Goal: Transaction & Acquisition: Purchase product/service

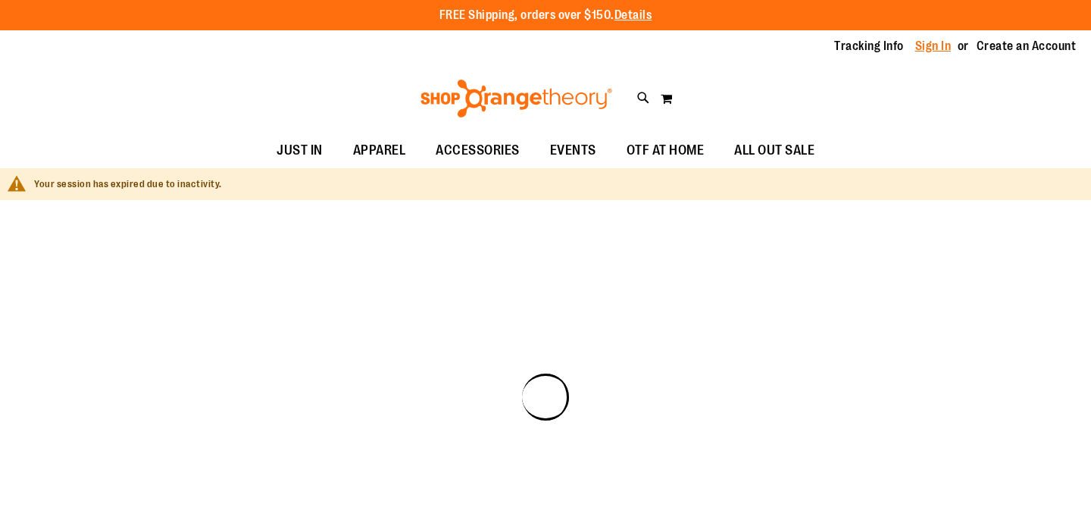
click at [915, 46] on link "Sign In" at bounding box center [933, 46] width 36 height 17
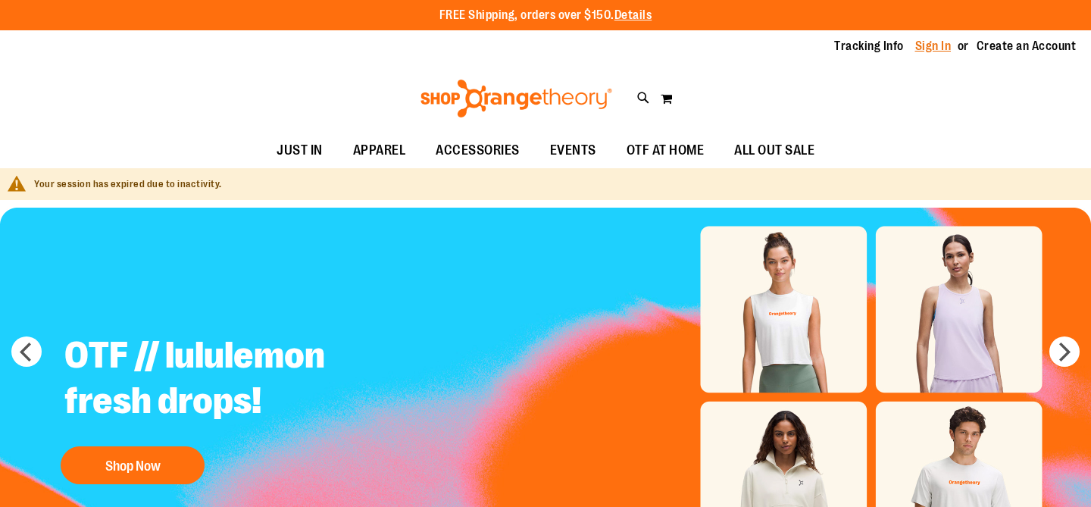
type input "**********"
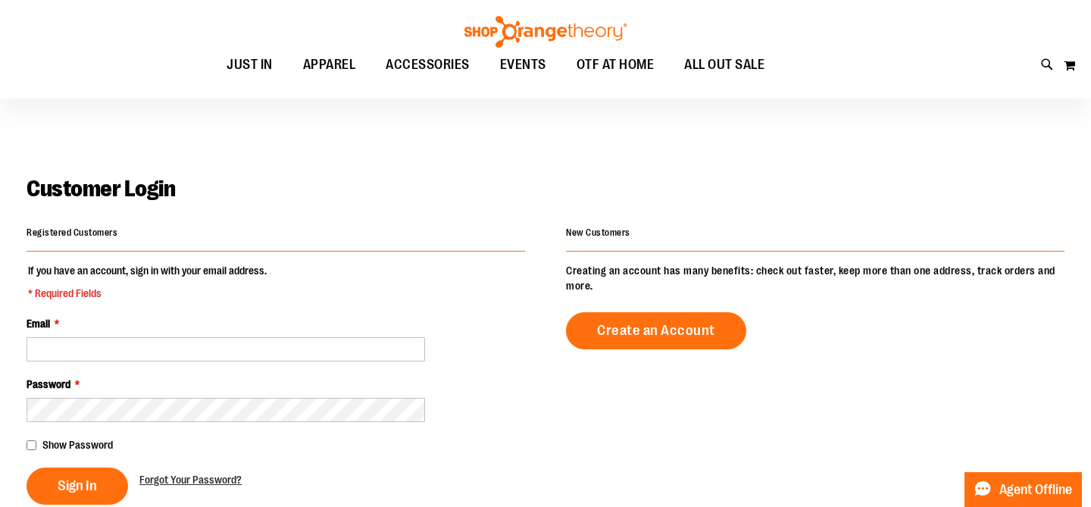
scroll to position [267, 0]
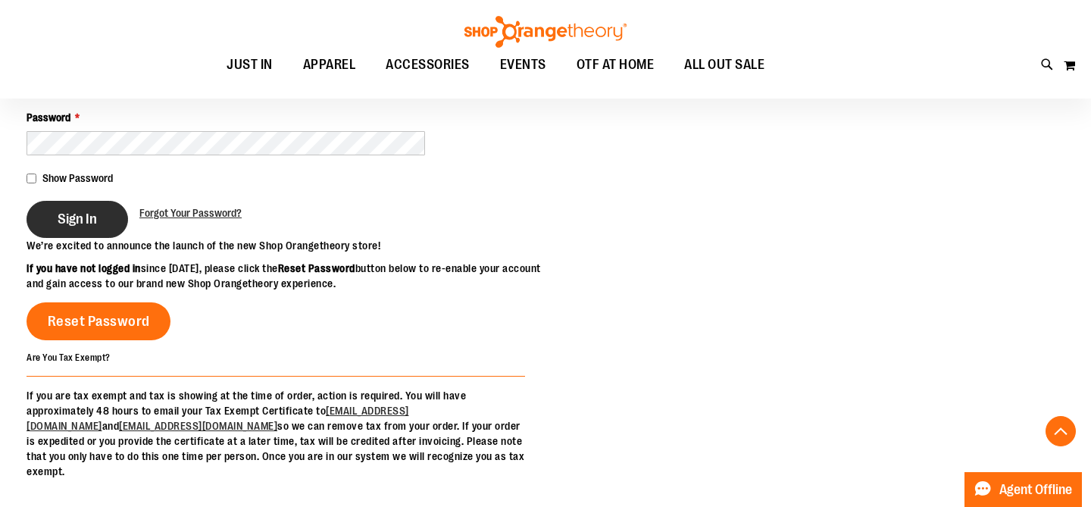
type input "**********"
click at [88, 222] on span "Sign In" at bounding box center [77, 219] width 39 height 17
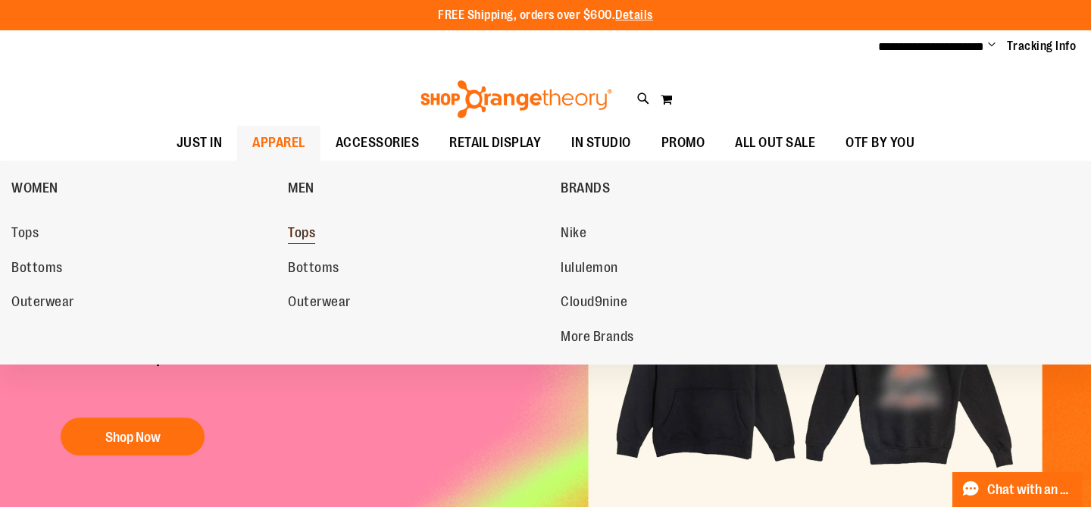
type input "**********"
click at [301, 236] on span "Tops" at bounding box center [301, 234] width 27 height 19
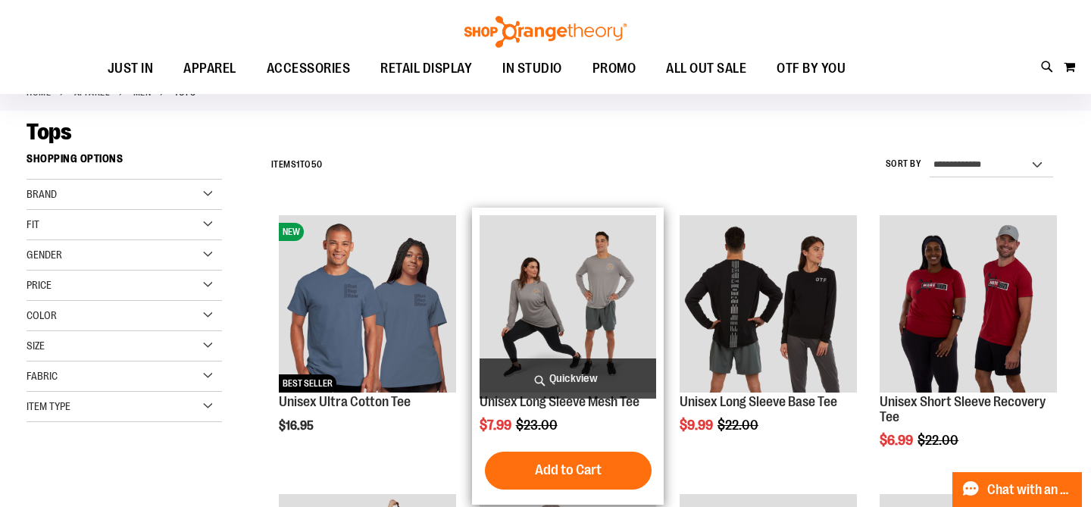
scroll to position [88, 0]
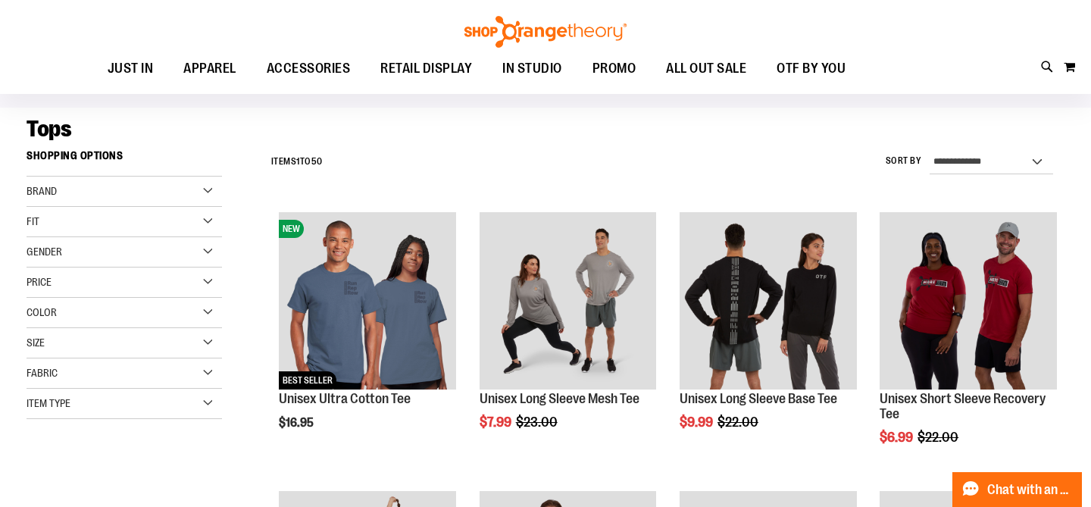
type input "**********"
click at [952, 158] on select "**********" at bounding box center [992, 162] width 124 height 24
click at [773, 174] on div "**********" at bounding box center [664, 161] width 801 height 39
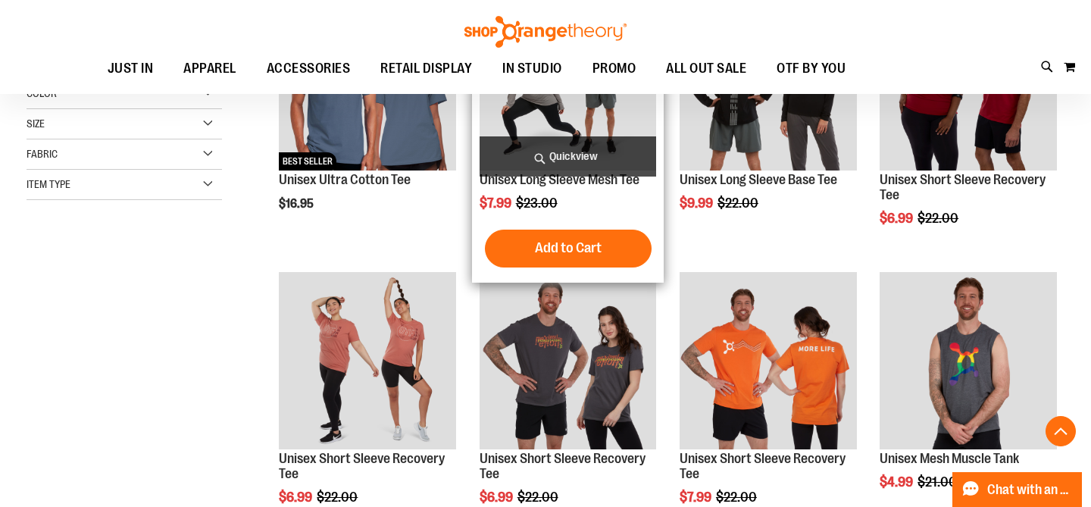
scroll to position [0, 0]
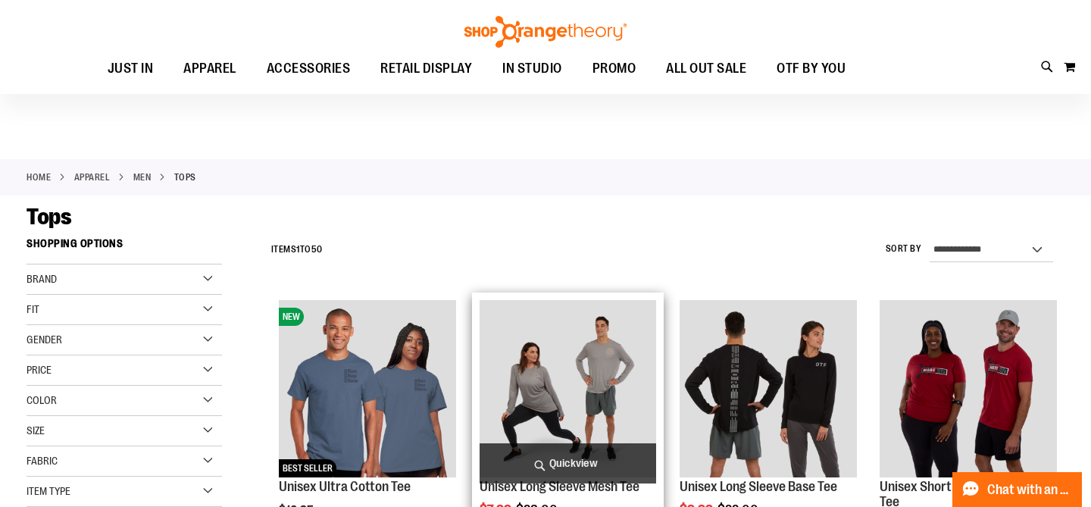
scroll to position [136, 0]
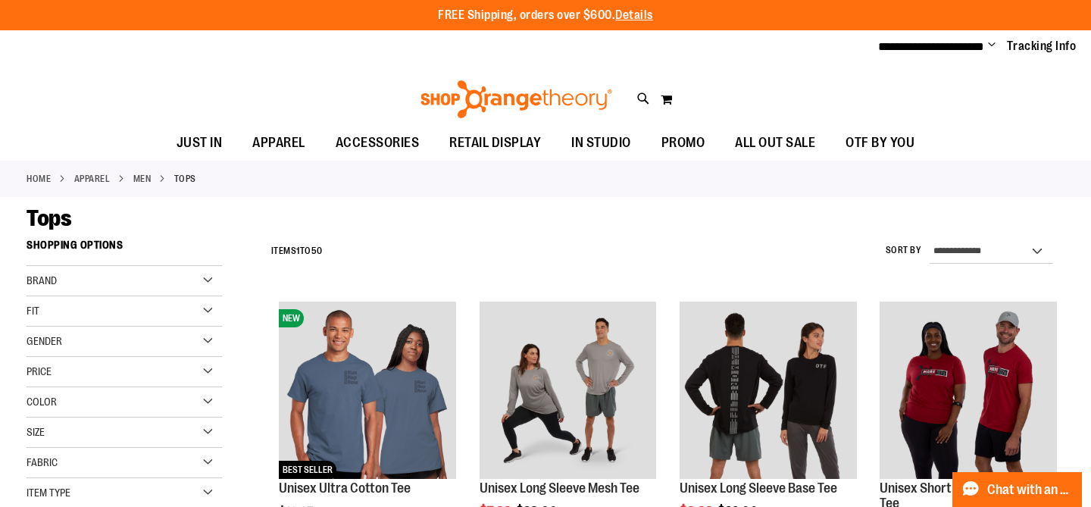
click at [1035, 235] on div "**********" at bounding box center [664, 251] width 801 height 39
click at [1012, 248] on select "**********" at bounding box center [992, 251] width 124 height 24
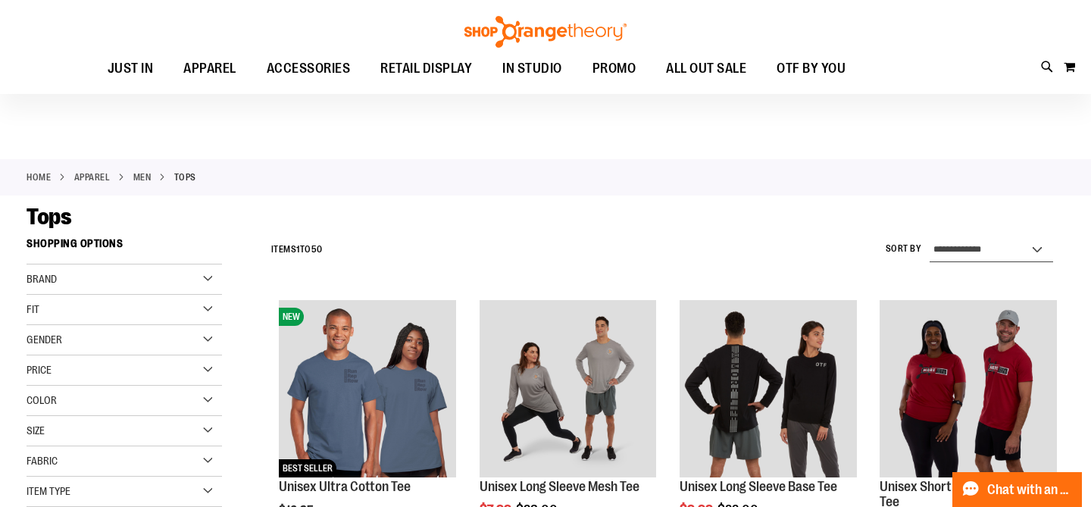
scroll to position [69, 0]
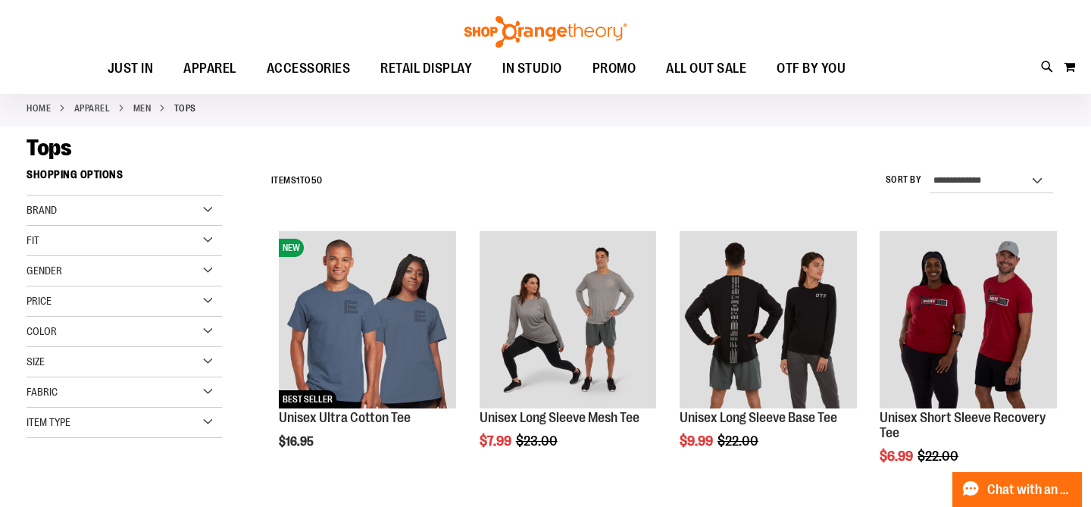
click at [161, 213] on div "Brand" at bounding box center [124, 210] width 195 height 30
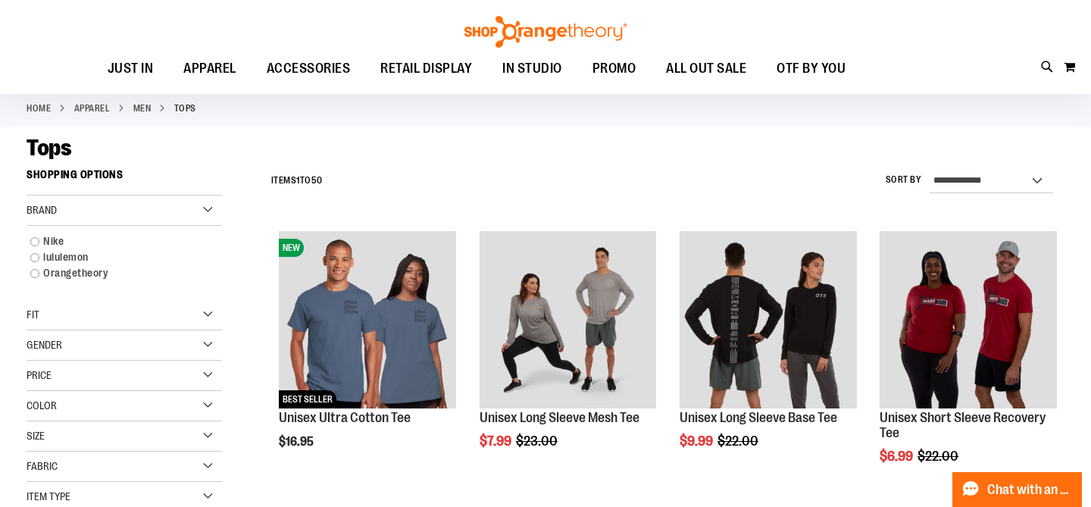
click at [207, 210] on div "Brand" at bounding box center [124, 210] width 195 height 30
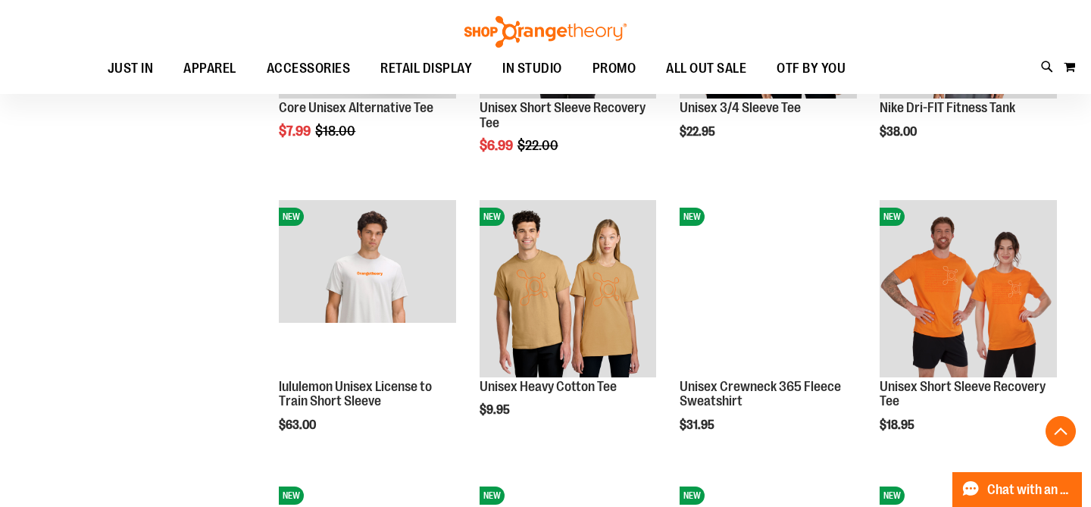
scroll to position [1008, 0]
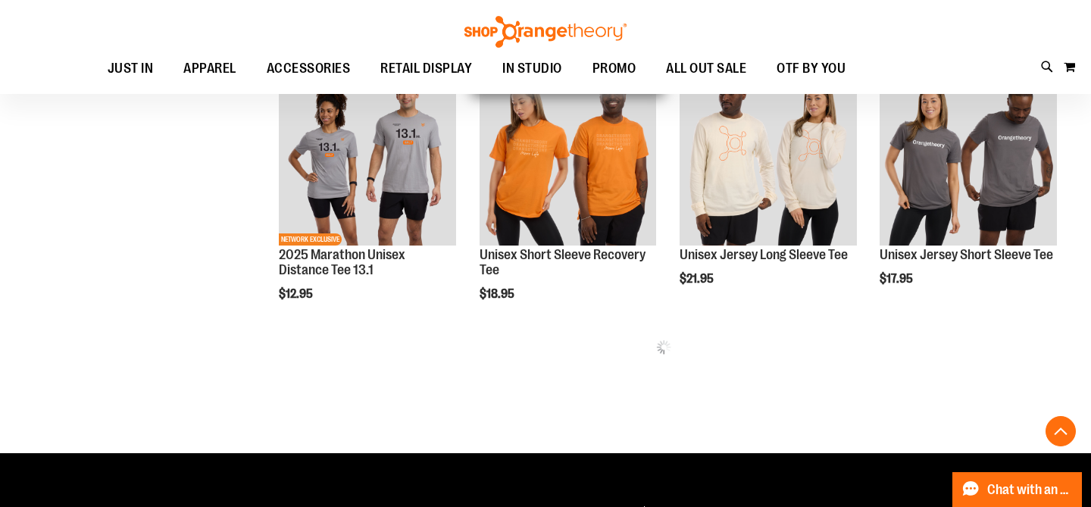
scroll to position [1645, 0]
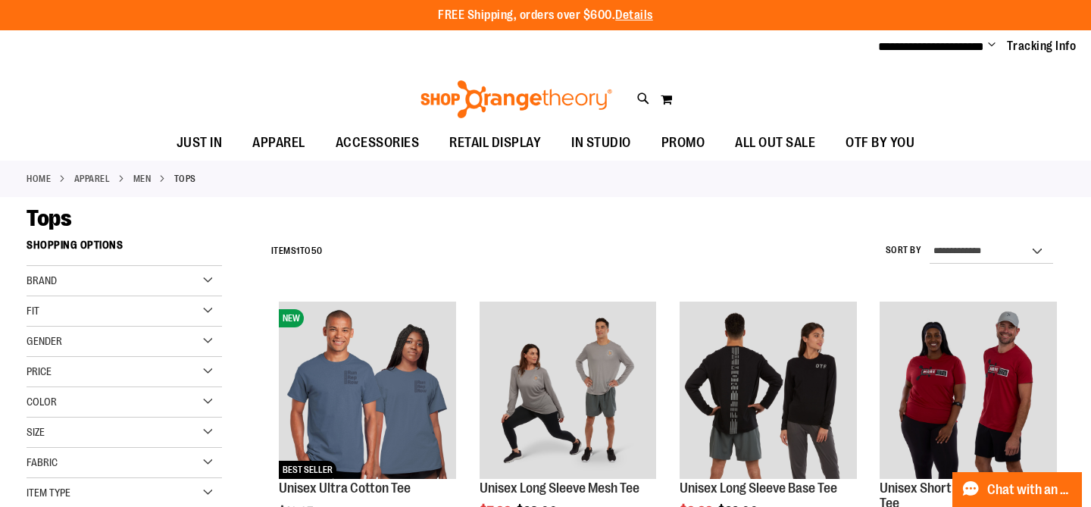
click at [154, 285] on div "Brand" at bounding box center [124, 281] width 195 height 30
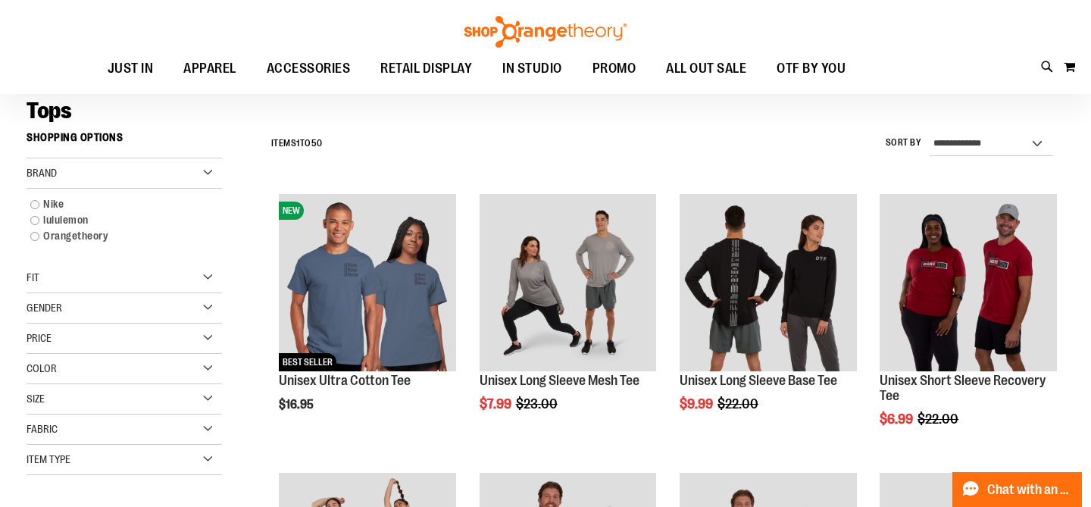
scroll to position [111, 0]
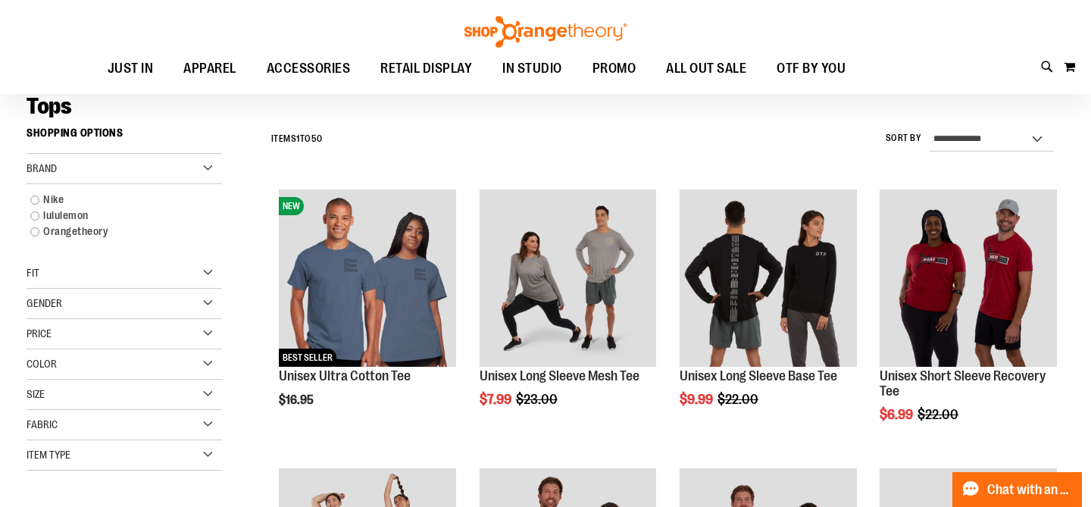
click at [182, 311] on div "Gender" at bounding box center [124, 304] width 195 height 30
click at [61, 335] on link "Men 6 items" at bounding box center [117, 335] width 188 height 16
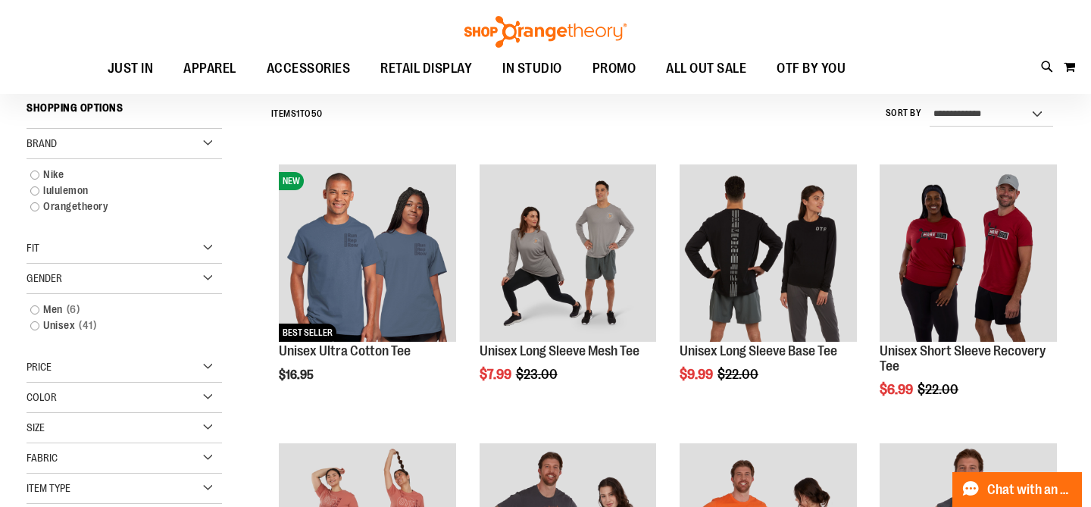
scroll to position [137, 0]
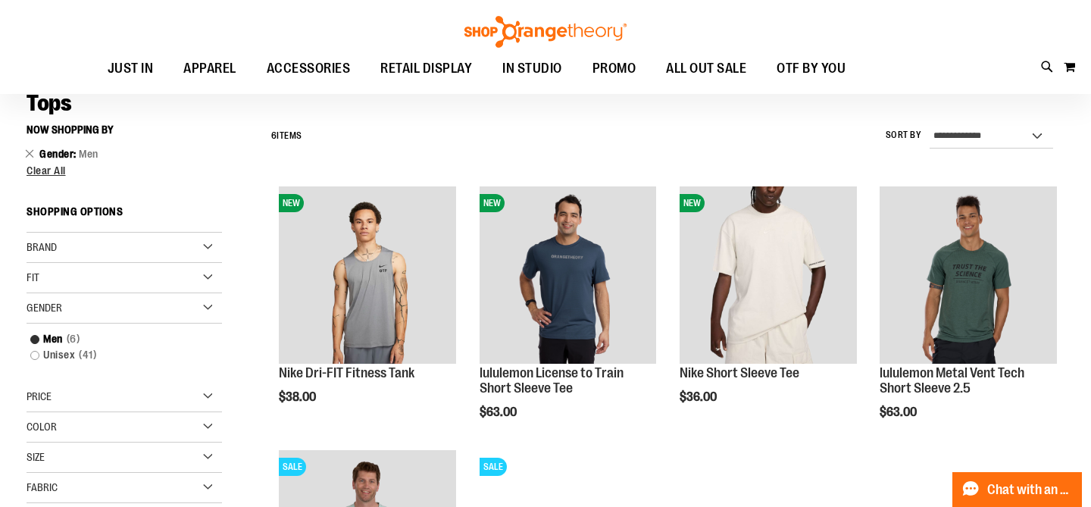
scroll to position [116, 0]
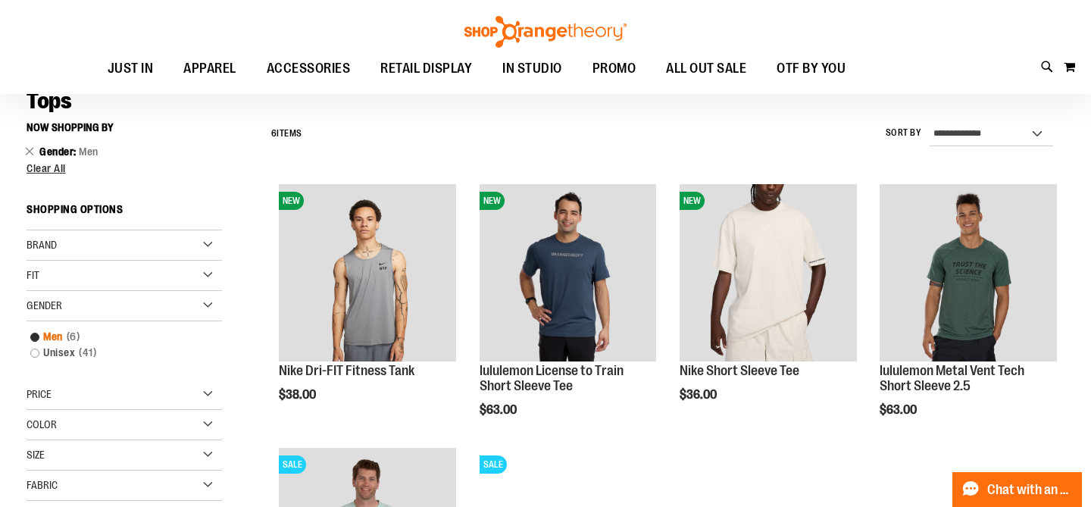
click at [36, 335] on link "Men 6 items" at bounding box center [117, 337] width 188 height 16
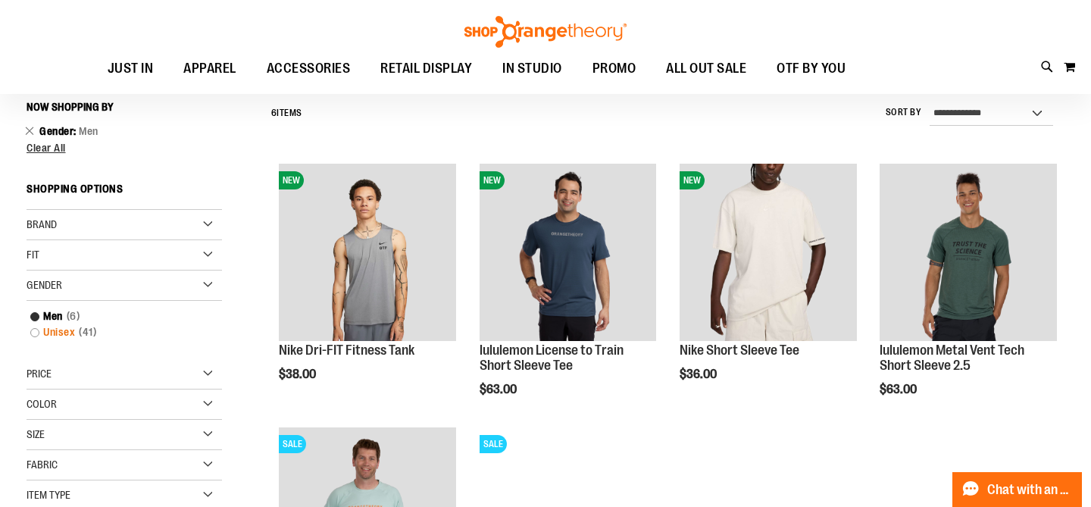
scroll to position [137, 0]
click at [38, 333] on link "Unisex 41 items" at bounding box center [117, 331] width 188 height 16
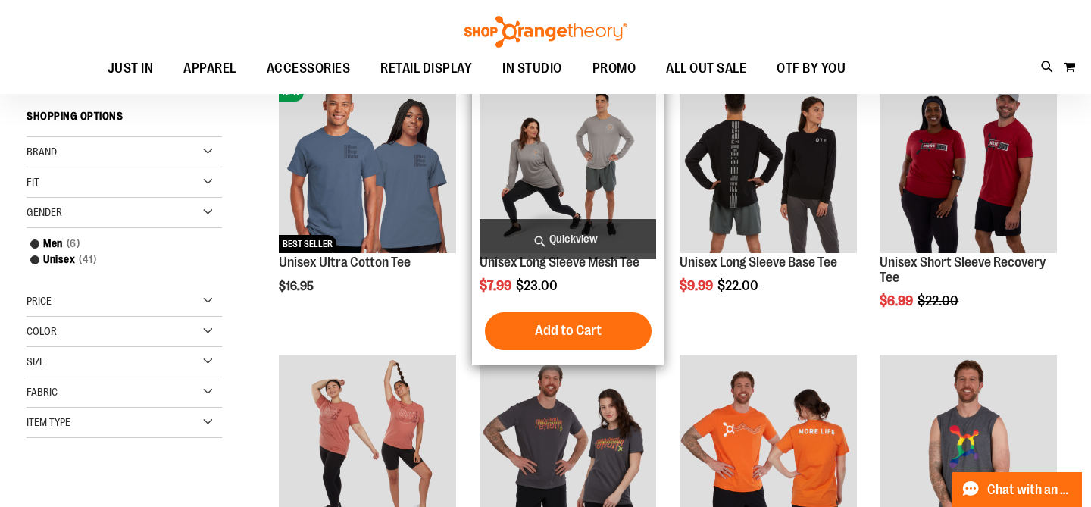
scroll to position [228, 0]
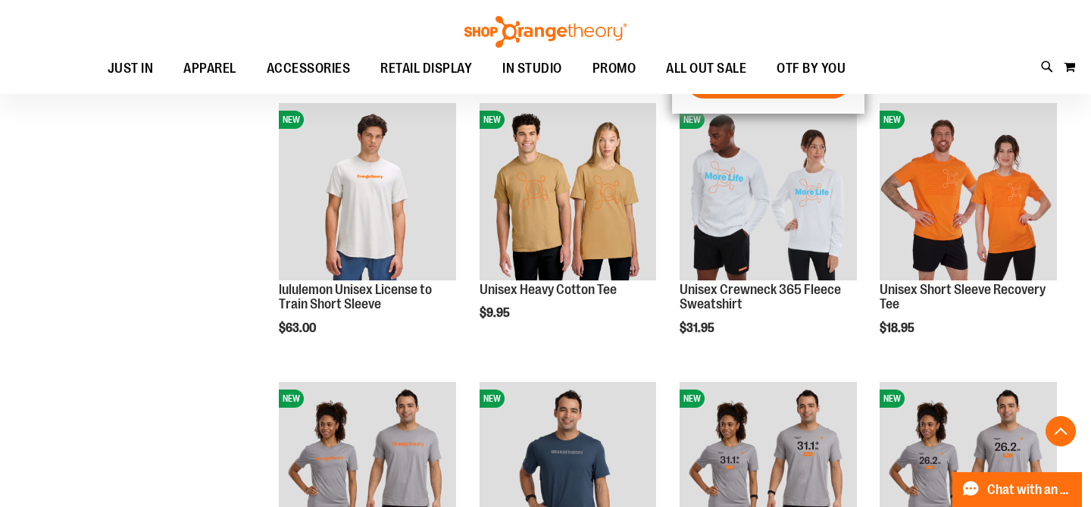
scroll to position [1046, 0]
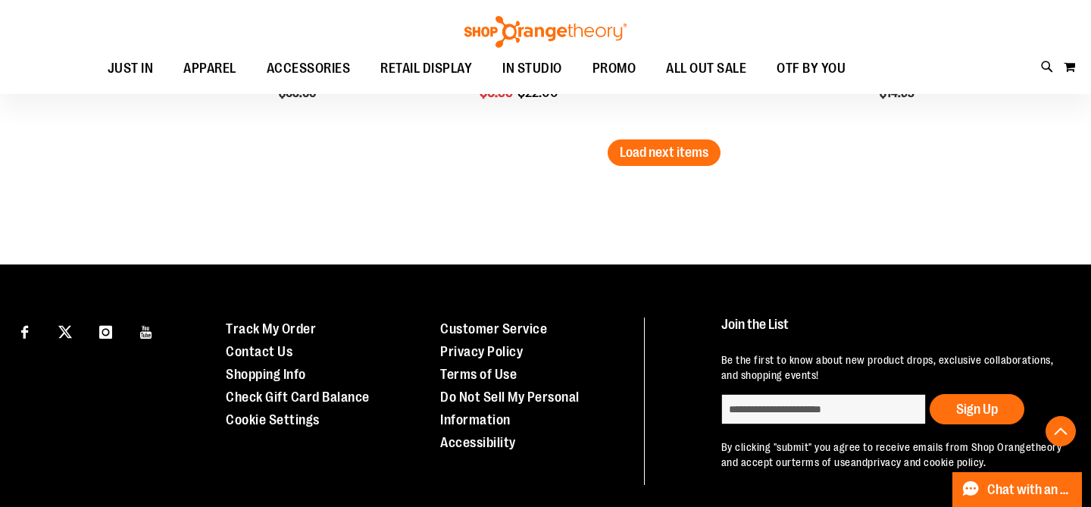
scroll to position [2658, 0]
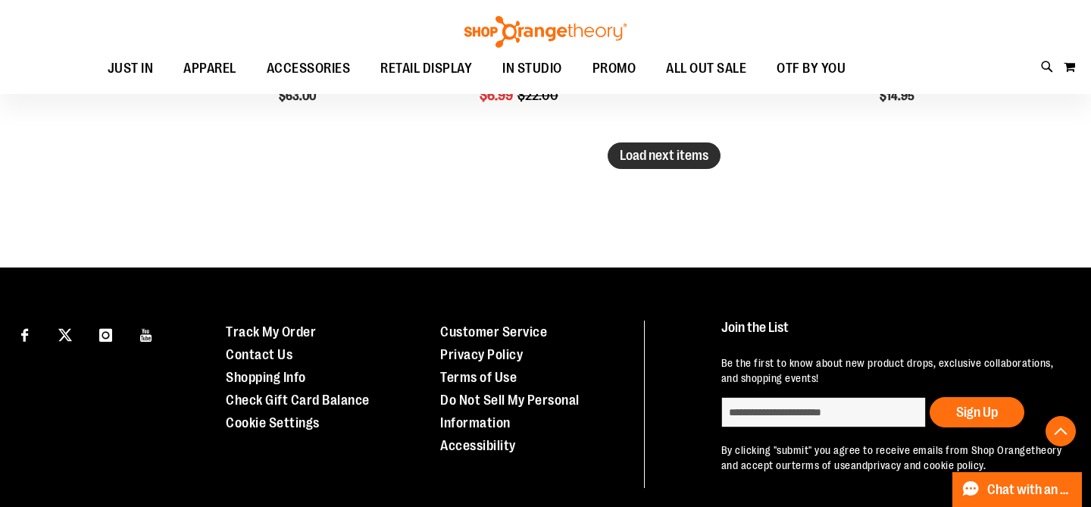
click at [699, 158] on span "Load next items" at bounding box center [664, 155] width 89 height 15
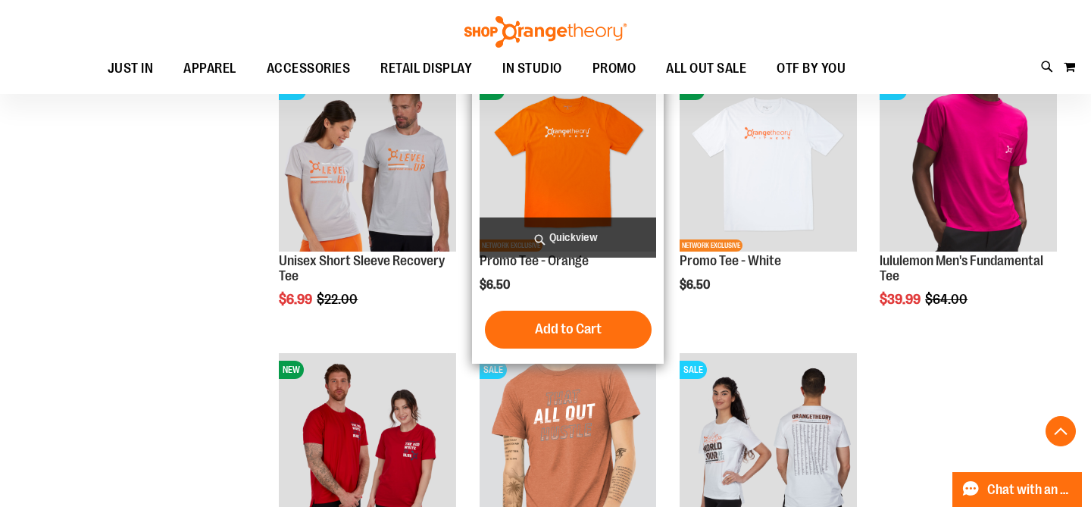
scroll to position [3015, 0]
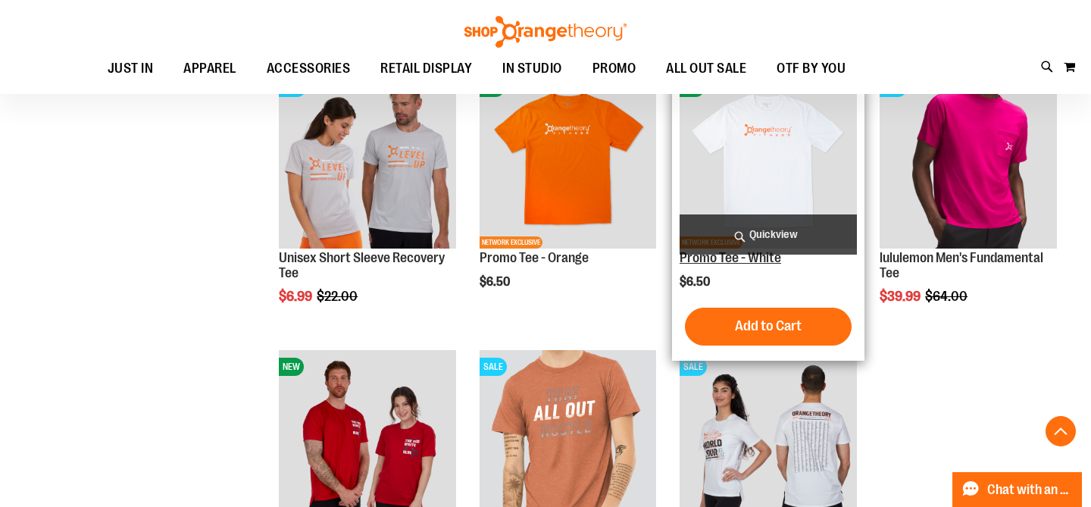
click at [749, 259] on link "Promo Tee - White" at bounding box center [731, 257] width 102 height 15
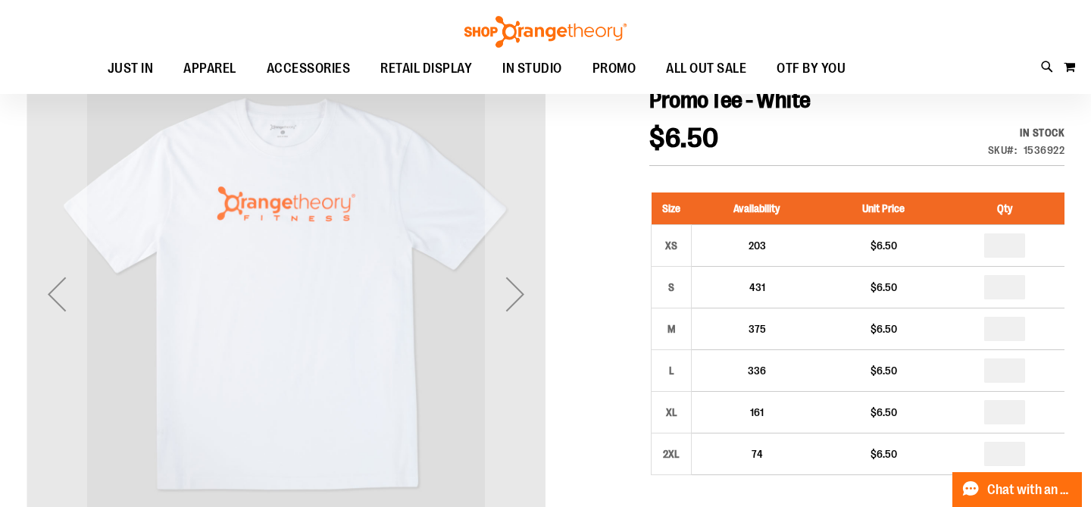
scroll to position [180, 0]
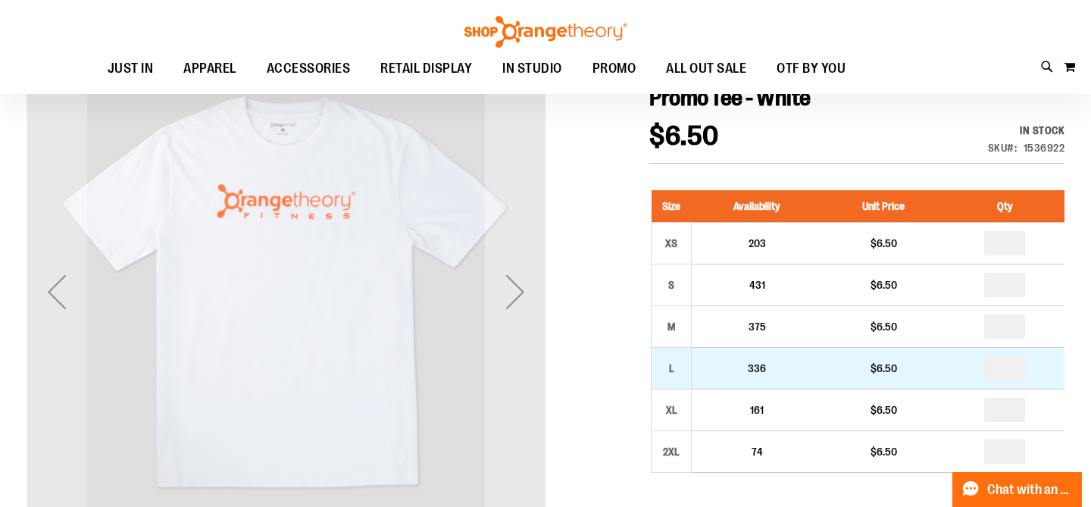
type input "**********"
click at [1011, 372] on input "number" at bounding box center [1004, 368] width 41 height 24
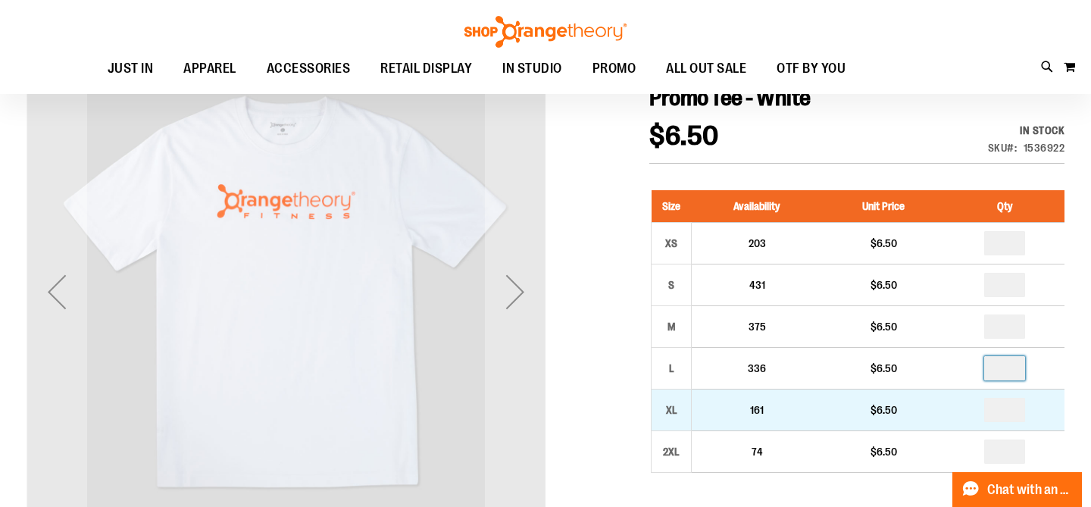
type input "*"
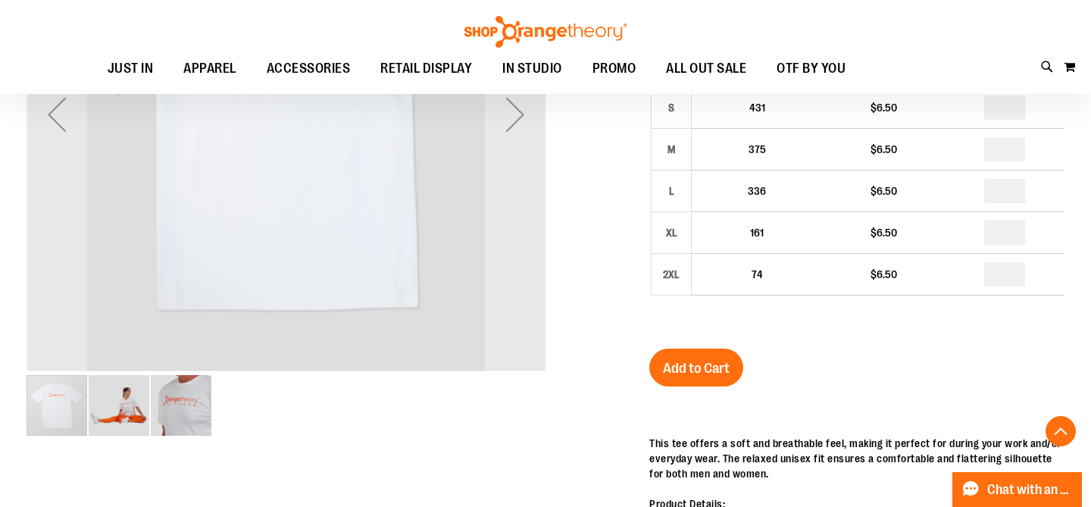
scroll to position [409, 0]
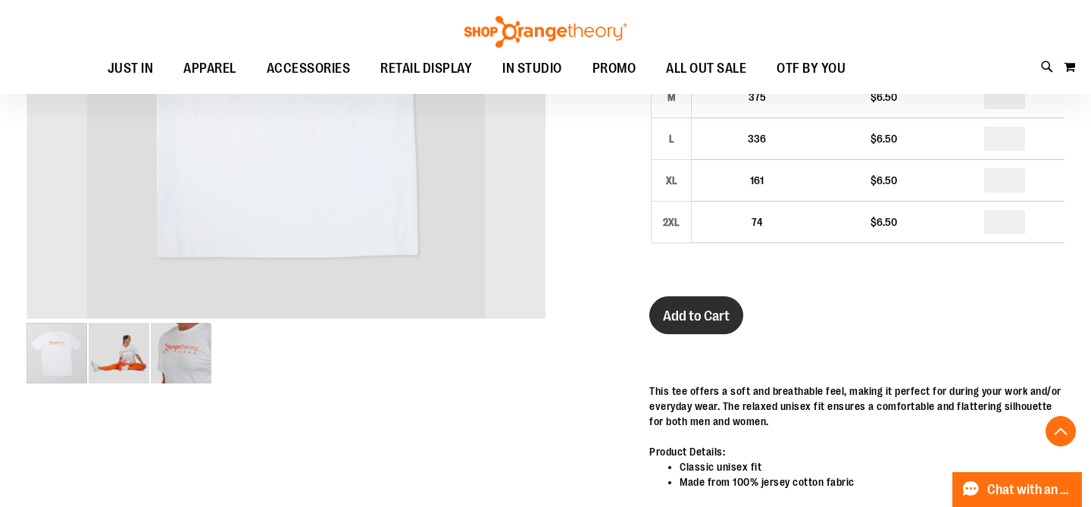
click at [684, 305] on button "Add to Cart" at bounding box center [696, 315] width 94 height 38
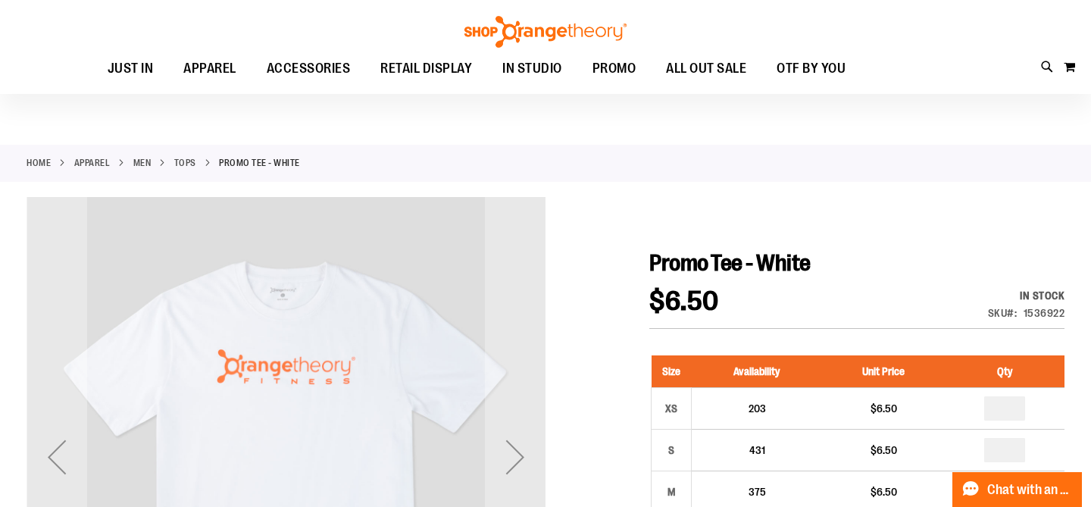
scroll to position [0, 0]
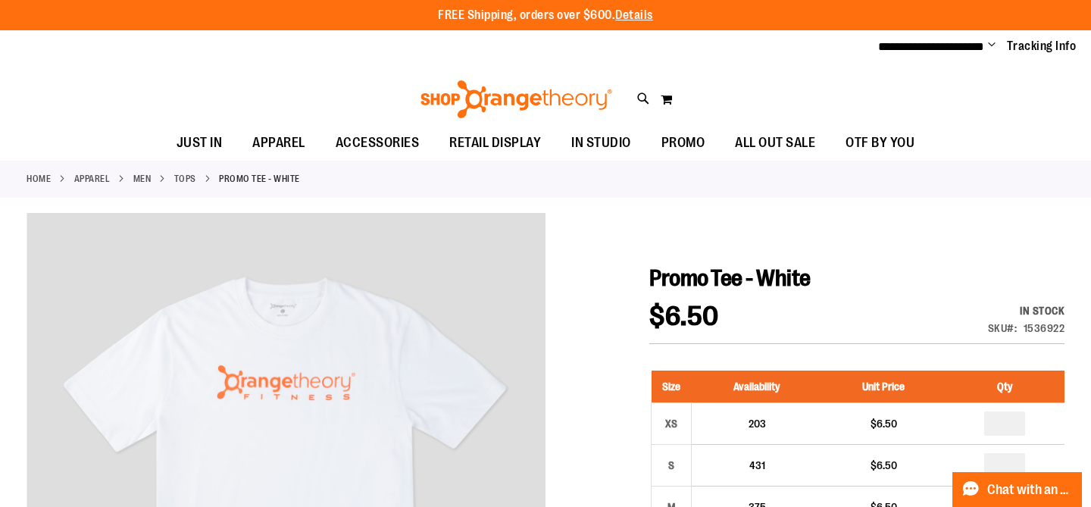
click at [108, 178] on link "APPAREL" at bounding box center [92, 179] width 36 height 14
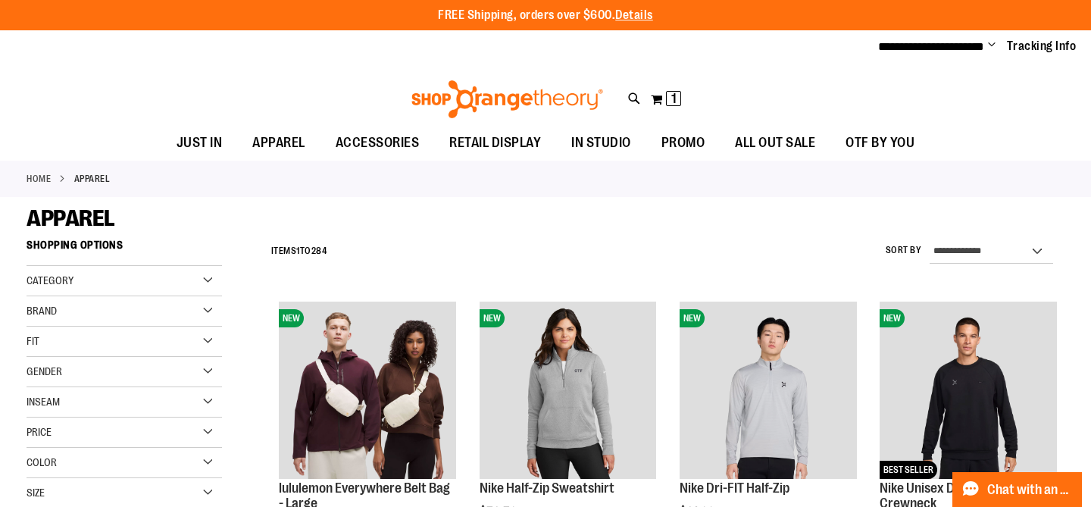
type input "**********"
click at [154, 270] on div "Category" at bounding box center [124, 281] width 195 height 30
click at [130, 278] on div "Category" at bounding box center [124, 281] width 195 height 30
click at [104, 310] on div "Brand" at bounding box center [124, 311] width 195 height 30
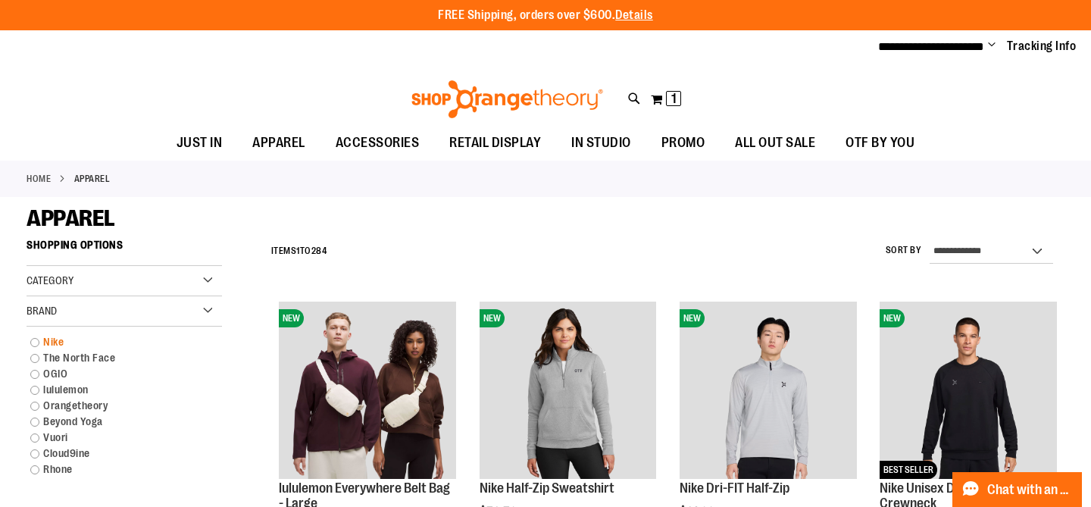
click at [38, 340] on link "Nike" at bounding box center [117, 342] width 188 height 16
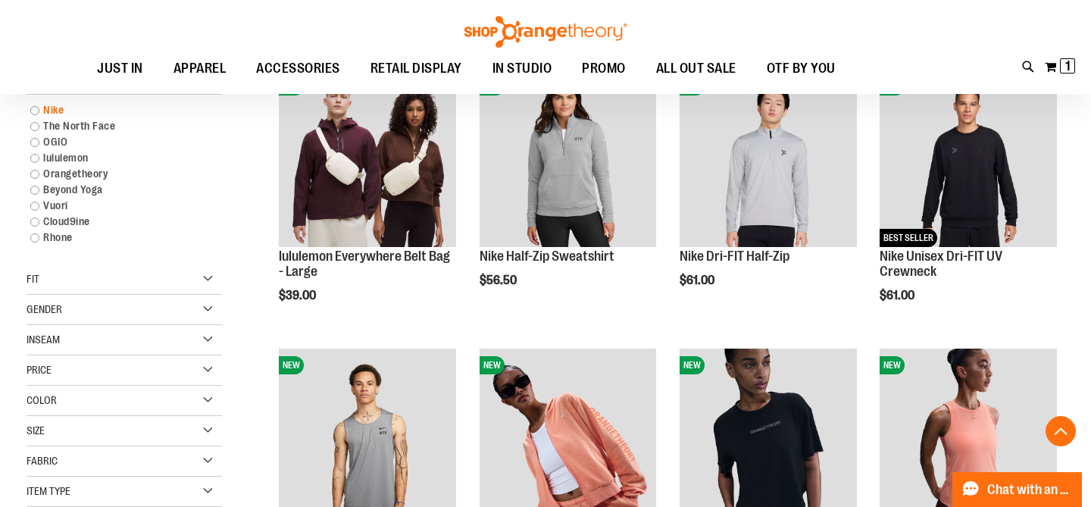
scroll to position [231, 0]
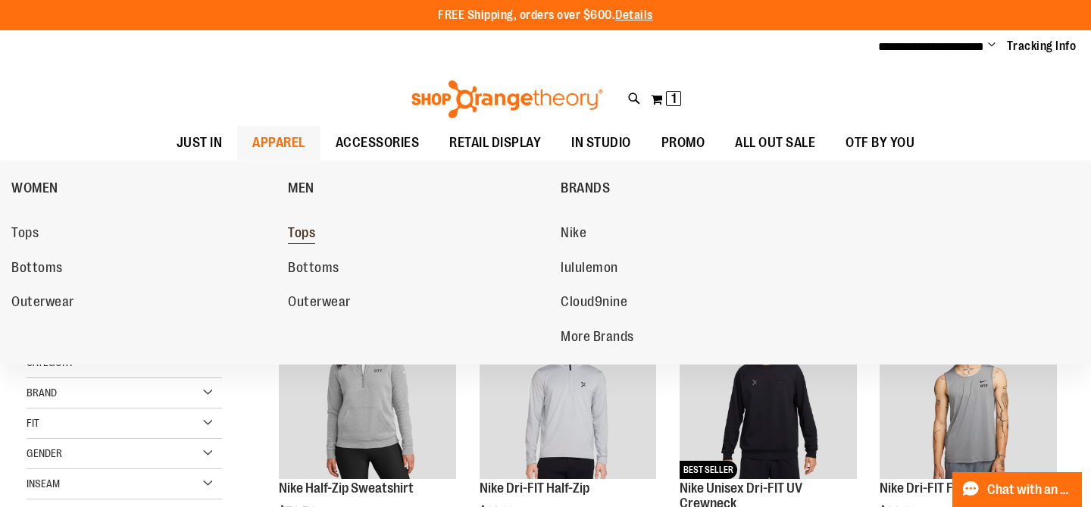
click at [308, 236] on span "Tops" at bounding box center [301, 234] width 27 height 19
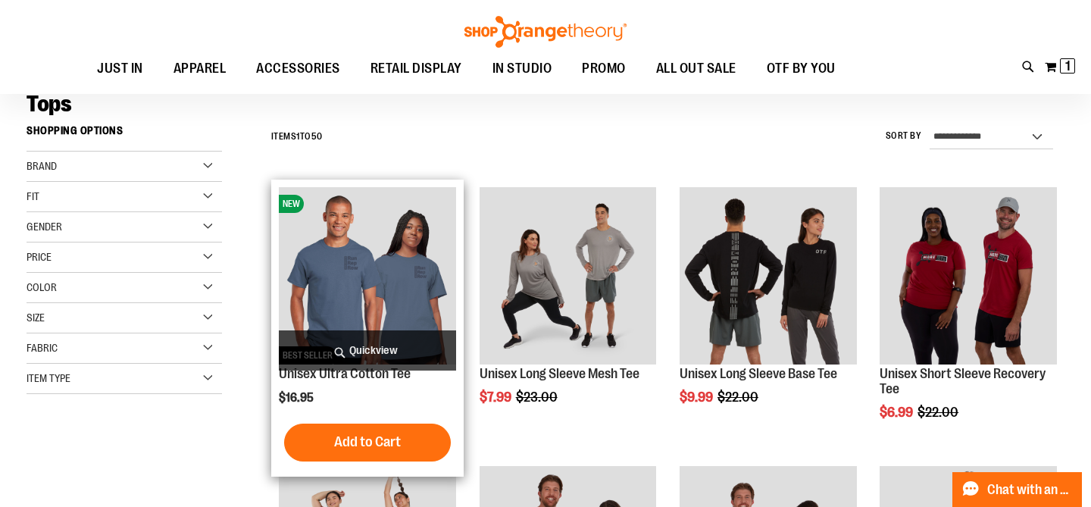
scroll to position [118, 0]
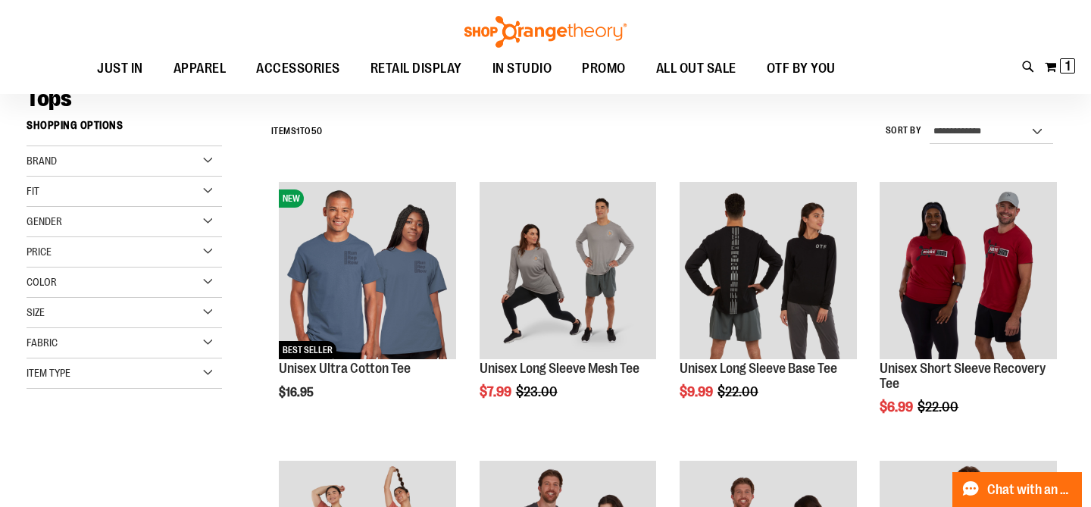
type input "**********"
click at [164, 253] on div "Price" at bounding box center [124, 252] width 195 height 30
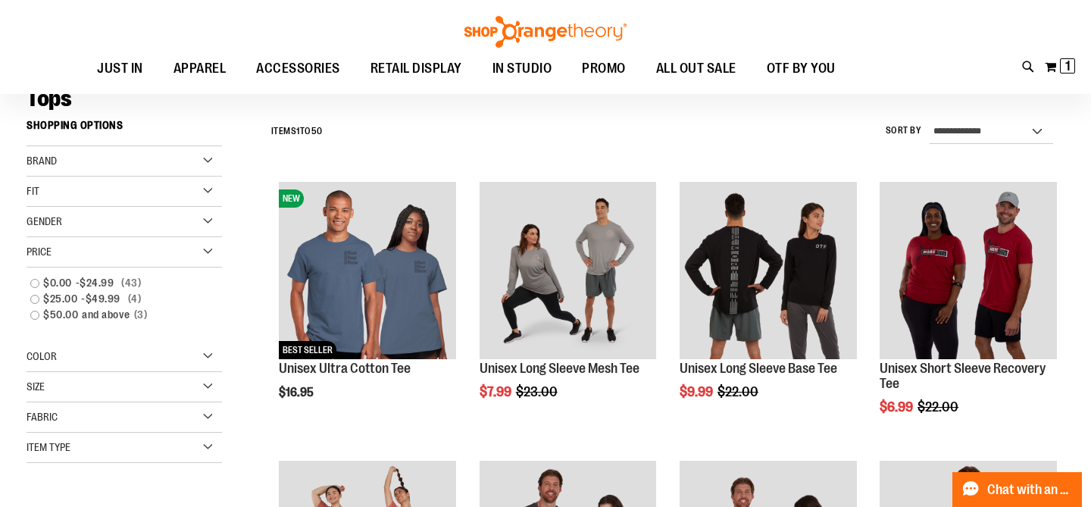
click at [205, 219] on div "Gender" at bounding box center [124, 222] width 195 height 30
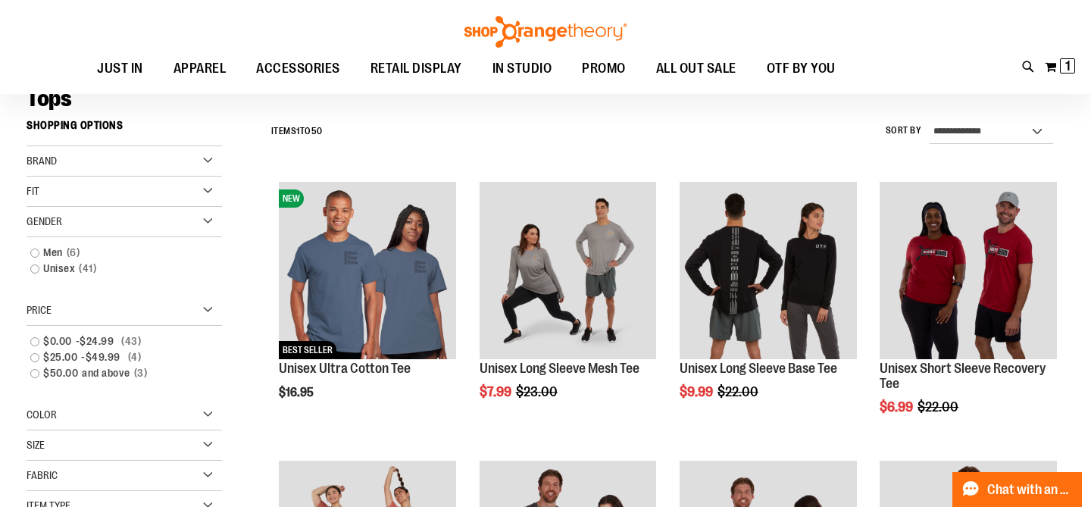
click at [205, 414] on div "Color" at bounding box center [124, 415] width 195 height 30
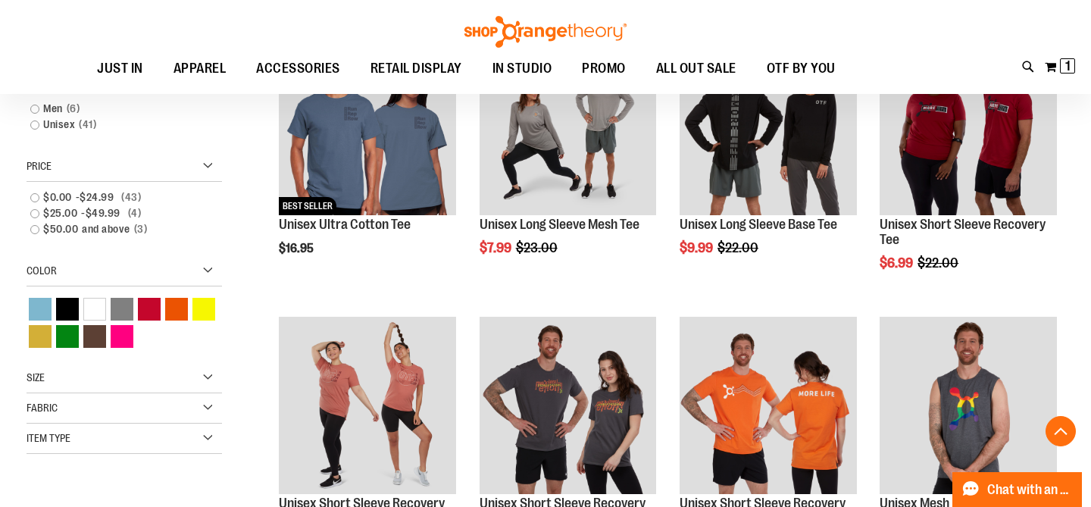
scroll to position [270, 0]
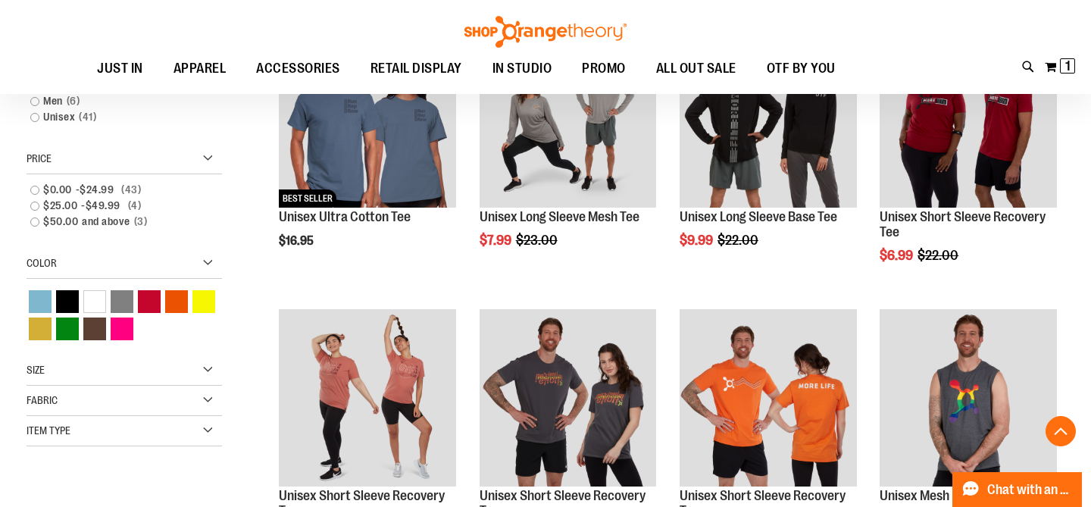
click at [212, 373] on div "Size" at bounding box center [124, 370] width 195 height 30
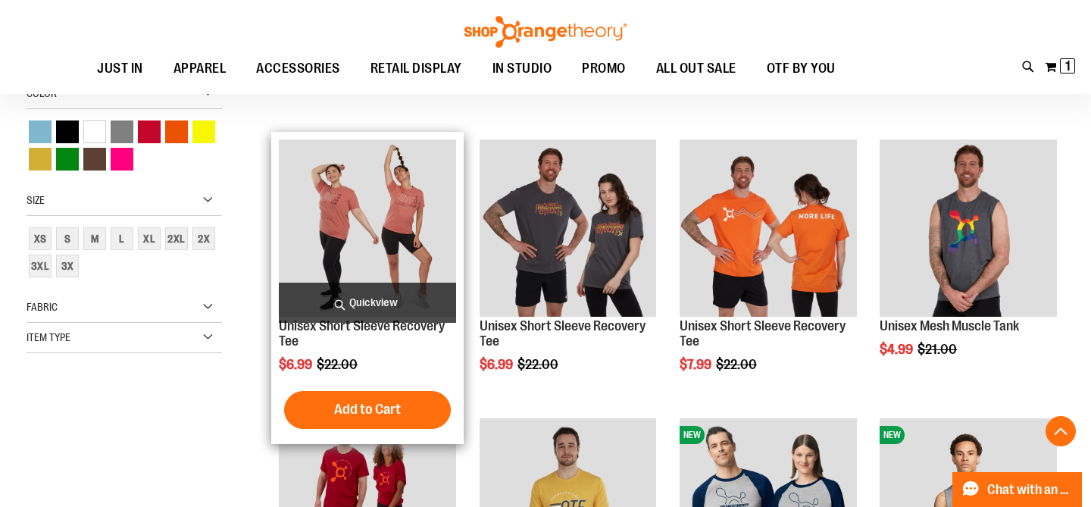
scroll to position [442, 0]
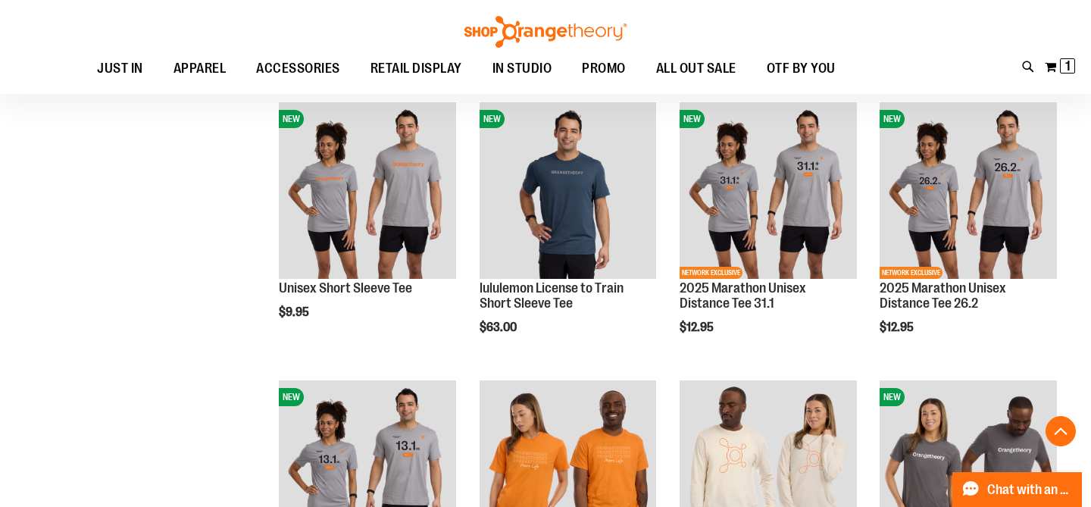
scroll to position [1315, 0]
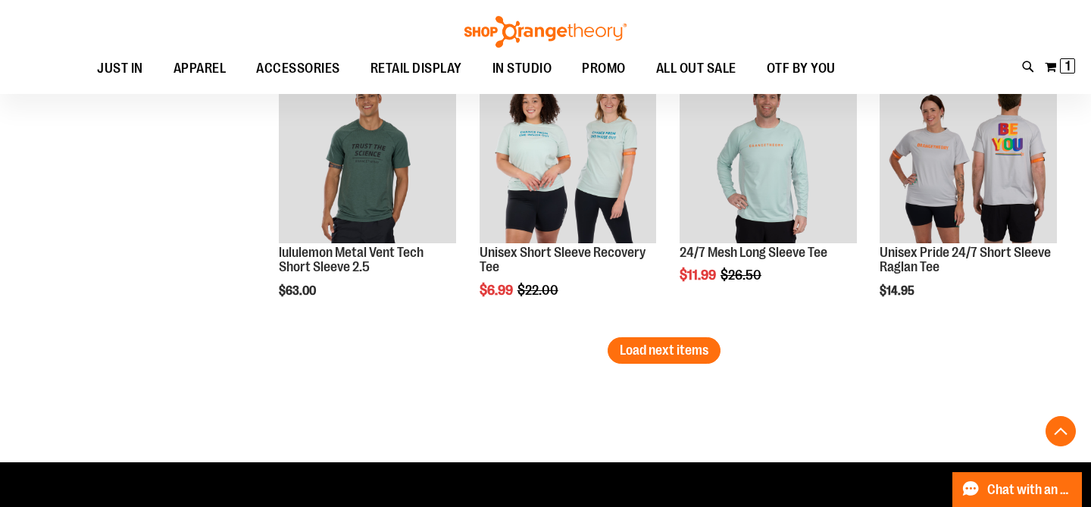
scroll to position [2465, 0]
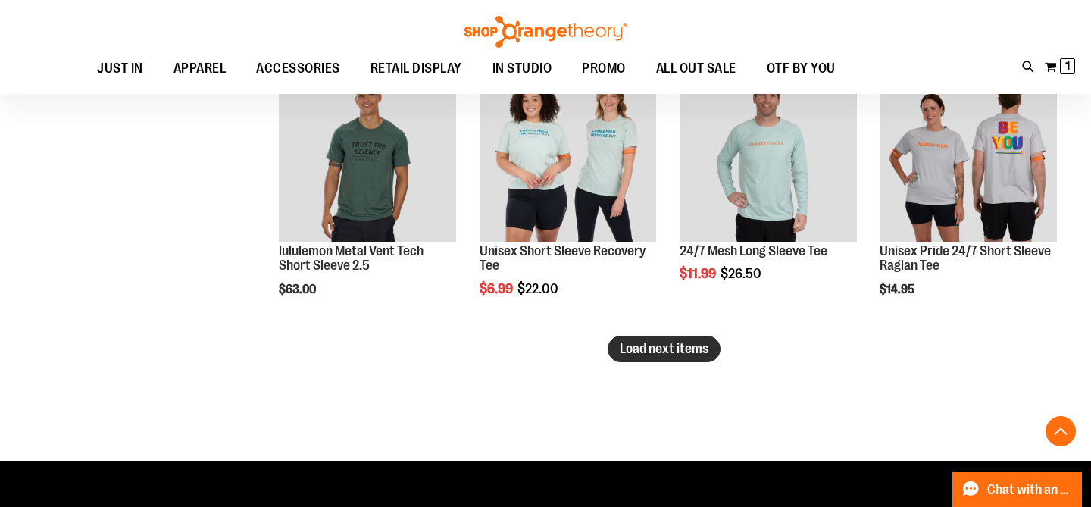
click at [680, 357] on button "Load next items" at bounding box center [664, 349] width 113 height 27
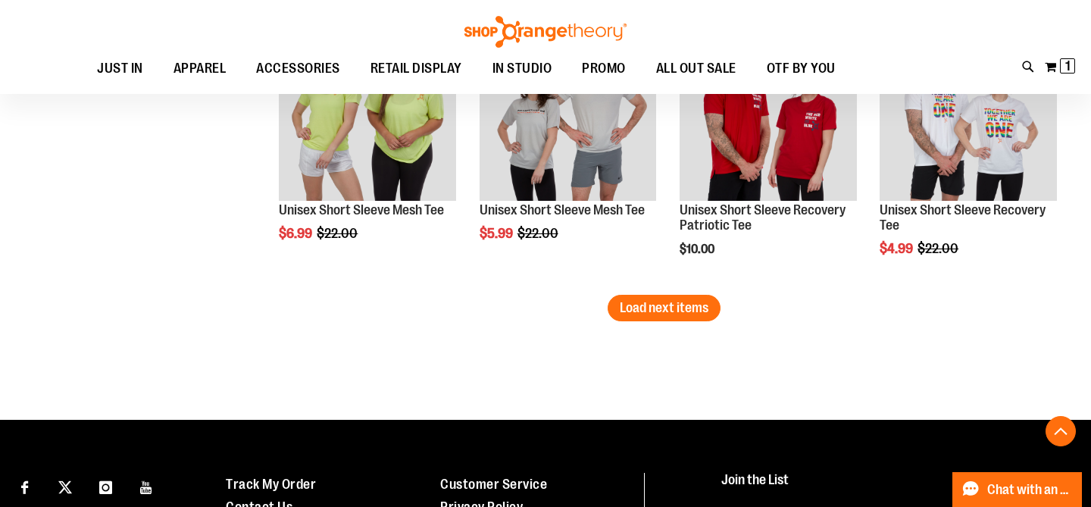
scroll to position [3335, 0]
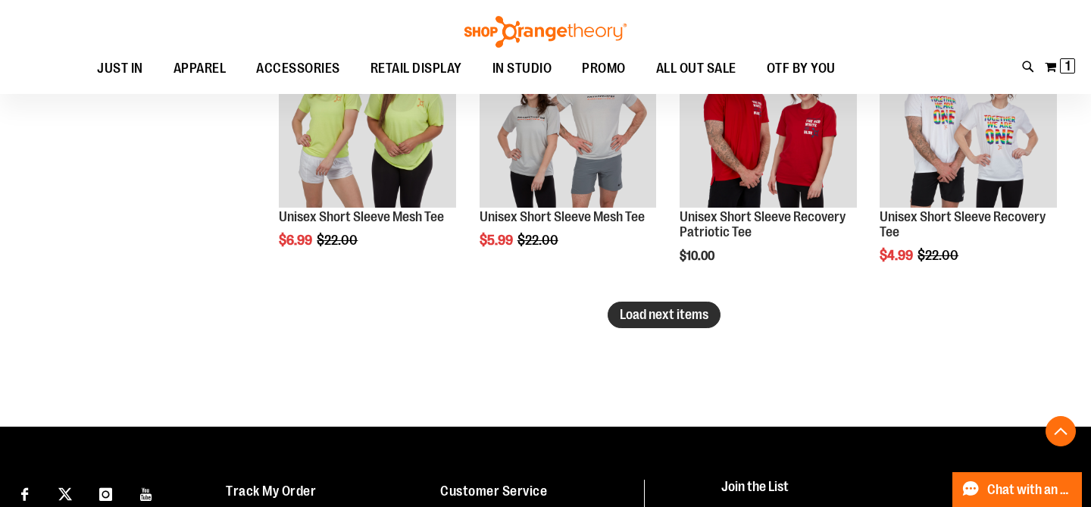
click at [690, 321] on span "Load next items" at bounding box center [664, 314] width 89 height 15
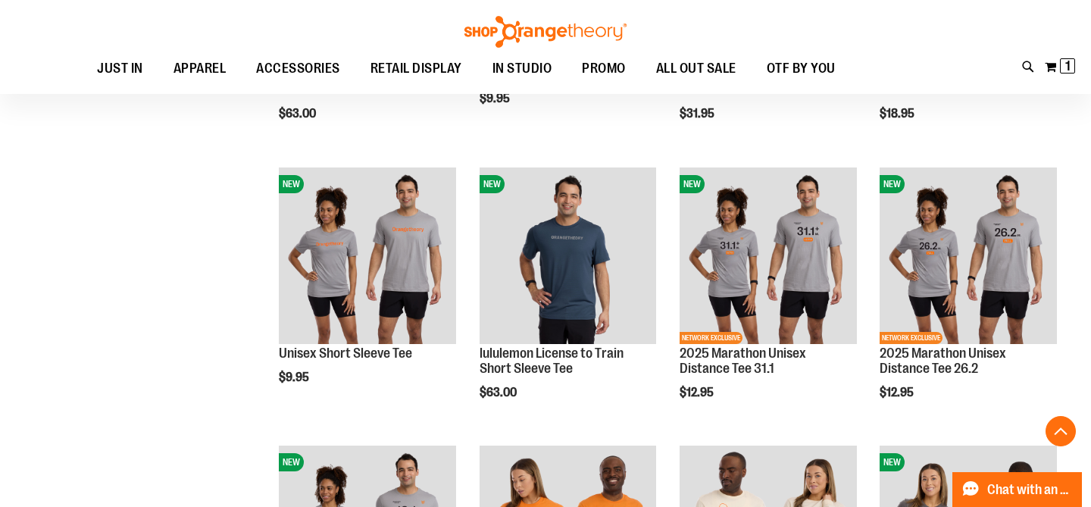
scroll to position [1244, 0]
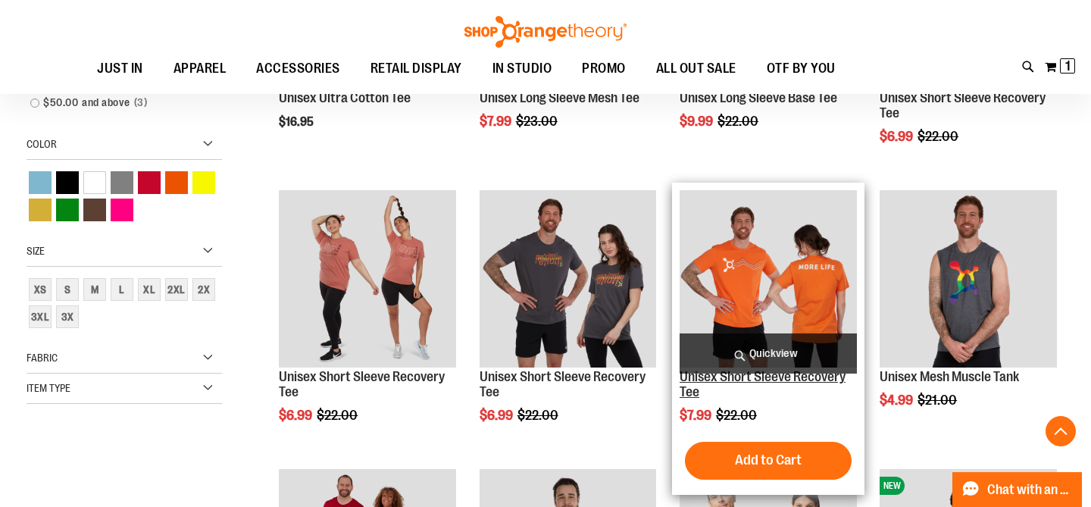
scroll to position [392, 0]
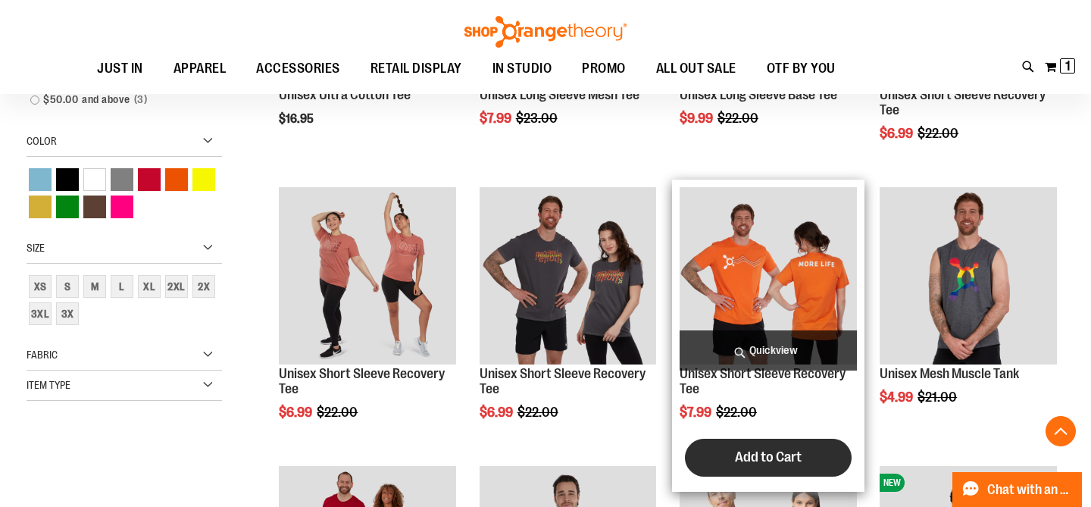
click at [759, 455] on span "Add to Cart" at bounding box center [768, 456] width 67 height 17
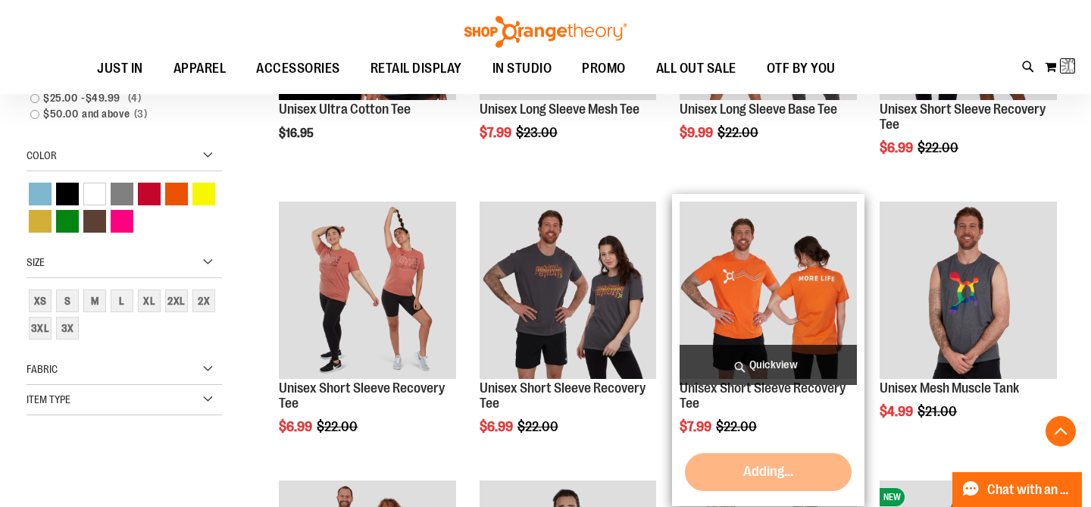
scroll to position [376, 0]
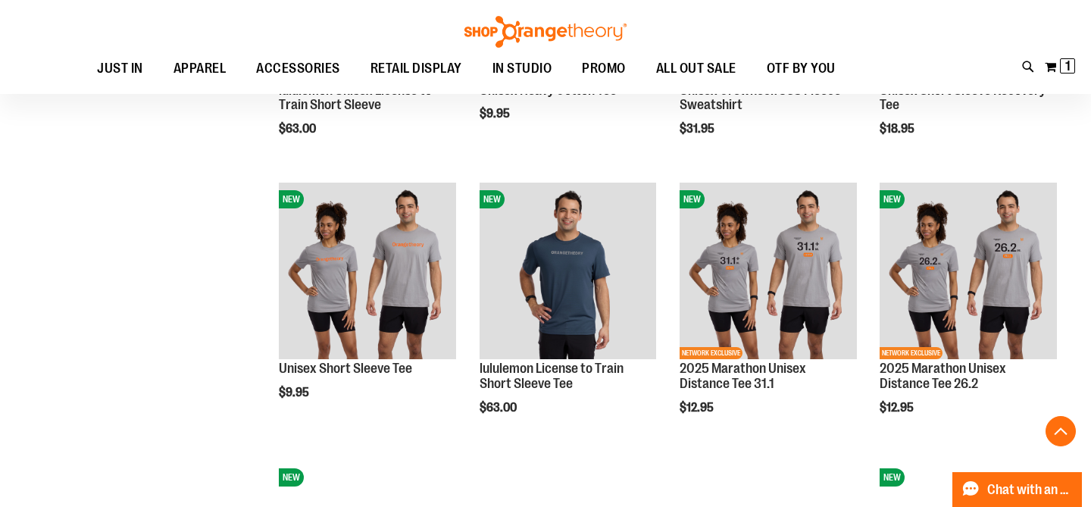
scroll to position [1127, 0]
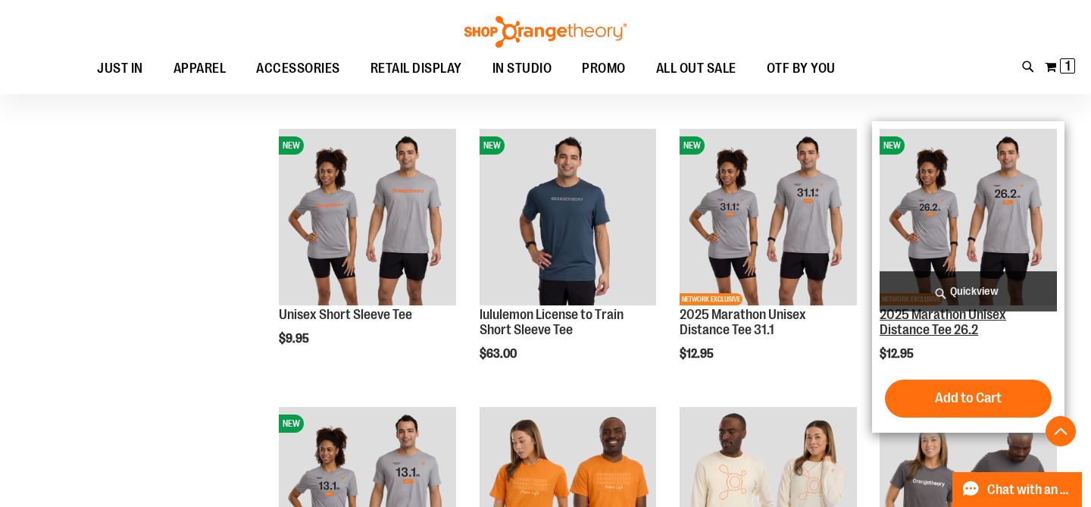
type input "**********"
click at [955, 319] on link "2025 Marathon Unisex Distance Tee 26.2" at bounding box center [943, 322] width 127 height 30
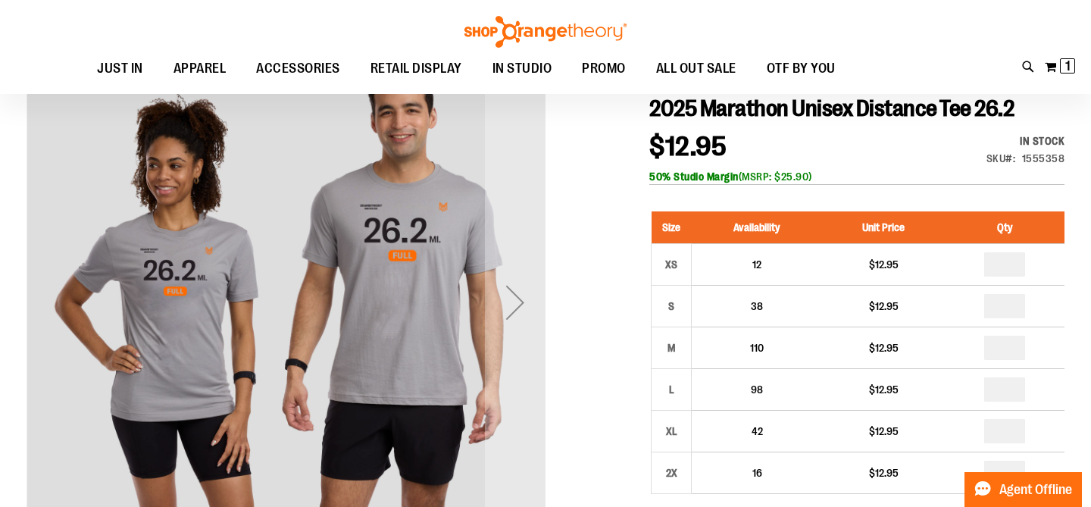
scroll to position [185, 0]
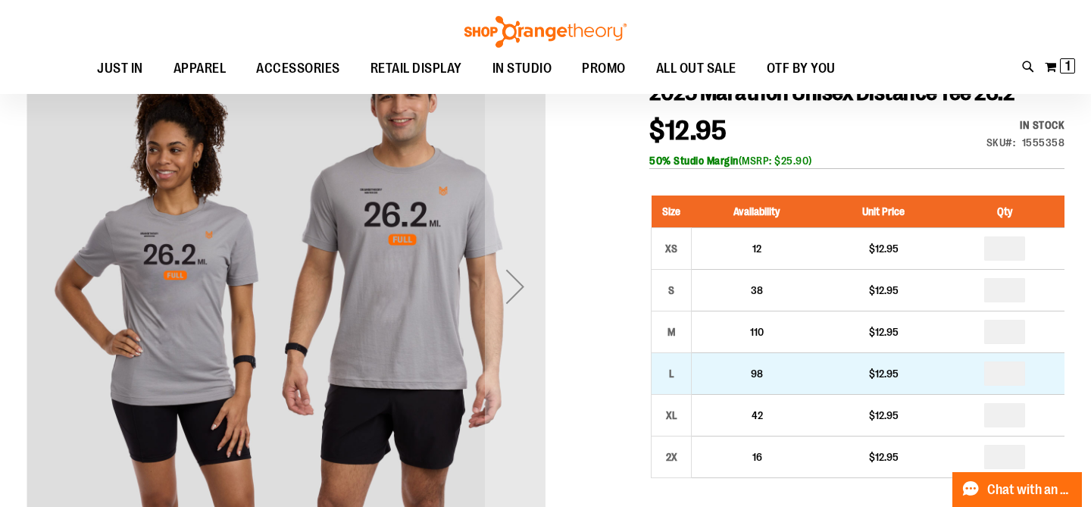
type input "**********"
click at [1014, 386] on input "number" at bounding box center [1004, 373] width 41 height 24
type input "*"
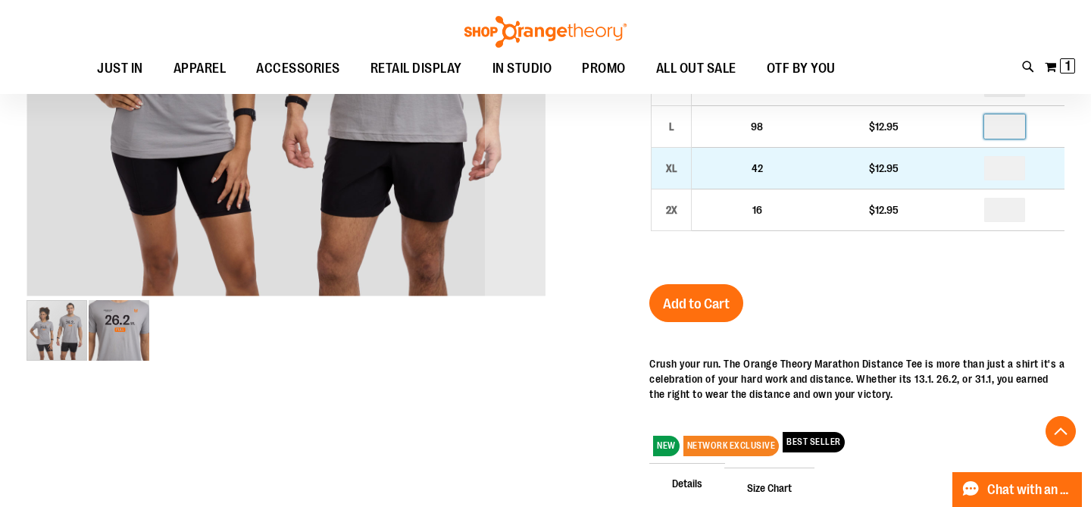
scroll to position [489, 0]
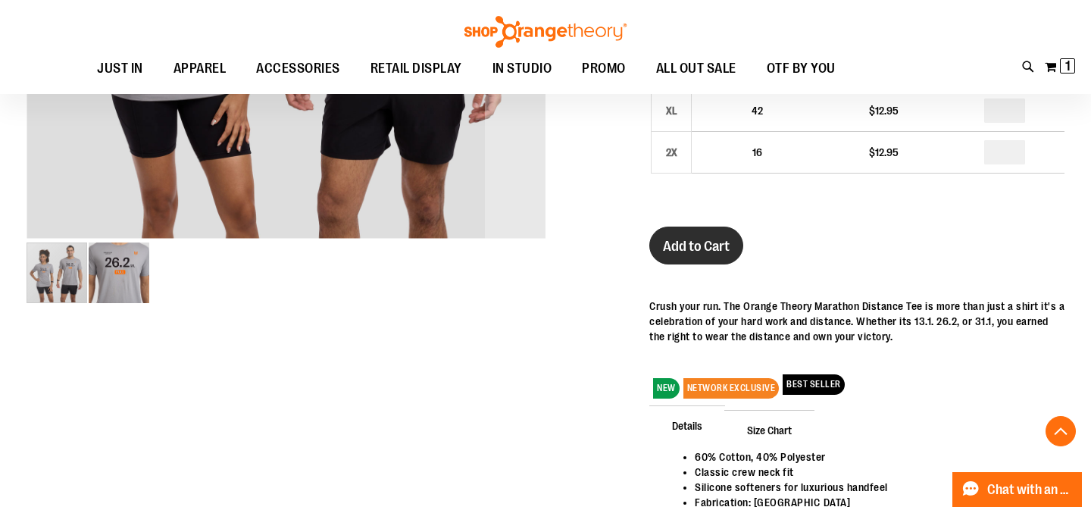
click at [716, 255] on span "Add to Cart" at bounding box center [696, 246] width 67 height 17
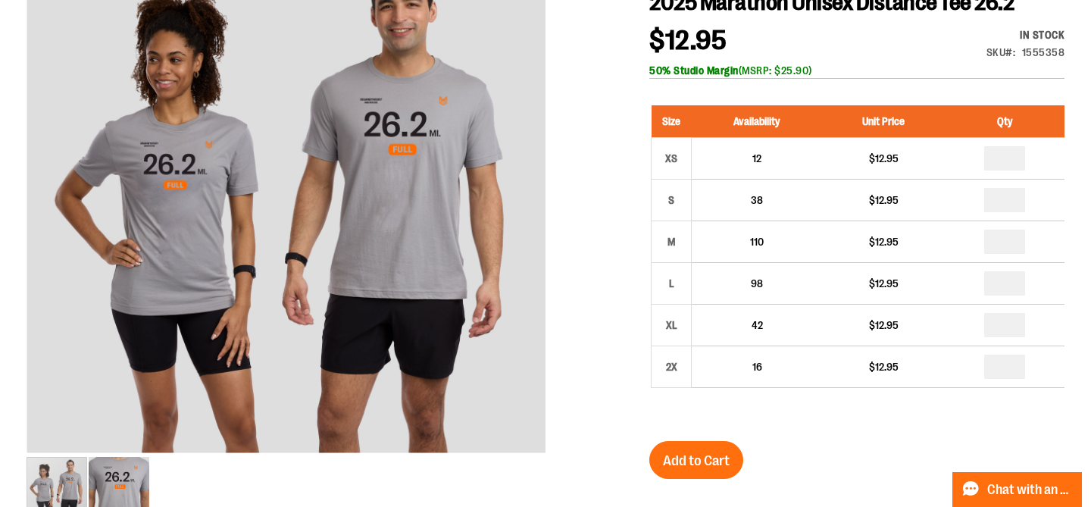
scroll to position [0, 0]
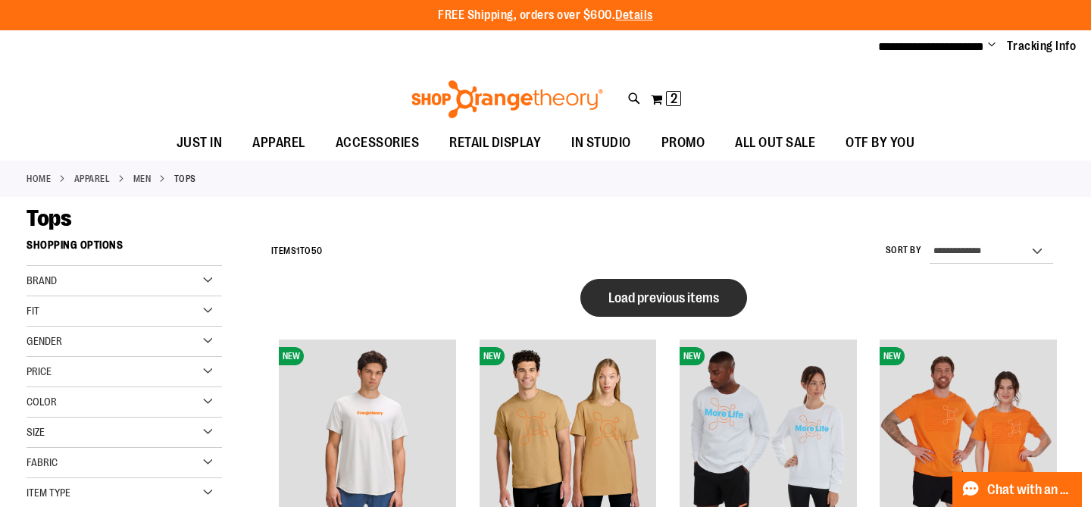
type input "**********"
click at [627, 297] on span "Load previous items" at bounding box center [663, 297] width 111 height 15
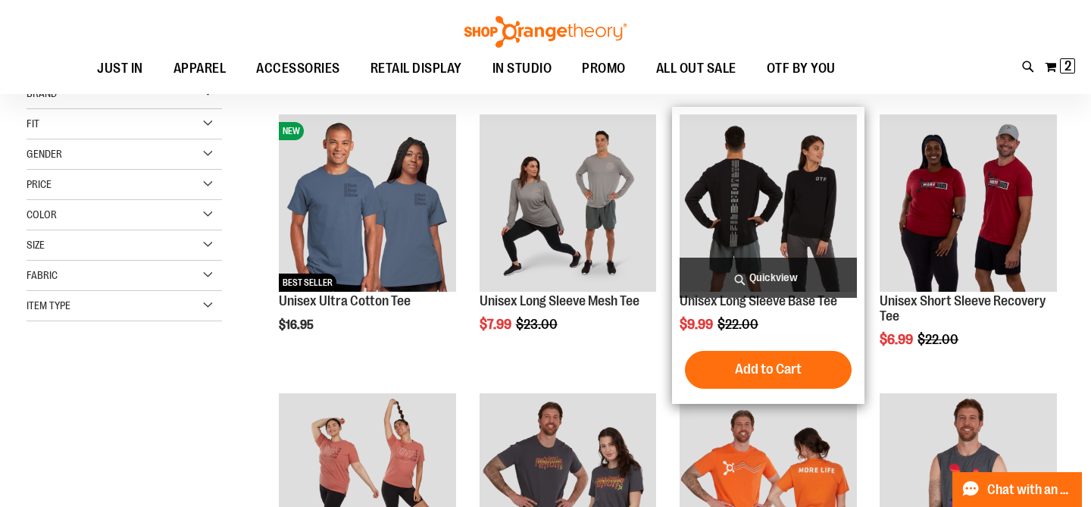
scroll to position [186, 0]
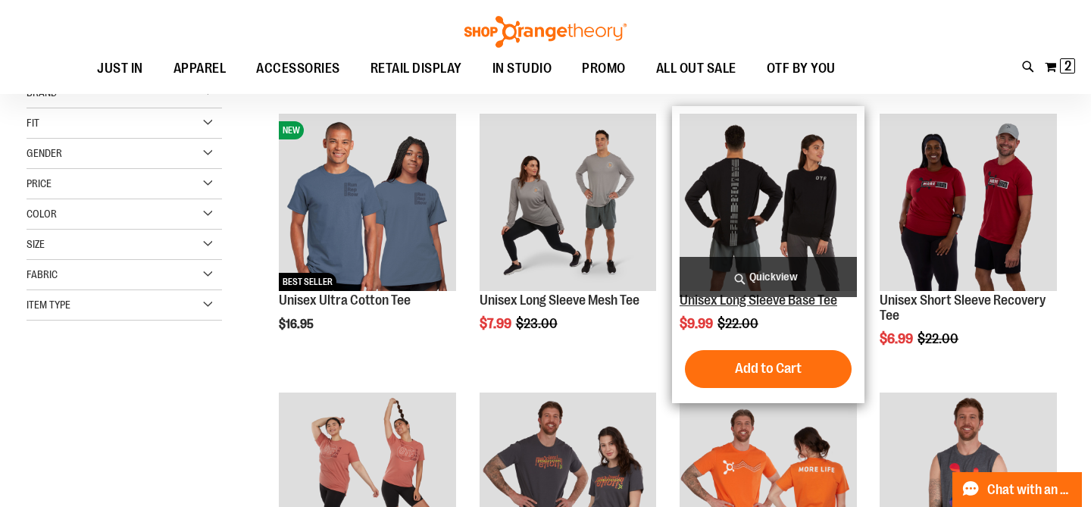
click at [756, 304] on link "Unisex Long Sleeve Base Tee" at bounding box center [759, 299] width 158 height 15
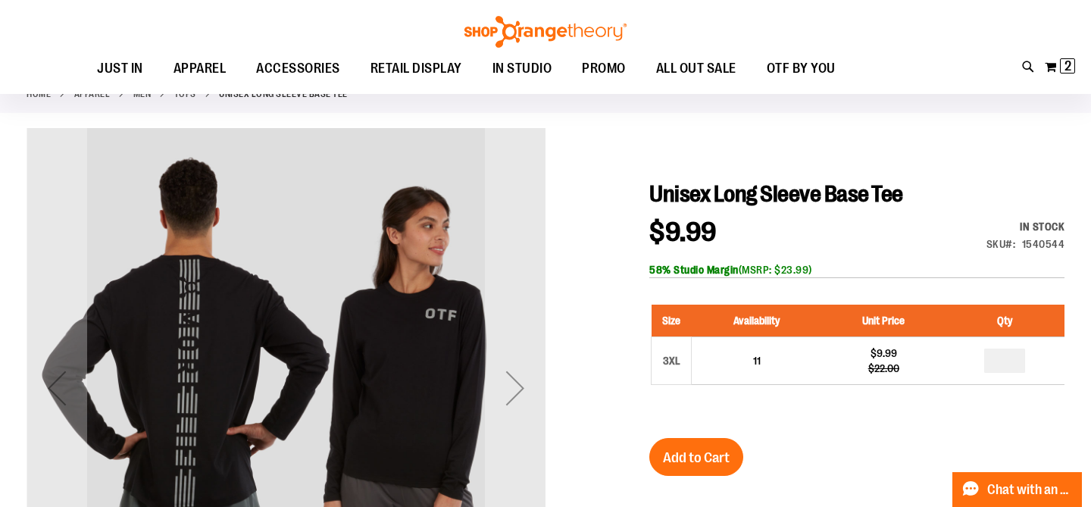
scroll to position [99, 0]
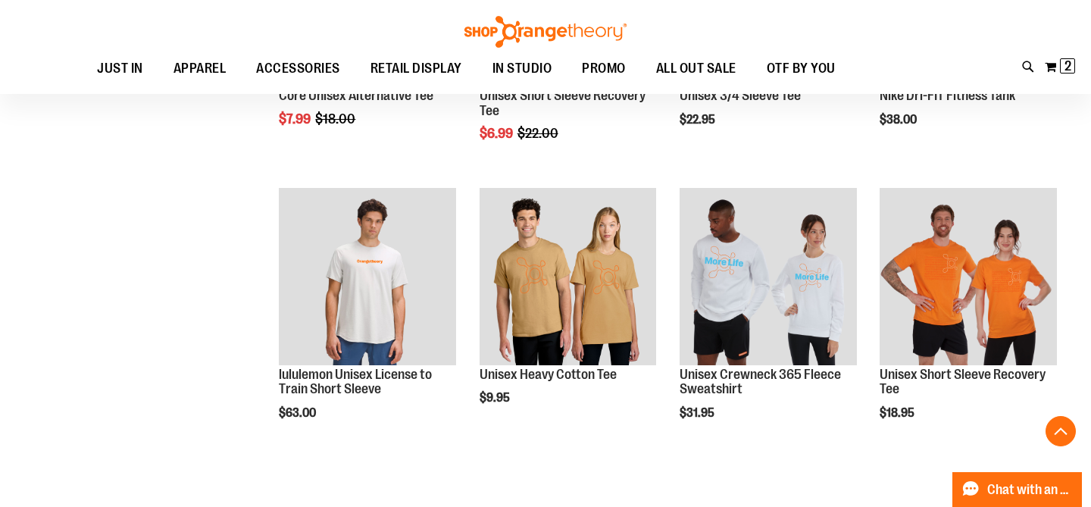
scroll to position [804, 0]
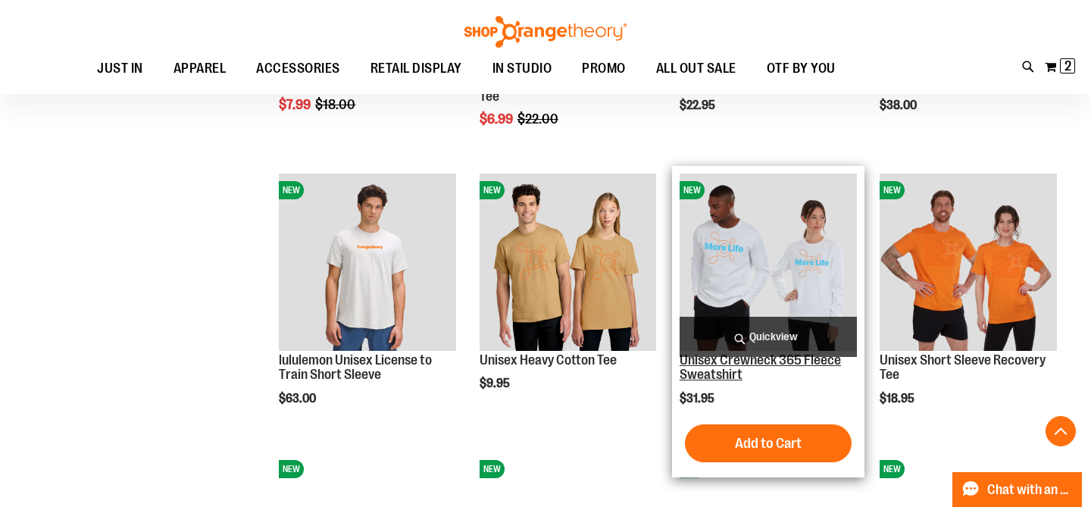
type input "**********"
click at [764, 373] on link "Unisex Crewneck 365 Fleece Sweatshirt" at bounding box center [760, 367] width 161 height 30
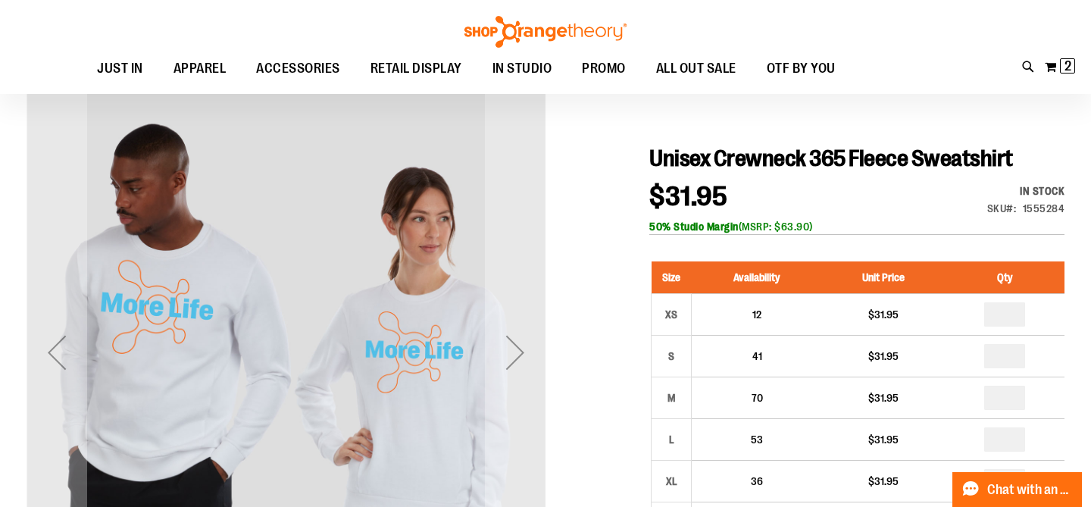
scroll to position [120, 0]
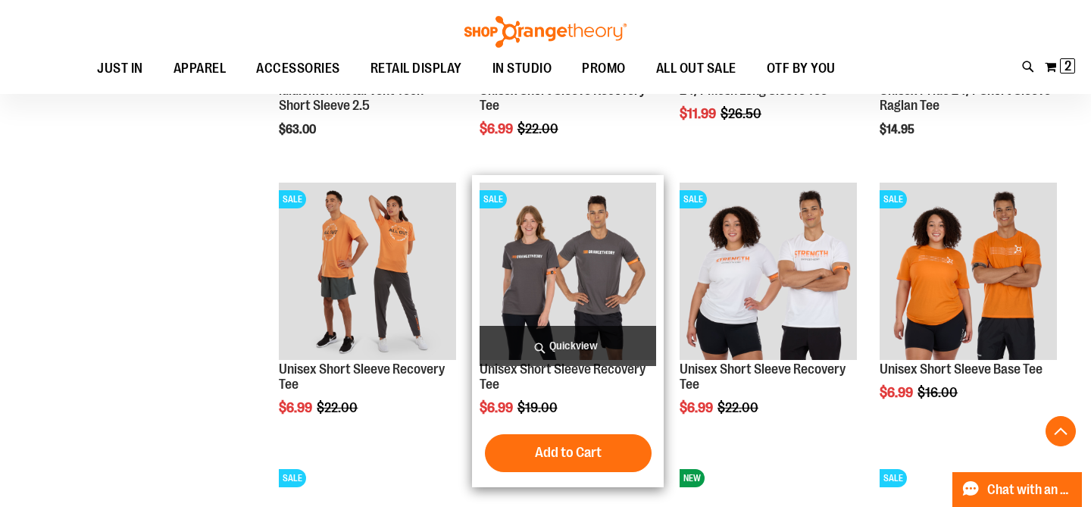
scroll to position [1627, 0]
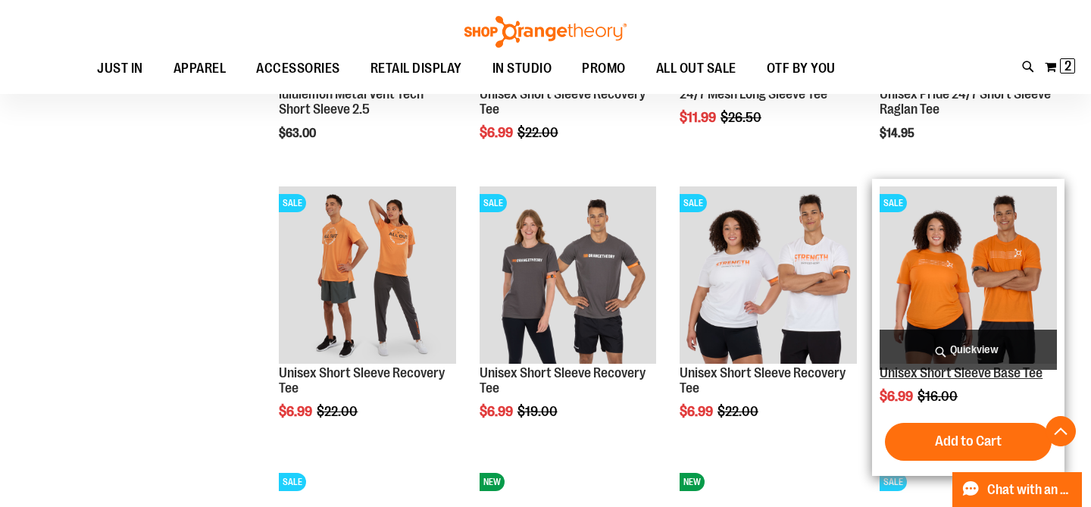
type input "**********"
click at [911, 377] on link "Unisex Short Sleeve Base Tee" at bounding box center [961, 372] width 163 height 15
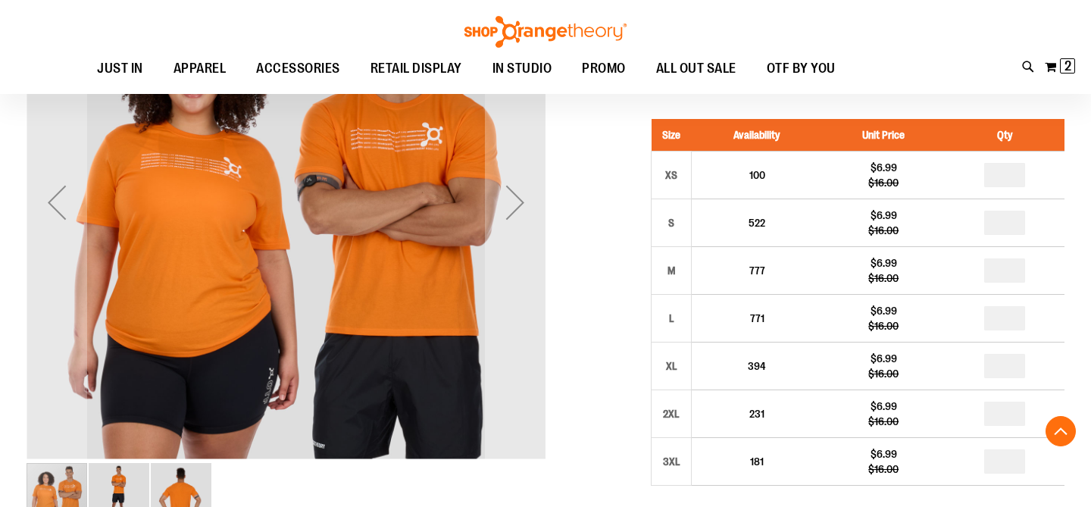
scroll to position [278, 0]
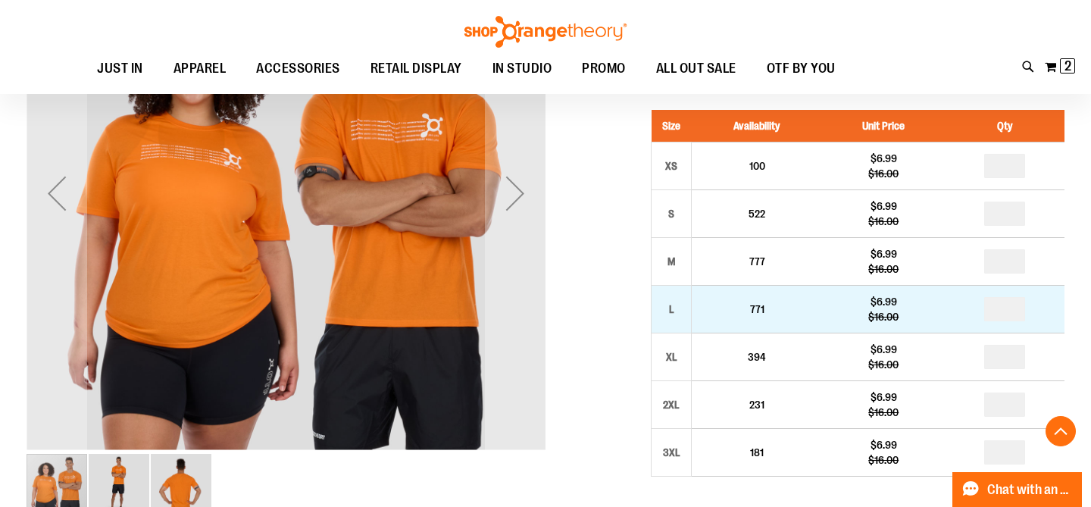
type input "**********"
click at [1024, 308] on input "number" at bounding box center [1004, 309] width 41 height 24
type input "*"
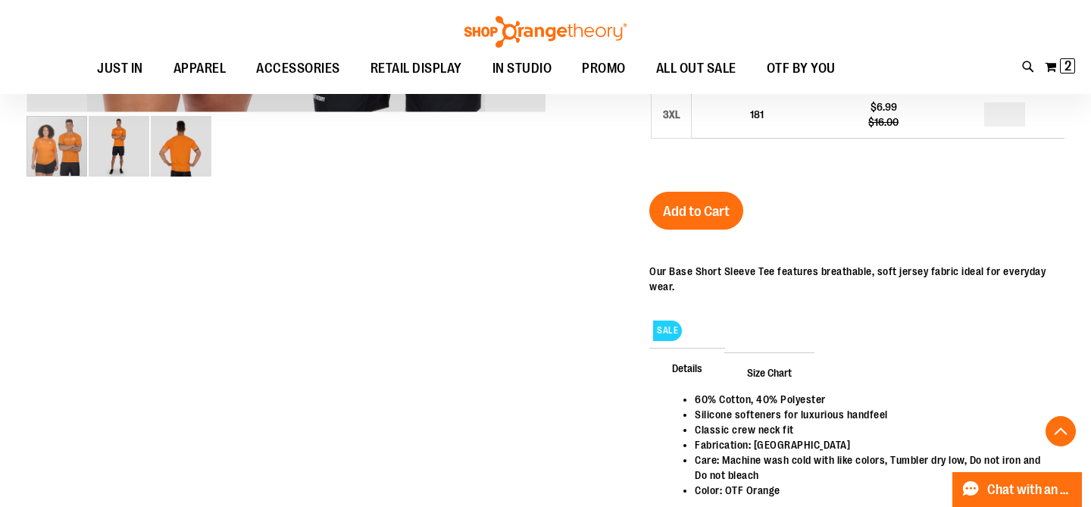
scroll to position [645, 0]
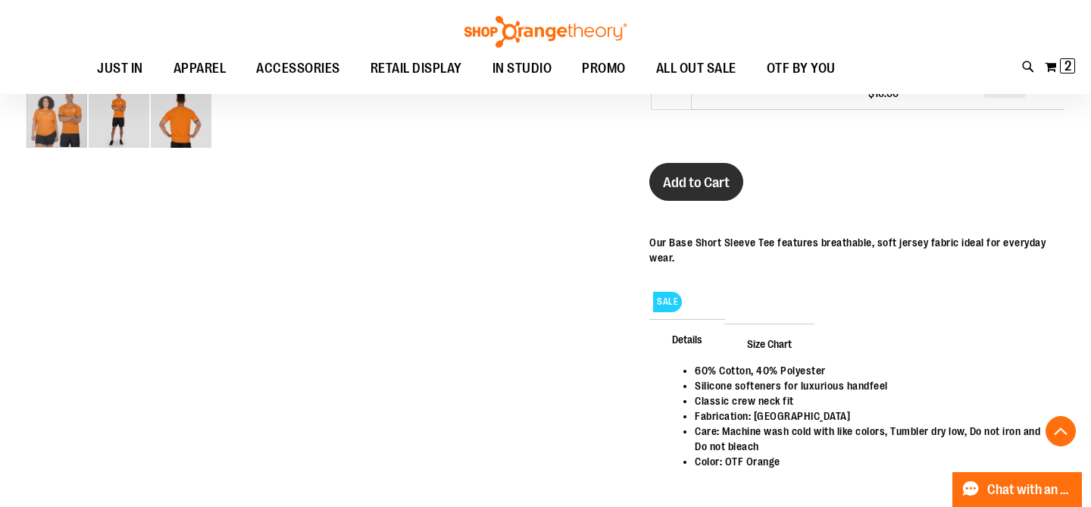
click at [680, 190] on span "Add to Cart" at bounding box center [696, 182] width 67 height 17
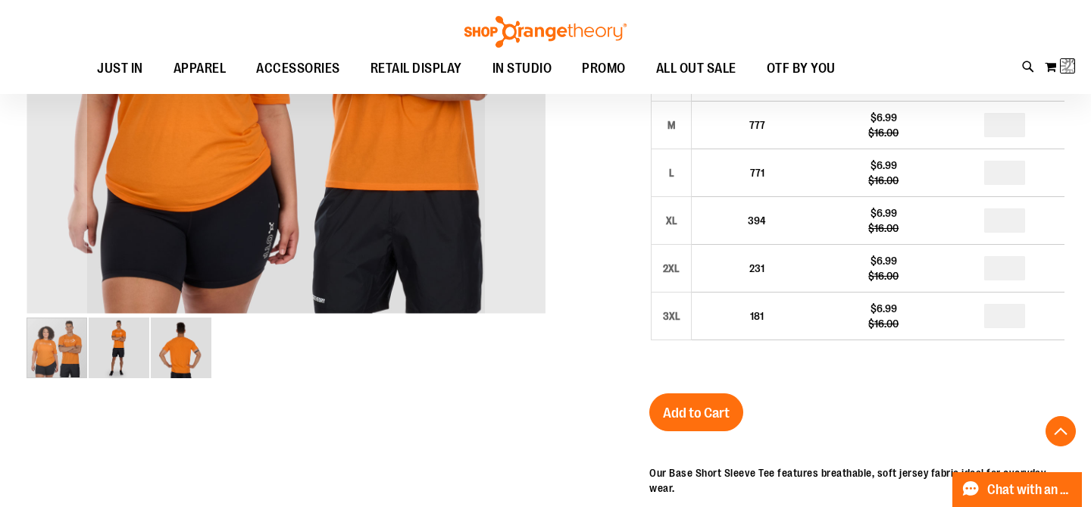
scroll to position [0, 0]
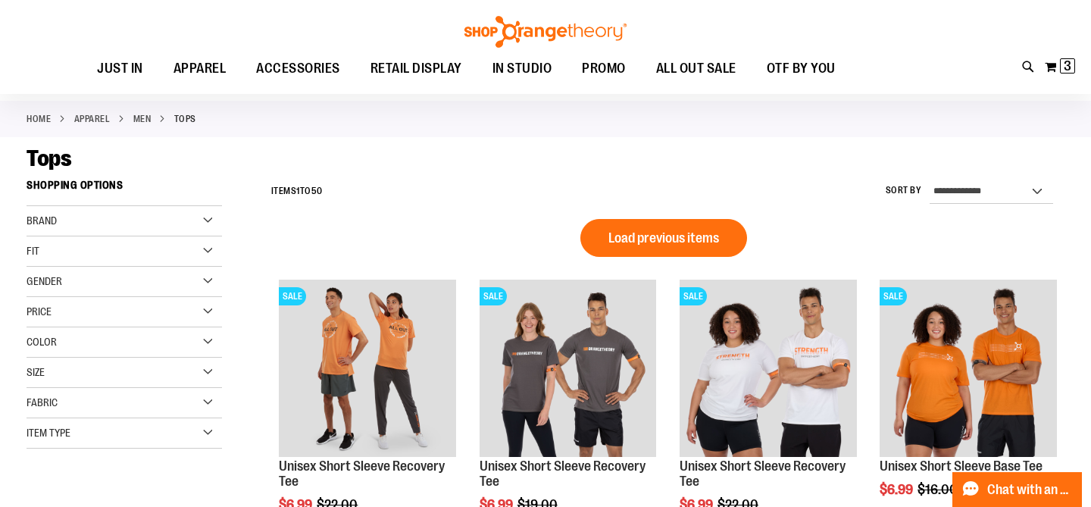
scroll to position [84, 0]
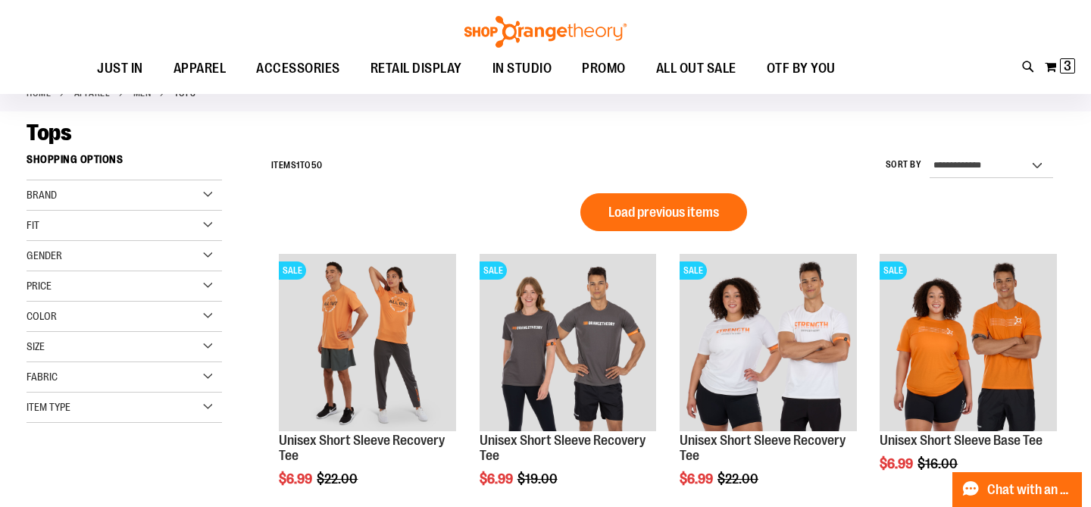
type input "**********"
click at [215, 314] on div "Color" at bounding box center [124, 317] width 195 height 30
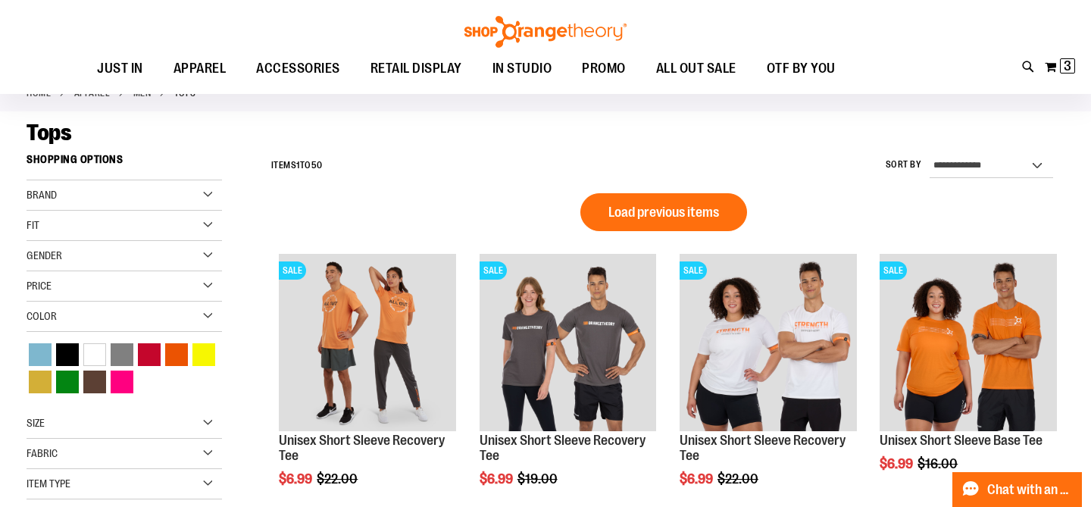
click at [208, 292] on div "Price" at bounding box center [124, 286] width 195 height 30
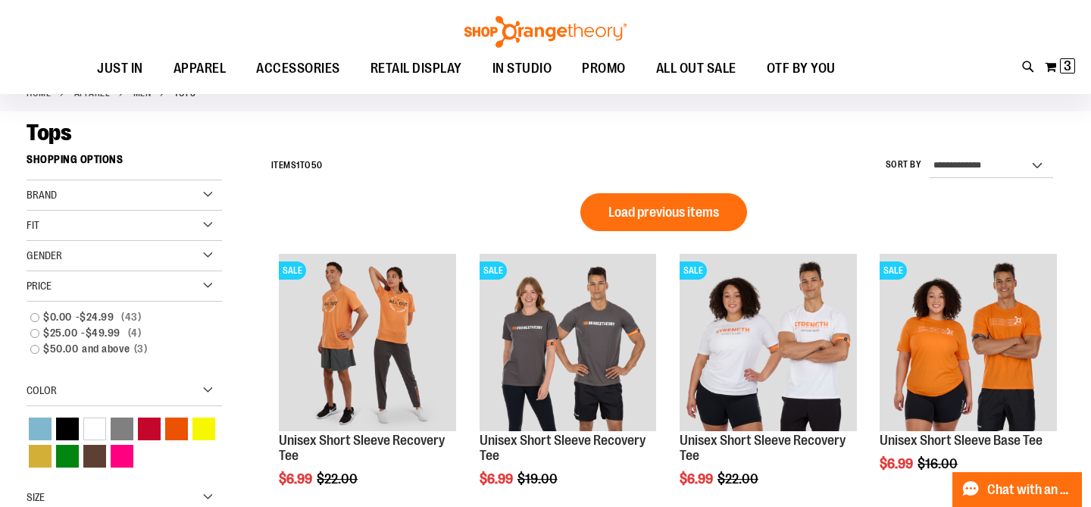
click at [199, 252] on div "Gender" at bounding box center [124, 256] width 195 height 30
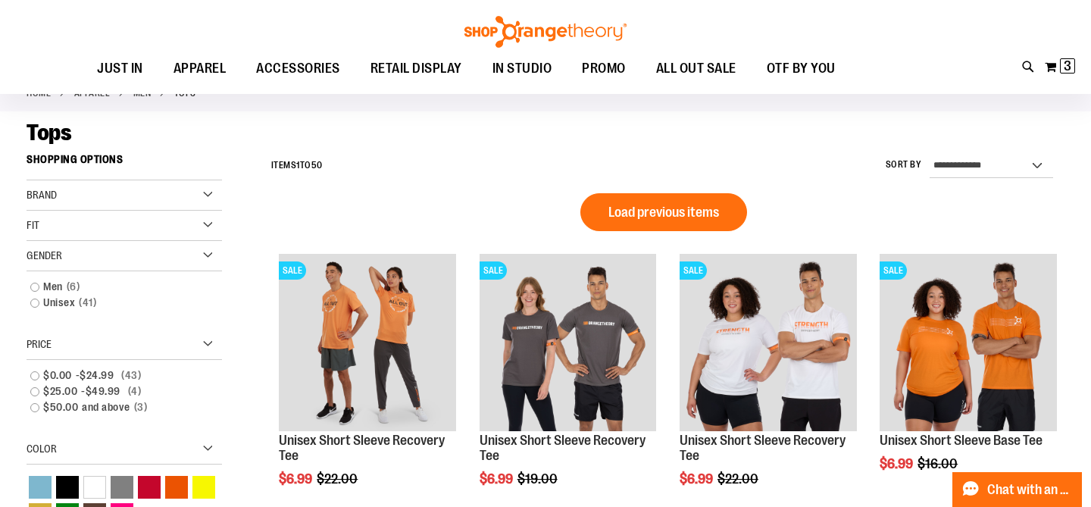
click at [197, 220] on div "Fit" at bounding box center [124, 226] width 195 height 30
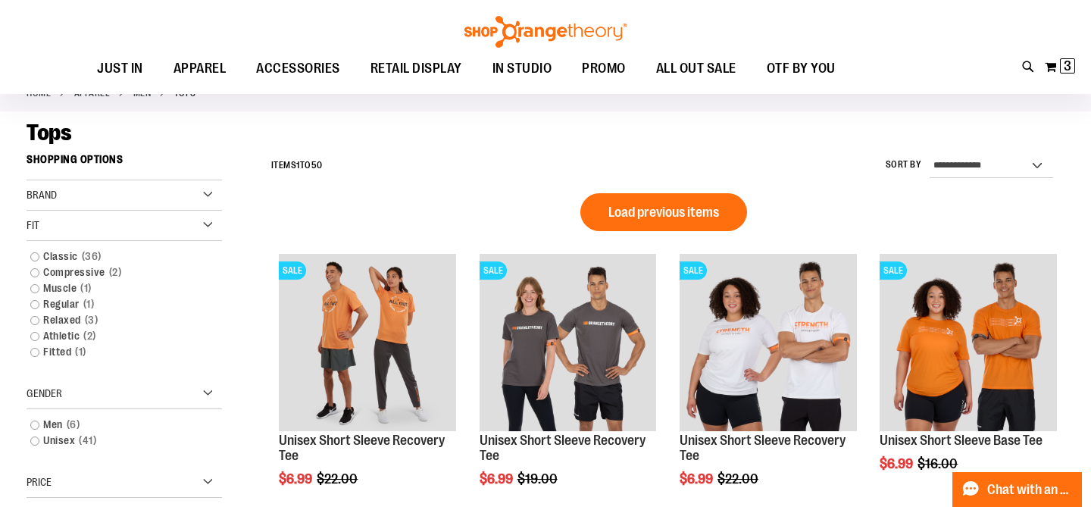
click at [207, 189] on div "Brand" at bounding box center [124, 195] width 195 height 30
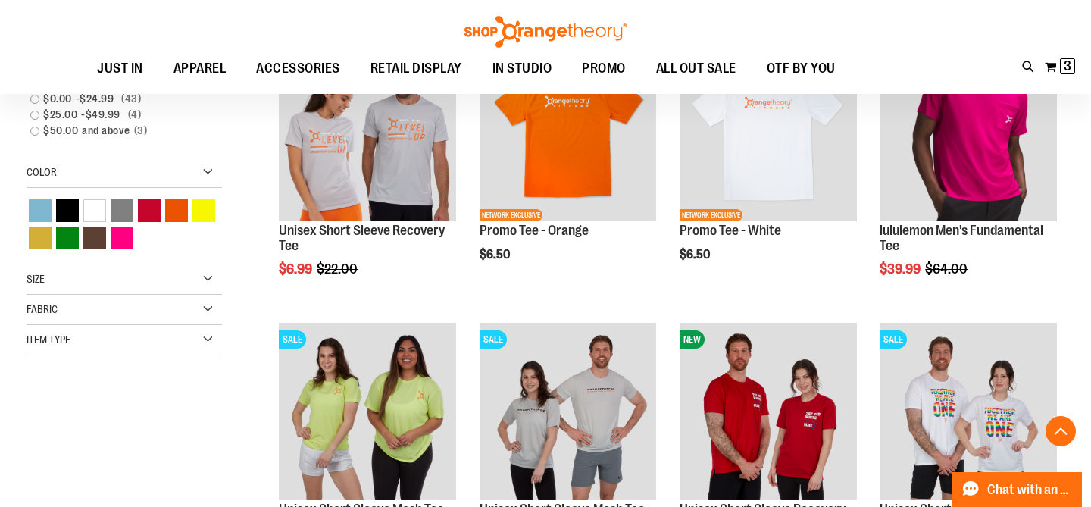
scroll to position [589, 0]
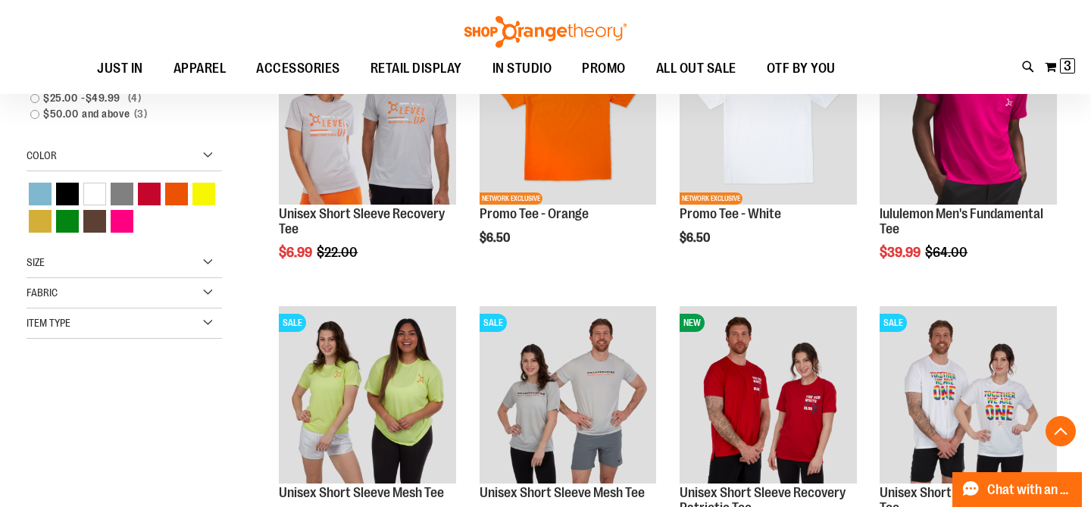
click at [207, 326] on div "Item Type" at bounding box center [124, 323] width 195 height 30
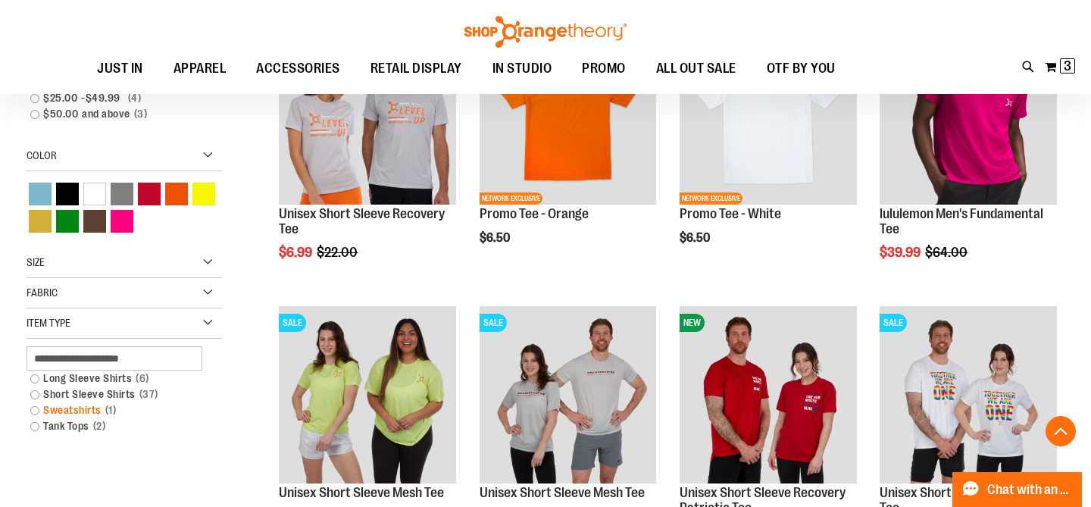
click at [33, 410] on link "Sweatshirts 1 item" at bounding box center [117, 410] width 188 height 16
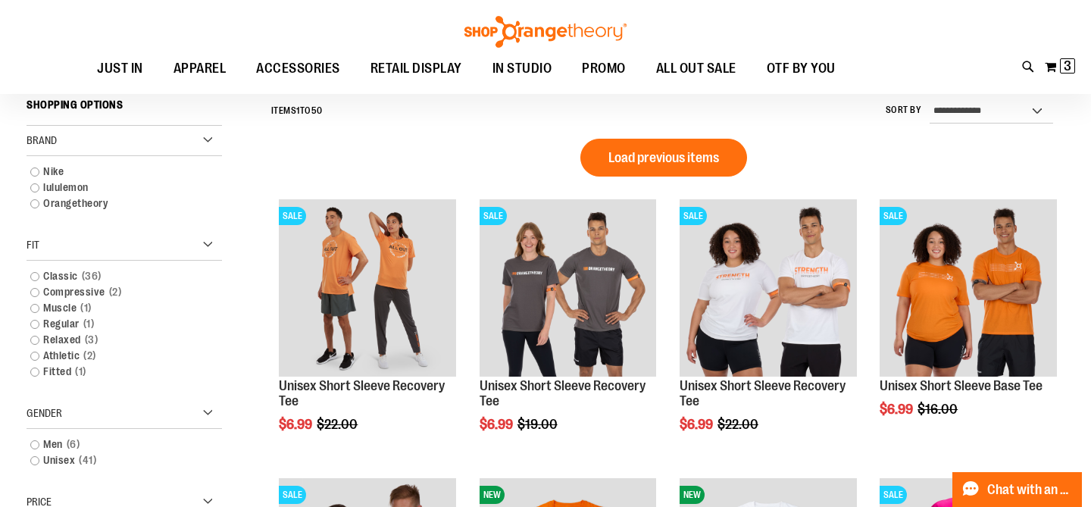
scroll to position [137, 0]
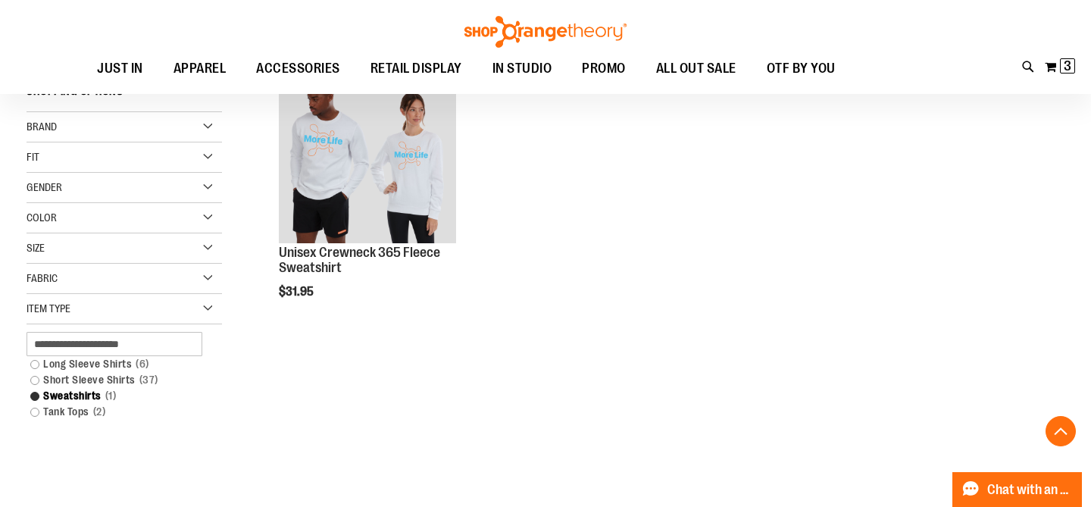
scroll to position [239, 0]
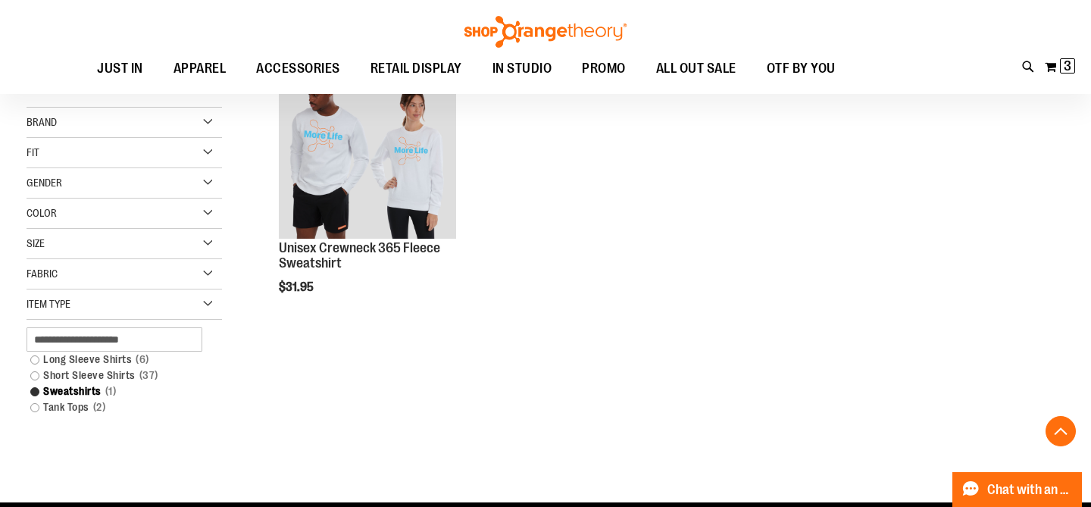
click at [107, 298] on div "Item Type" at bounding box center [124, 304] width 195 height 30
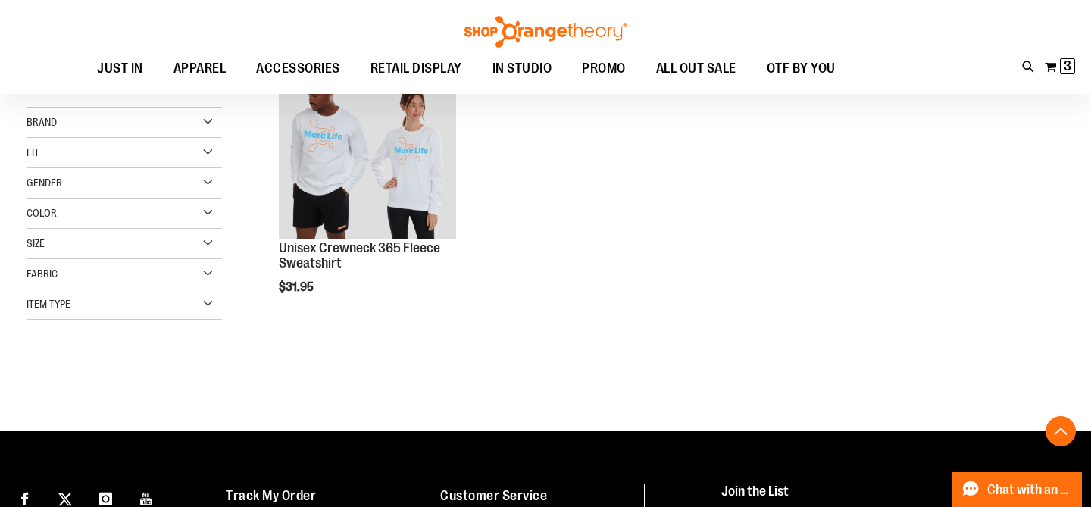
click at [133, 298] on div "Item Type" at bounding box center [124, 304] width 195 height 30
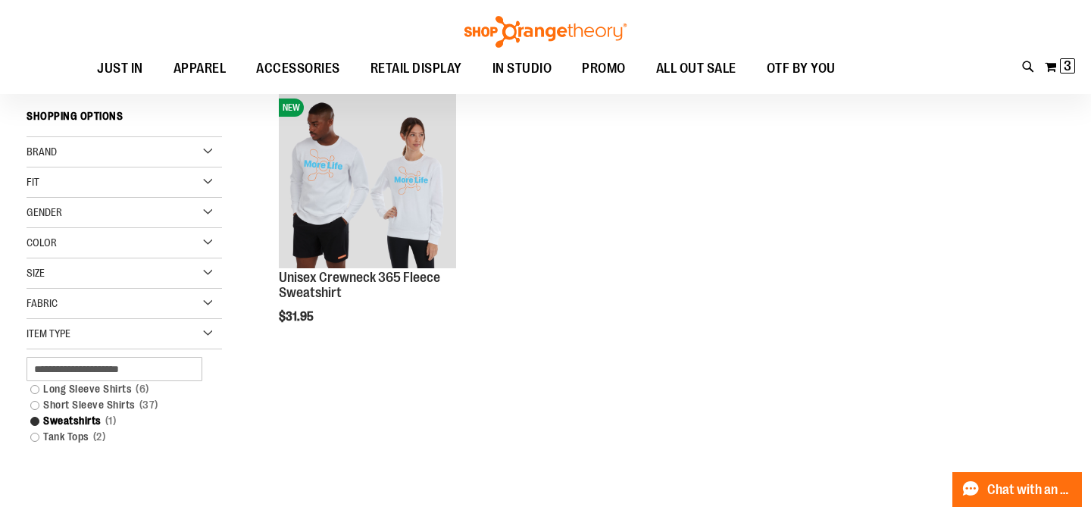
scroll to position [201, 0]
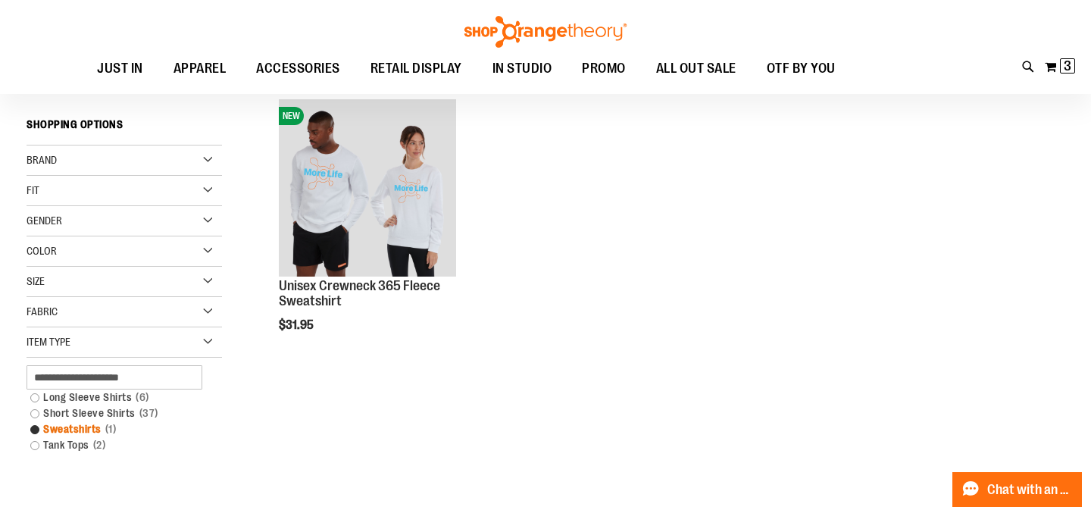
click at [34, 430] on link "Sweatshirts 1 item" at bounding box center [117, 429] width 188 height 16
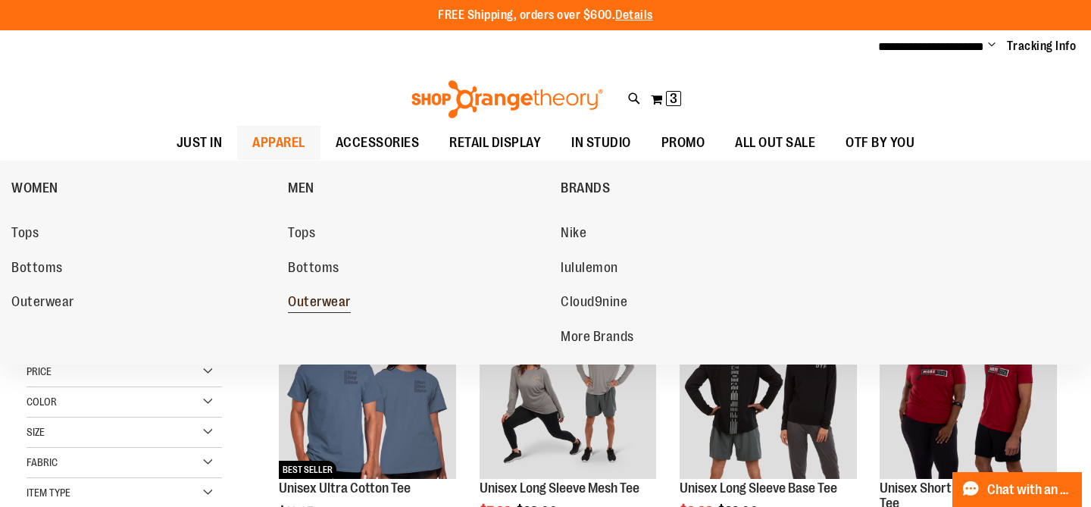
click at [333, 308] on span "Outerwear" at bounding box center [319, 303] width 63 height 19
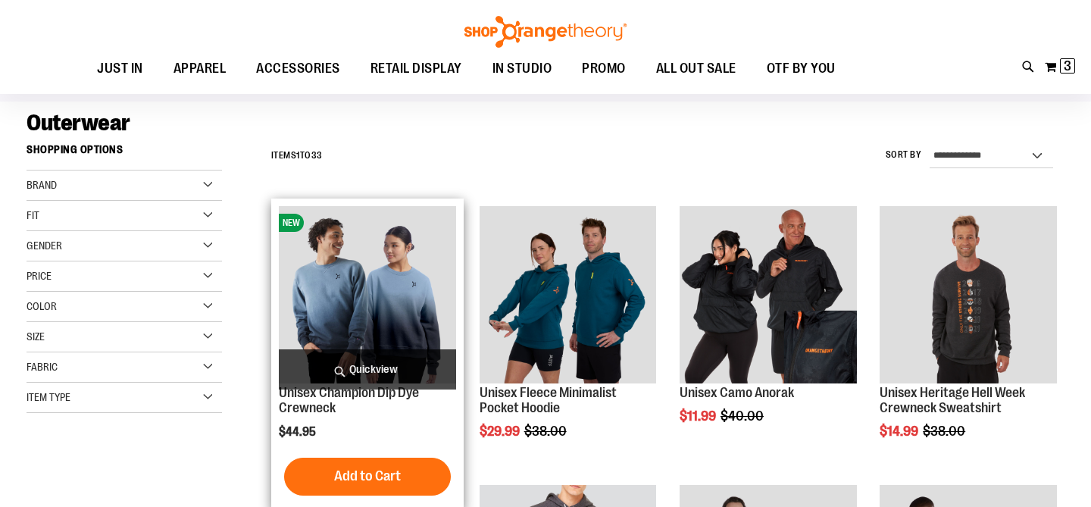
scroll to position [129, 0]
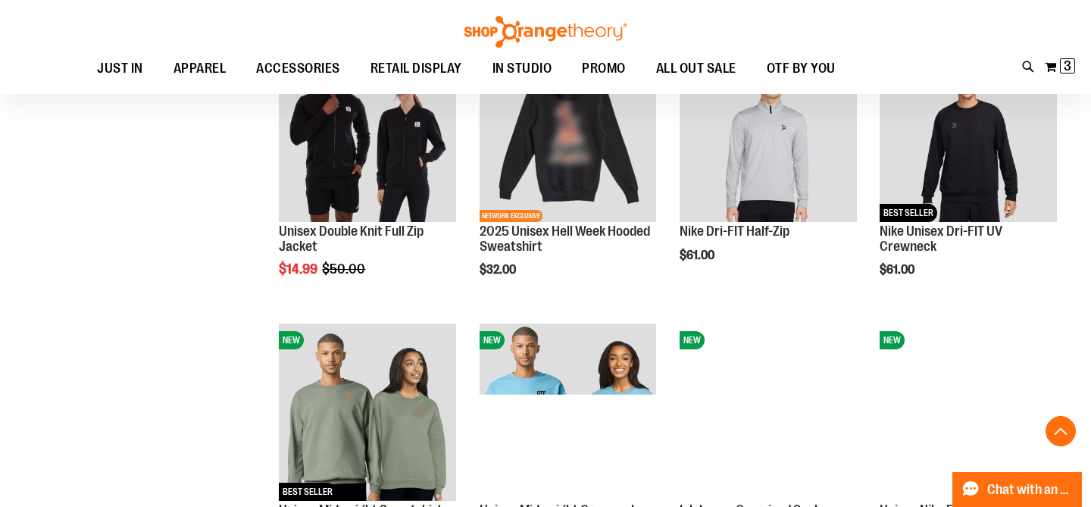
scroll to position [814, 0]
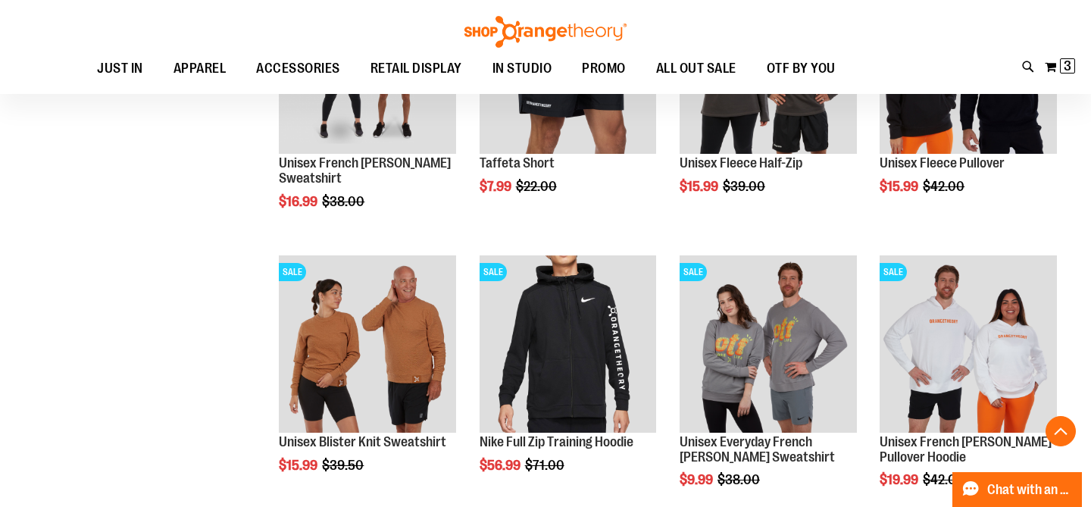
scroll to position [2000, 0]
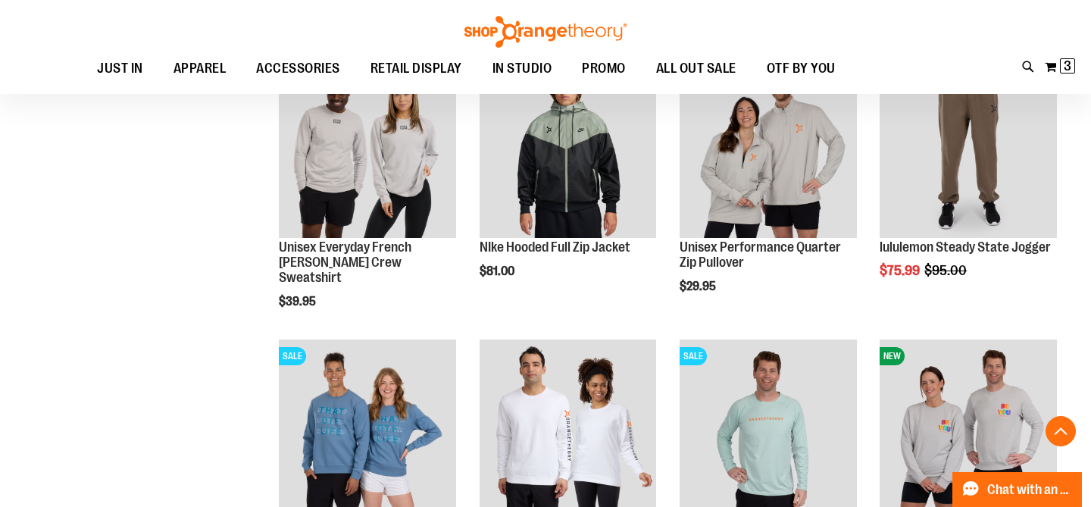
scroll to position [1356, 0]
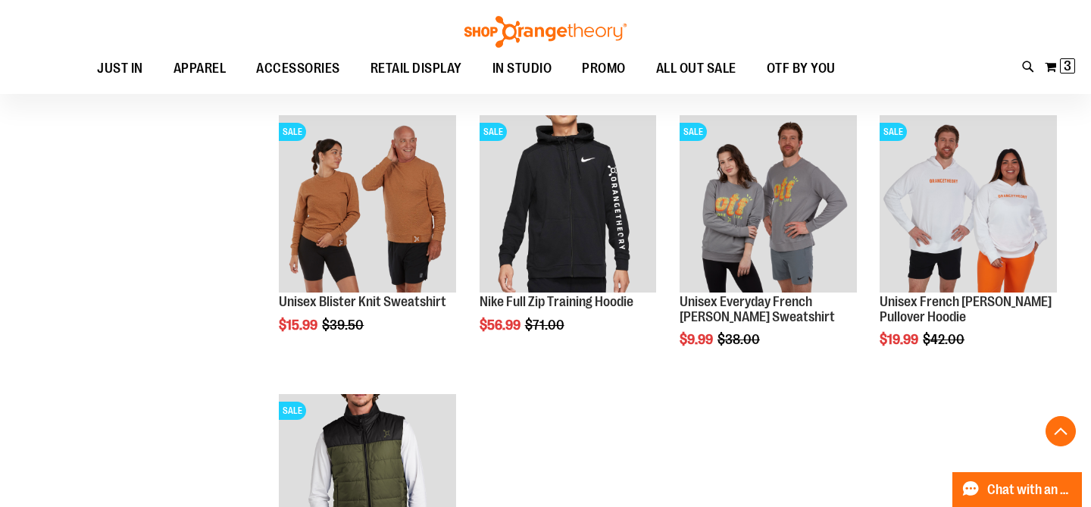
scroll to position [2134, 0]
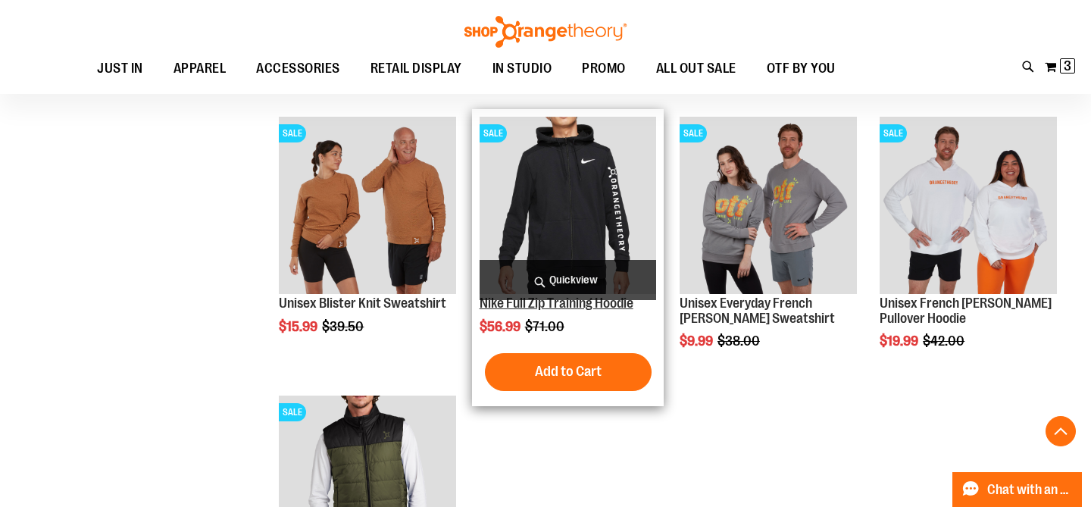
type input "**********"
click at [607, 307] on link "Nike Full Zip Training Hoodie" at bounding box center [557, 302] width 154 height 15
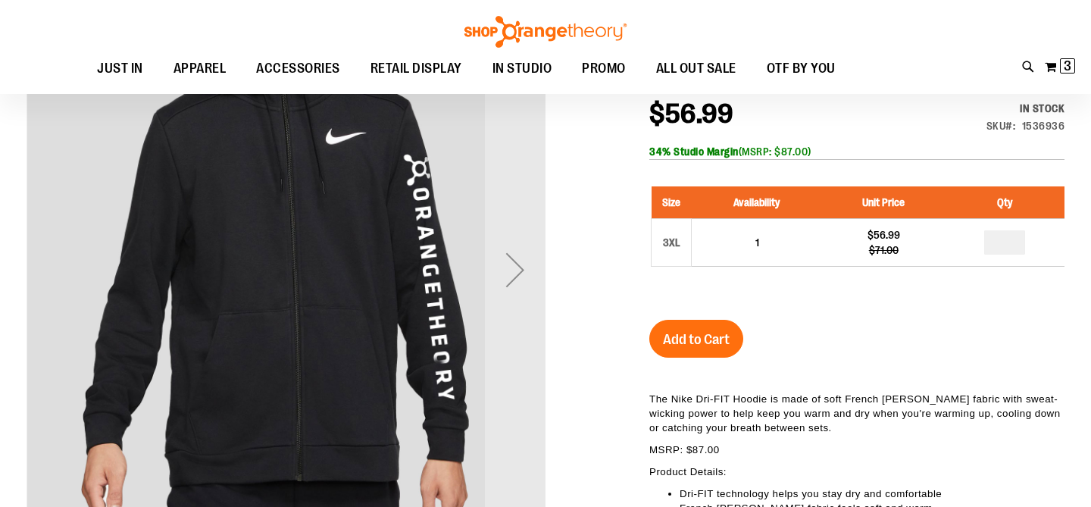
scroll to position [205, 0]
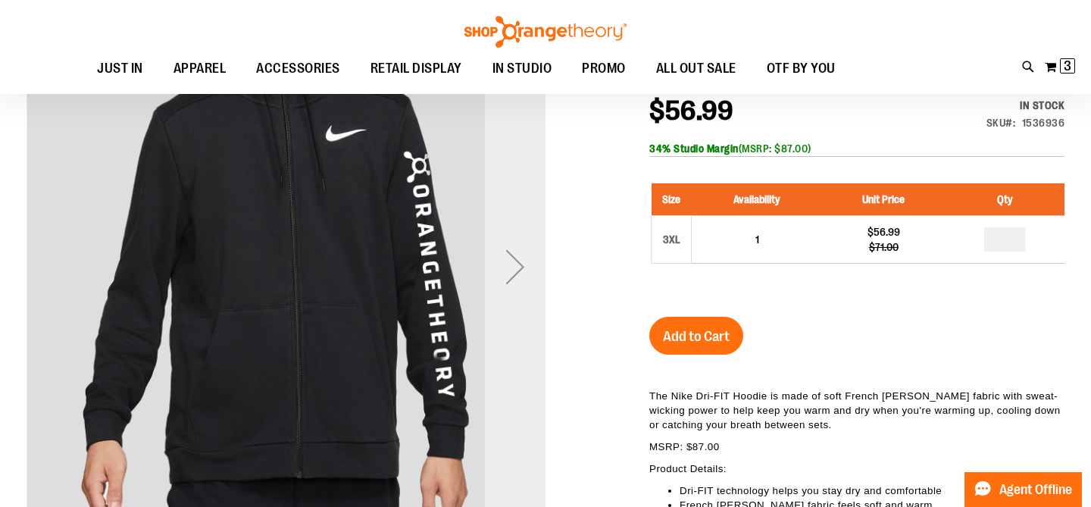
type input "**********"
click at [527, 275] on div "Next" at bounding box center [515, 266] width 61 height 61
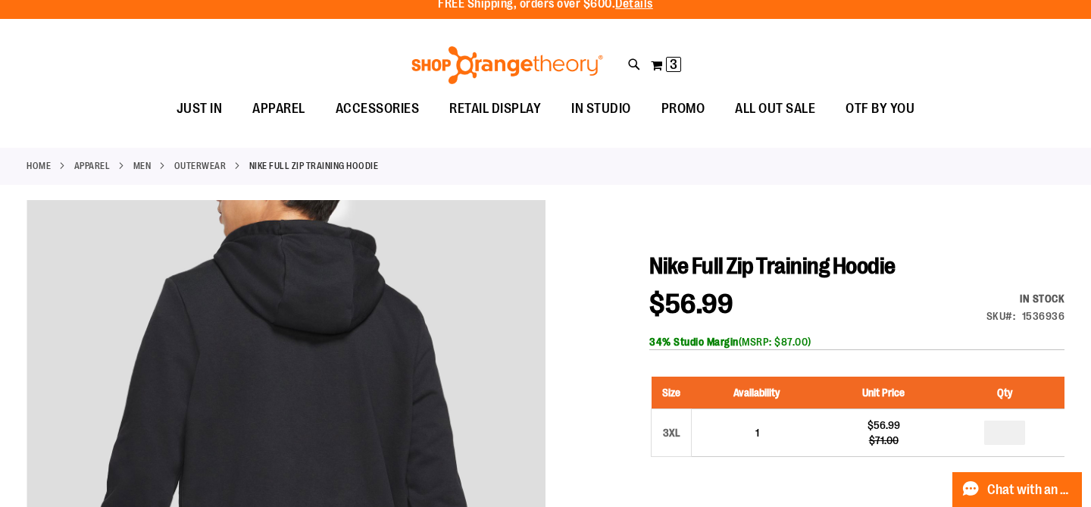
scroll to position [0, 0]
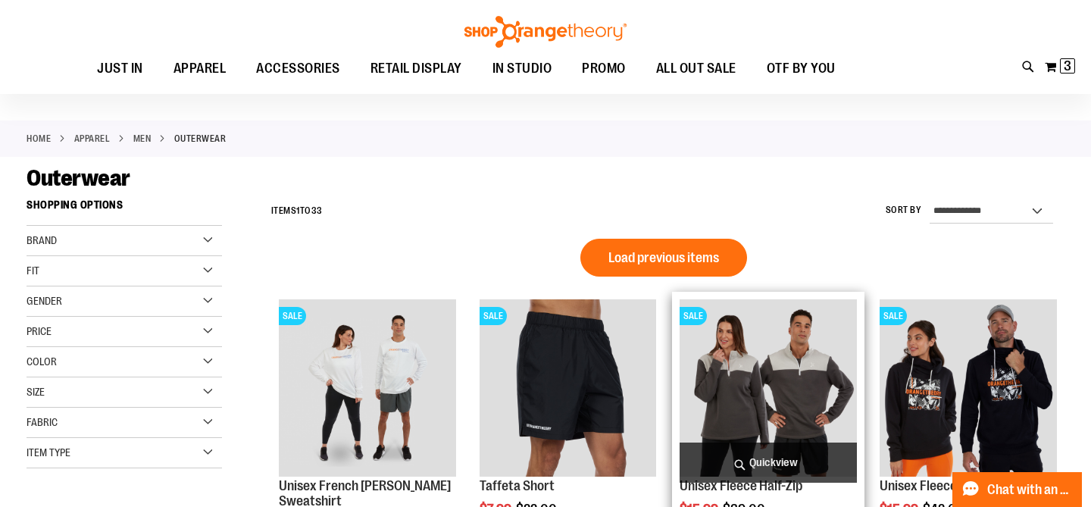
scroll to position [41, 0]
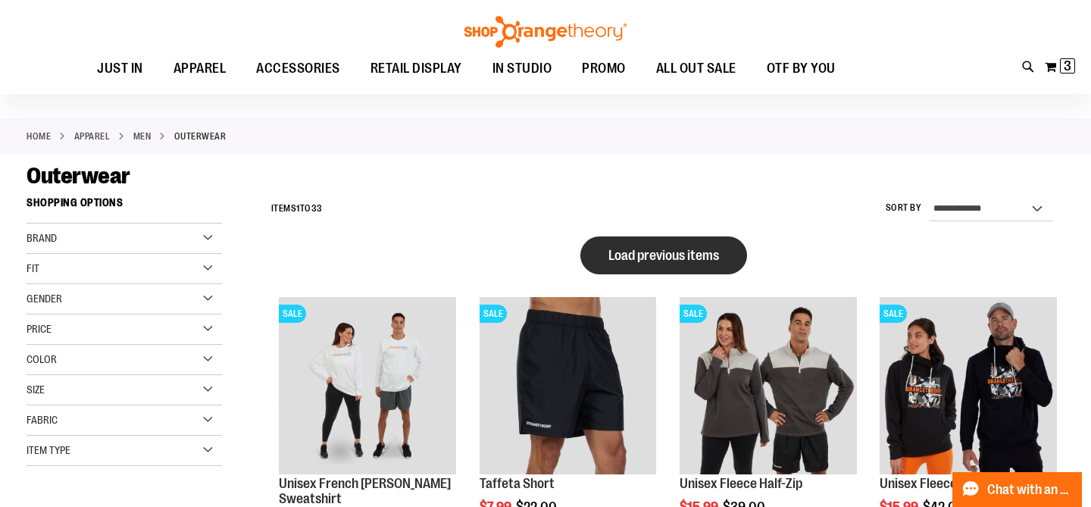
type input "**********"
click at [690, 248] on span "Load previous items" at bounding box center [663, 255] width 111 height 15
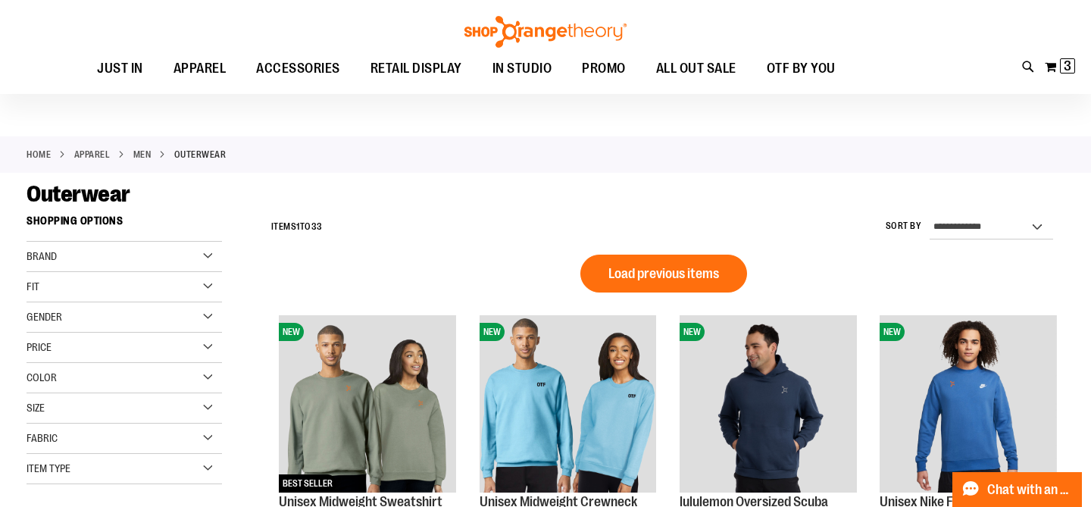
scroll to position [23, 0]
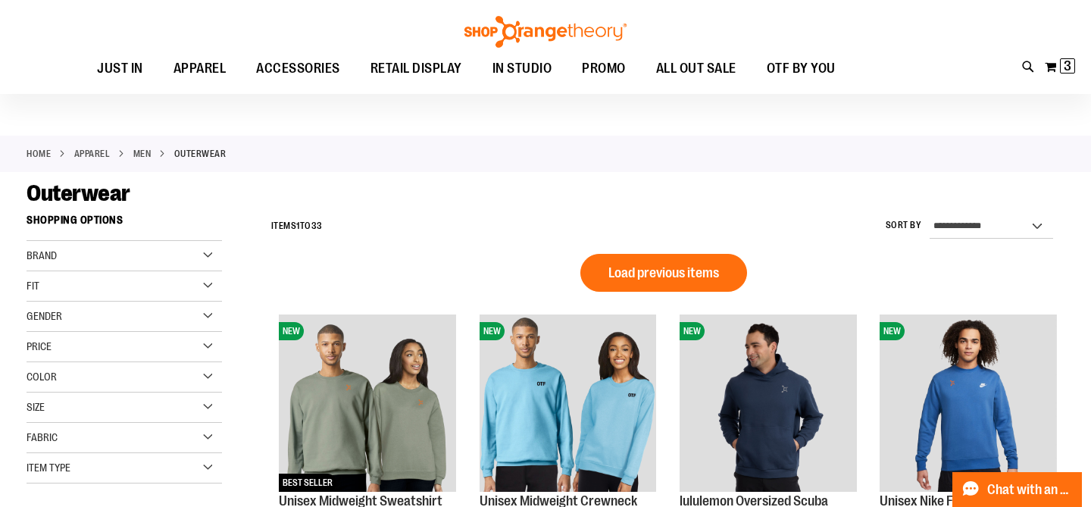
click at [740, 264] on button "Load previous items" at bounding box center [663, 273] width 167 height 38
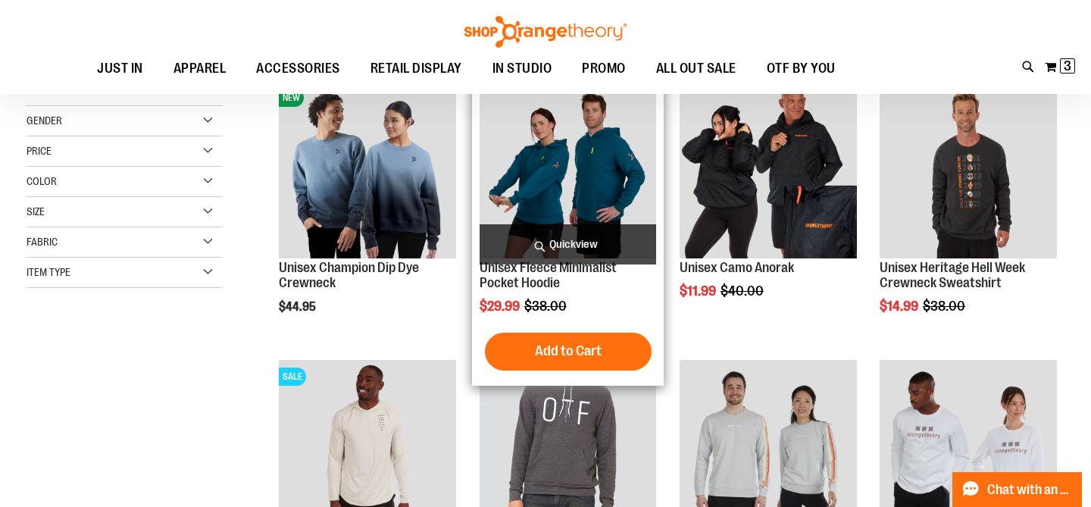
scroll to position [220, 0]
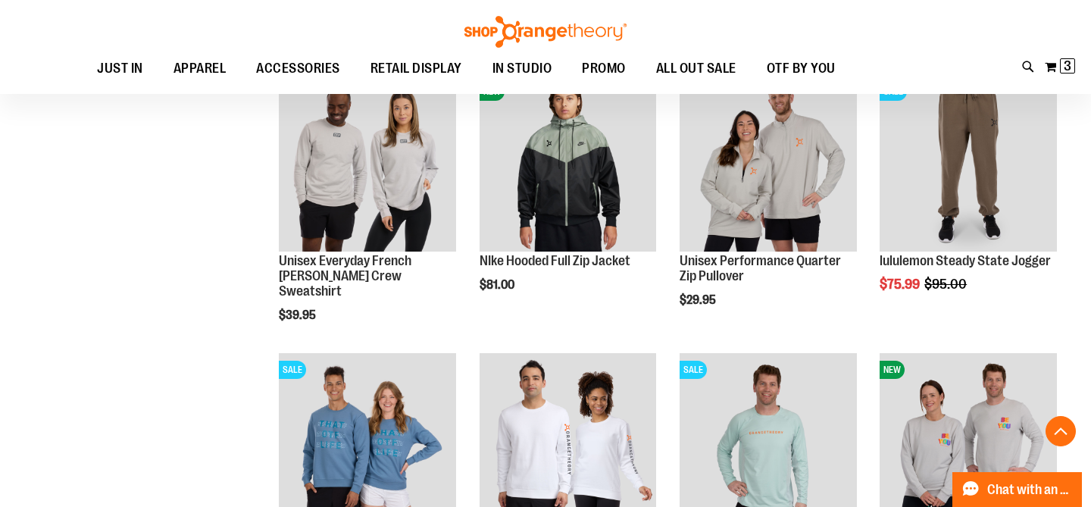
scroll to position [1344, 0]
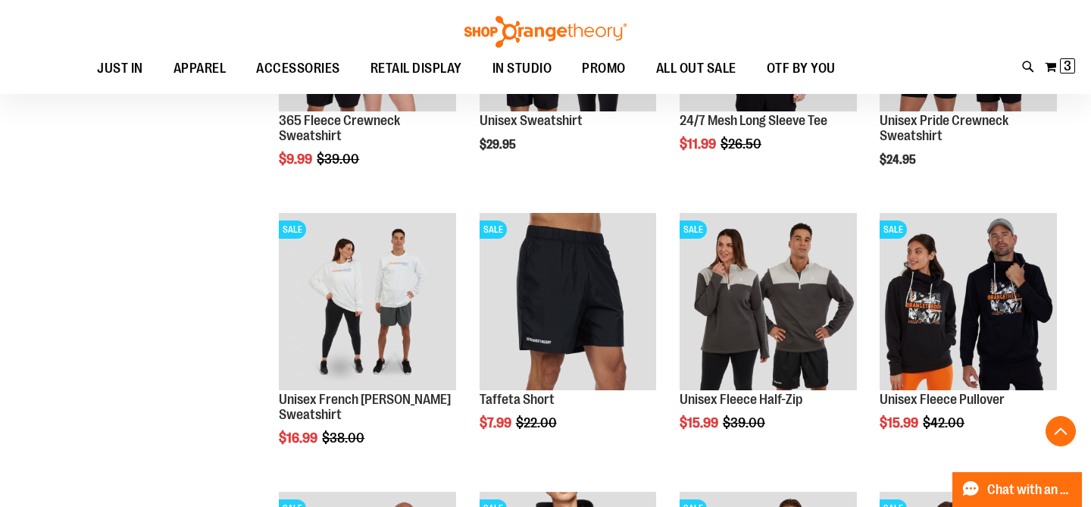
scroll to position [1763, 0]
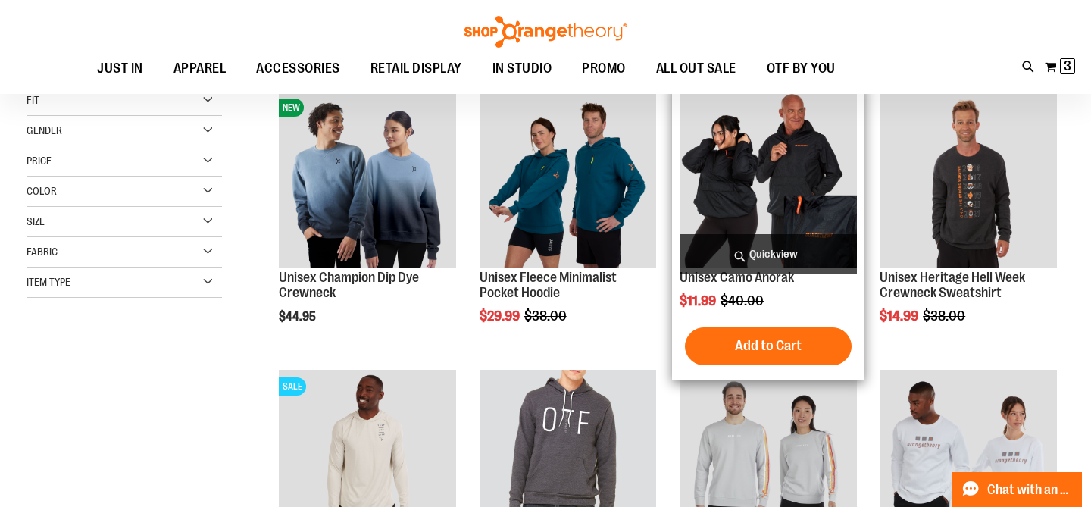
scroll to position [208, 0]
click at [794, 276] on link "Unisex Camo Anorak" at bounding box center [737, 277] width 114 height 15
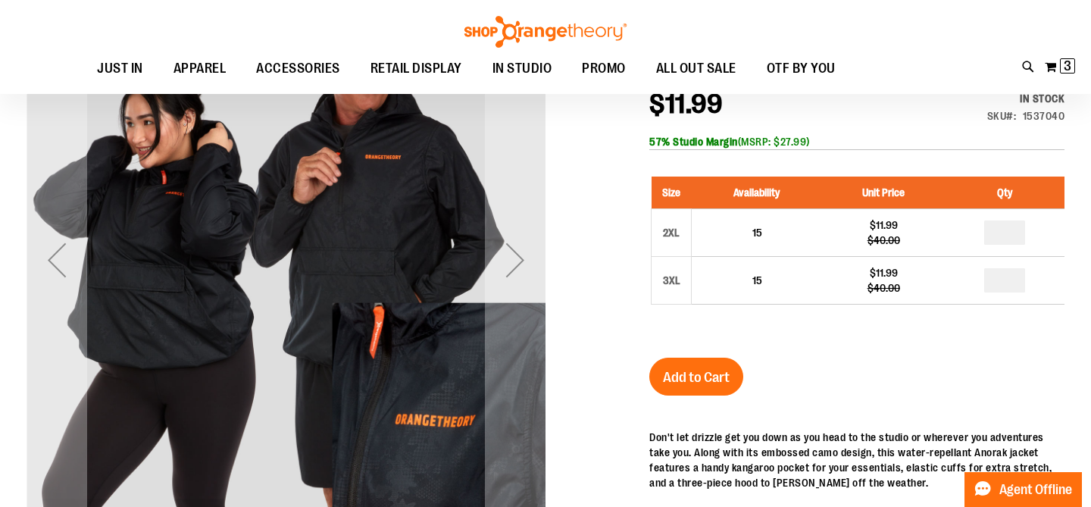
scroll to position [223, 0]
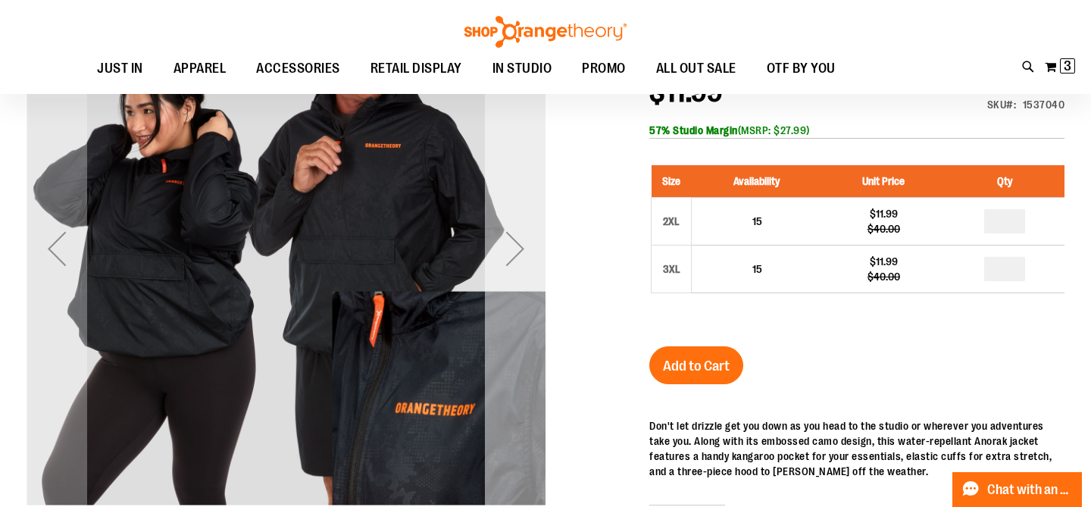
type input "**********"
click at [513, 243] on div "Next" at bounding box center [515, 248] width 61 height 61
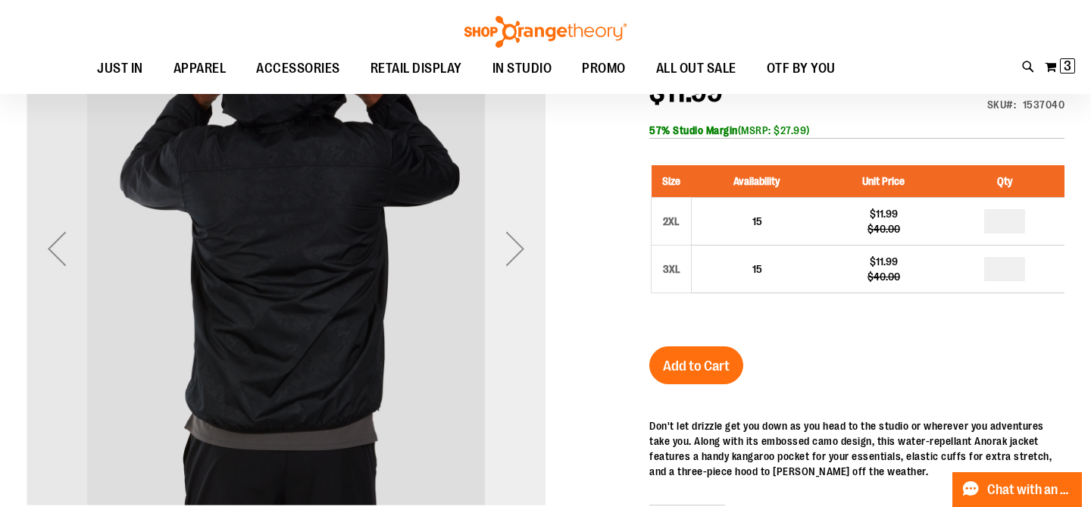
click at [513, 243] on div "Next" at bounding box center [515, 248] width 61 height 61
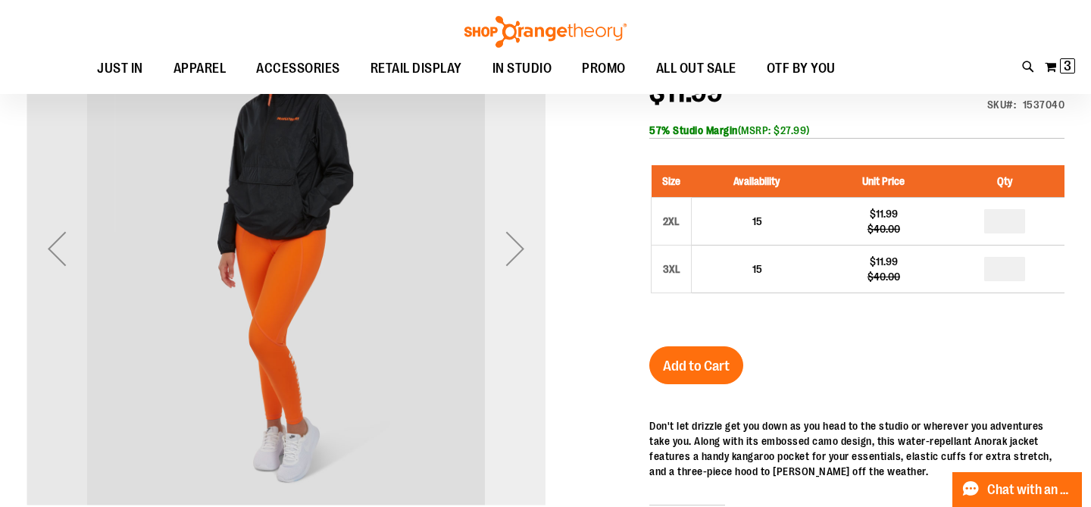
click at [513, 243] on div "Next" at bounding box center [515, 248] width 61 height 61
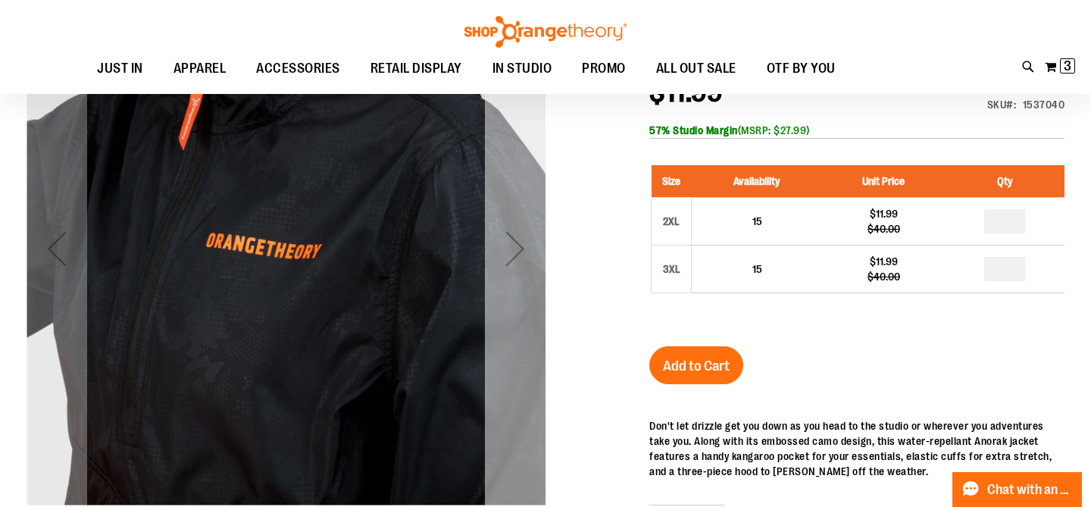
click at [513, 243] on div "Next" at bounding box center [515, 248] width 61 height 61
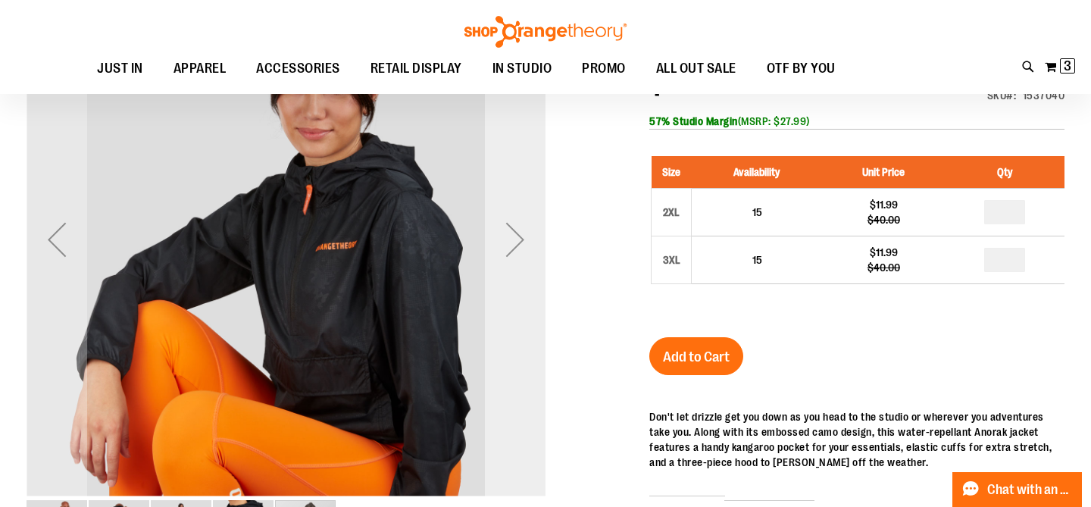
scroll to position [233, 0]
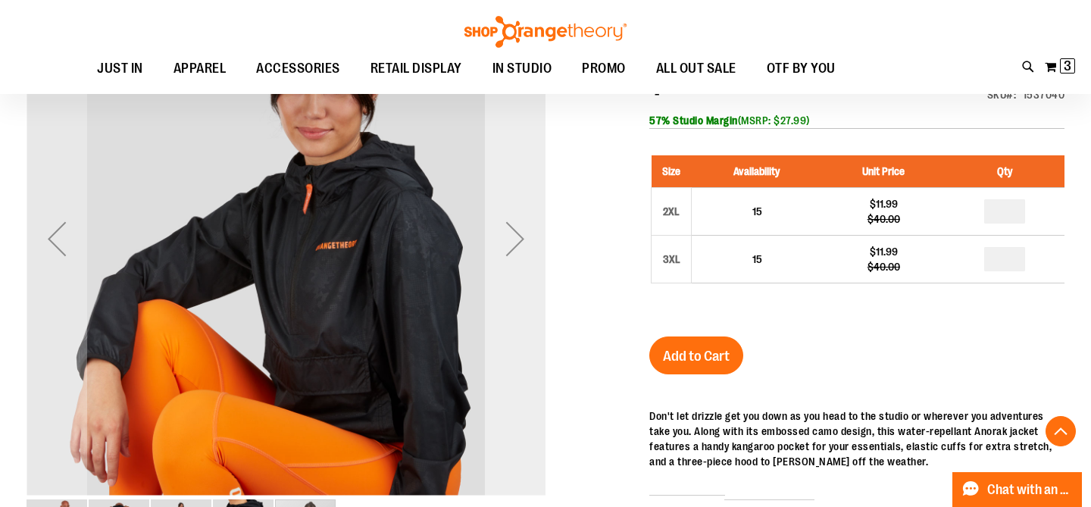
click at [513, 243] on div "Next" at bounding box center [515, 238] width 61 height 61
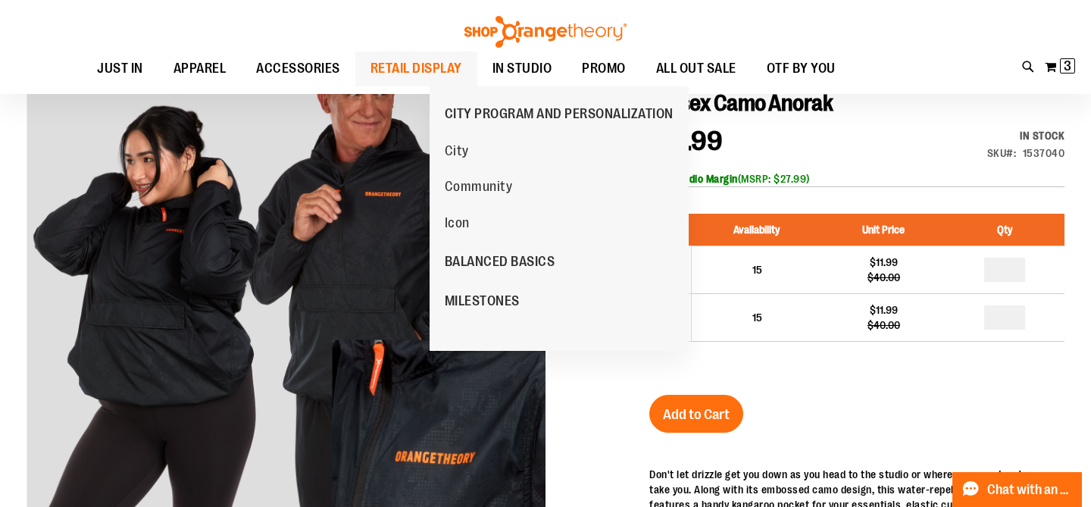
scroll to position [175, 0]
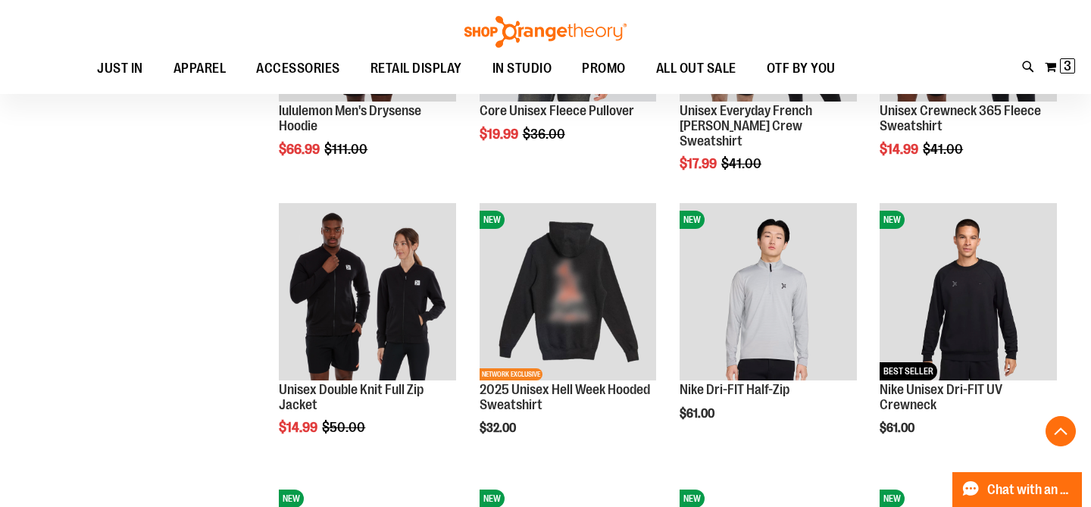
scroll to position [501, 0]
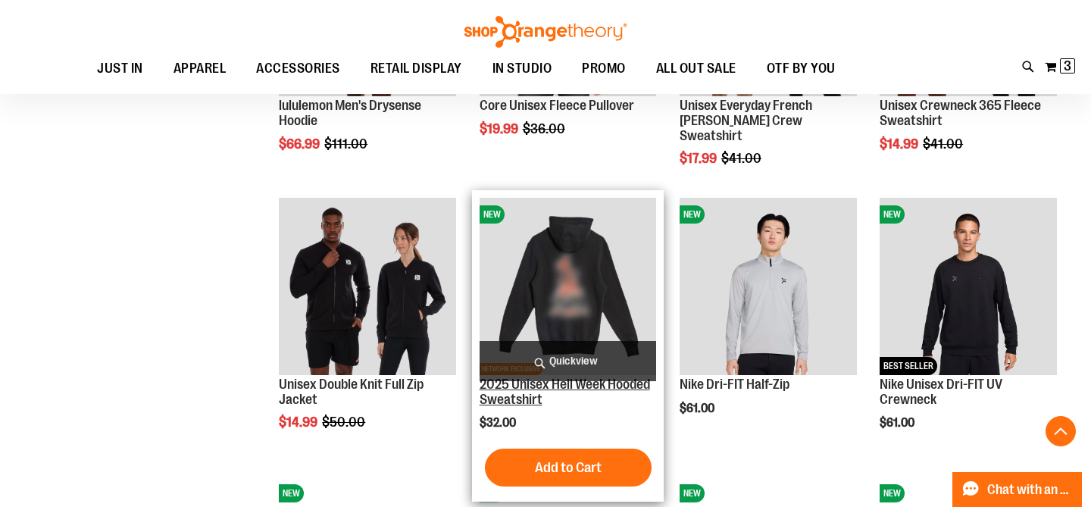
type input "**********"
click at [571, 397] on link "2025 Unisex Hell Week Hooded Sweatshirt" at bounding box center [565, 392] width 170 height 30
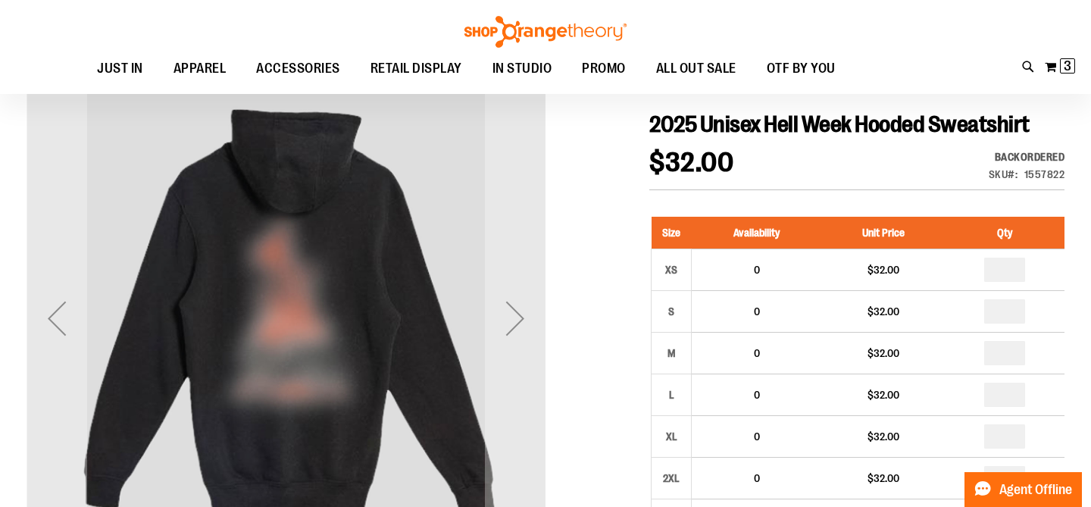
scroll to position [155, 0]
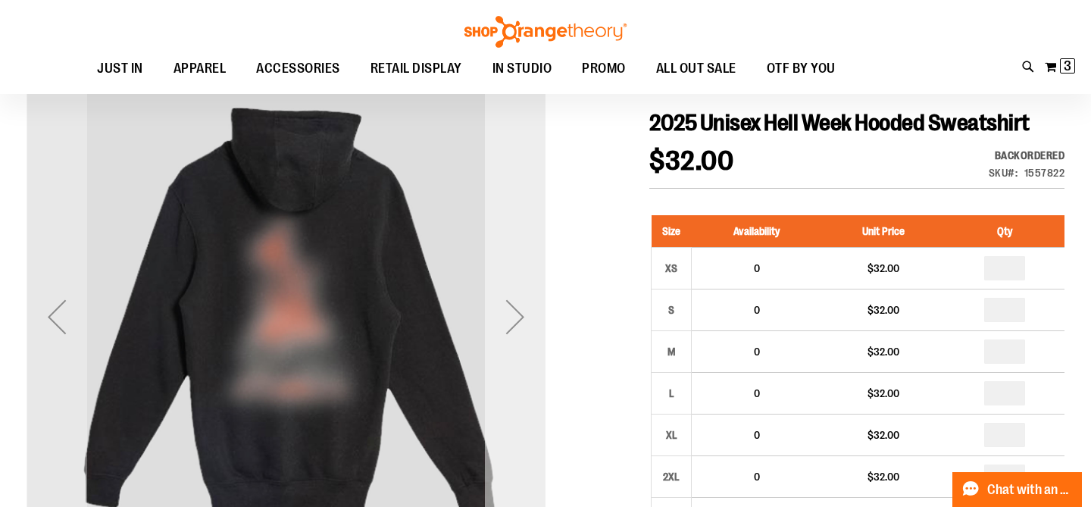
type input "**********"
click at [524, 314] on div "Next" at bounding box center [515, 316] width 61 height 61
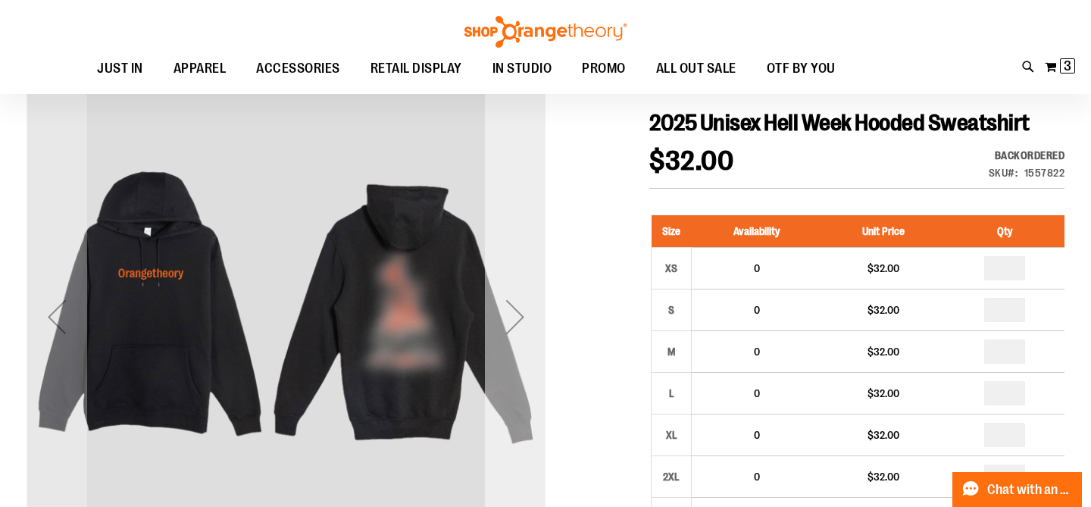
click at [524, 314] on div "Next" at bounding box center [515, 316] width 61 height 61
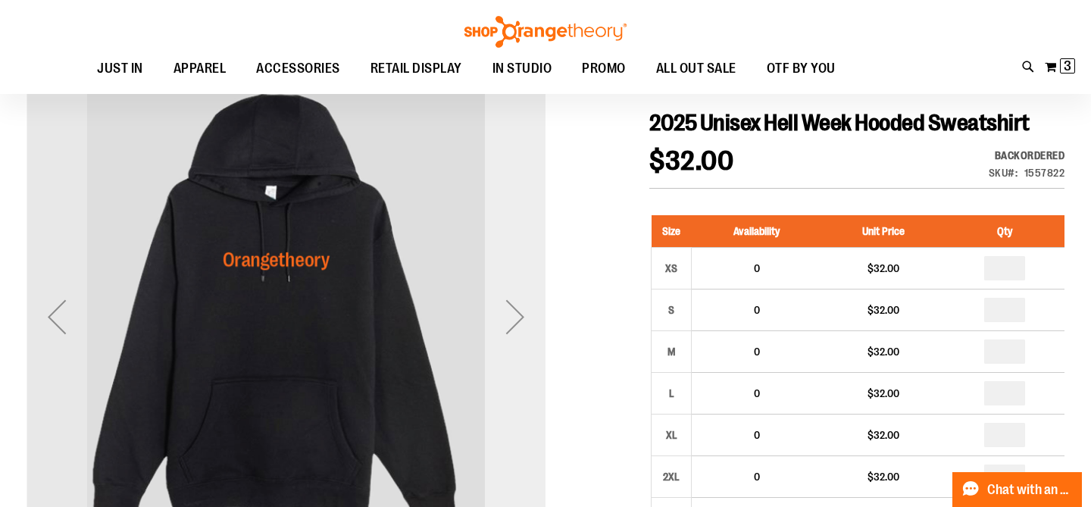
click at [524, 314] on div "Next" at bounding box center [515, 316] width 61 height 61
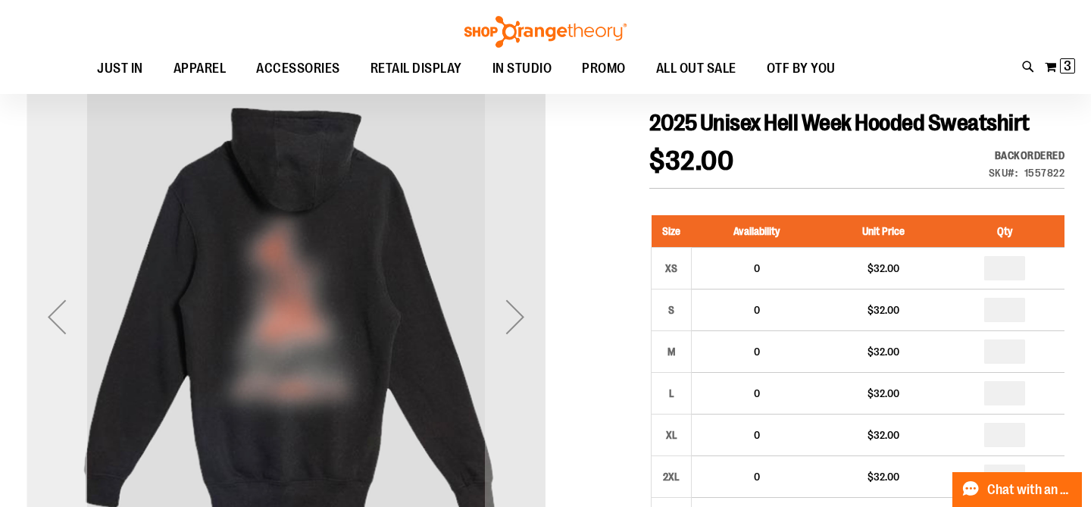
click at [65, 325] on div "Previous" at bounding box center [57, 316] width 61 height 61
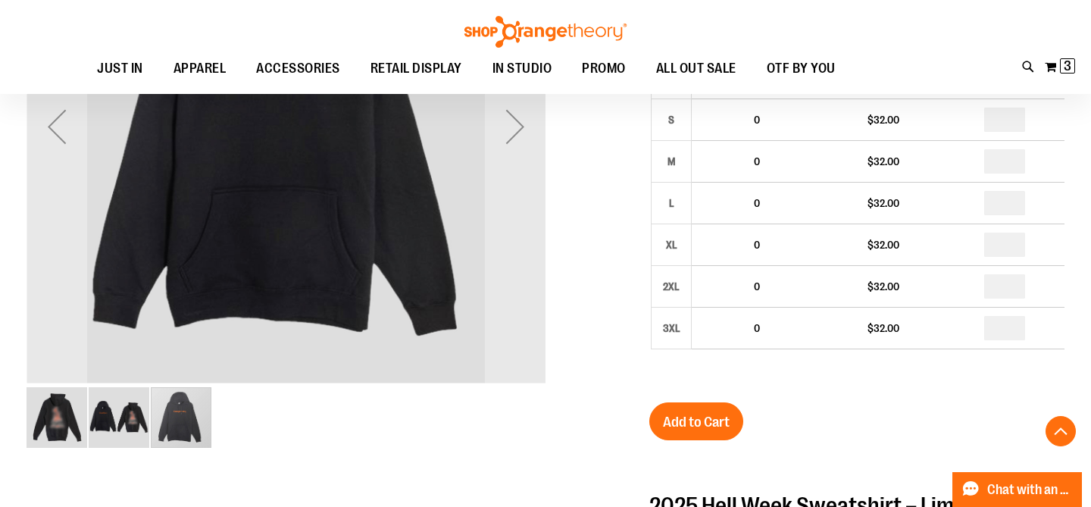
scroll to position [381, 0]
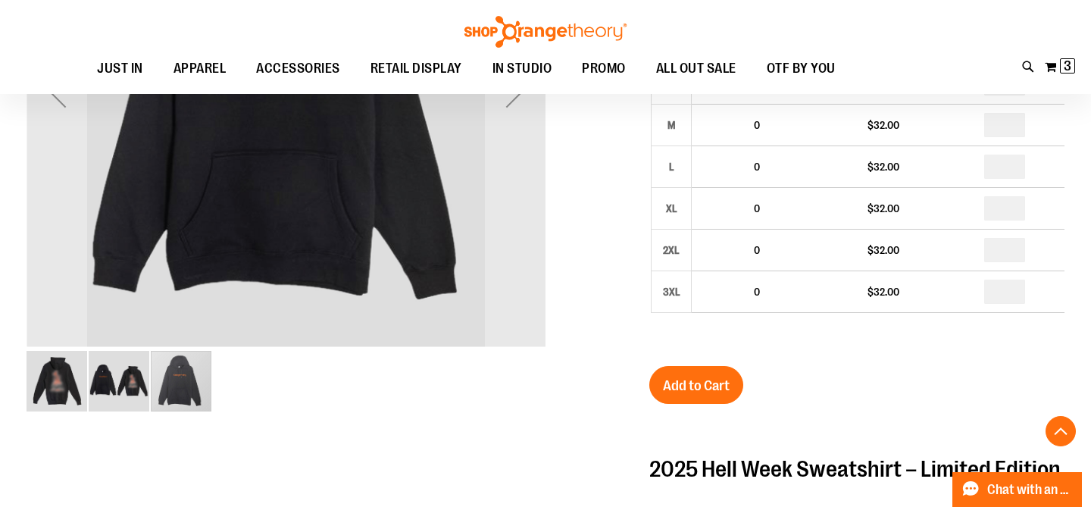
click at [54, 386] on img "image 1 of 3" at bounding box center [57, 381] width 61 height 61
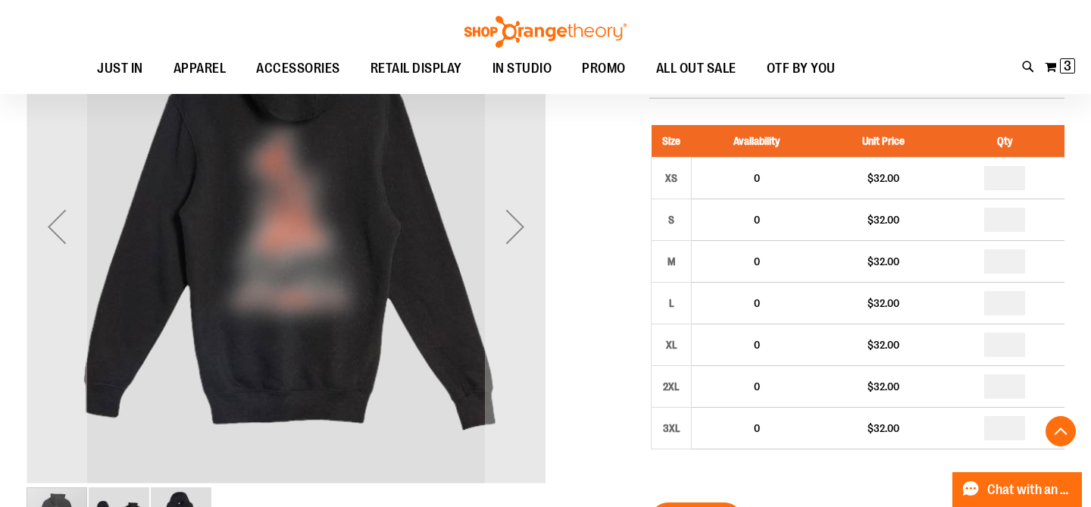
scroll to position [239, 0]
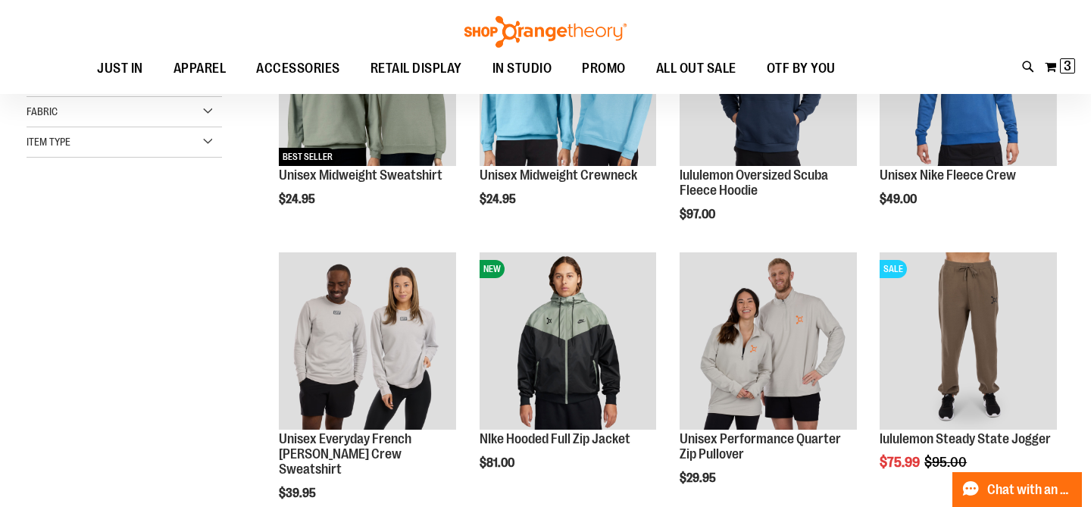
scroll to position [198, 0]
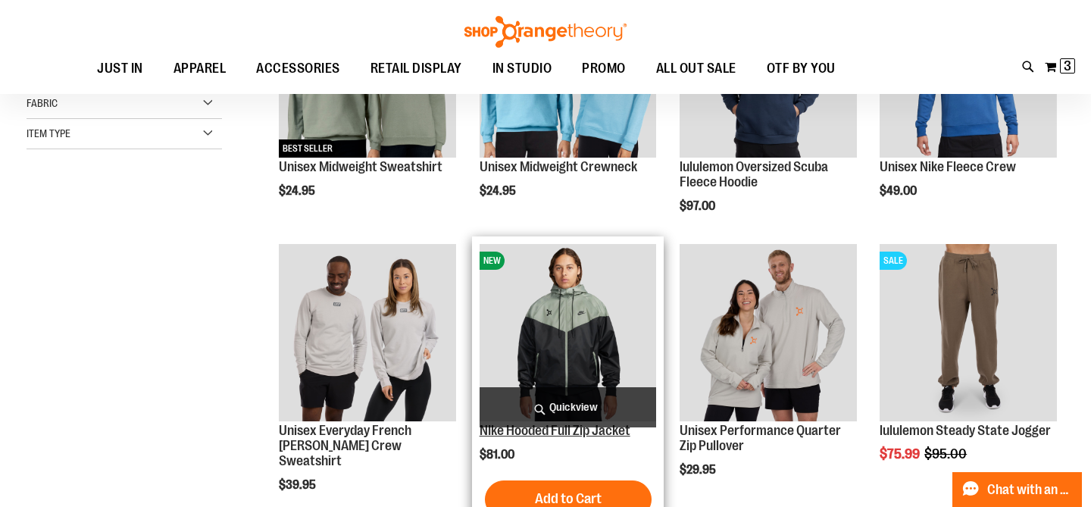
type input "**********"
click at [630, 431] on link "NIke Hooded Full Zip Jacket" at bounding box center [555, 430] width 151 height 15
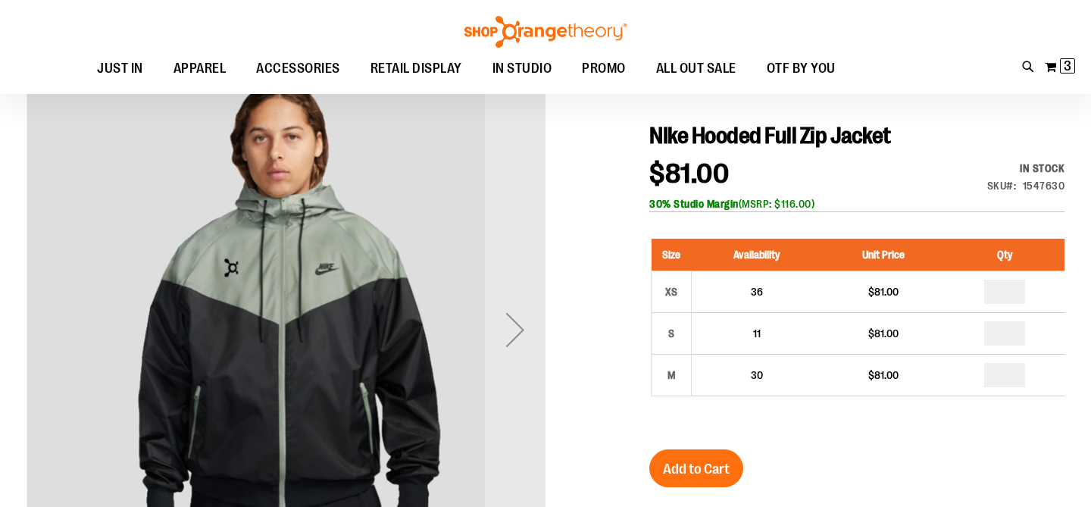
scroll to position [145, 0]
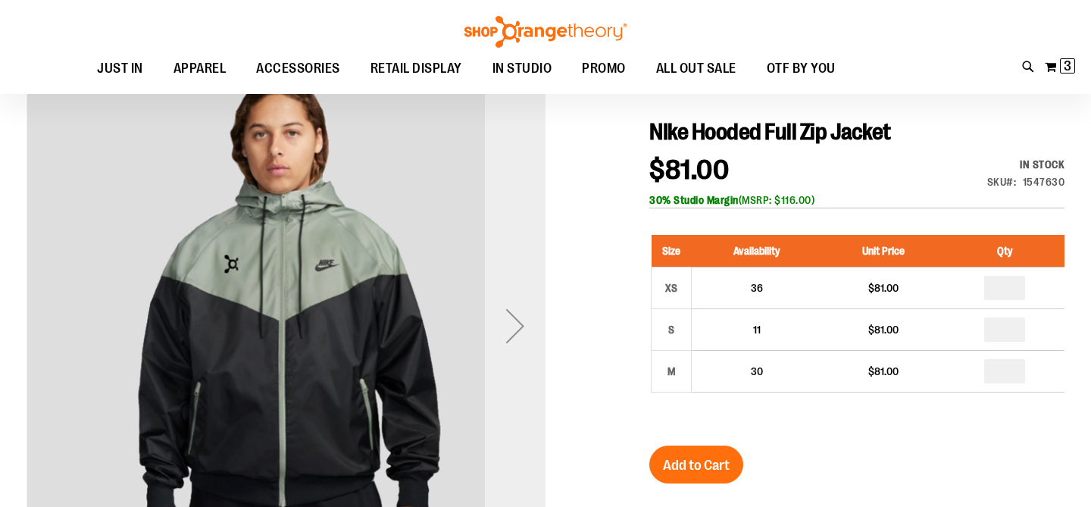
type input "**********"
click at [518, 330] on div "Next" at bounding box center [515, 325] width 61 height 61
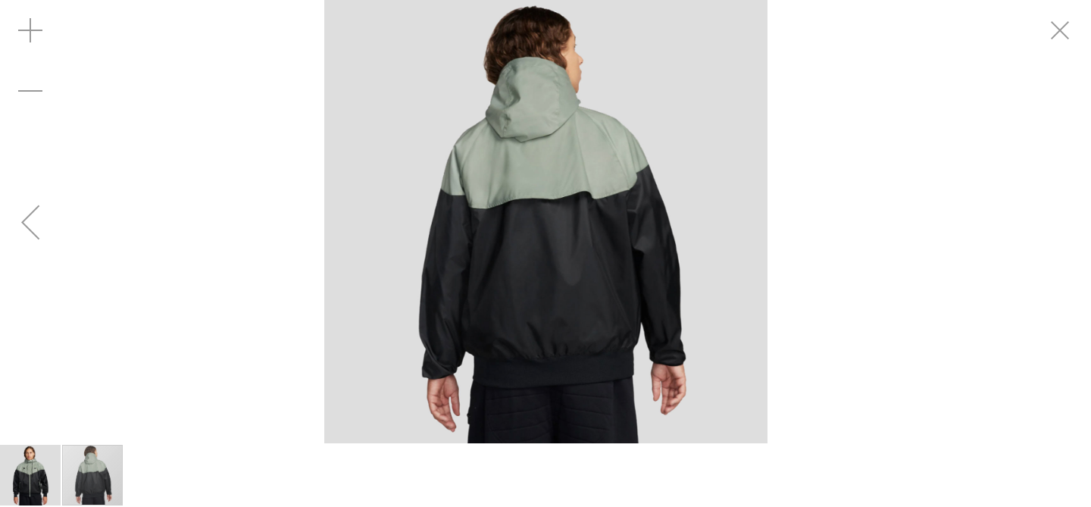
scroll to position [145, 0]
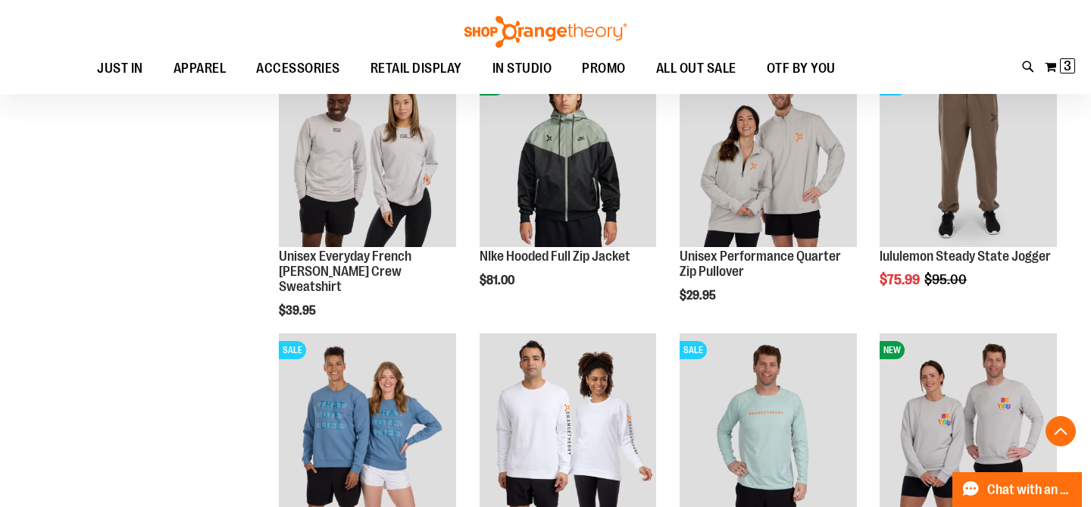
scroll to position [381, 0]
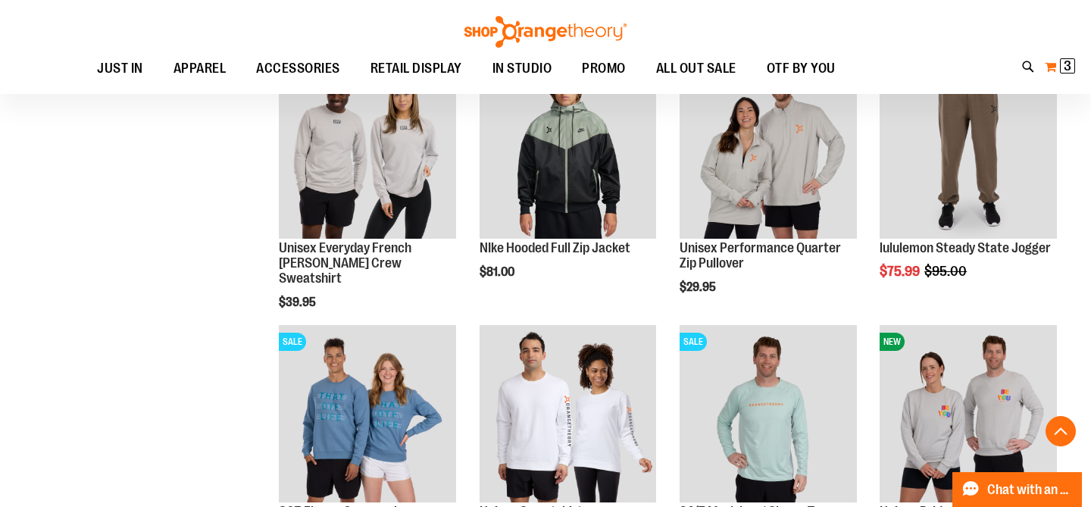
type input "**********"
click at [1061, 66] on span "3 3 items" at bounding box center [1067, 65] width 15 height 15
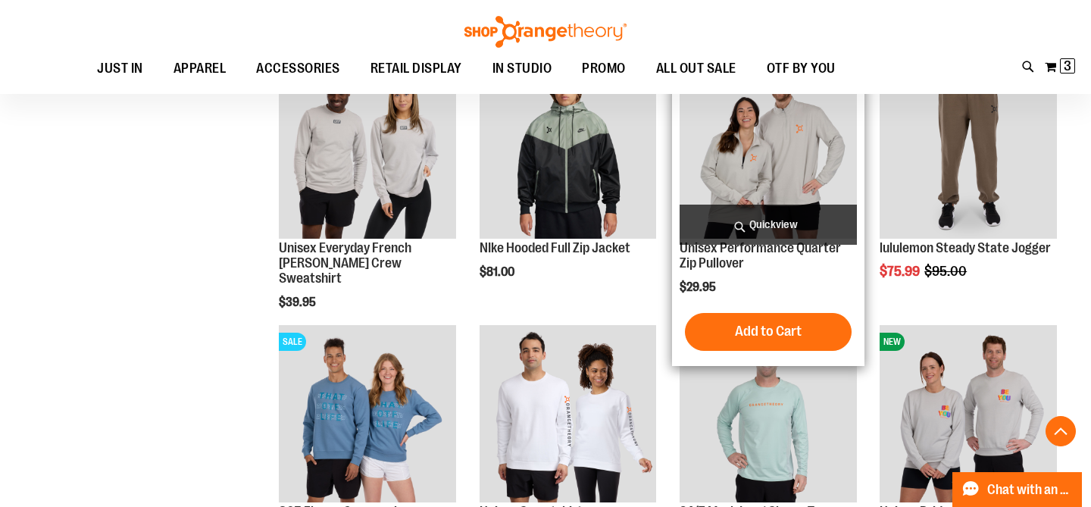
scroll to position [0, 0]
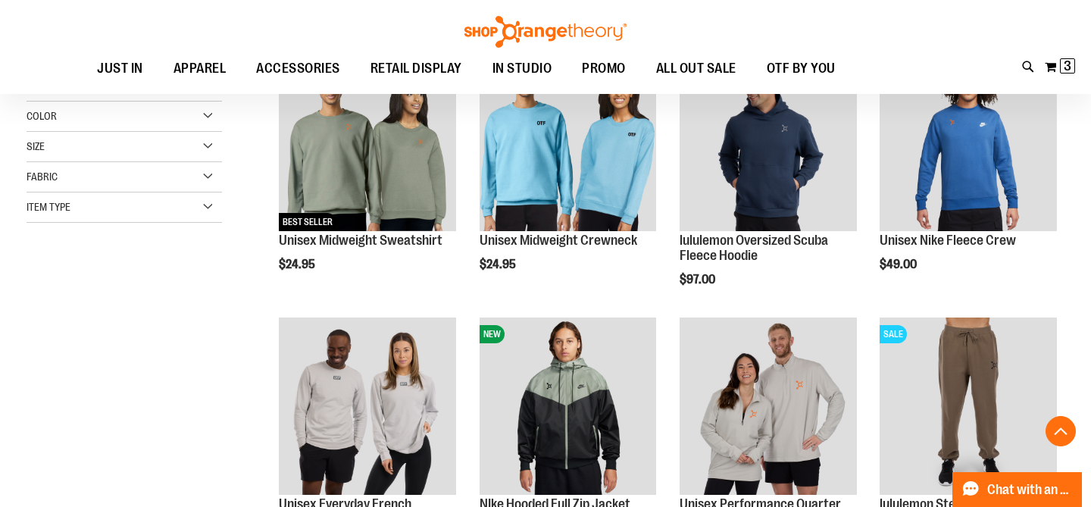
scroll to position [284, 0]
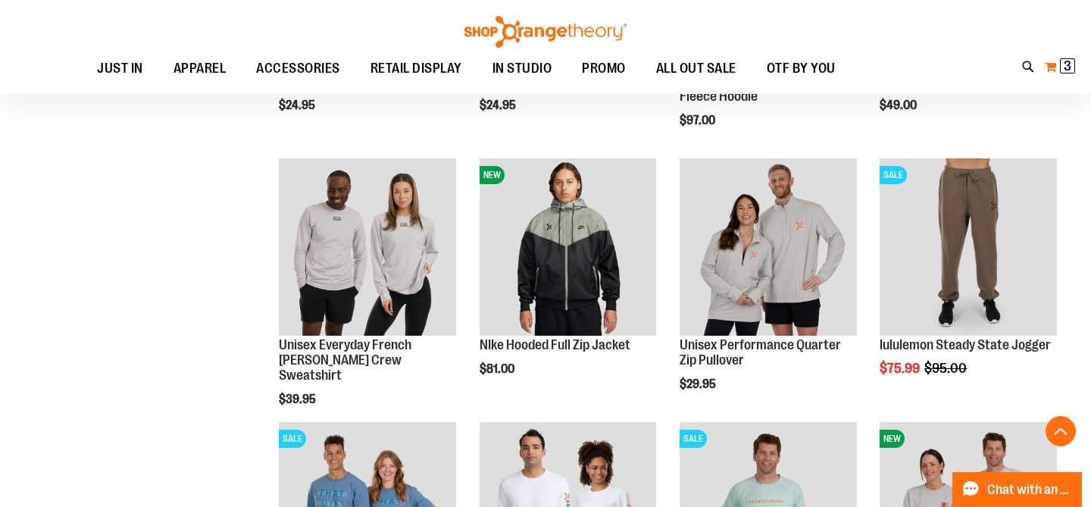
click at [1069, 67] on span "3" at bounding box center [1068, 65] width 8 height 15
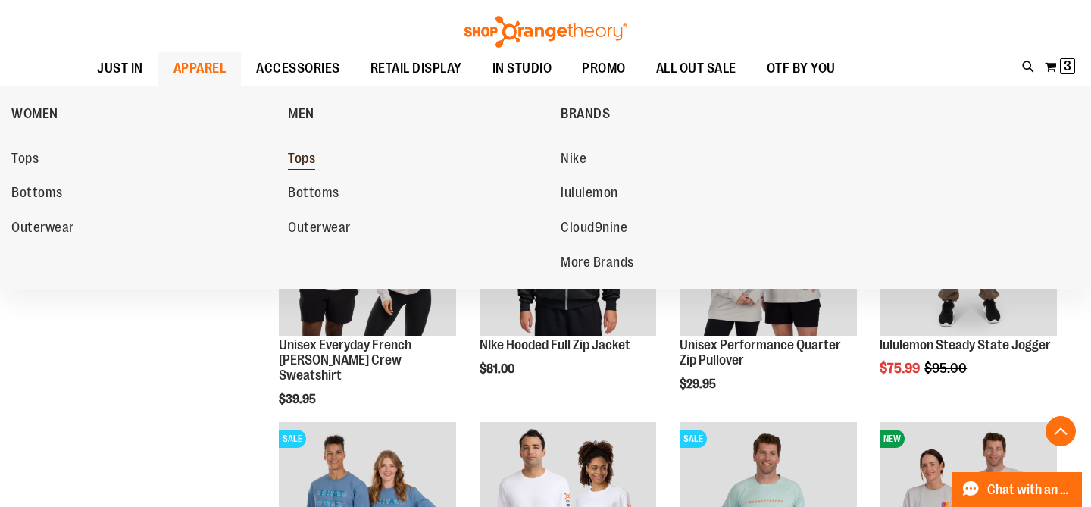
click at [305, 163] on span "Tops" at bounding box center [301, 160] width 27 height 19
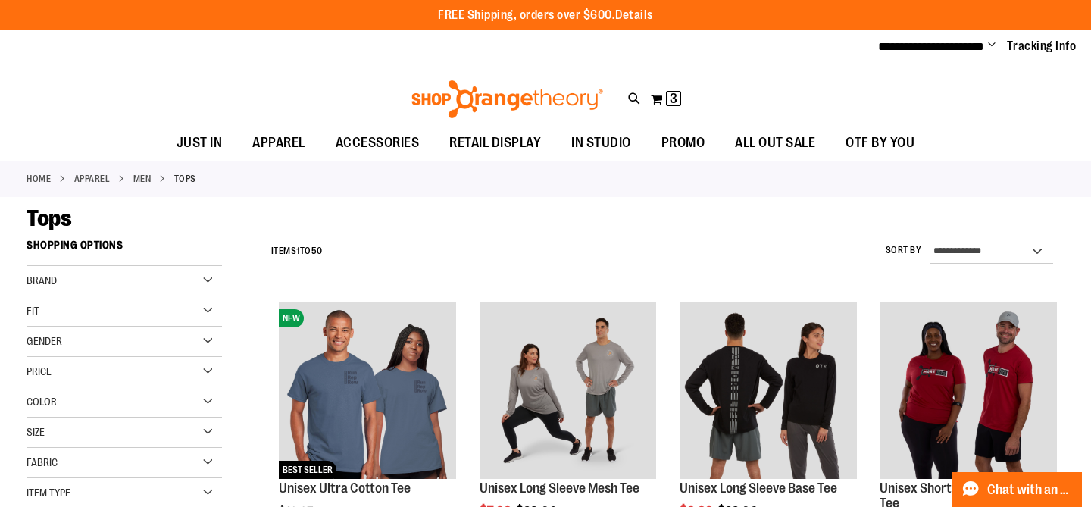
type input "**********"
click at [133, 272] on div "Brand" at bounding box center [124, 281] width 195 height 30
click at [57, 314] on link "Nike" at bounding box center [117, 312] width 188 height 16
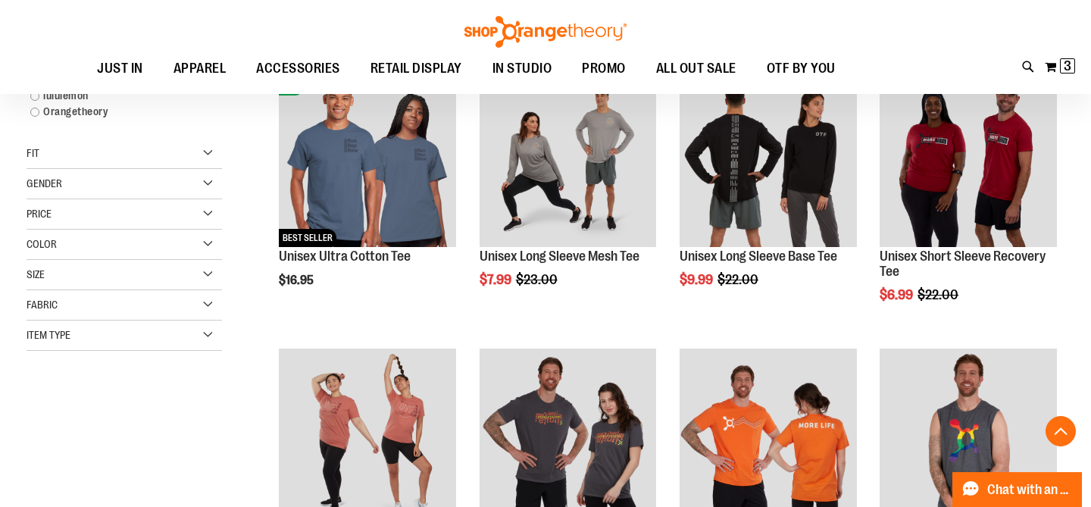
scroll to position [231, 0]
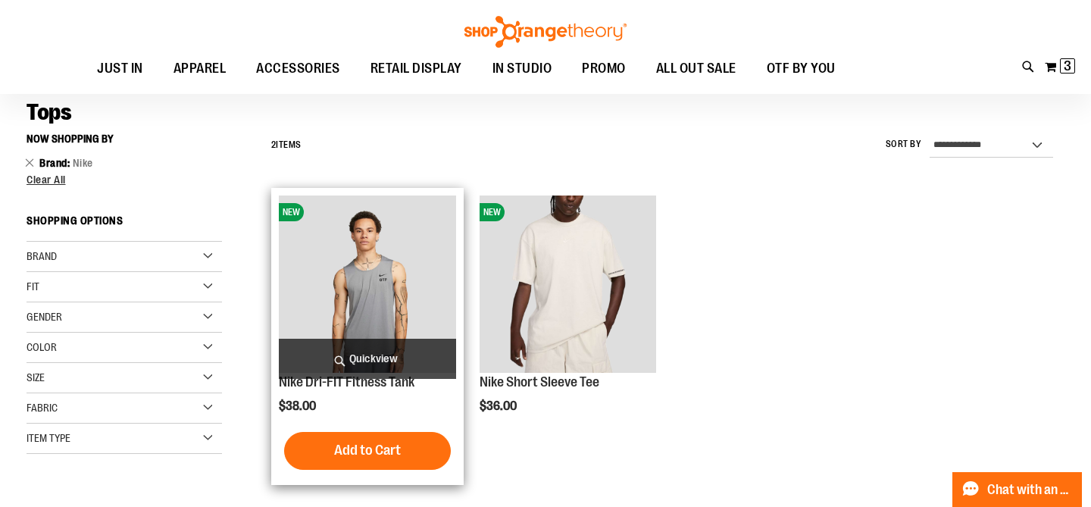
scroll to position [73, 0]
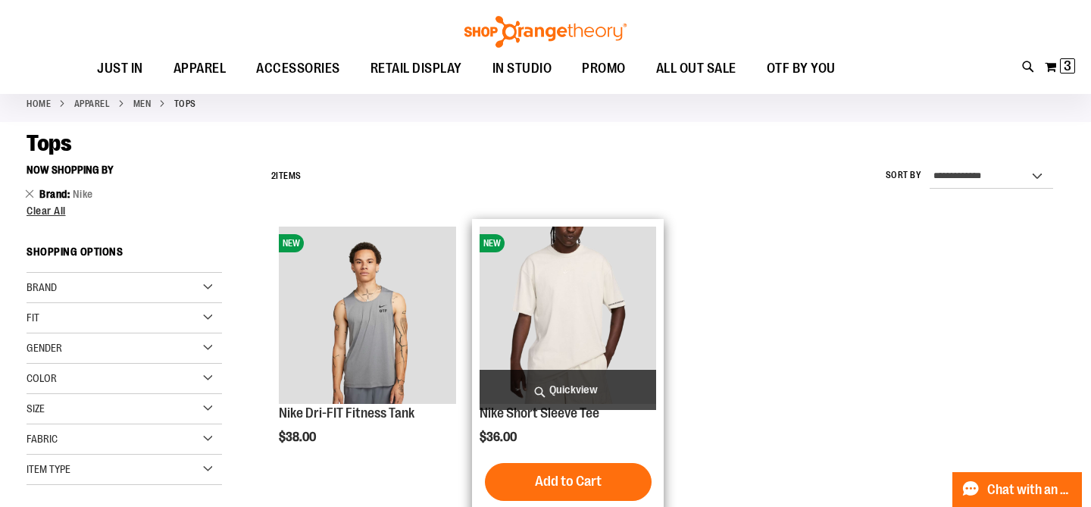
click at [570, 390] on span "Quickview" at bounding box center [568, 390] width 177 height 40
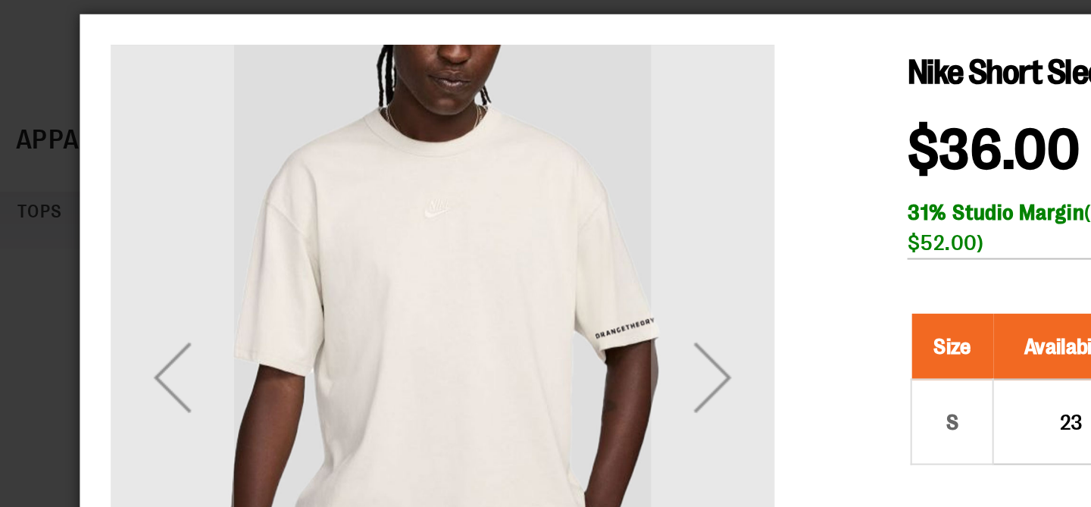
scroll to position [22, 0]
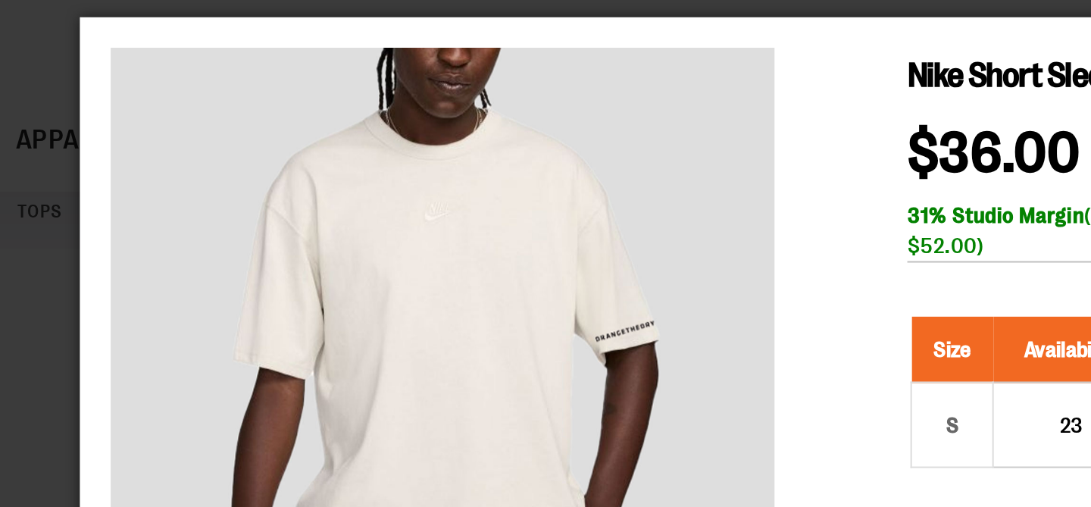
click at [423, 158] on div "Nike Short Sleeve Tee $36.00 In stock Only %1 left SKU 1547627 31% Studio Margi…" at bounding box center [420, 145] width 652 height 227
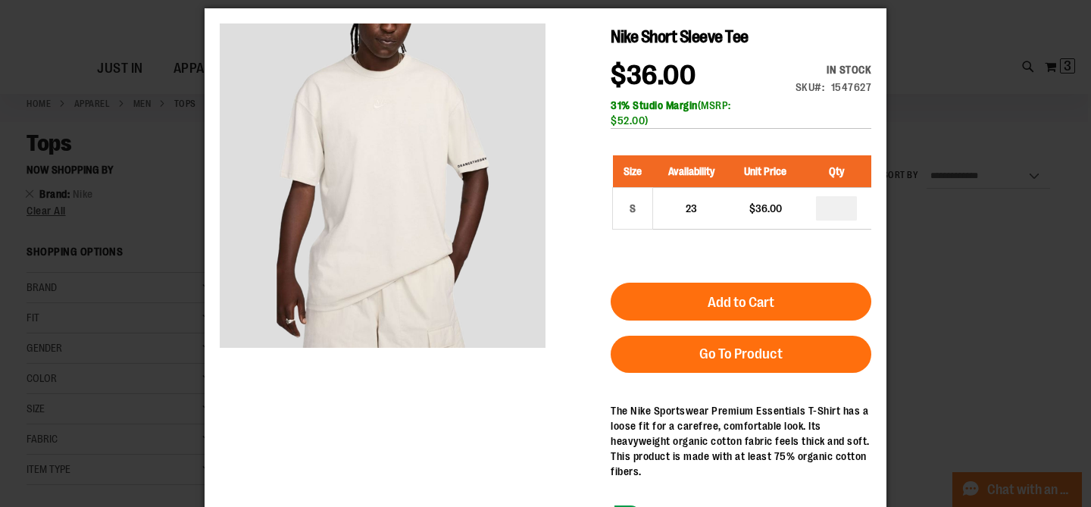
scroll to position [0, 0]
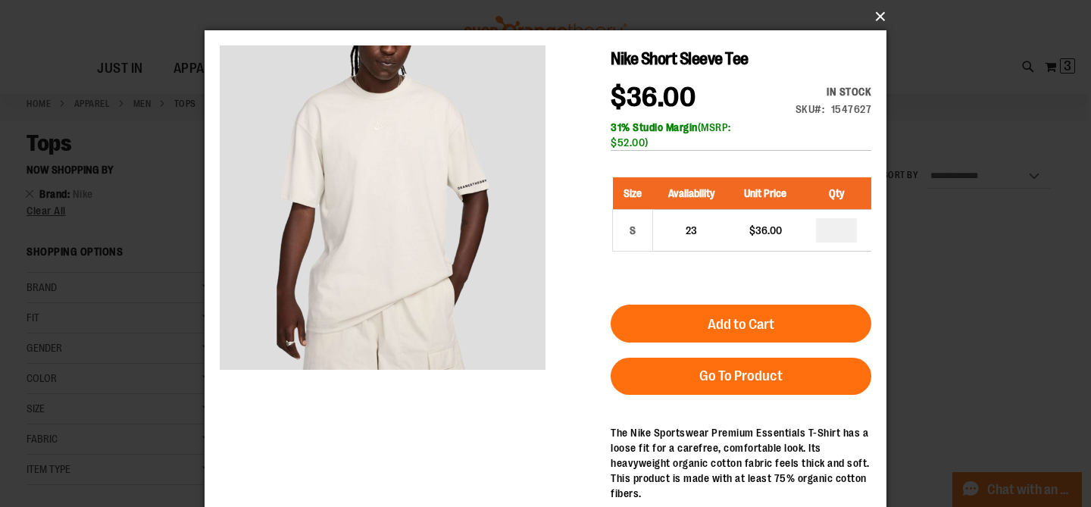
click at [876, 19] on button "×" at bounding box center [550, 16] width 682 height 33
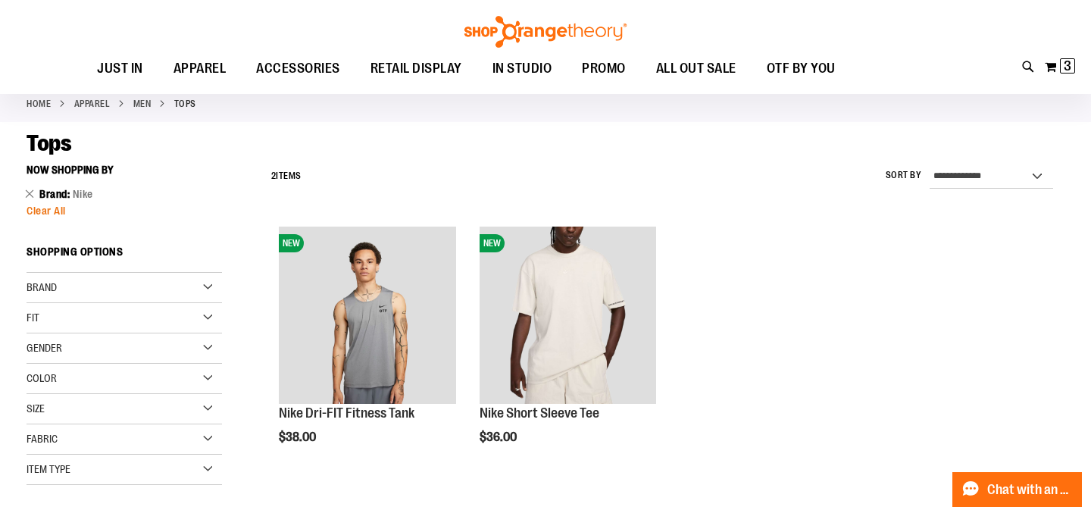
click at [39, 212] on span "Clear All" at bounding box center [46, 211] width 39 height 12
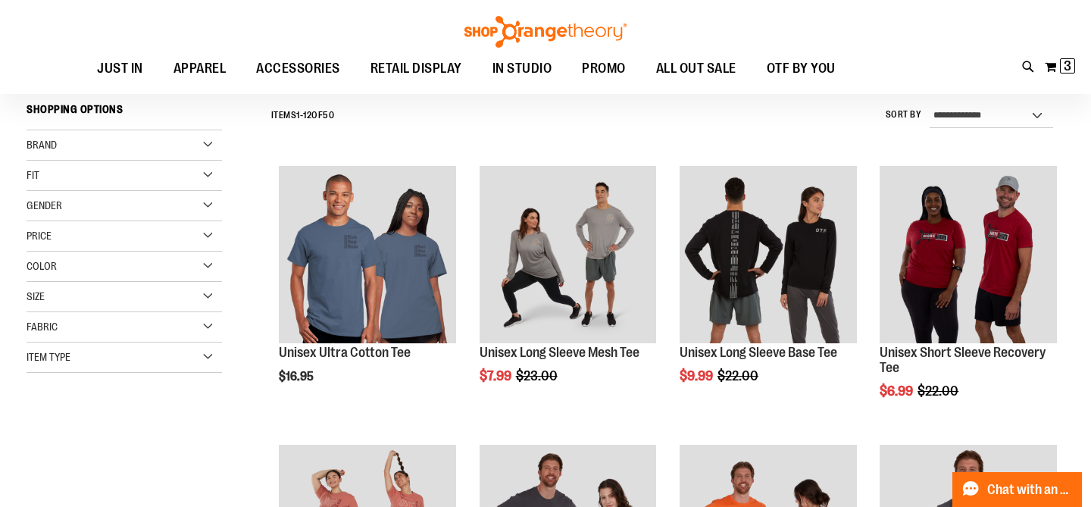
scroll to position [137, 0]
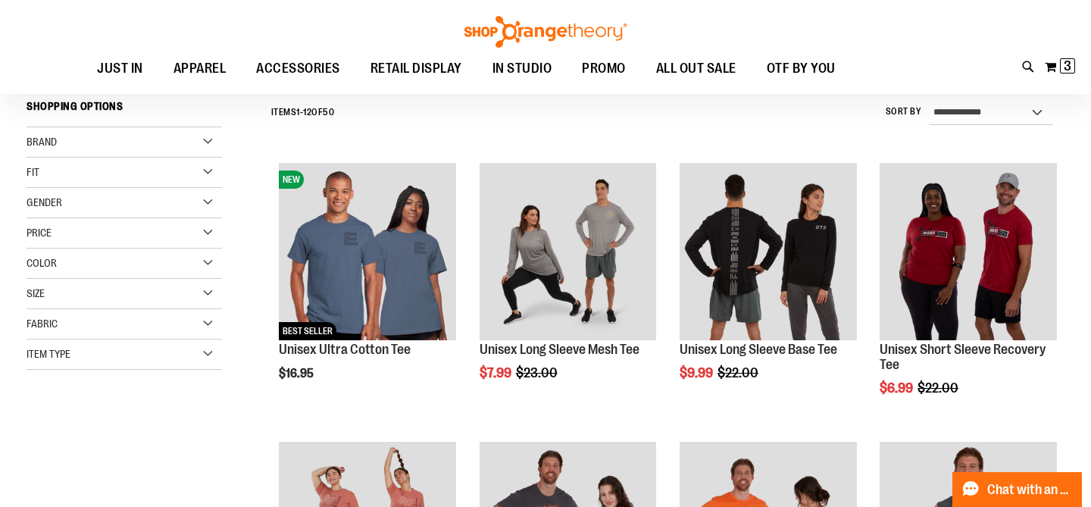
click at [77, 142] on div "Brand" at bounding box center [124, 142] width 195 height 30
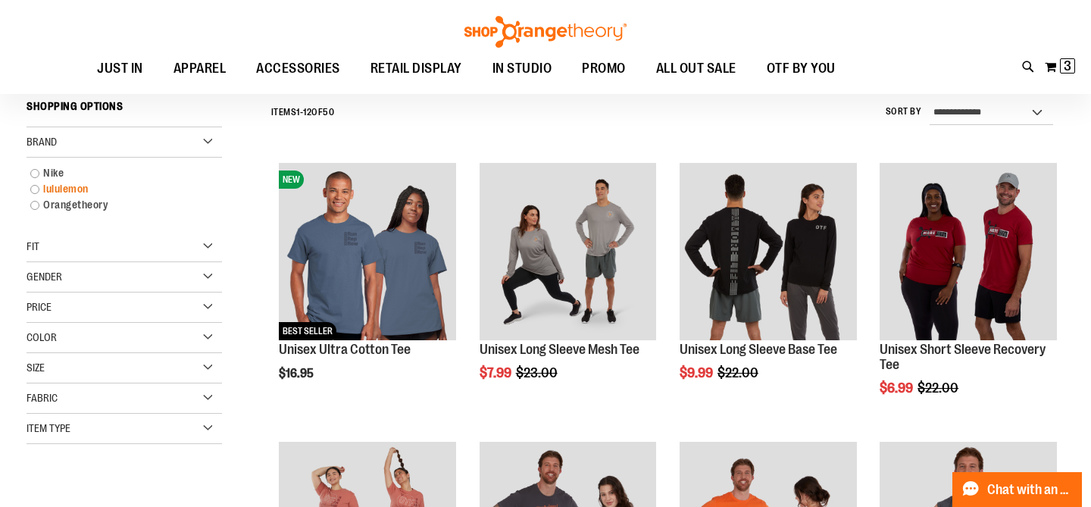
click at [71, 185] on link "lululemon" at bounding box center [117, 189] width 188 height 16
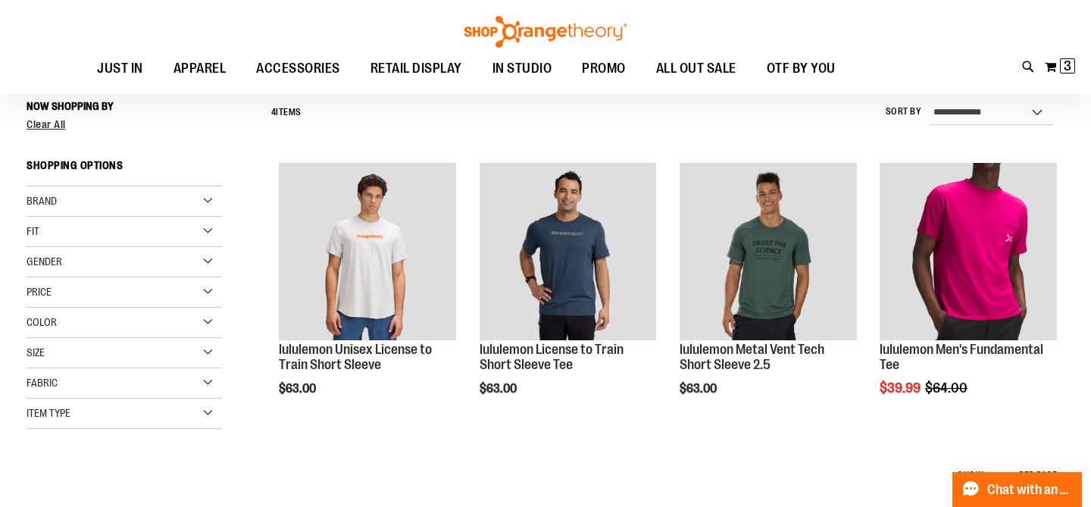
click at [36, 185] on strong "Shopping Options" at bounding box center [124, 169] width 195 height 34
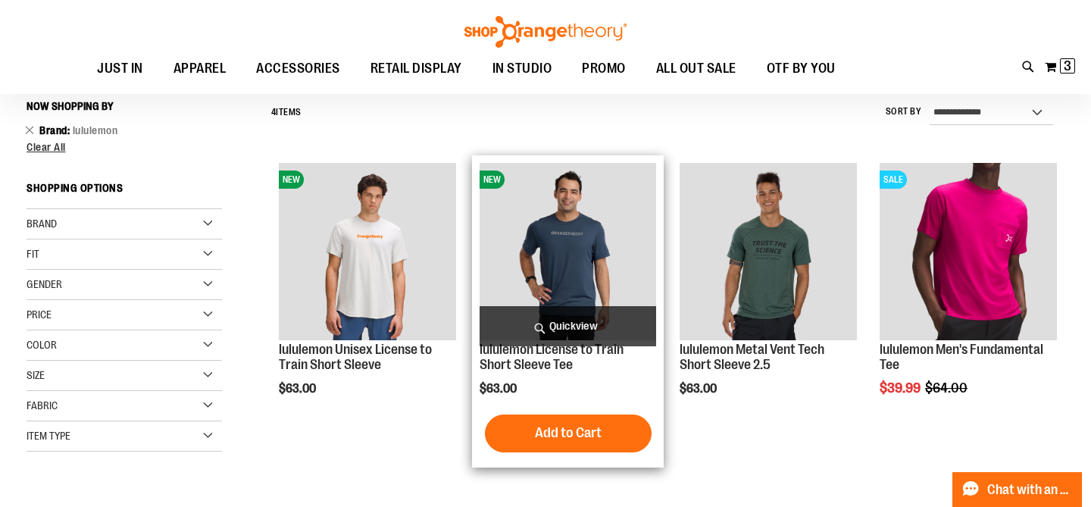
click at [567, 322] on span "Quickview" at bounding box center [568, 326] width 177 height 40
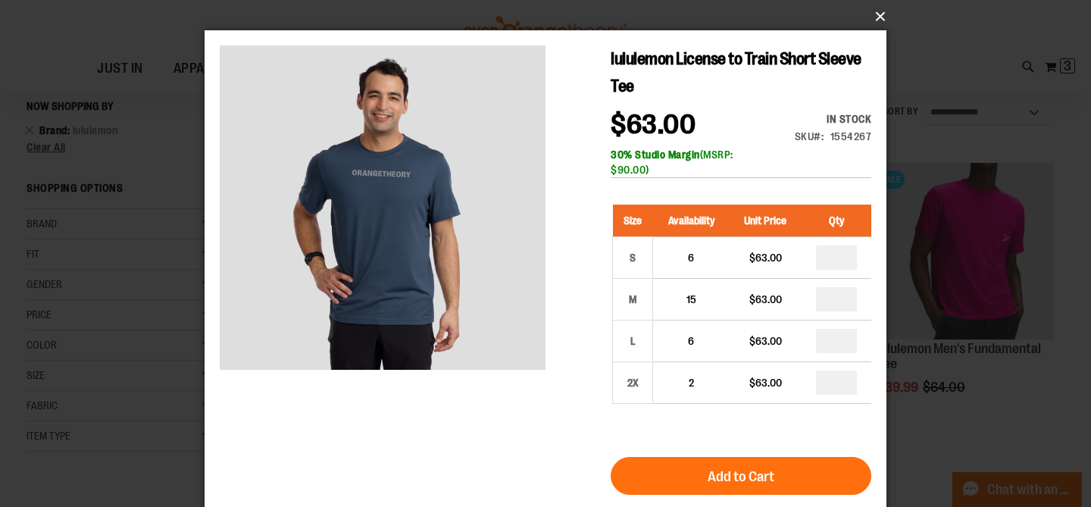
click at [874, 15] on button "×" at bounding box center [550, 16] width 682 height 33
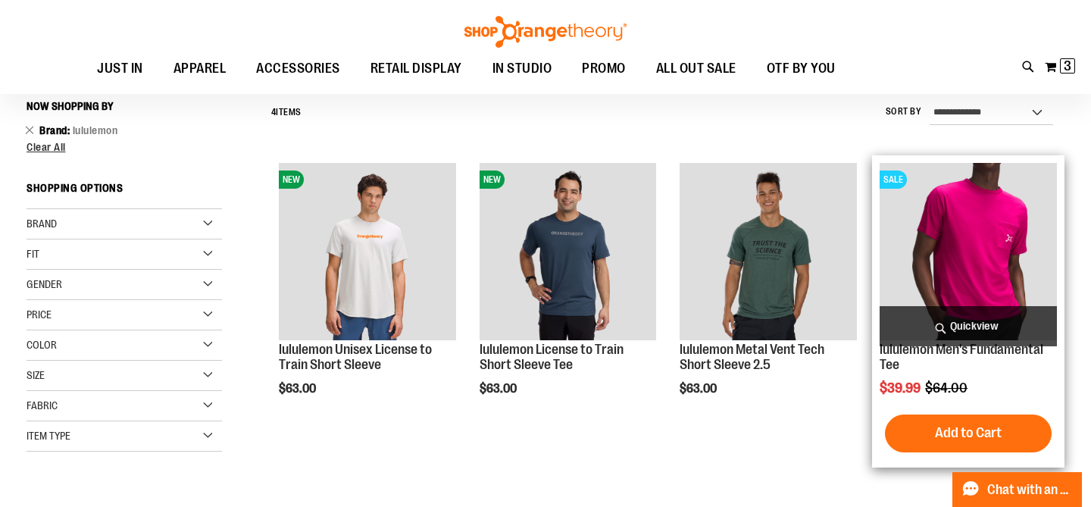
click at [951, 326] on span "Quickview" at bounding box center [968, 326] width 177 height 40
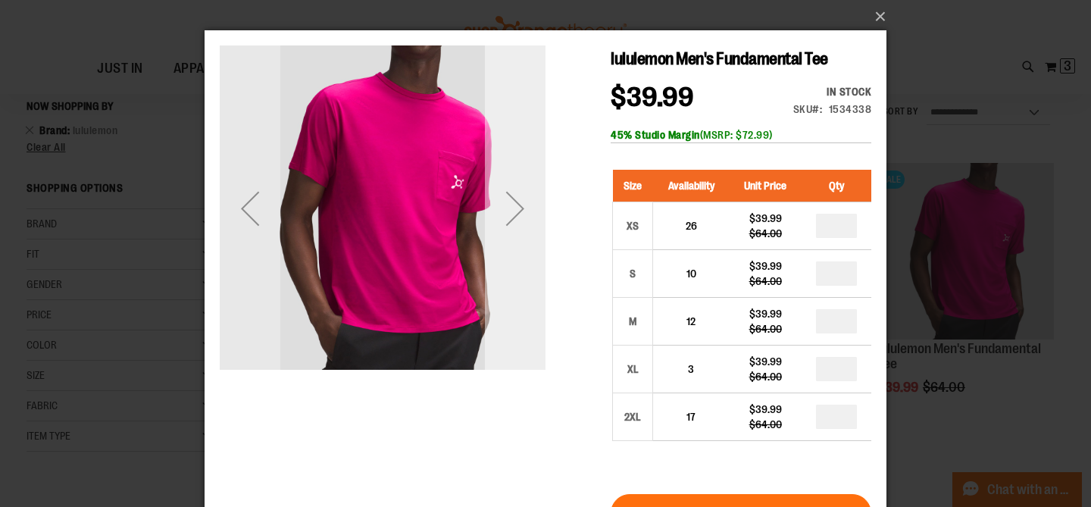
click at [533, 214] on div "Next" at bounding box center [515, 208] width 61 height 61
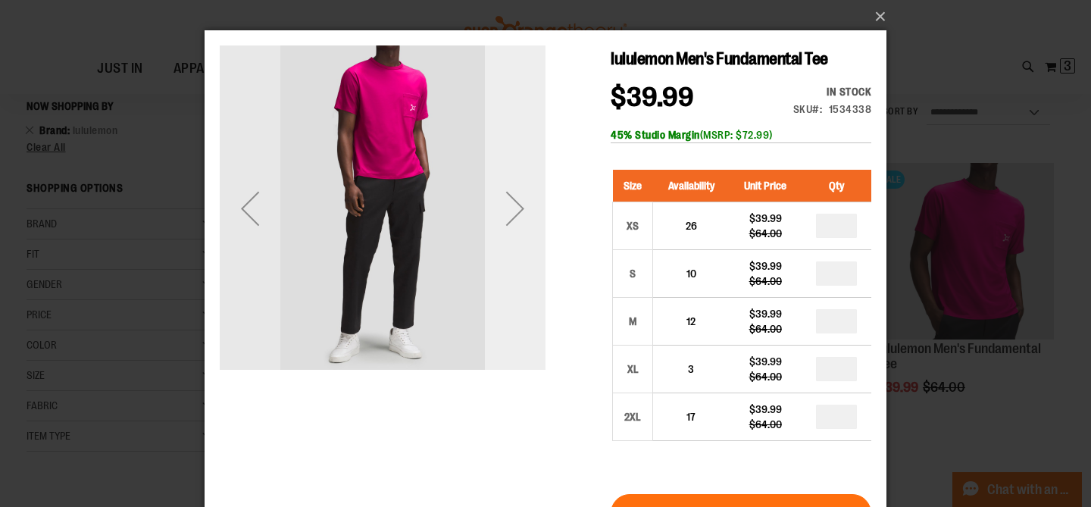
click at [533, 214] on div "Next" at bounding box center [515, 208] width 61 height 61
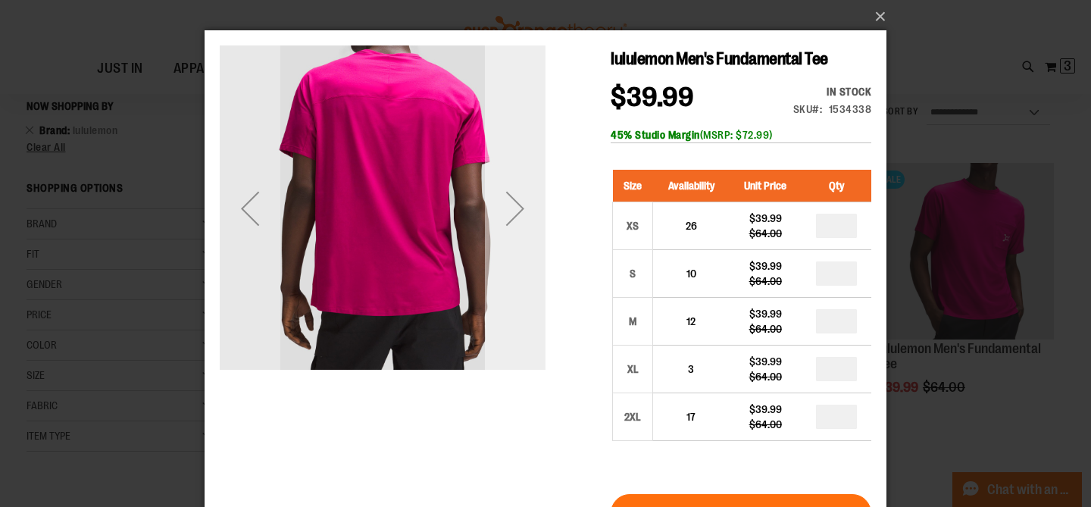
click at [533, 214] on div "Next" at bounding box center [515, 208] width 61 height 61
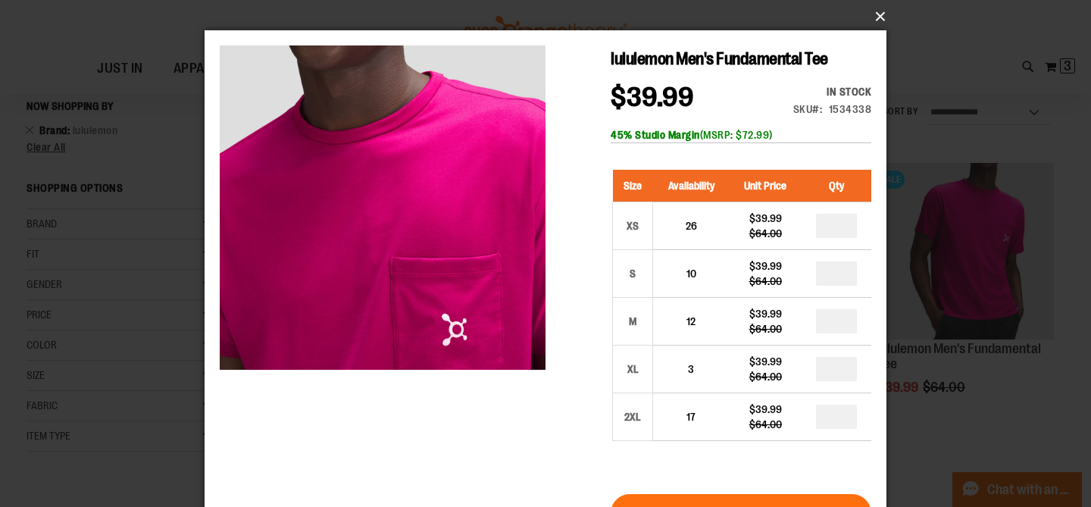
click at [878, 17] on button "×" at bounding box center [550, 16] width 682 height 33
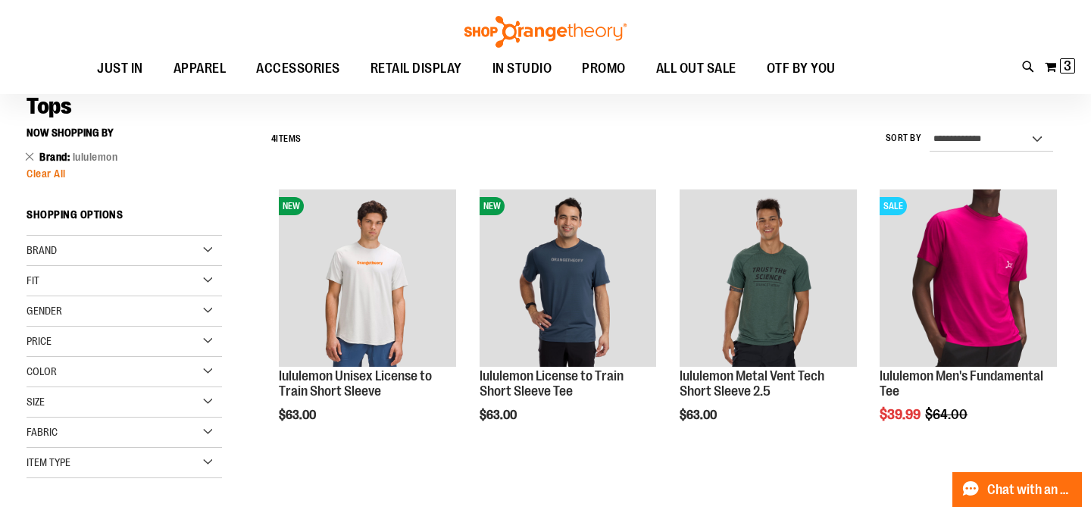
click at [41, 172] on span "Clear All" at bounding box center [46, 173] width 39 height 12
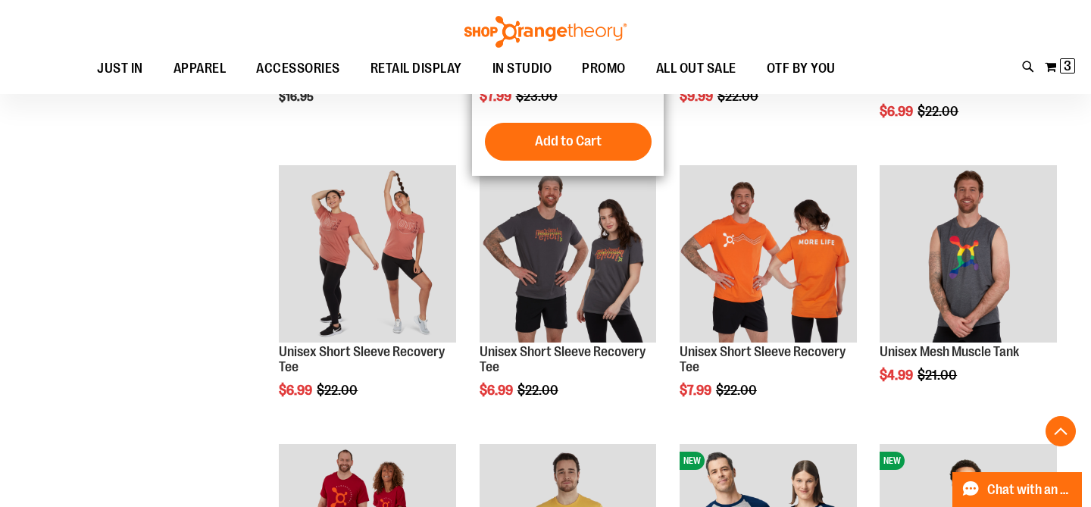
scroll to position [411, 0]
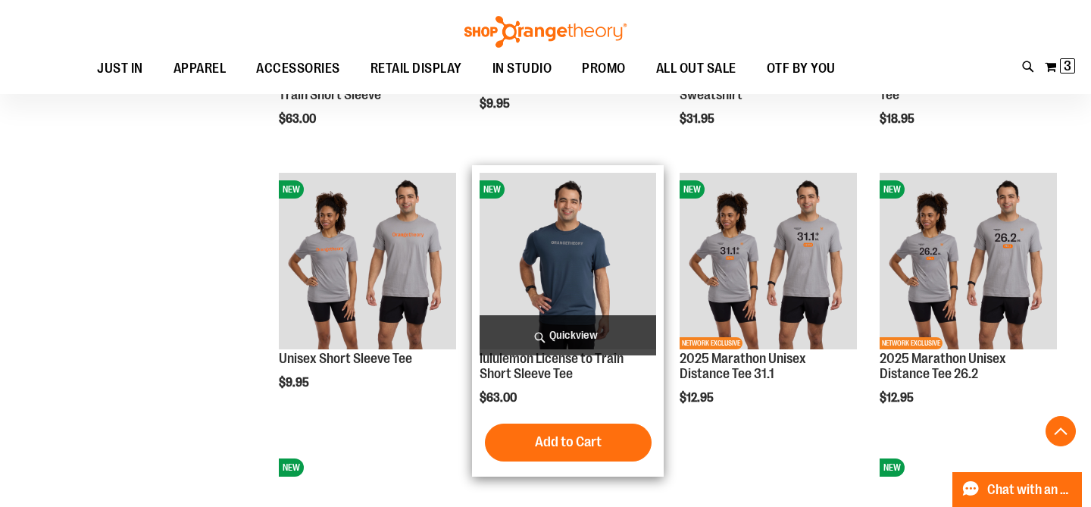
scroll to position [1307, 0]
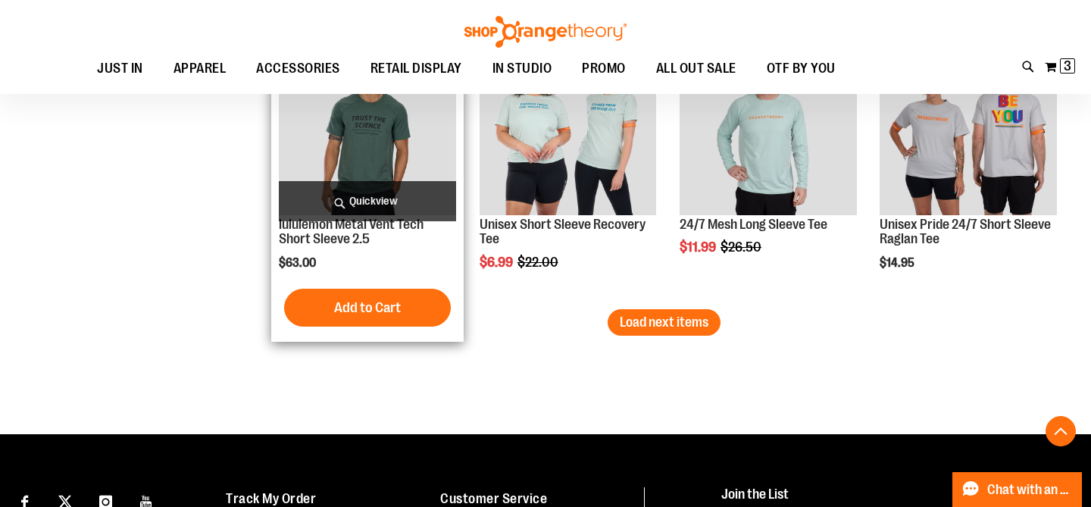
scroll to position [2518, 0]
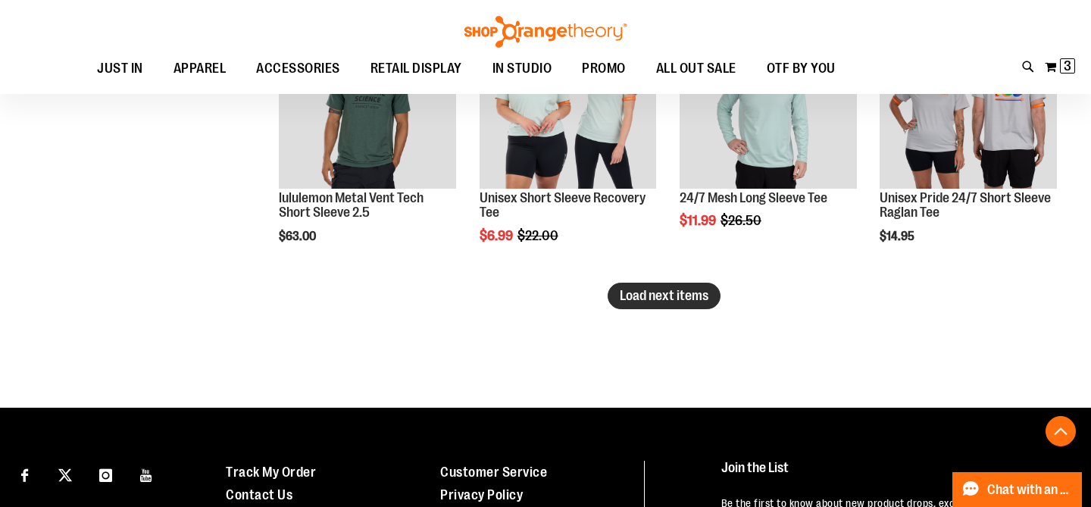
click at [652, 295] on span "Load next items" at bounding box center [664, 295] width 89 height 15
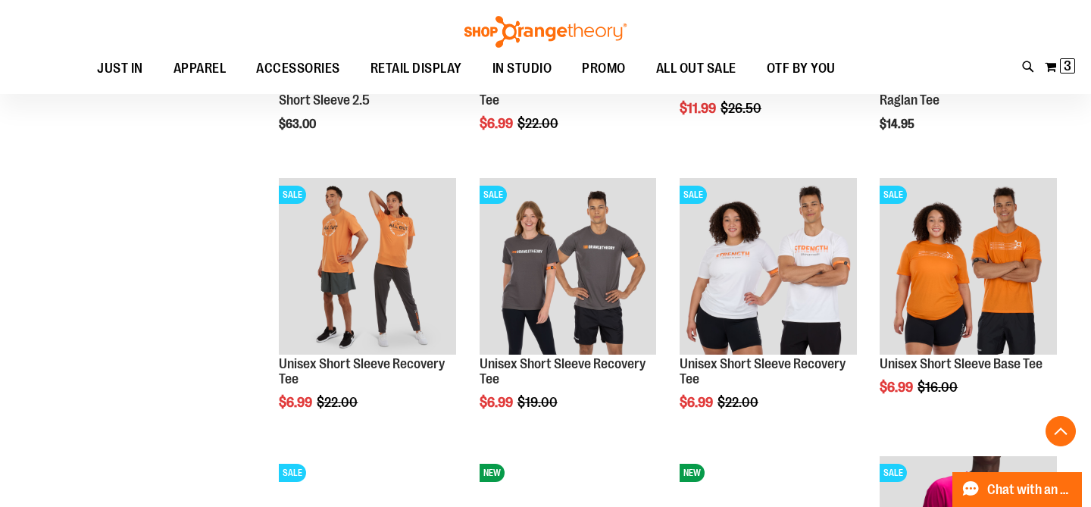
scroll to position [2834, 0]
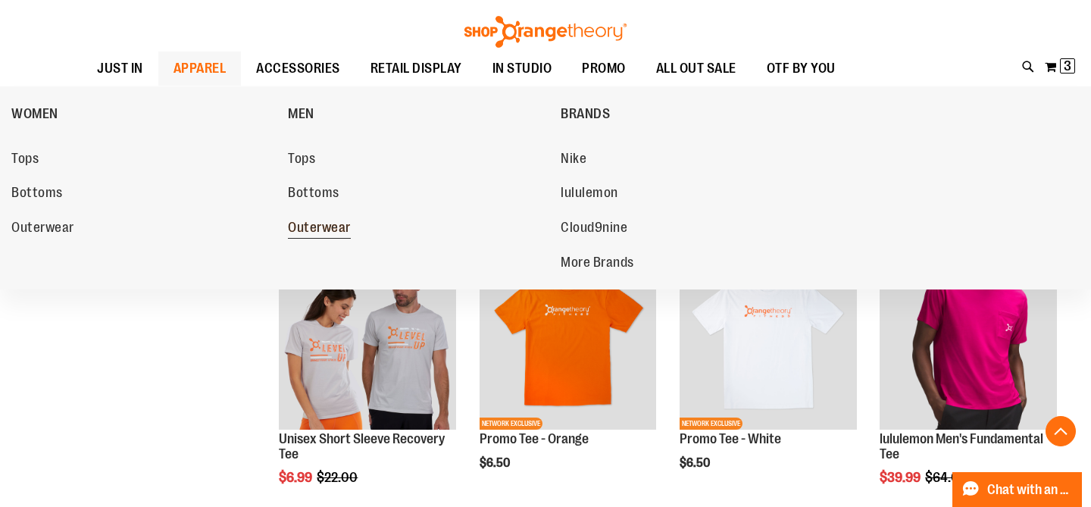
click at [317, 228] on span "Outerwear" at bounding box center [319, 229] width 63 height 19
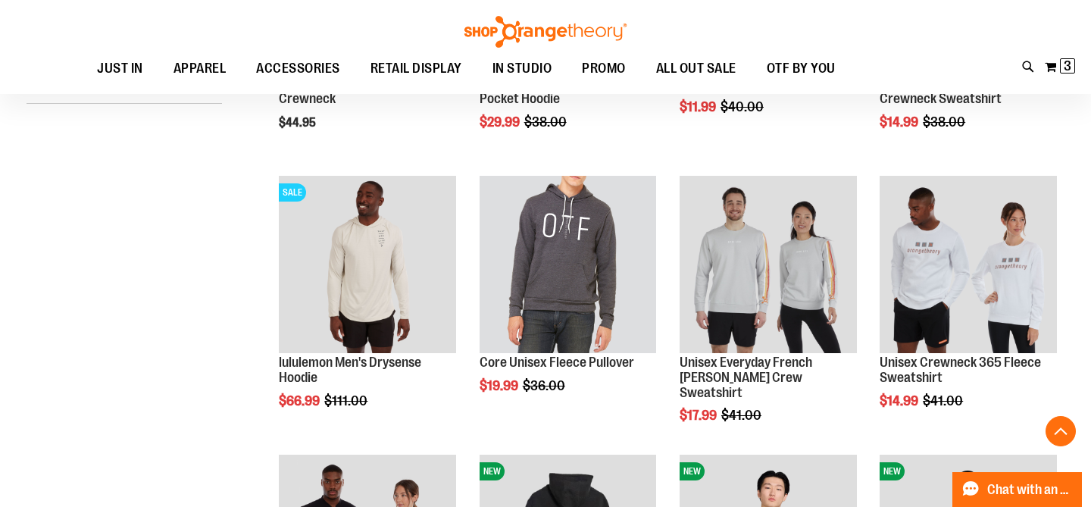
scroll to position [405, 0]
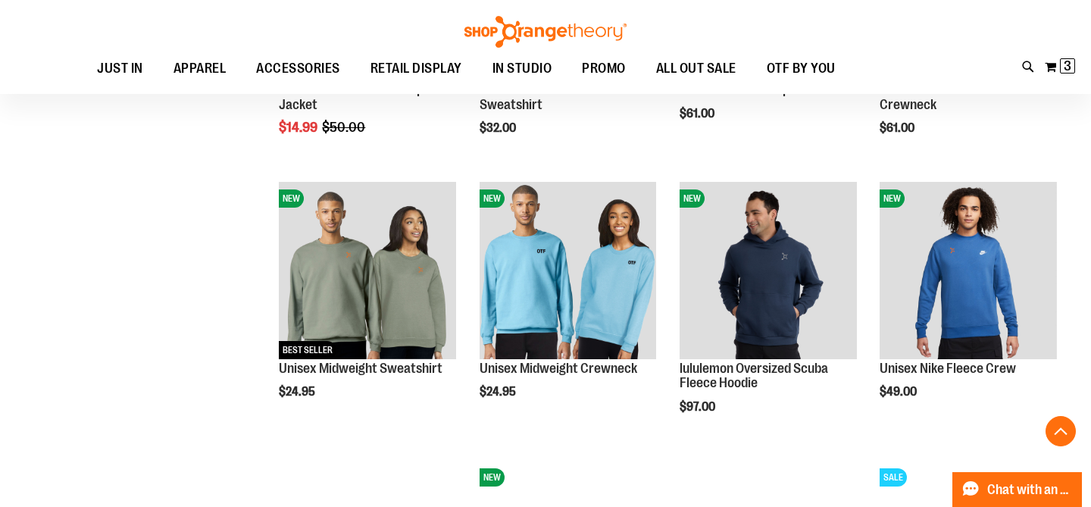
scroll to position [956, 0]
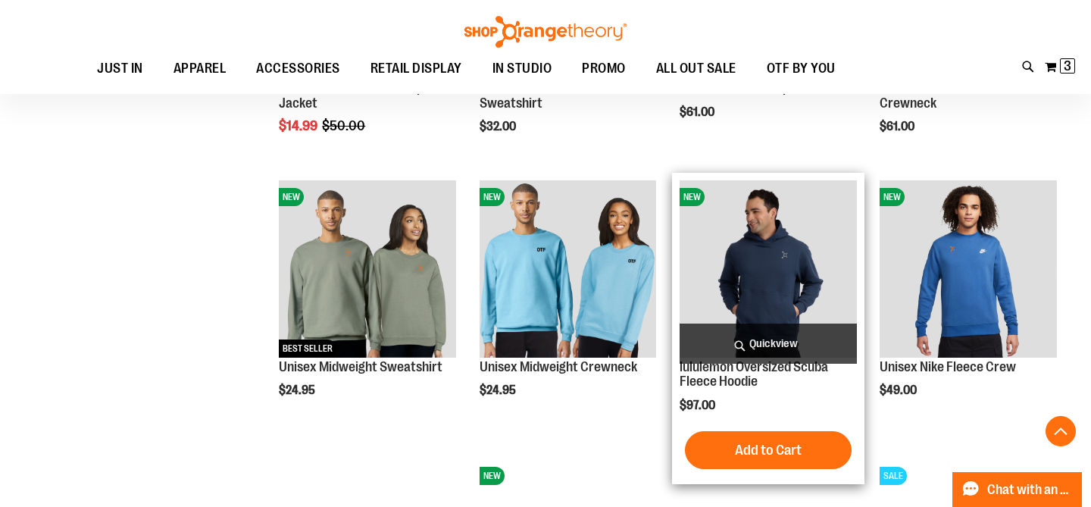
type input "**********"
click at [760, 346] on span "Quickview" at bounding box center [768, 343] width 177 height 40
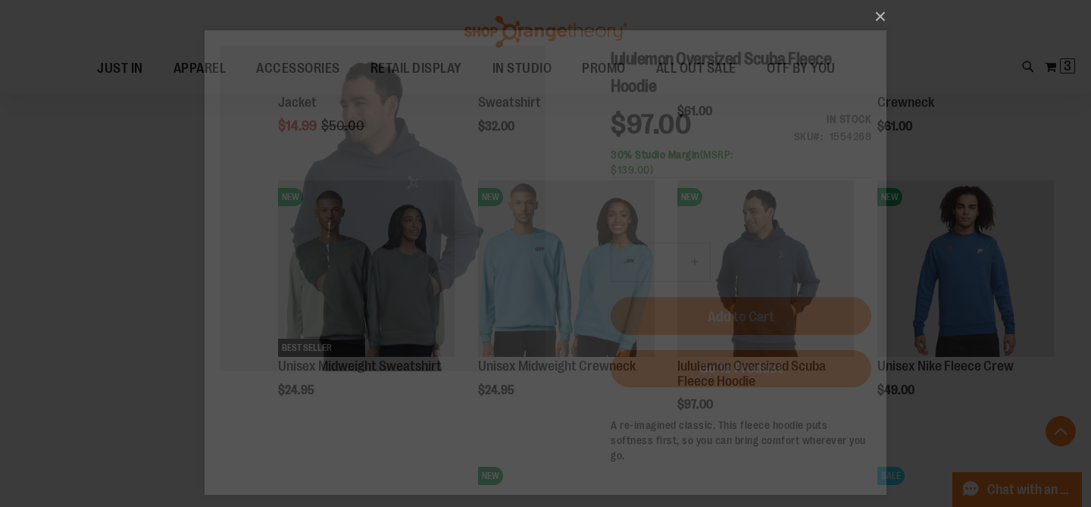
scroll to position [0, 0]
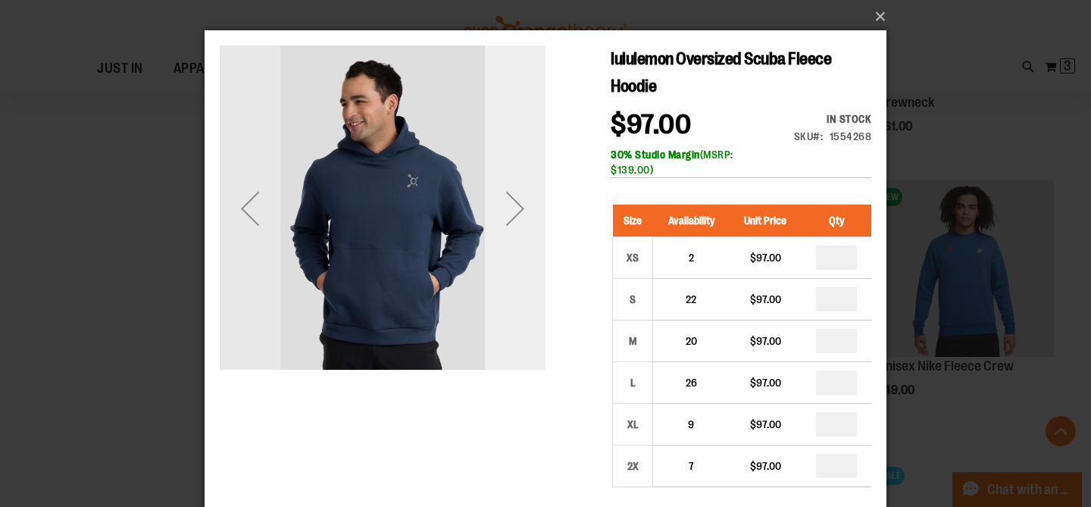
click at [508, 214] on div "Next" at bounding box center [515, 208] width 61 height 61
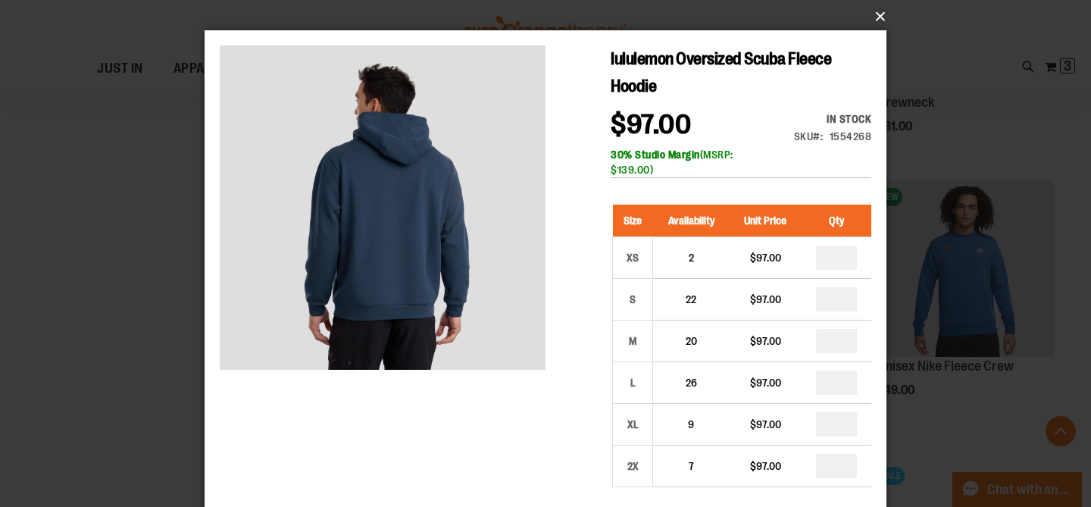
click at [884, 20] on button "×" at bounding box center [550, 16] width 682 height 33
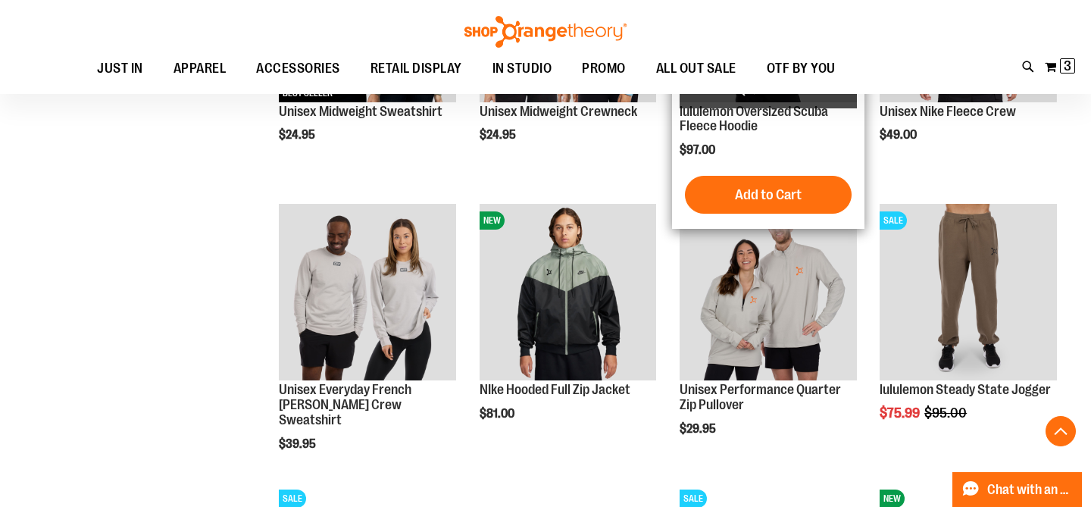
scroll to position [1712, 0]
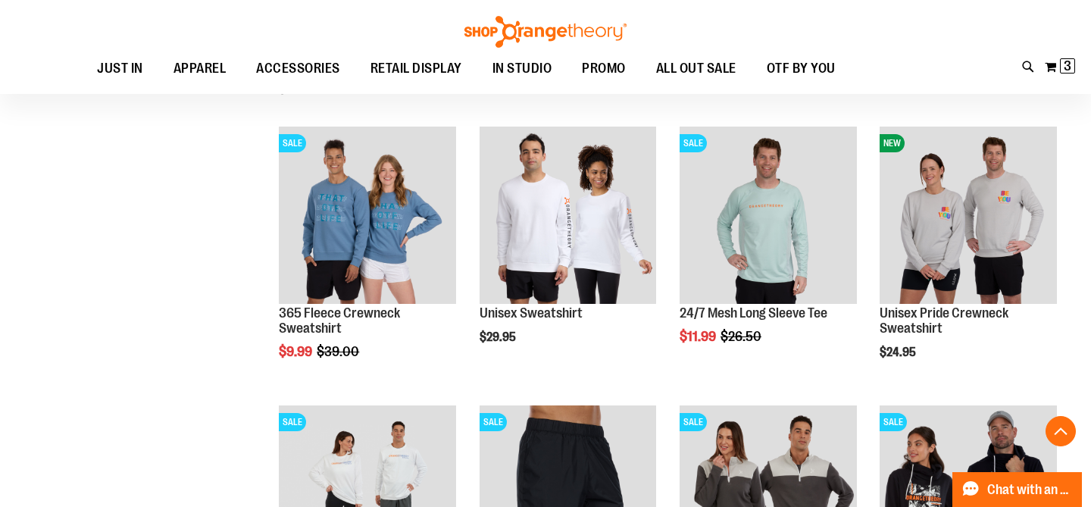
scroll to position [1449, 0]
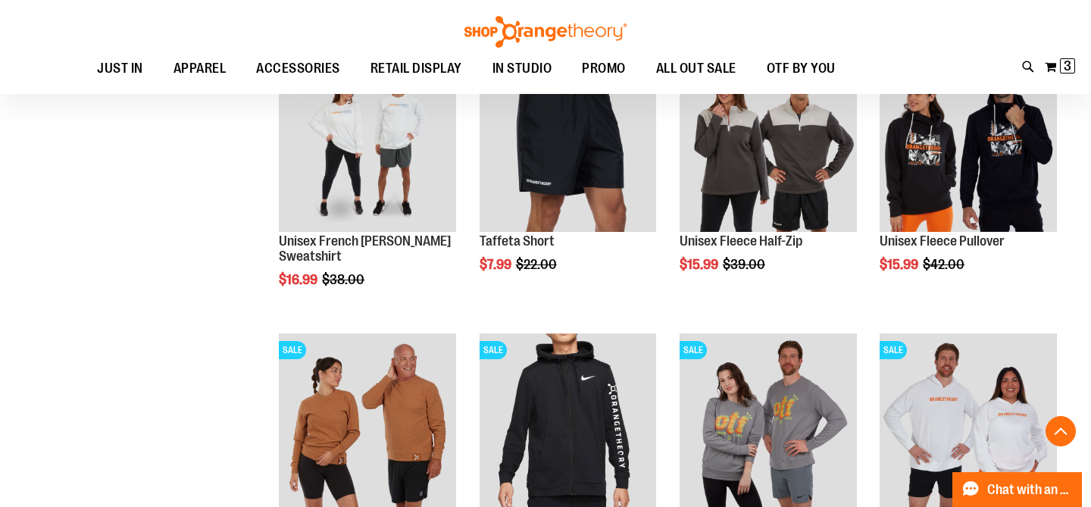
scroll to position [2205, 0]
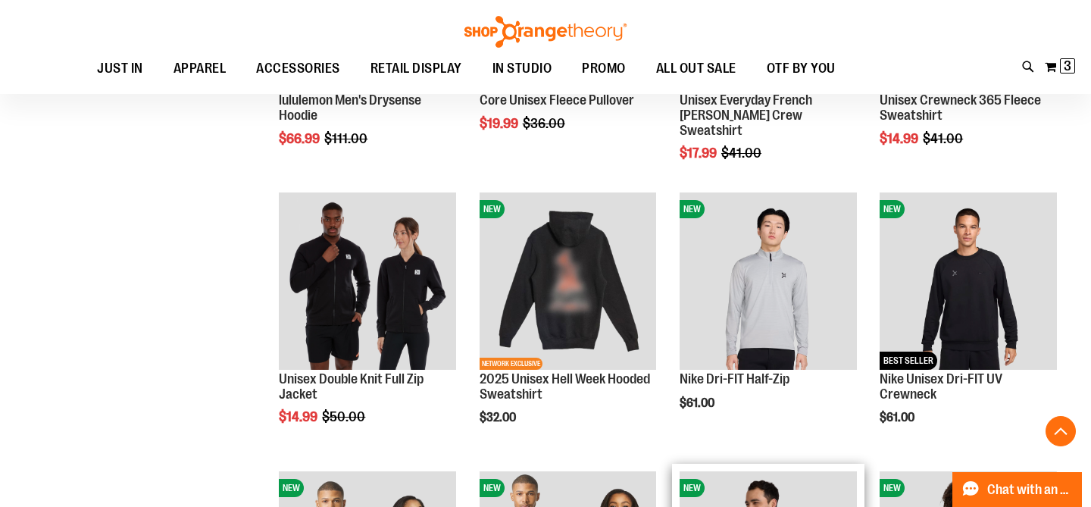
scroll to position [664, 0]
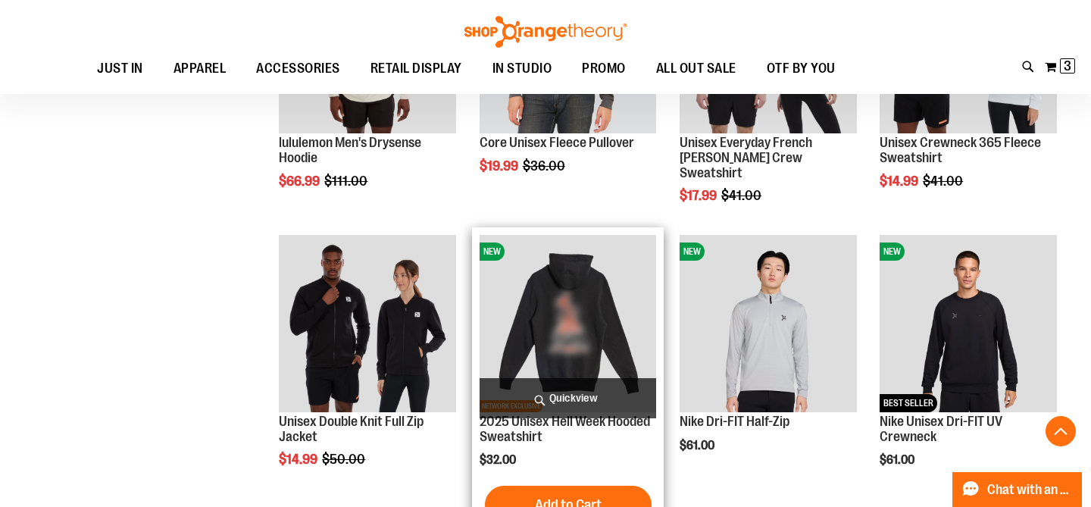
scroll to position [627, 0]
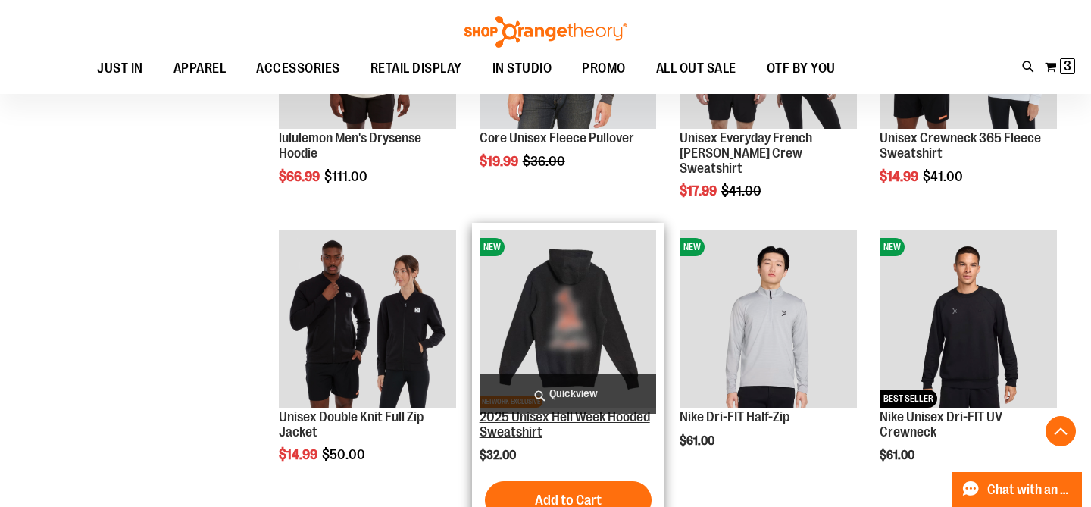
click at [570, 431] on link "2025 Unisex Hell Week Hooded Sweatshirt" at bounding box center [565, 424] width 170 height 30
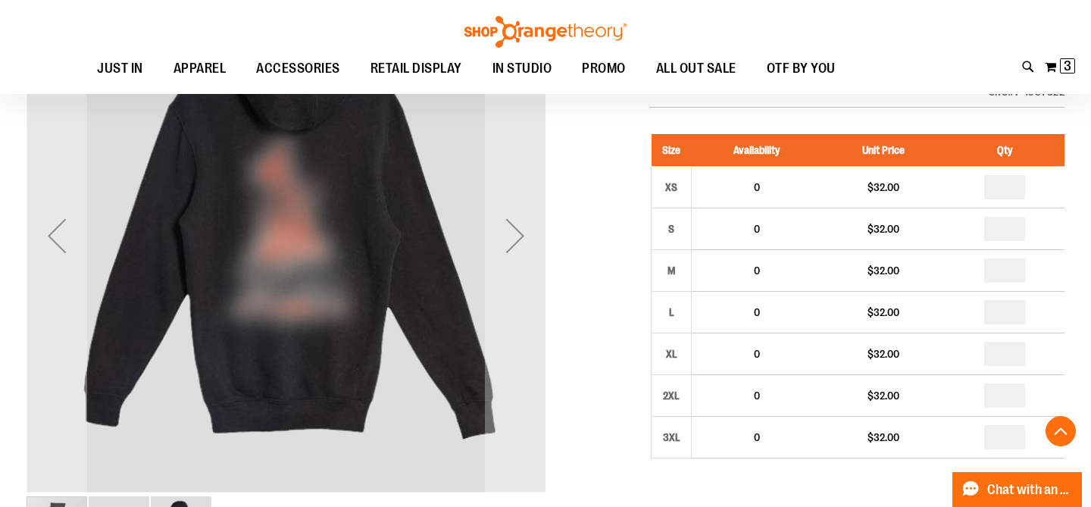
scroll to position [265, 0]
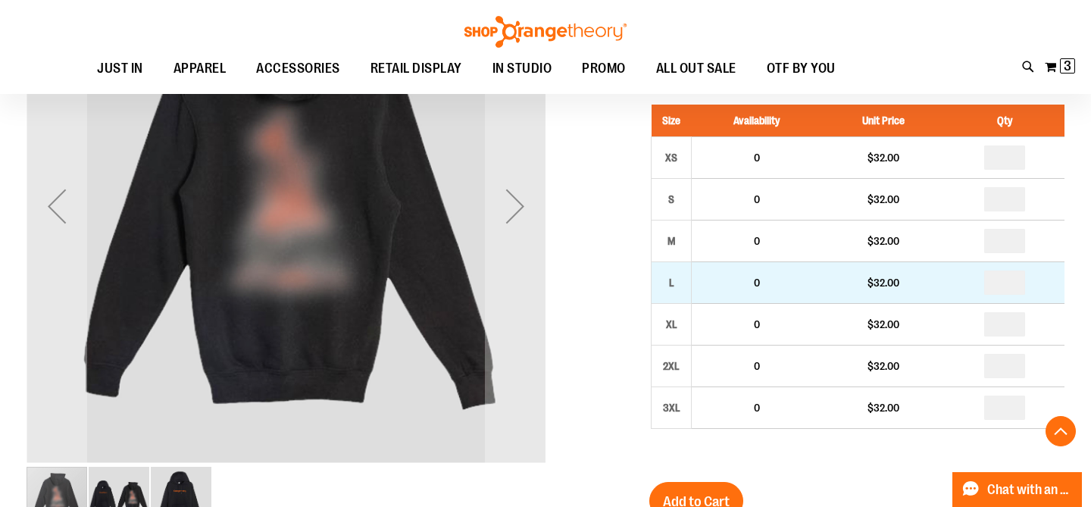
type input "**********"
click at [1005, 295] on input "number" at bounding box center [1004, 282] width 41 height 24
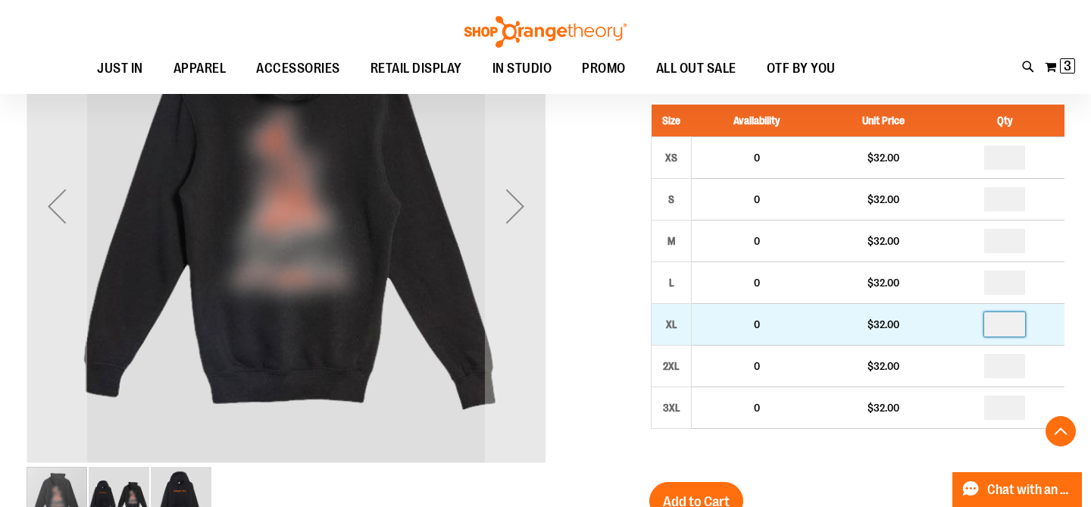
type input "*"
click at [1012, 336] on input "number" at bounding box center [1004, 324] width 41 height 24
type input "*"
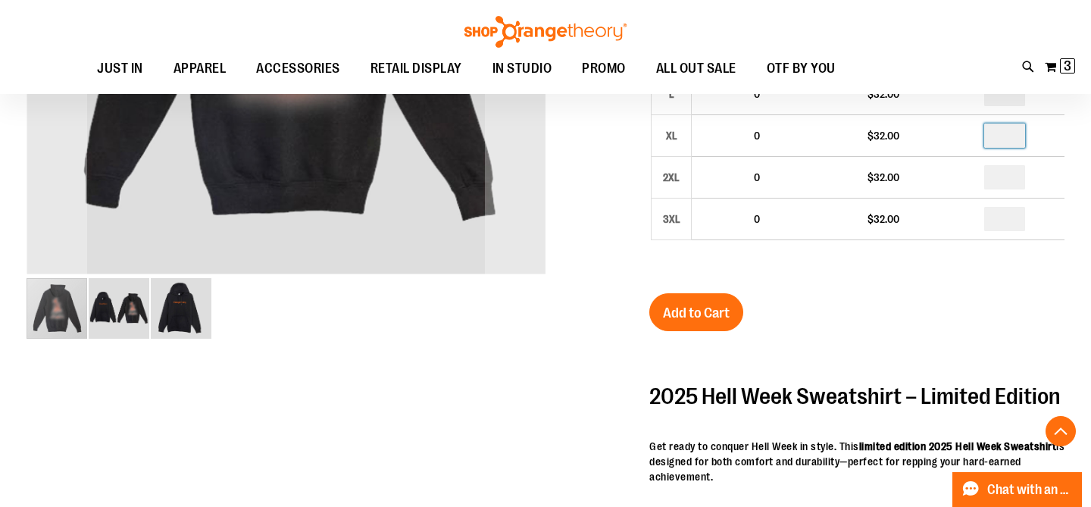
scroll to position [467, 0]
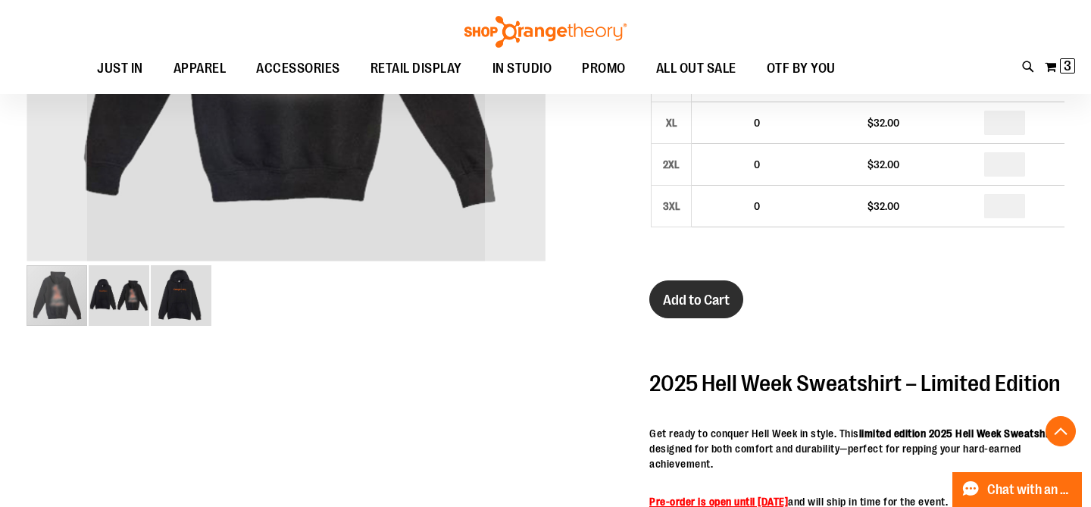
click at [710, 308] on span "Add to Cart" at bounding box center [696, 300] width 67 height 17
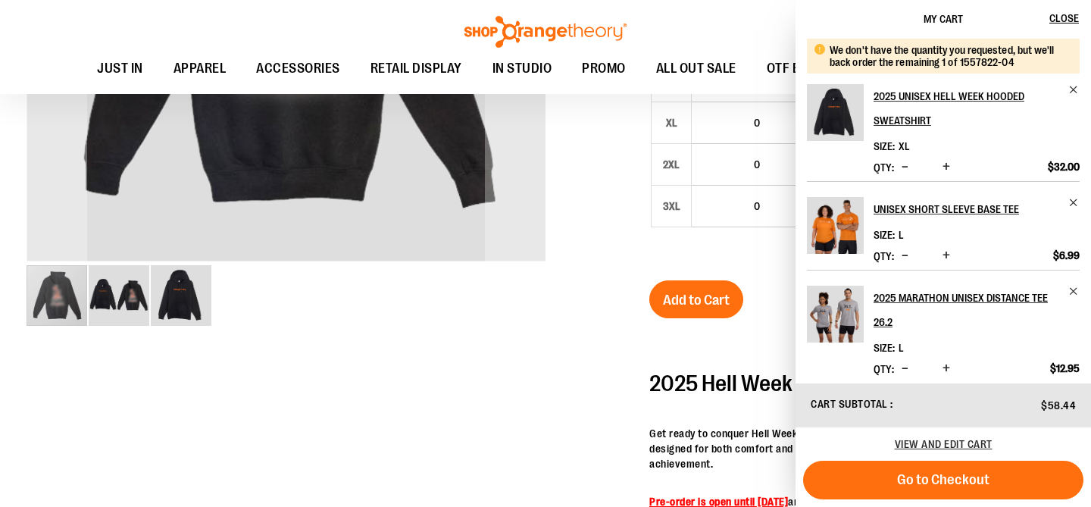
click at [908, 170] on span "Decrease product quantity" at bounding box center [905, 166] width 7 height 15
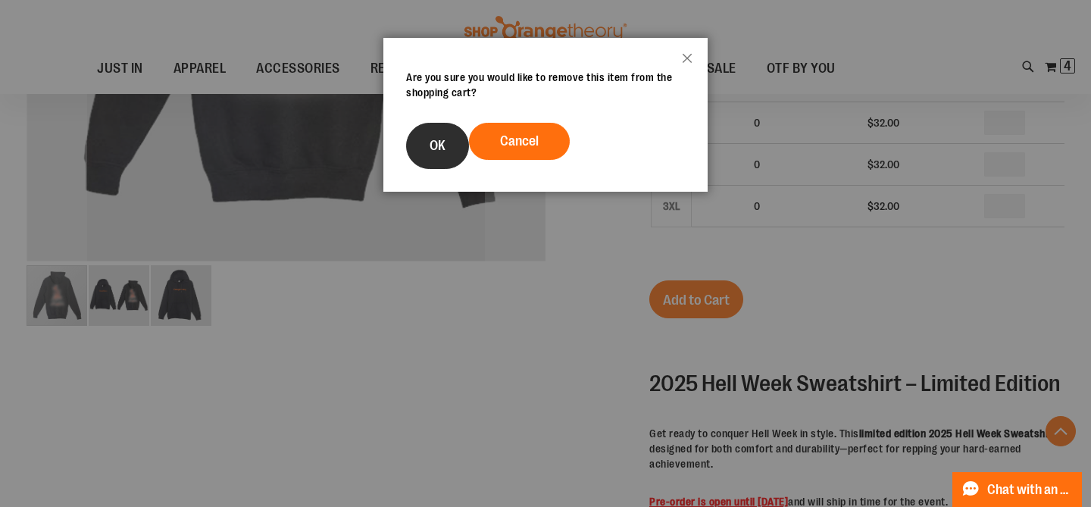
click at [438, 153] on span "OK" at bounding box center [438, 145] width 16 height 15
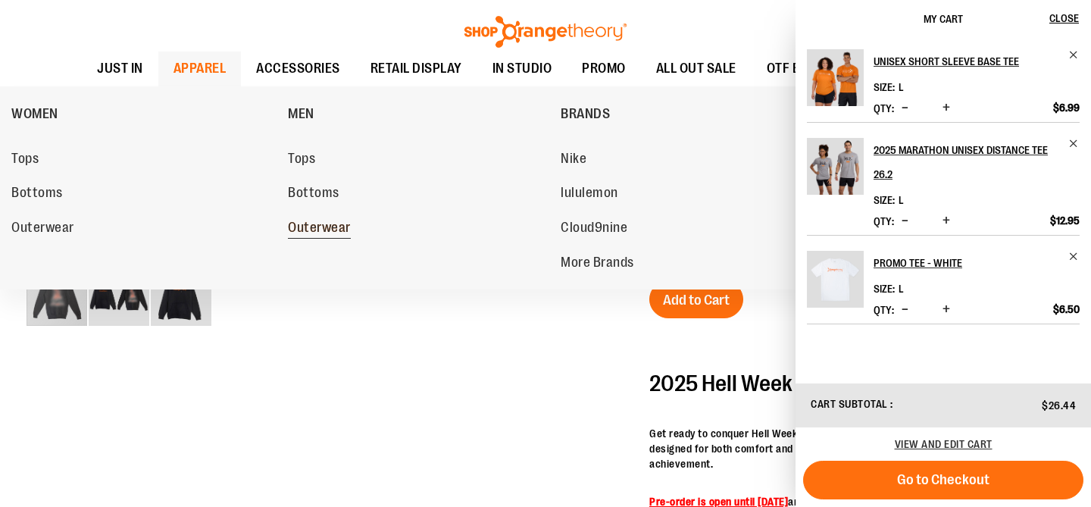
click at [328, 227] on span "Outerwear" at bounding box center [319, 229] width 63 height 19
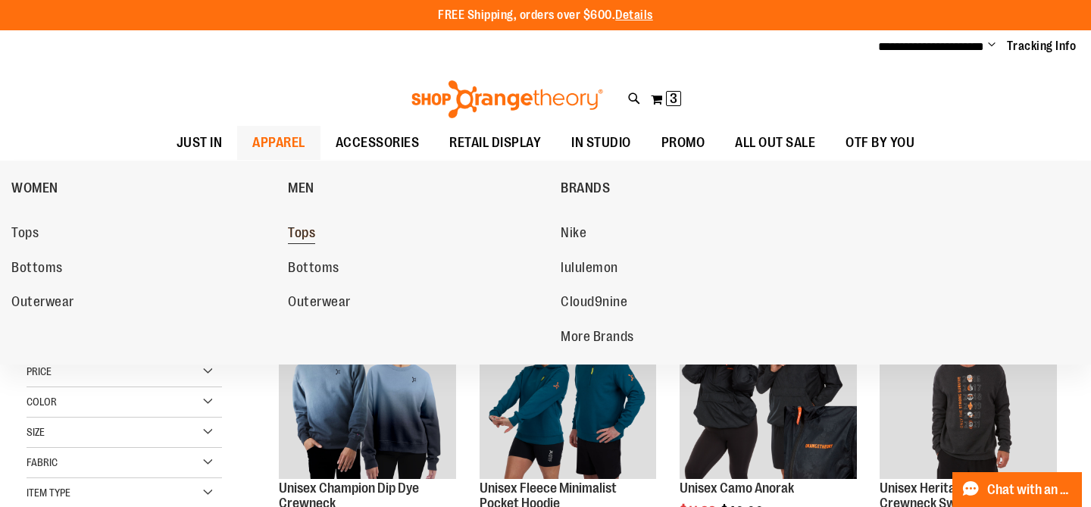
type input "**********"
click at [299, 239] on span "Tops" at bounding box center [301, 234] width 27 height 19
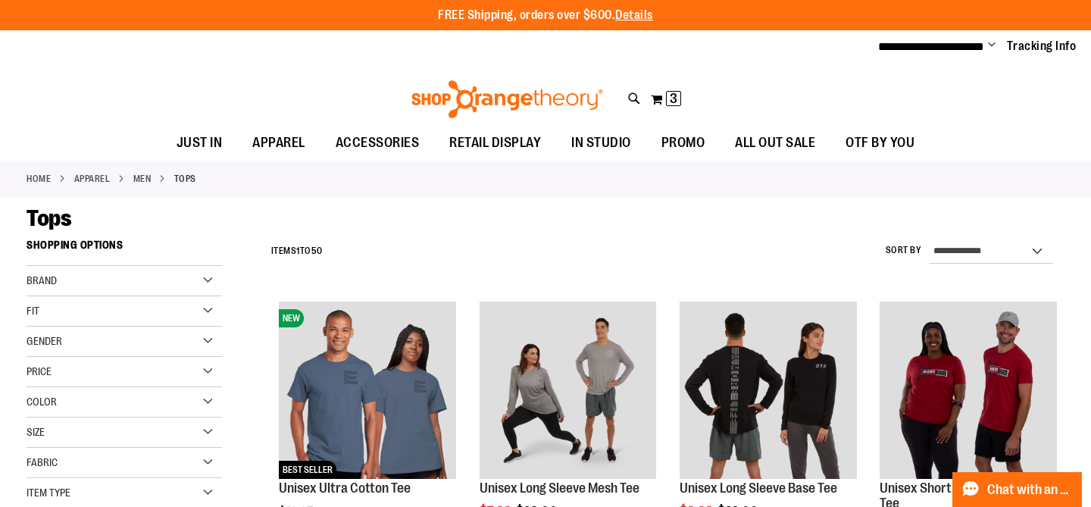
type input "**********"
click at [115, 283] on div "Brand" at bounding box center [124, 281] width 195 height 30
click at [64, 326] on link "lululemon" at bounding box center [117, 328] width 188 height 16
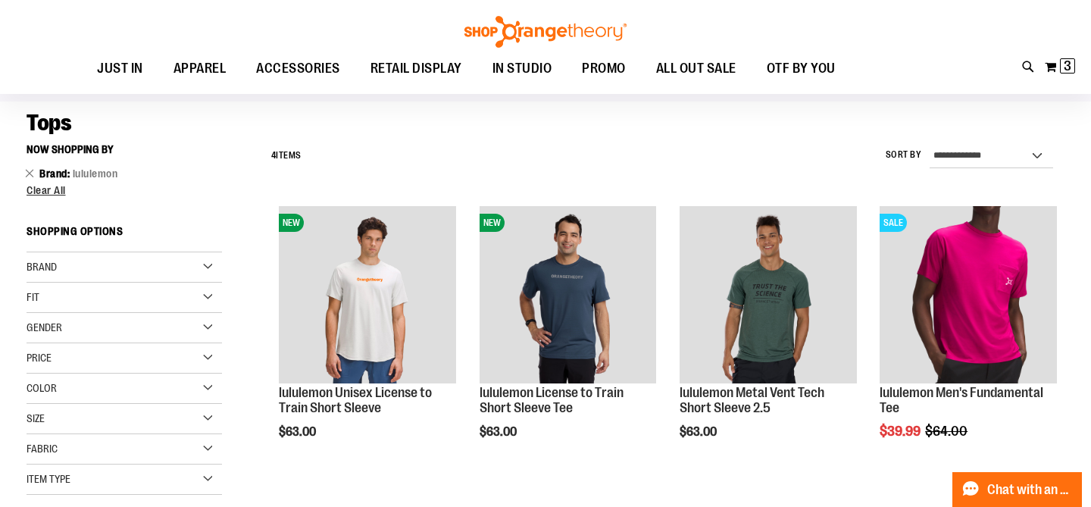
scroll to position [115, 0]
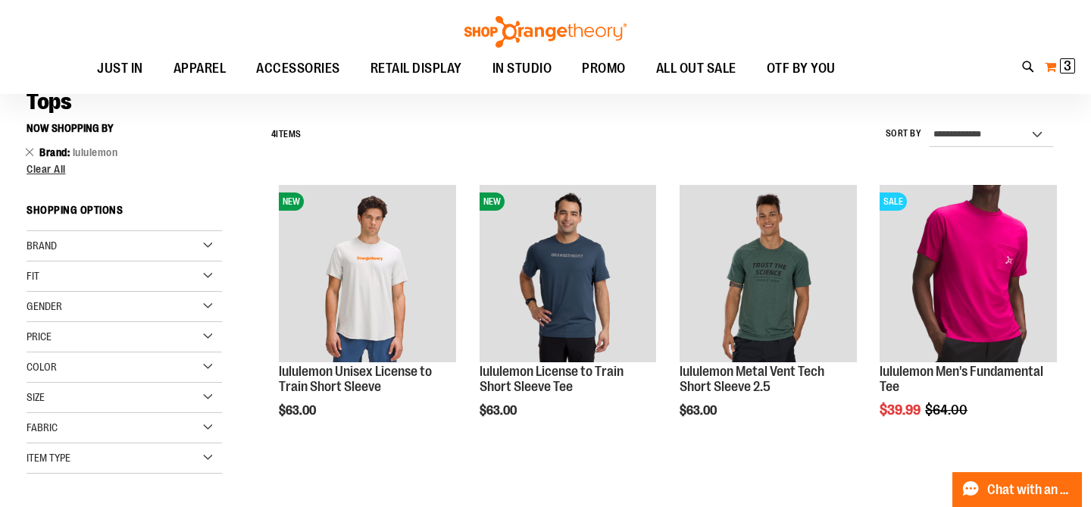
click at [1064, 62] on span "3" at bounding box center [1068, 65] width 8 height 15
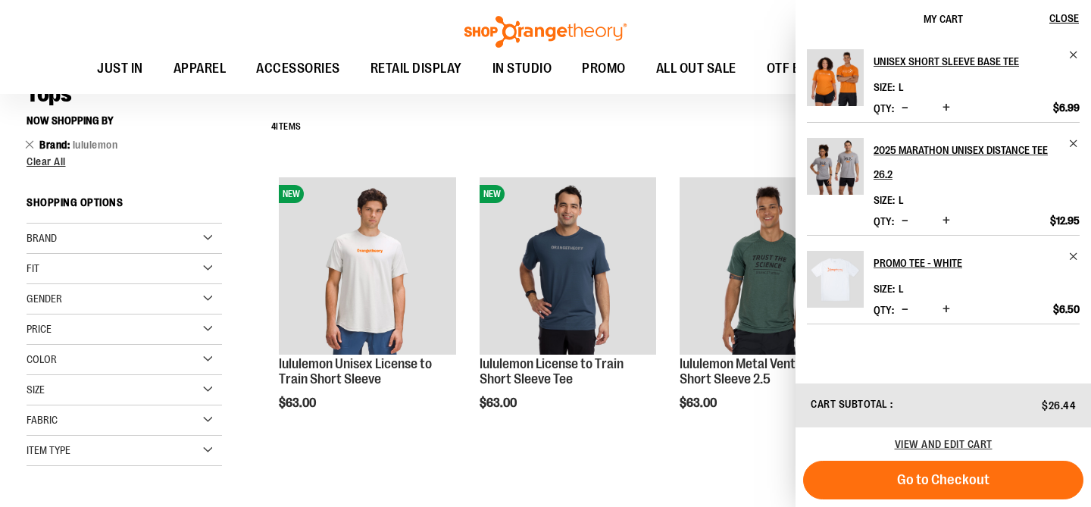
scroll to position [116, 0]
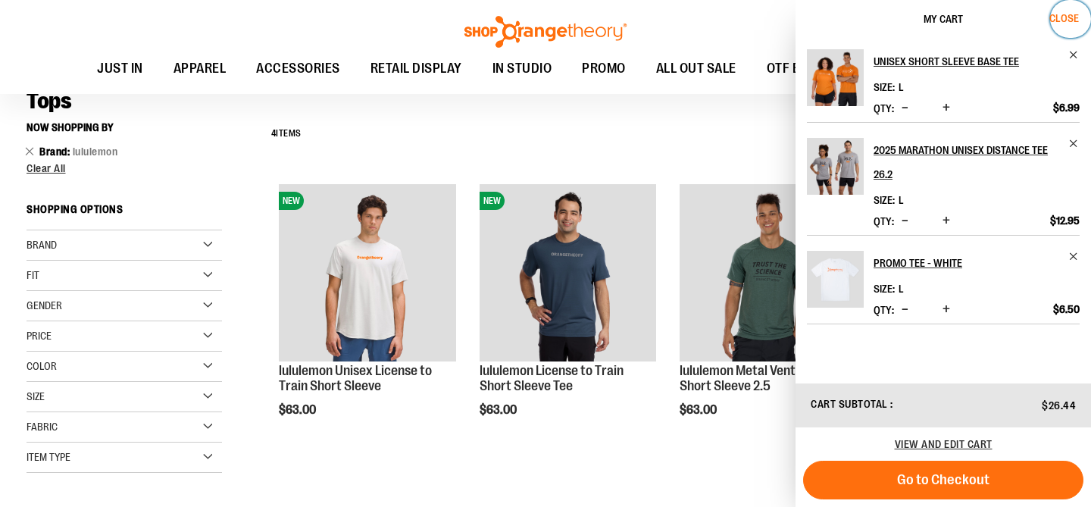
click at [1074, 25] on button "Close" at bounding box center [1070, 19] width 41 height 38
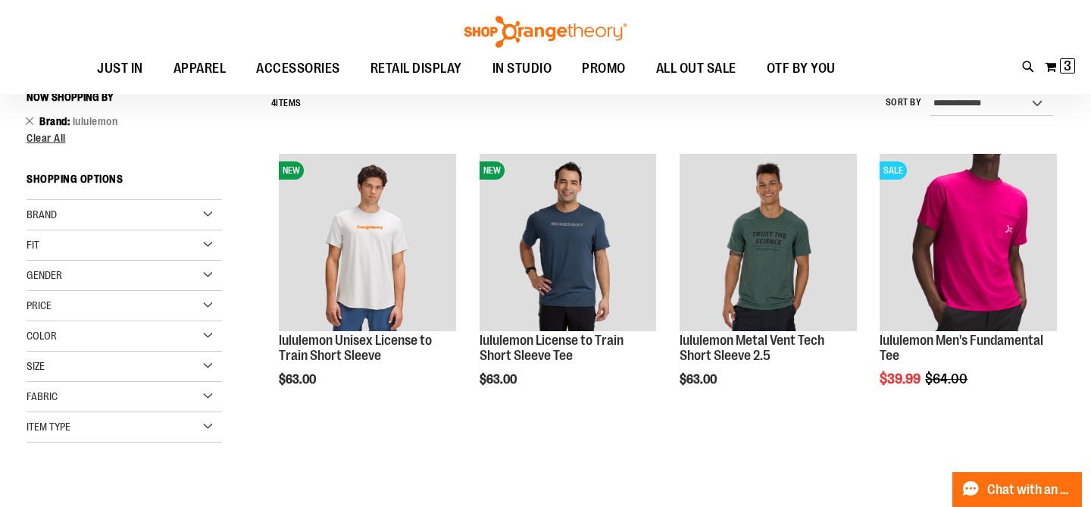
scroll to position [152, 0]
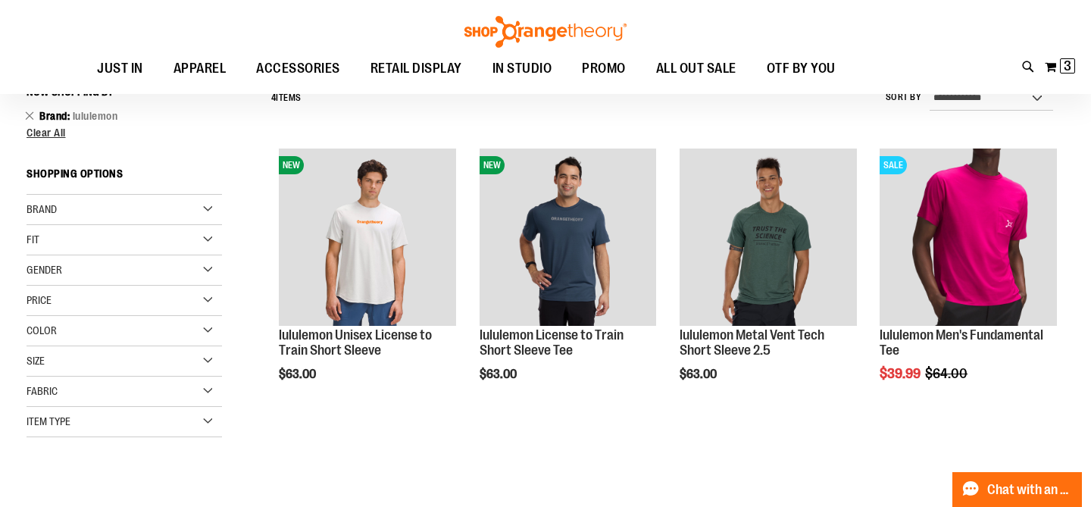
click at [192, 213] on div "Brand" at bounding box center [124, 210] width 195 height 30
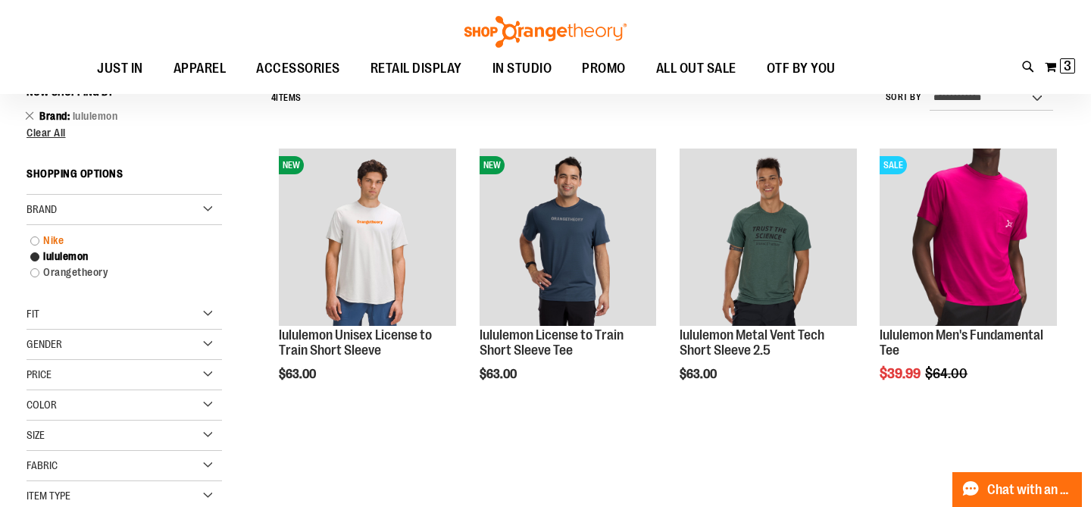
click at [51, 239] on link "Nike" at bounding box center [117, 241] width 188 height 16
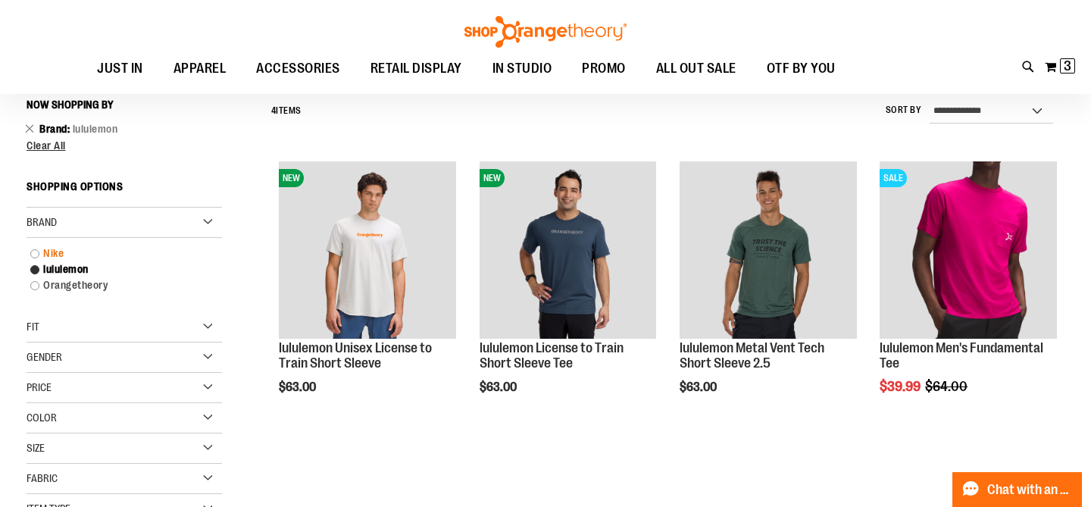
scroll to position [137, 0]
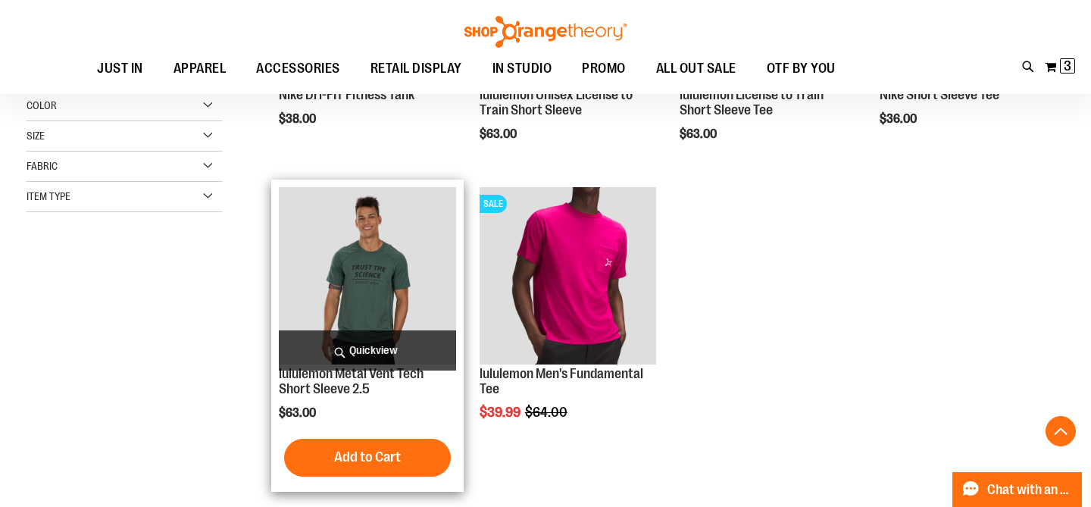
scroll to position [397, 0]
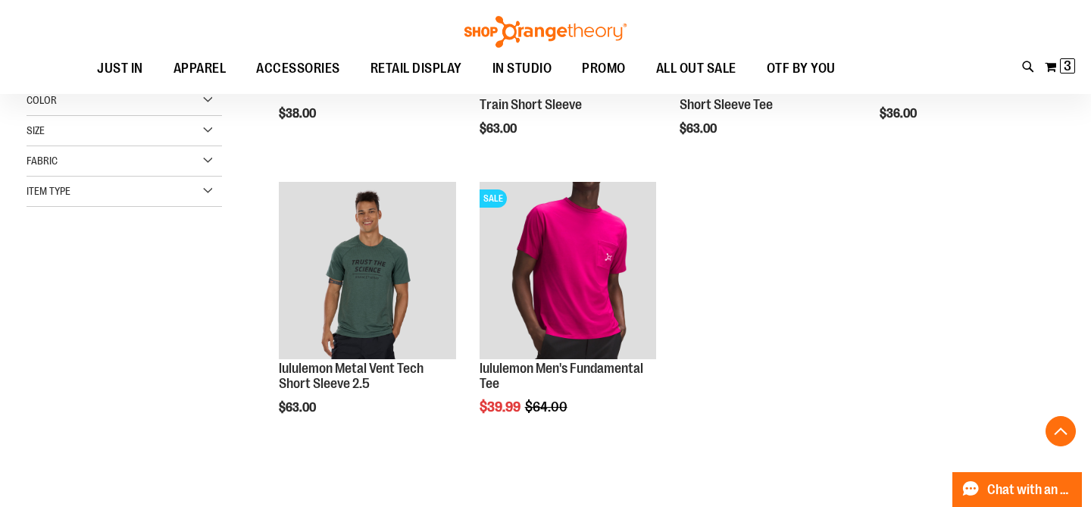
click at [207, 127] on div "Size" at bounding box center [124, 131] width 195 height 30
click at [157, 211] on div "Fabric" at bounding box center [124, 210] width 195 height 30
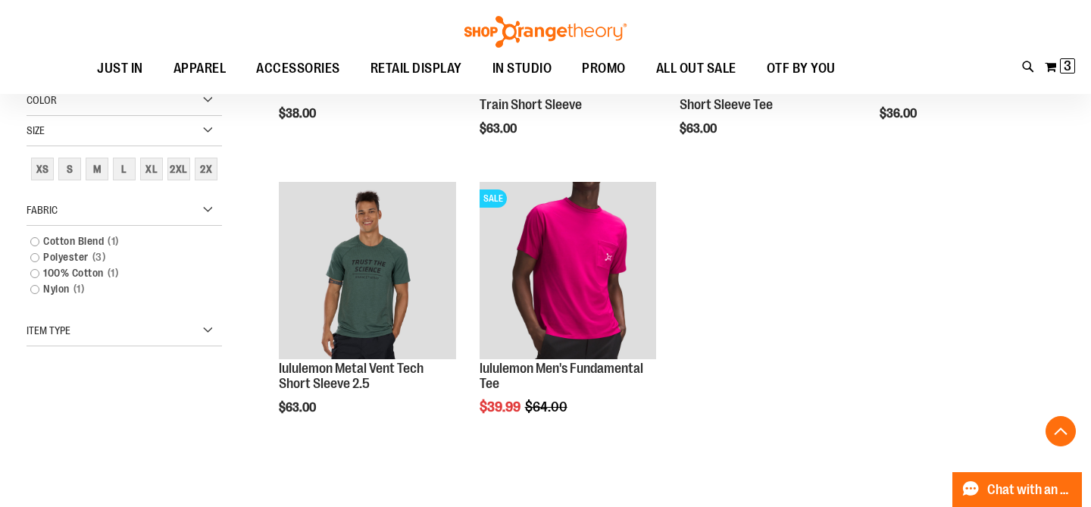
click at [194, 213] on div "Fabric" at bounding box center [124, 210] width 195 height 30
click at [205, 245] on div "Item Type" at bounding box center [124, 241] width 195 height 30
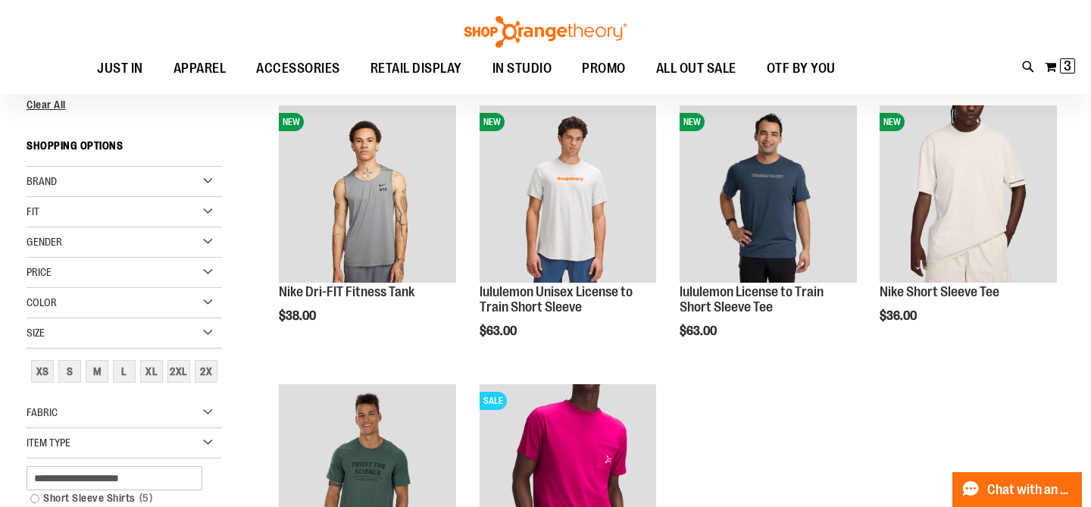
scroll to position [189, 0]
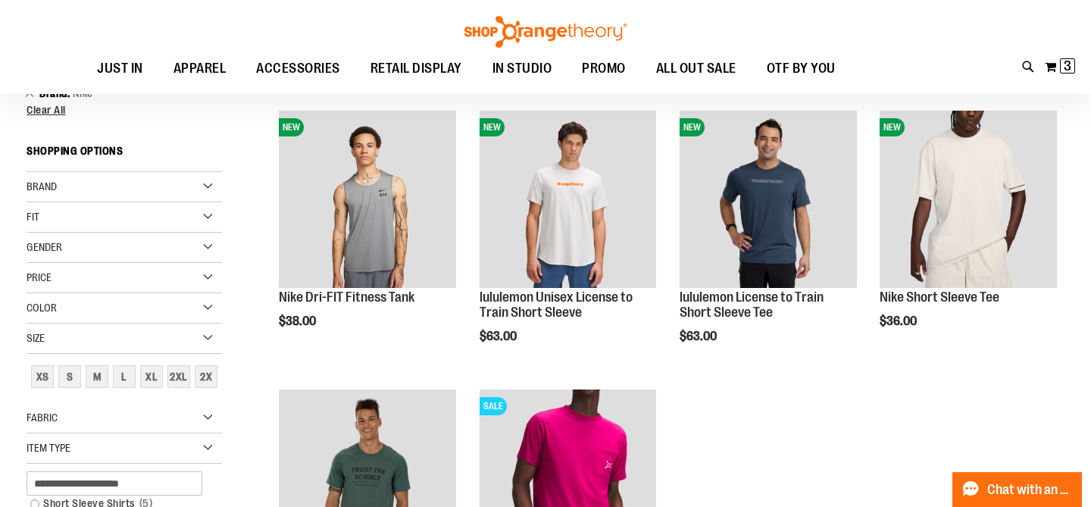
click at [202, 330] on div "Size" at bounding box center [124, 338] width 195 height 30
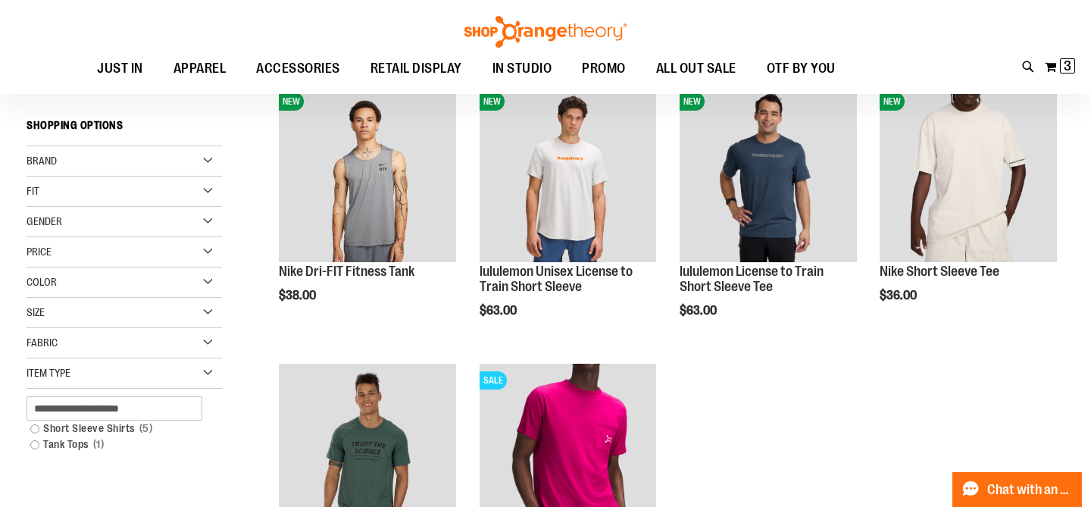
scroll to position [218, 0]
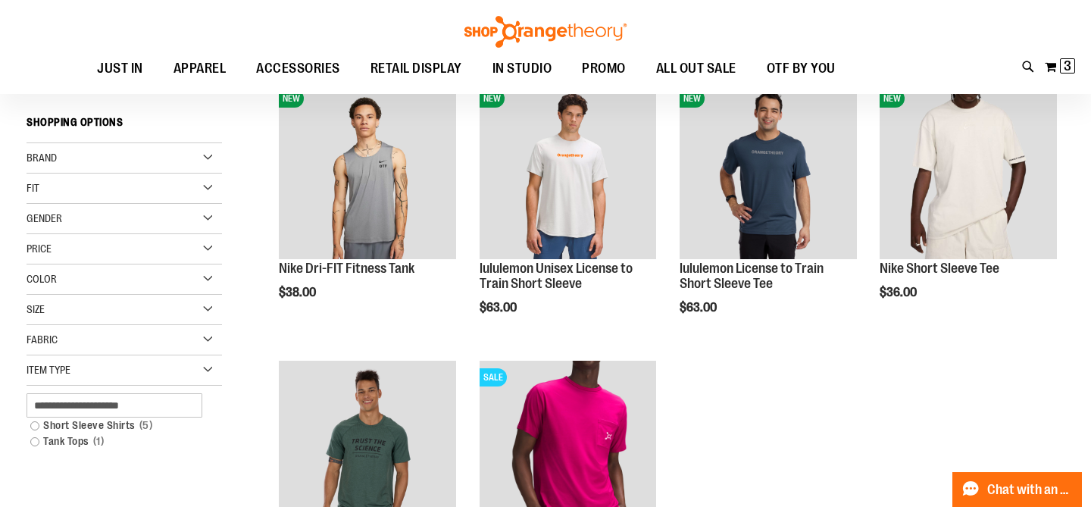
click at [205, 155] on div "Brand" at bounding box center [124, 158] width 195 height 30
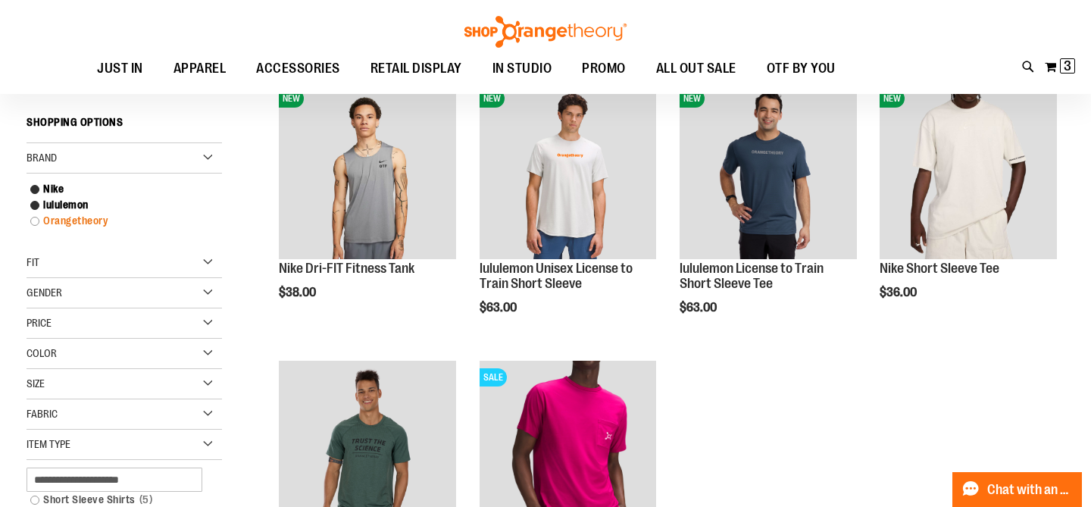
click at [35, 223] on link "Orangetheory" at bounding box center [117, 221] width 188 height 16
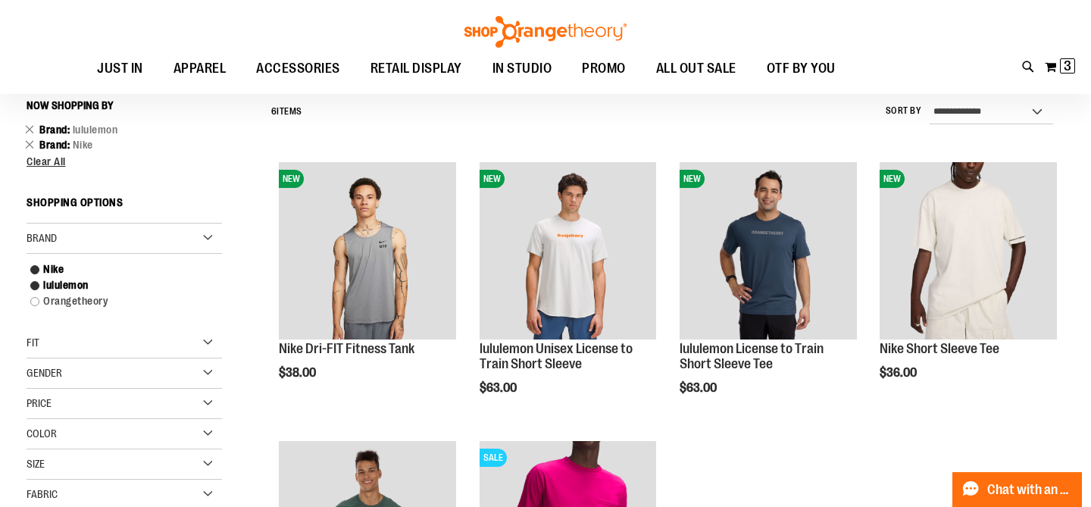
scroll to position [137, 0]
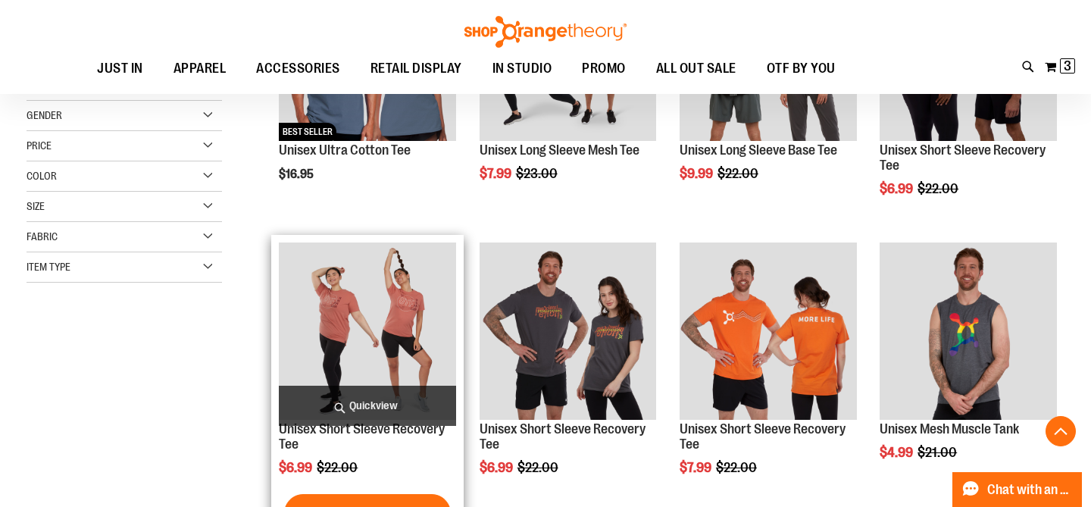
scroll to position [307, 0]
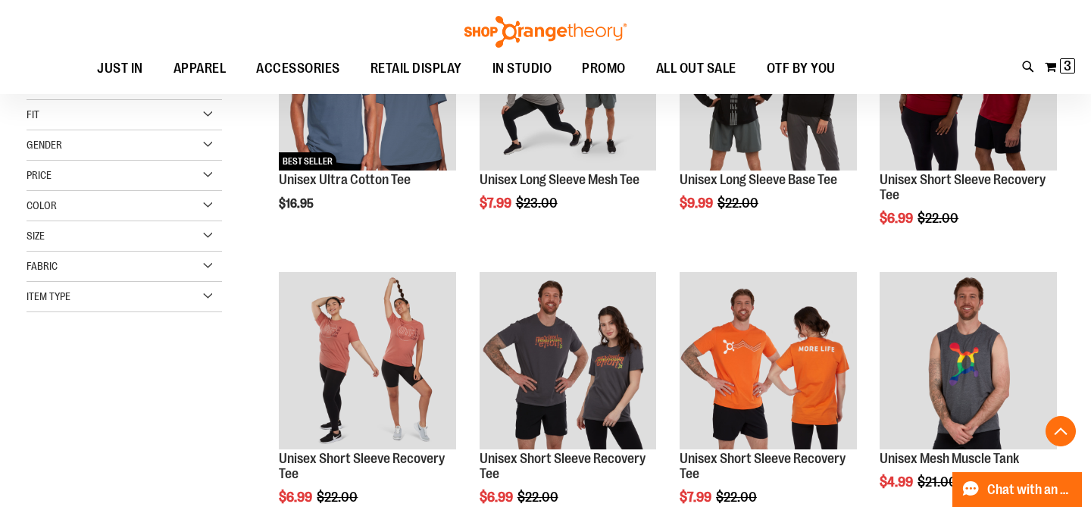
click at [202, 261] on div "Fabric" at bounding box center [124, 267] width 195 height 30
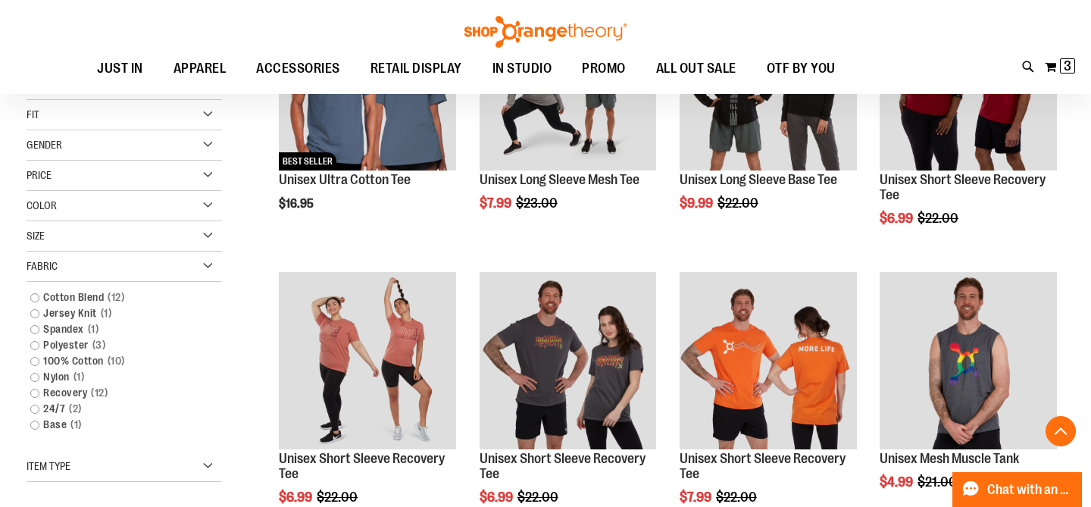
click at [202, 464] on div "Item Type" at bounding box center [124, 467] width 195 height 30
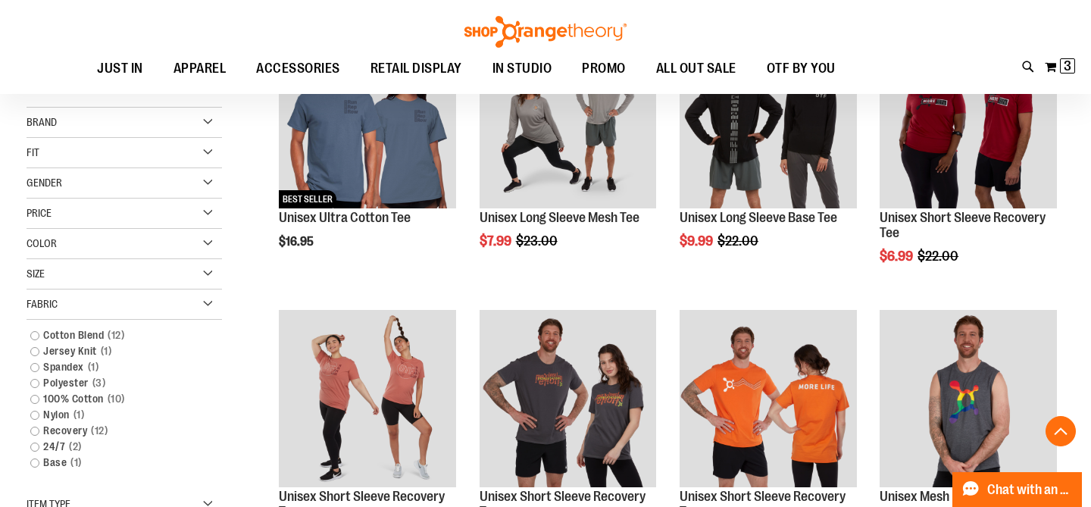
scroll to position [264, 0]
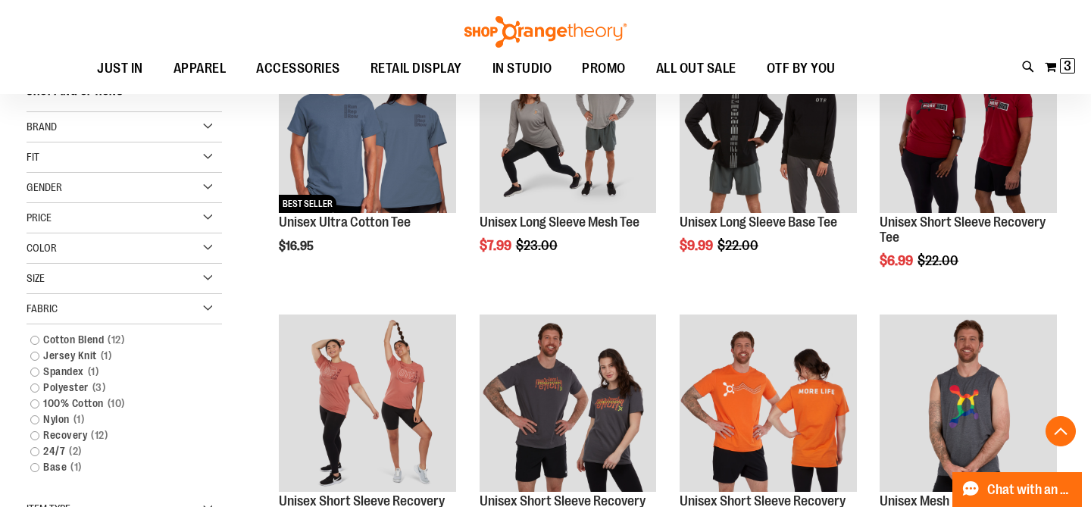
click at [110, 277] on div "Size" at bounding box center [124, 279] width 195 height 30
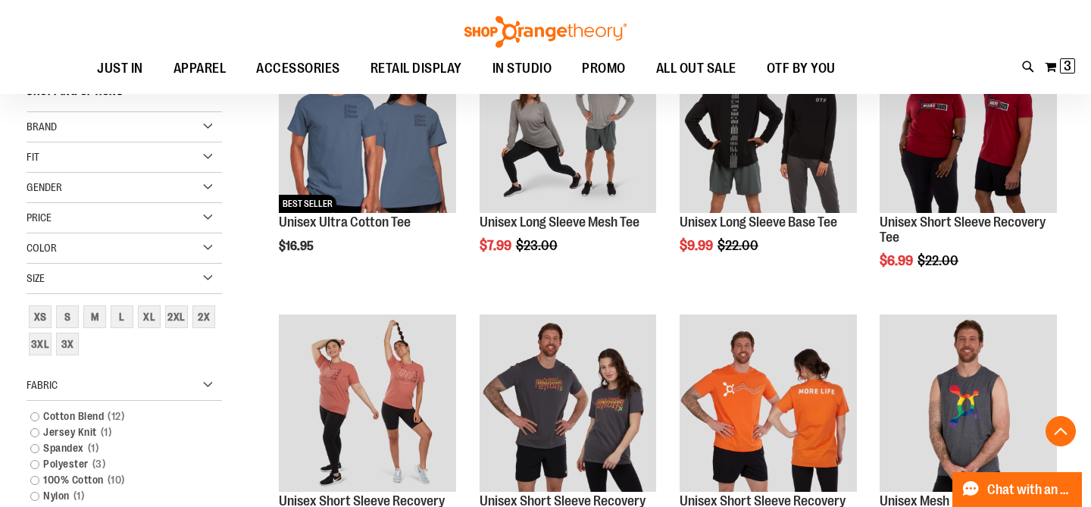
click at [112, 246] on div "Color" at bounding box center [124, 248] width 195 height 30
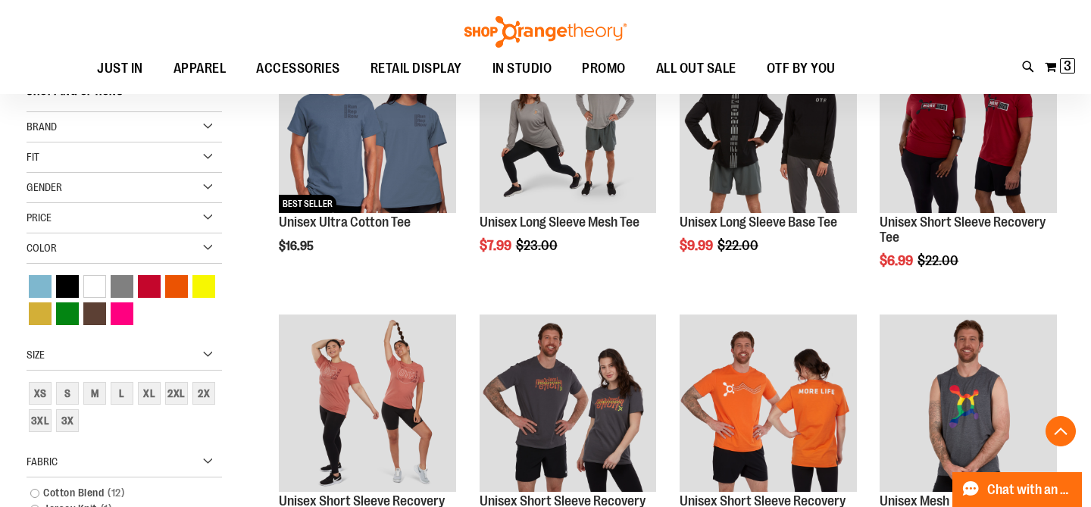
click at [115, 220] on div "Price" at bounding box center [124, 218] width 195 height 30
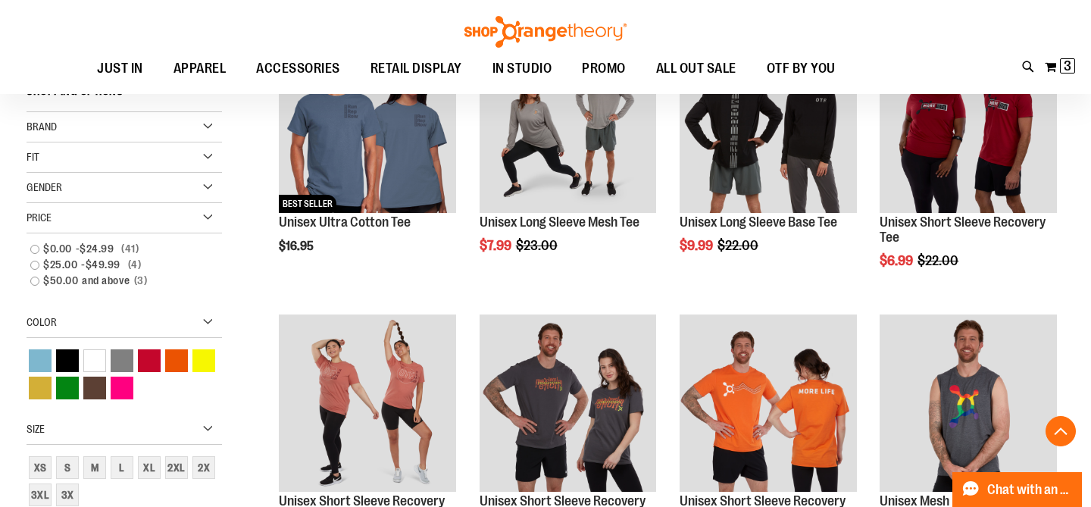
click at [117, 182] on div "Gender" at bounding box center [124, 188] width 195 height 30
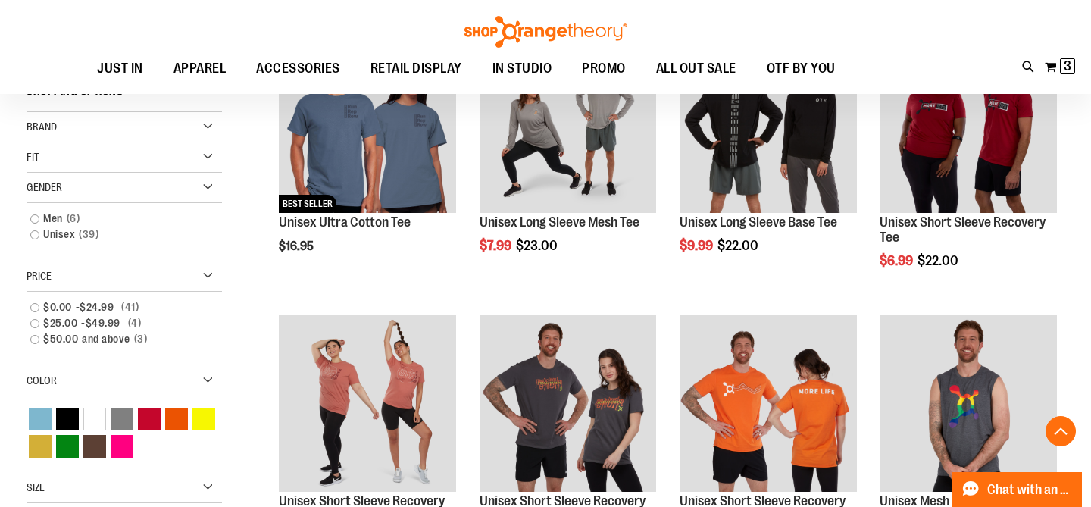
click at [108, 150] on div "Fit" at bounding box center [124, 157] width 195 height 30
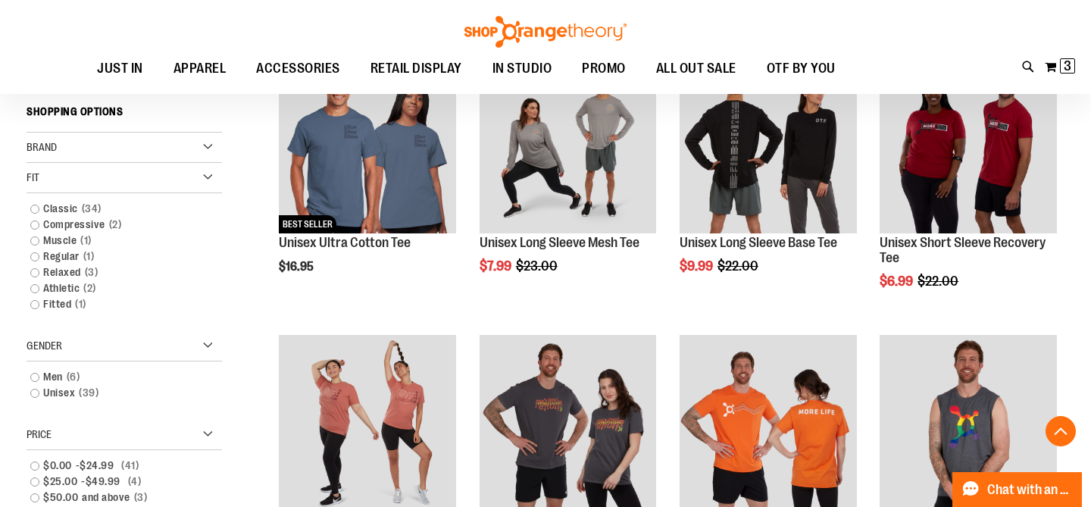
scroll to position [235, 0]
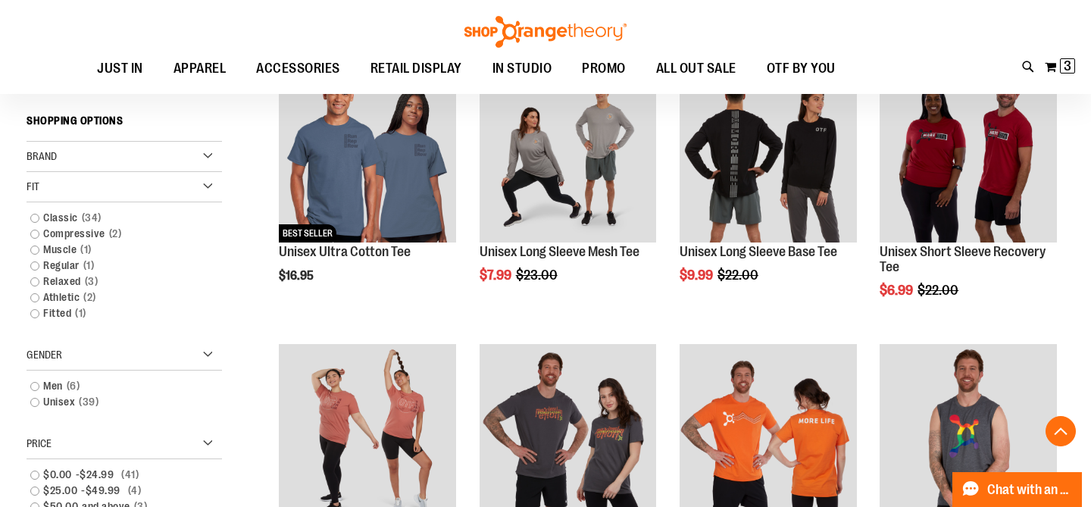
click at [104, 161] on div "Brand" at bounding box center [124, 157] width 195 height 30
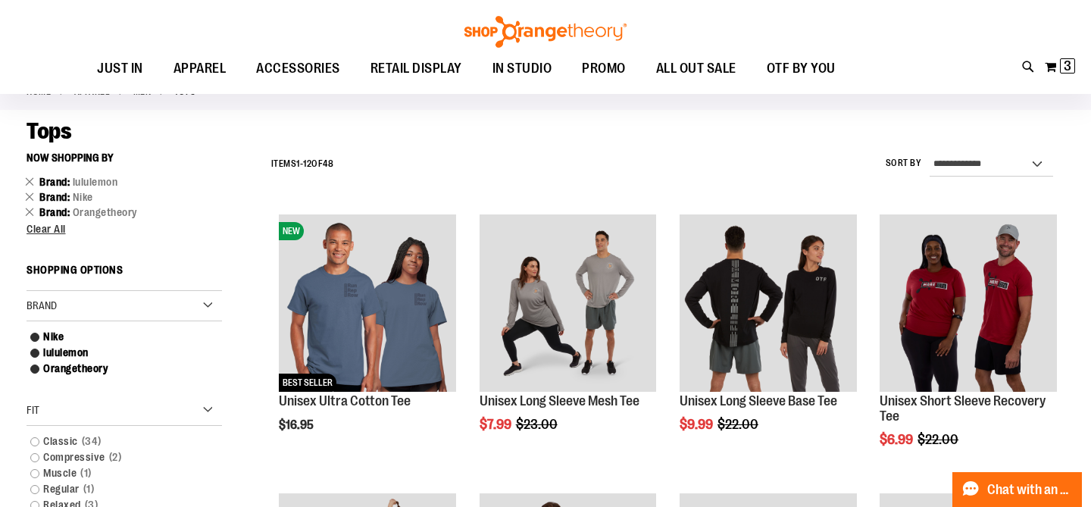
scroll to position [75, 0]
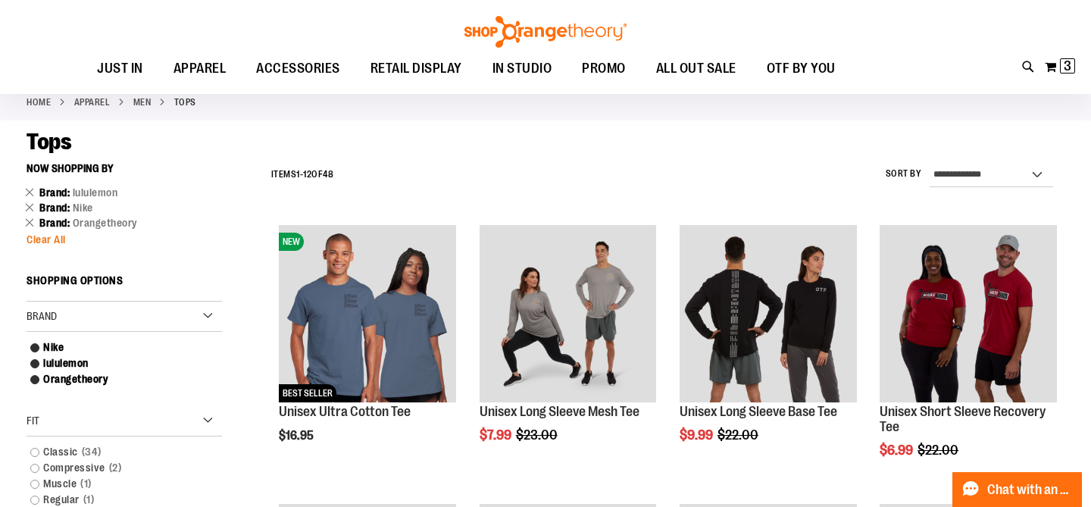
click at [42, 239] on span "Clear All" at bounding box center [46, 239] width 39 height 12
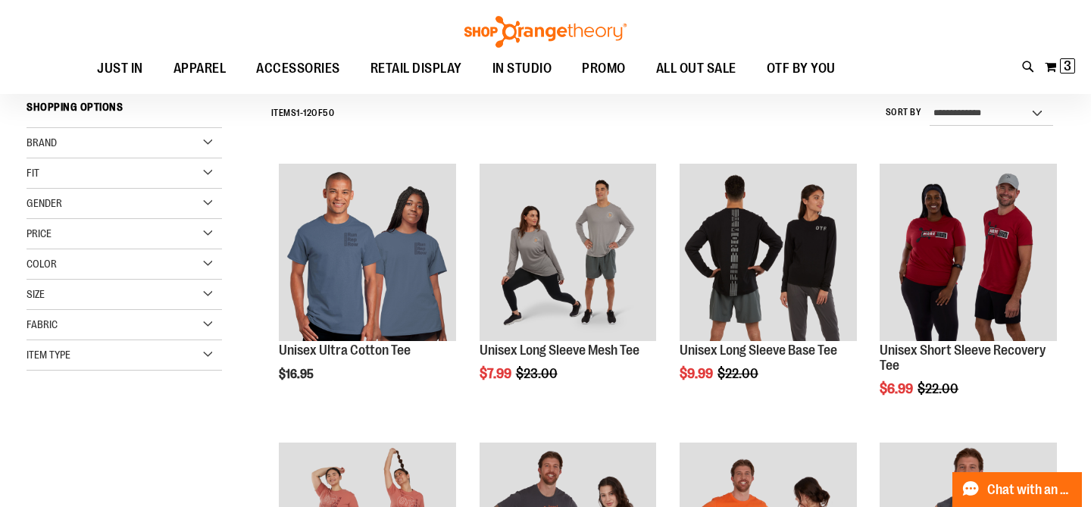
scroll to position [137, 0]
click at [124, 349] on div "Item Type" at bounding box center [124, 354] width 195 height 30
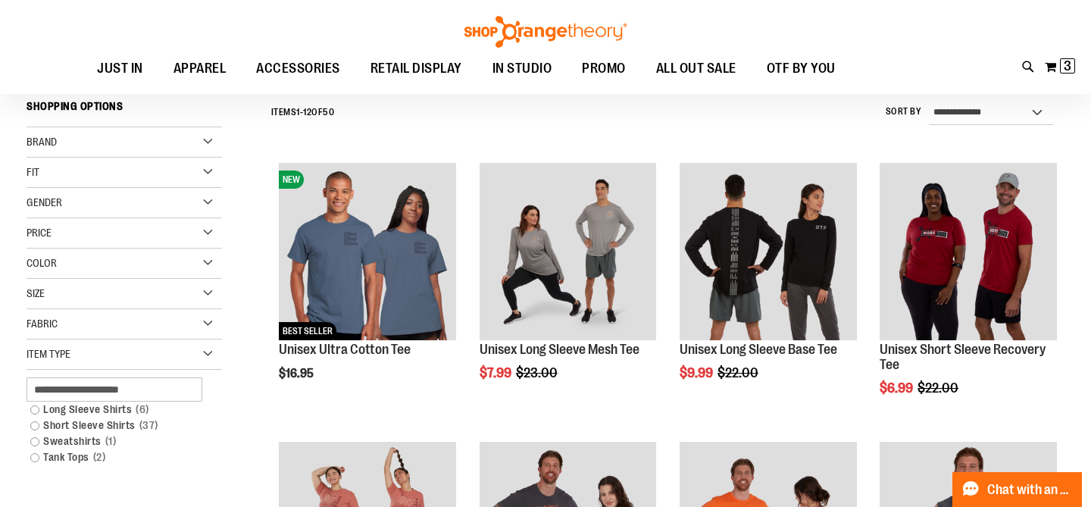
click at [124, 350] on div "Item Type" at bounding box center [124, 354] width 195 height 30
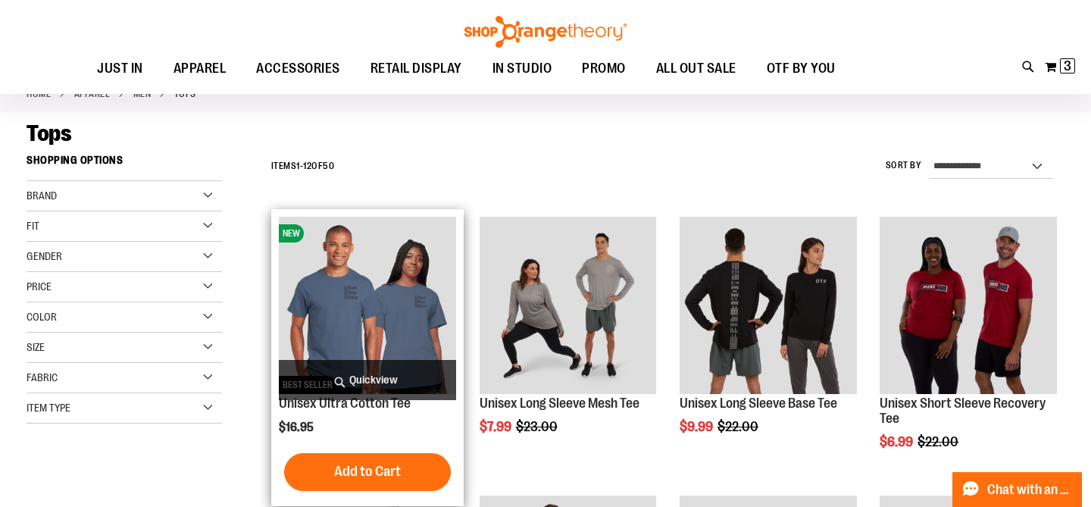
scroll to position [0, 0]
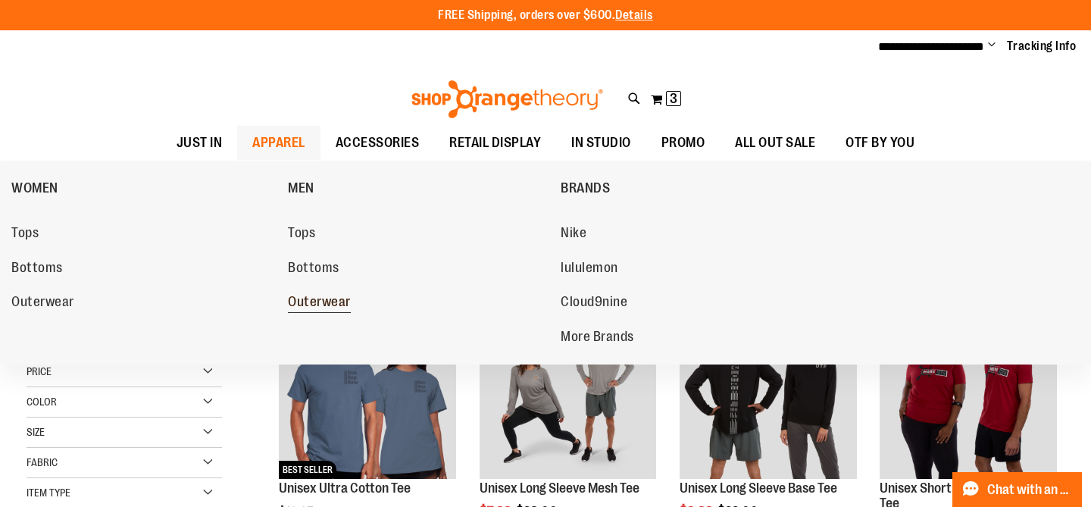
click at [324, 305] on span "Outerwear" at bounding box center [319, 303] width 63 height 19
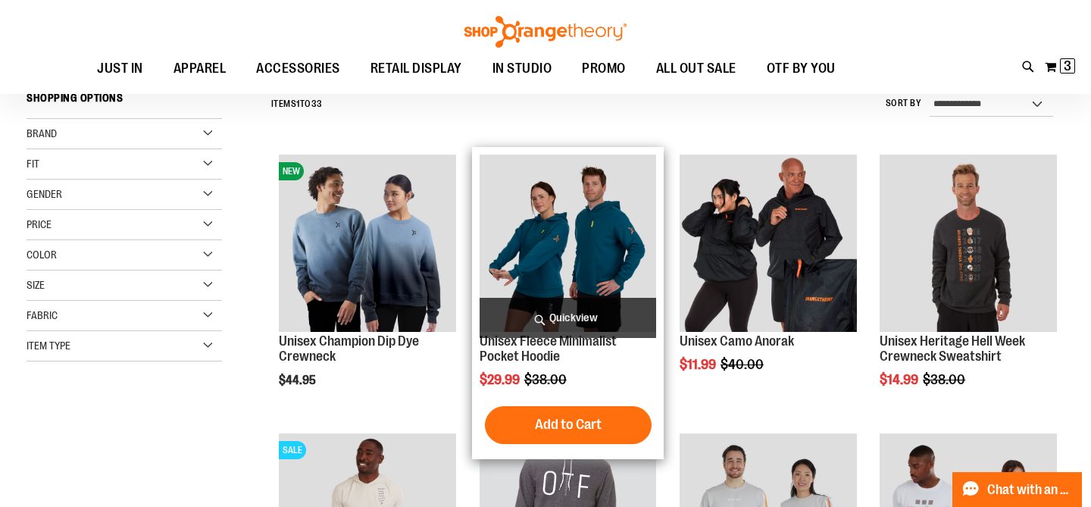
scroll to position [160, 0]
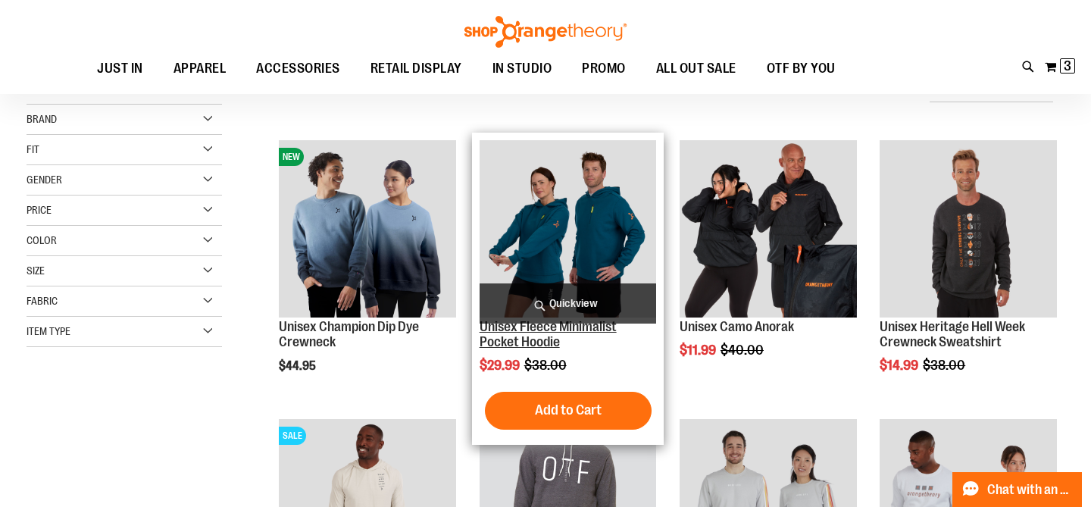
type input "**********"
click at [571, 330] on link "Unisex Fleece Minimalist Pocket Hoodie" at bounding box center [548, 334] width 137 height 30
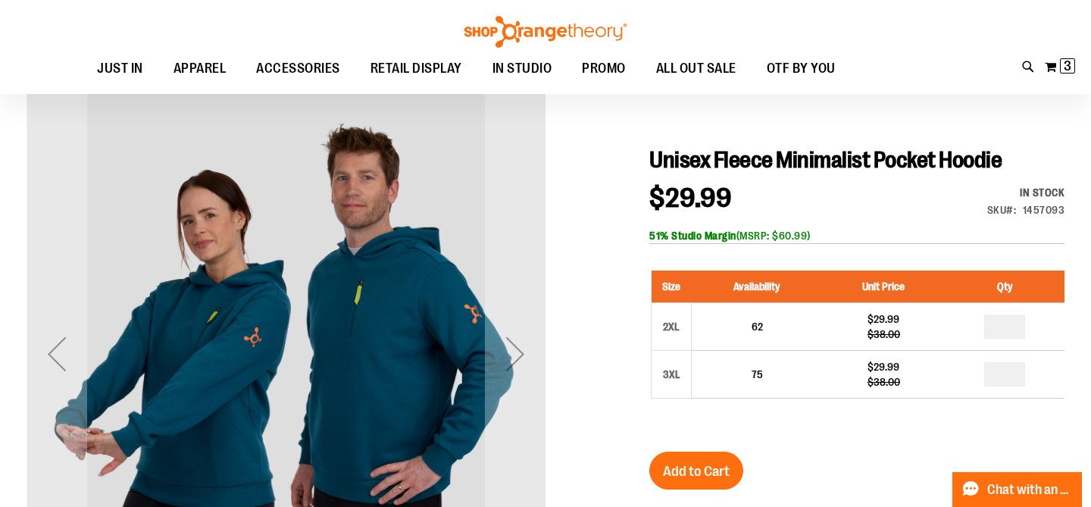
scroll to position [98, 0]
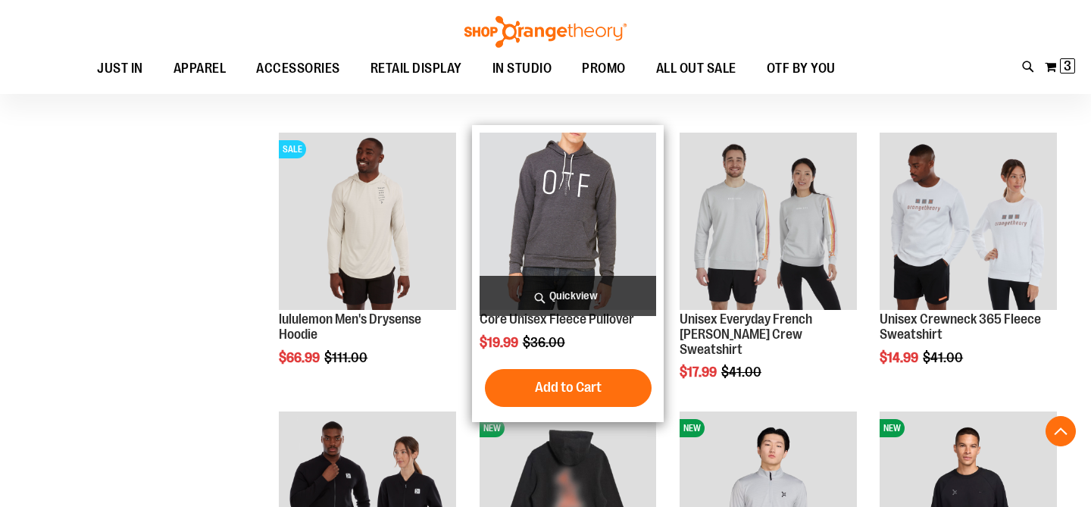
scroll to position [312, 0]
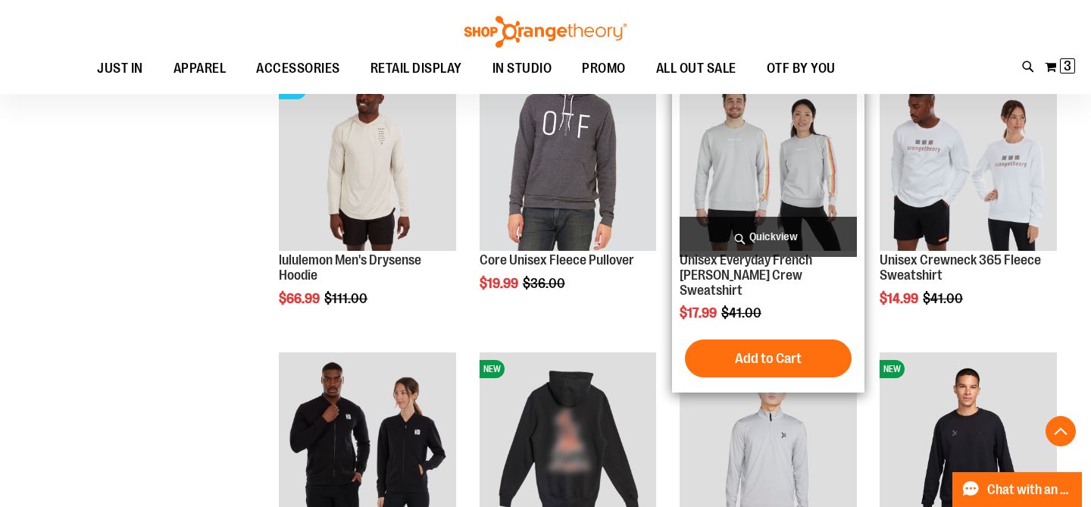
scroll to position [347, 0]
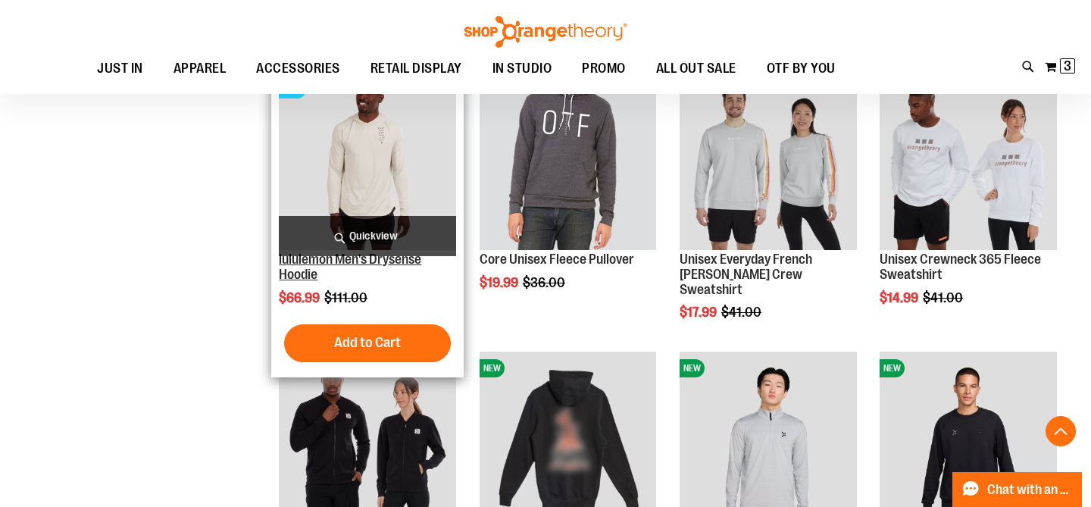
type input "**********"
click at [383, 262] on link "lululemon Men's Drysense Hoodie" at bounding box center [350, 267] width 142 height 30
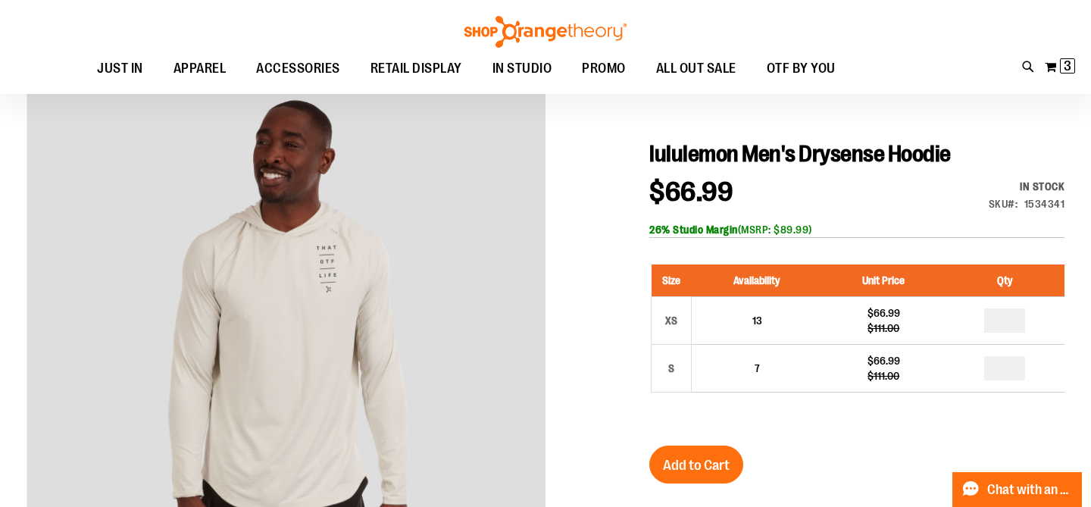
scroll to position [83, 0]
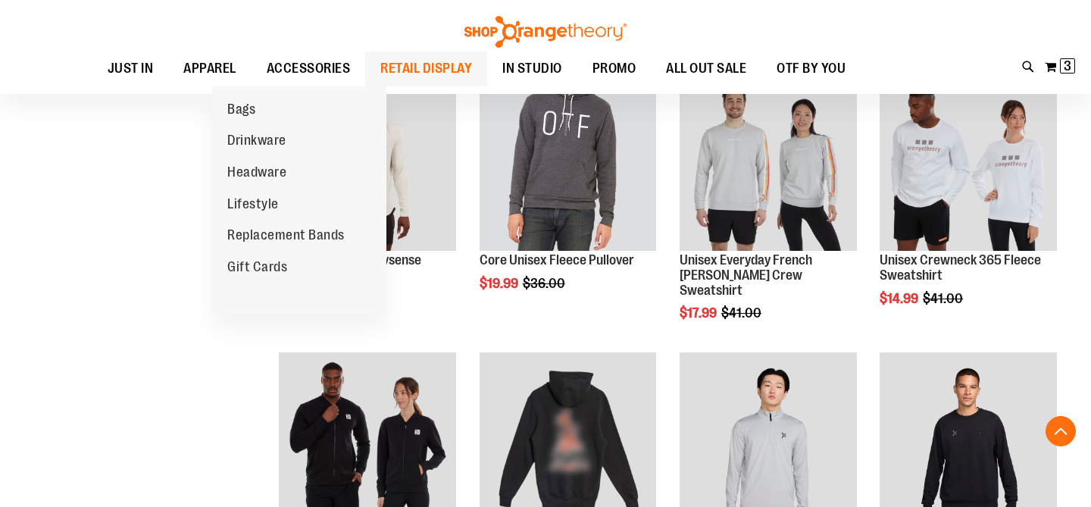
scroll to position [346, 0]
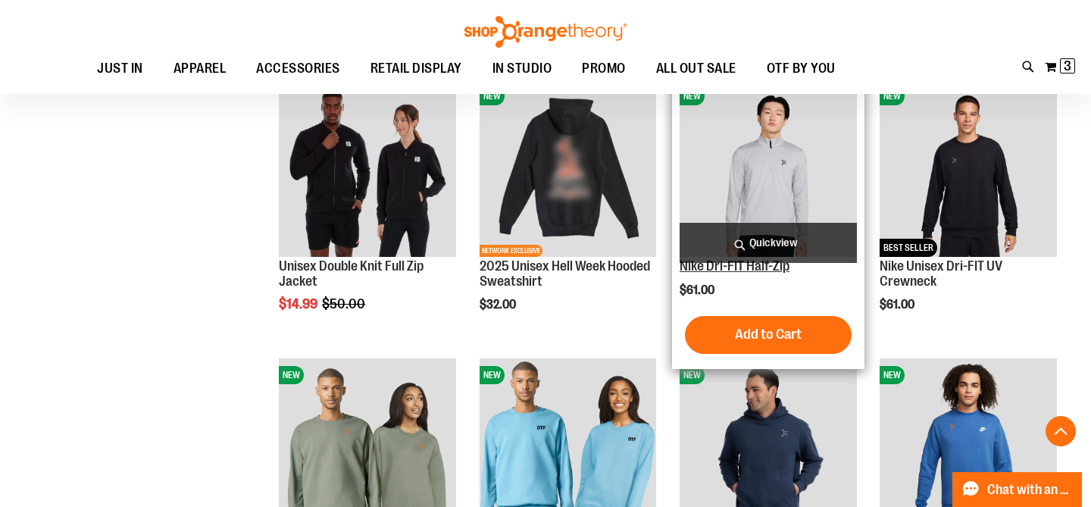
scroll to position [622, 0]
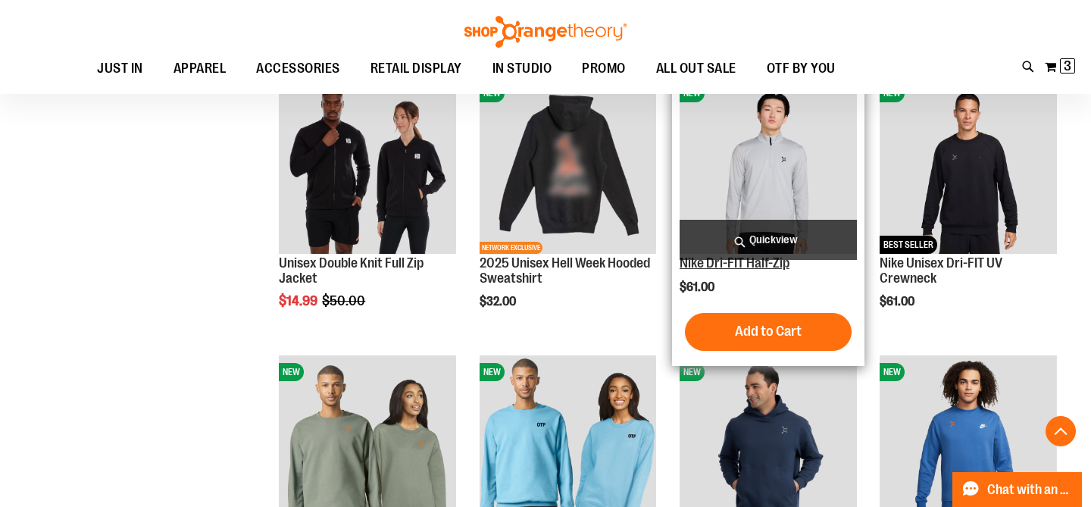
type input "**********"
click at [703, 267] on link "Nike Dri-FIT Half-Zip" at bounding box center [735, 262] width 110 height 15
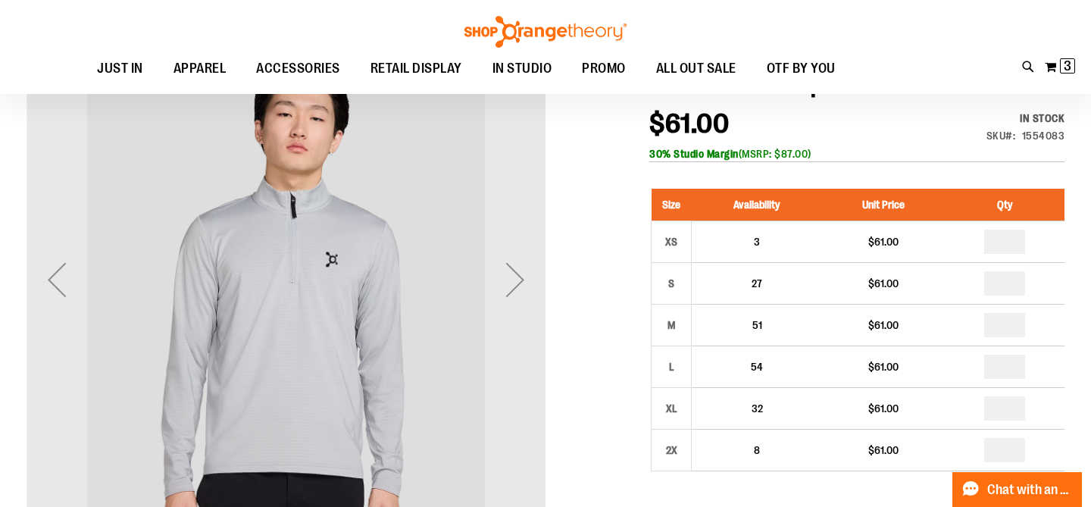
scroll to position [194, 0]
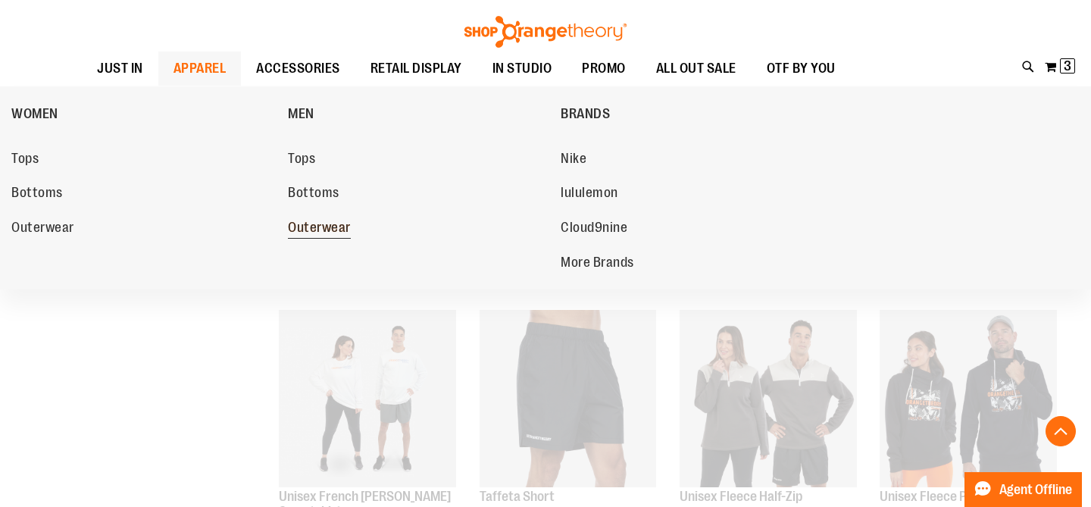
scroll to position [622, 0]
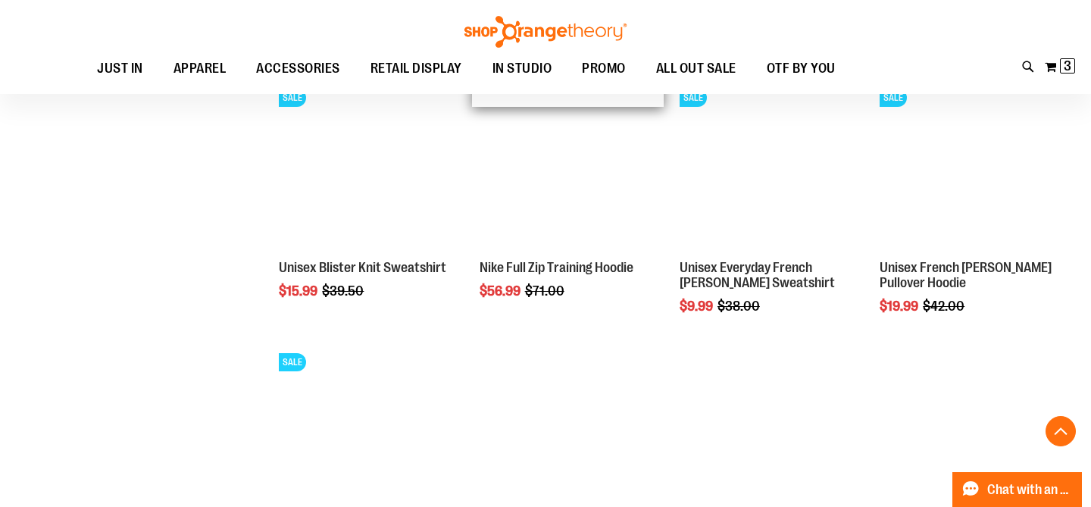
scroll to position [1116, 0]
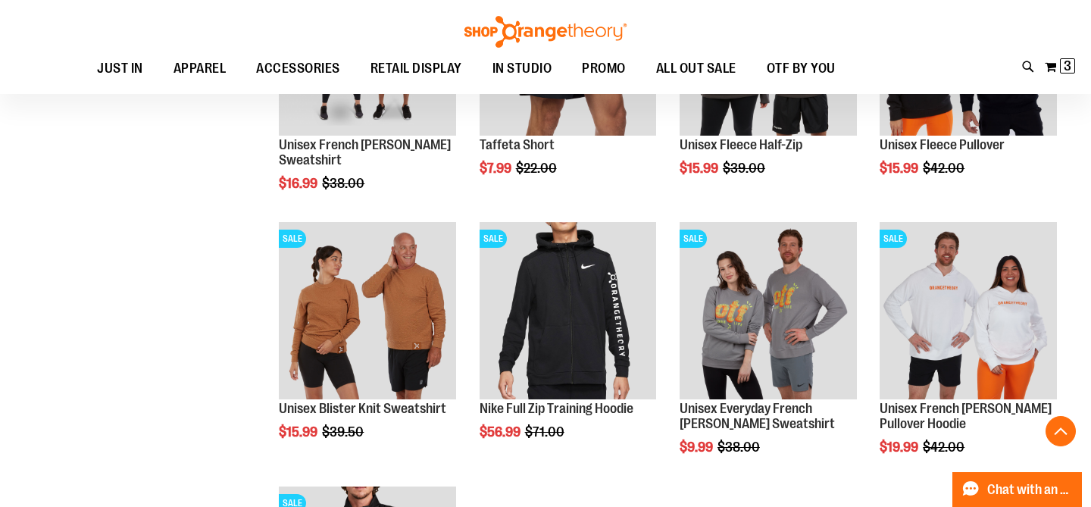
scroll to position [1019, 0]
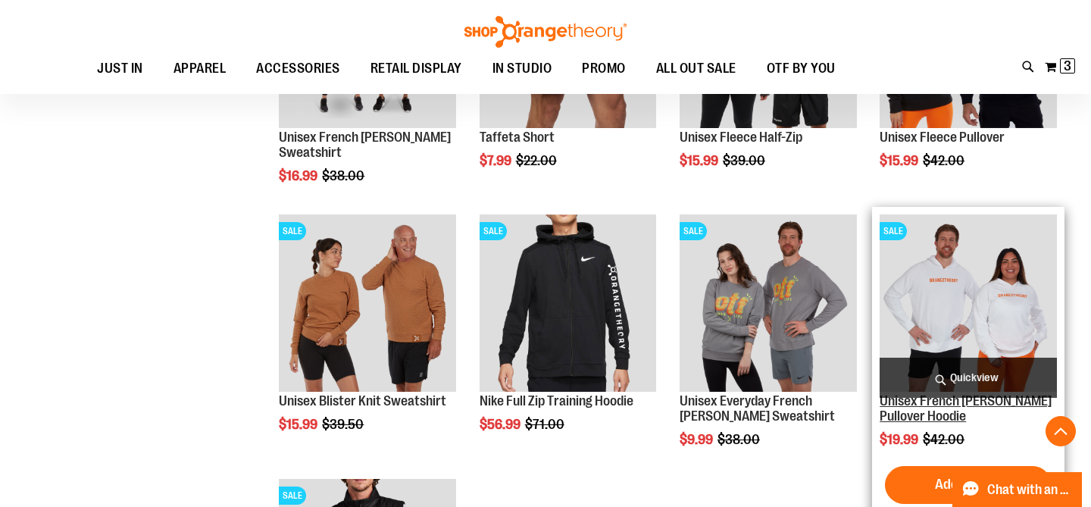
type input "**********"
click at [913, 402] on link "Unisex French [PERSON_NAME] Pullover Hoodie" at bounding box center [966, 408] width 172 height 30
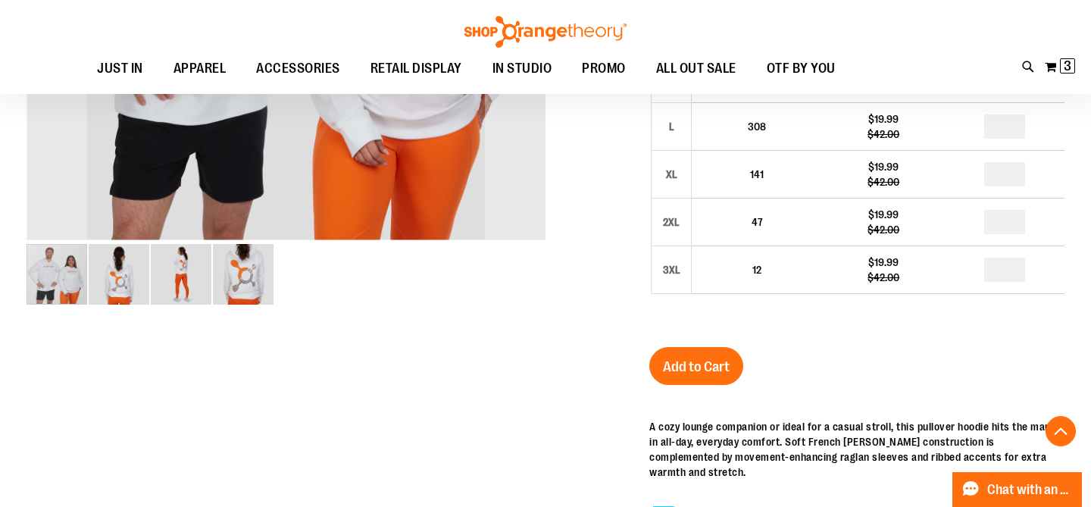
scroll to position [490, 0]
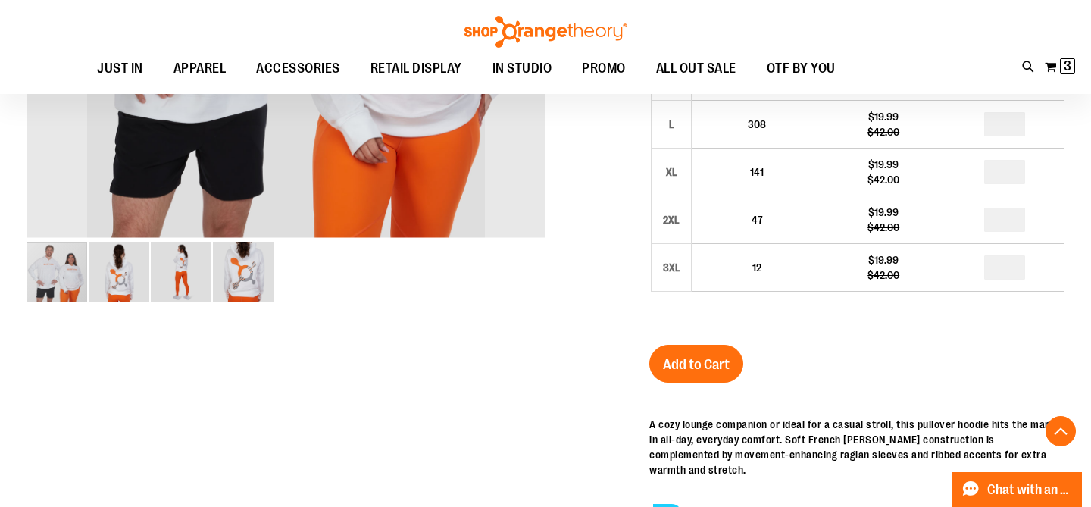
type input "**********"
click at [120, 277] on img "image 2 of 4" at bounding box center [119, 272] width 61 height 61
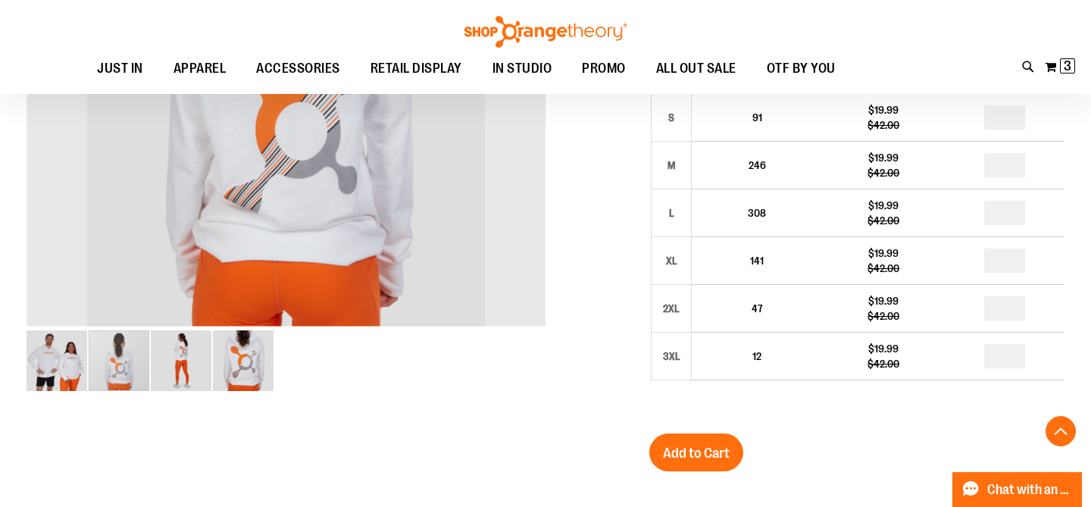
scroll to position [416, 0]
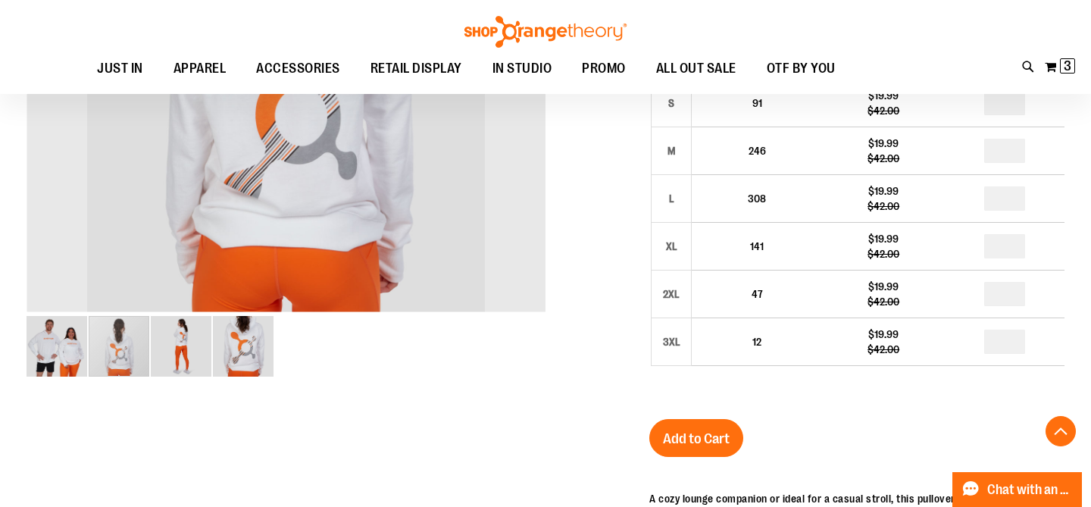
click at [77, 352] on img "image 1 of 4" at bounding box center [57, 346] width 61 height 61
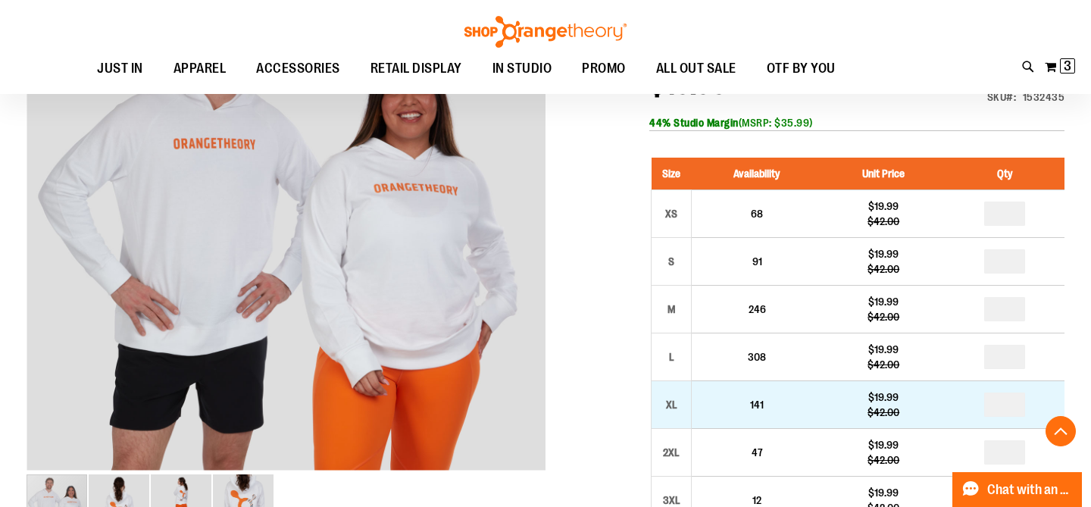
scroll to position [255, 0]
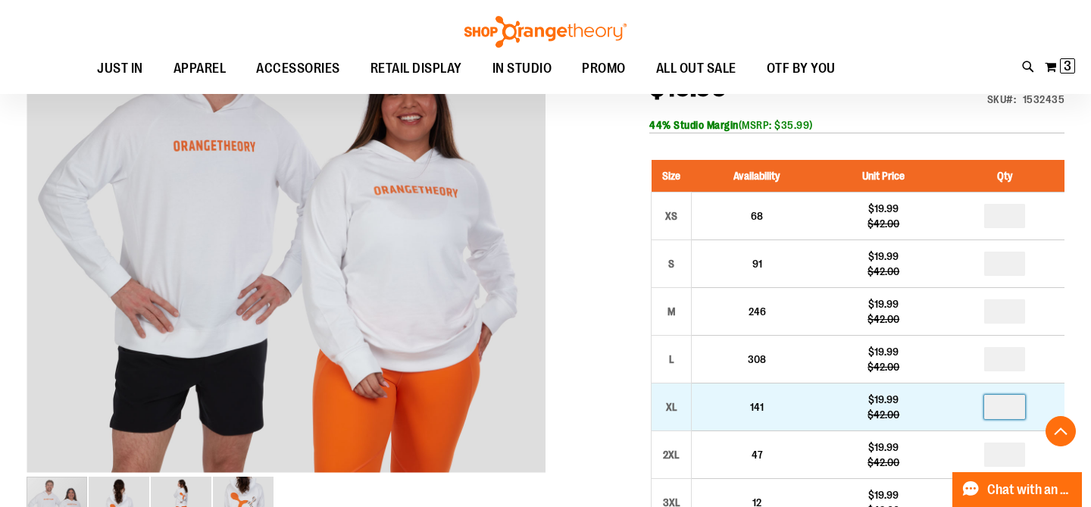
click at [1005, 395] on input "number" at bounding box center [1004, 407] width 41 height 24
type input "*"
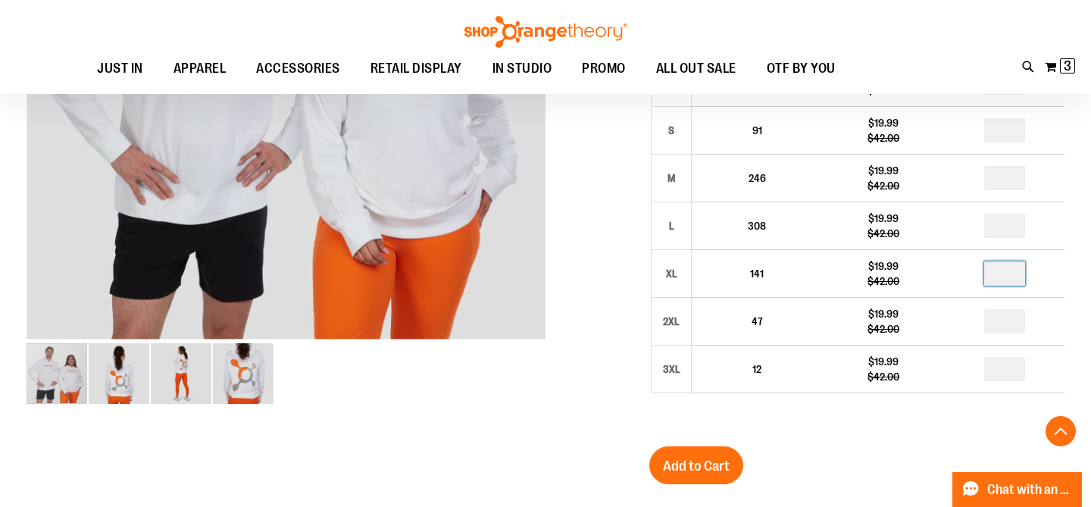
scroll to position [389, 0]
click at [730, 457] on span "Add to Cart" at bounding box center [696, 465] width 67 height 17
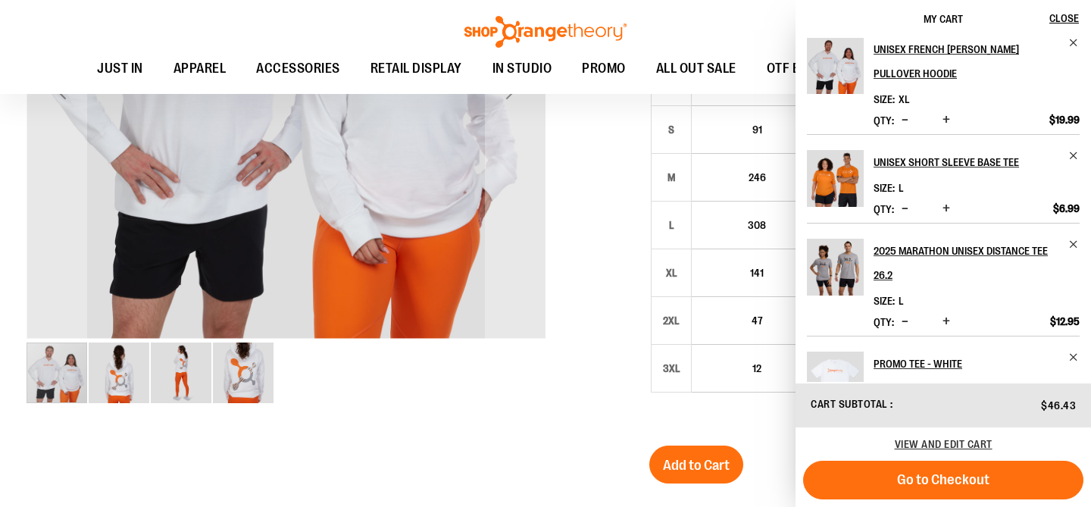
scroll to position [118, 0]
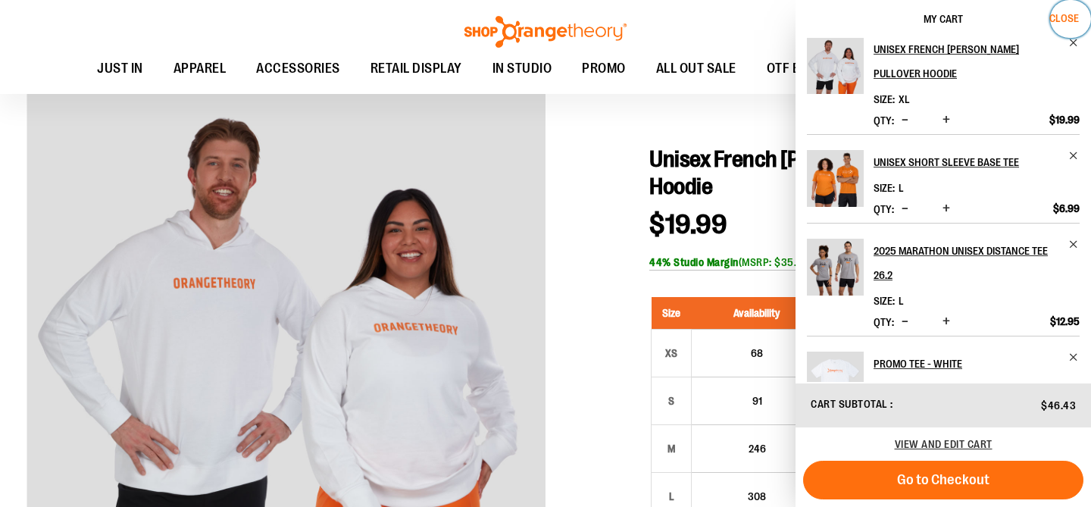
click at [1070, 17] on span "Close" at bounding box center [1064, 18] width 30 height 12
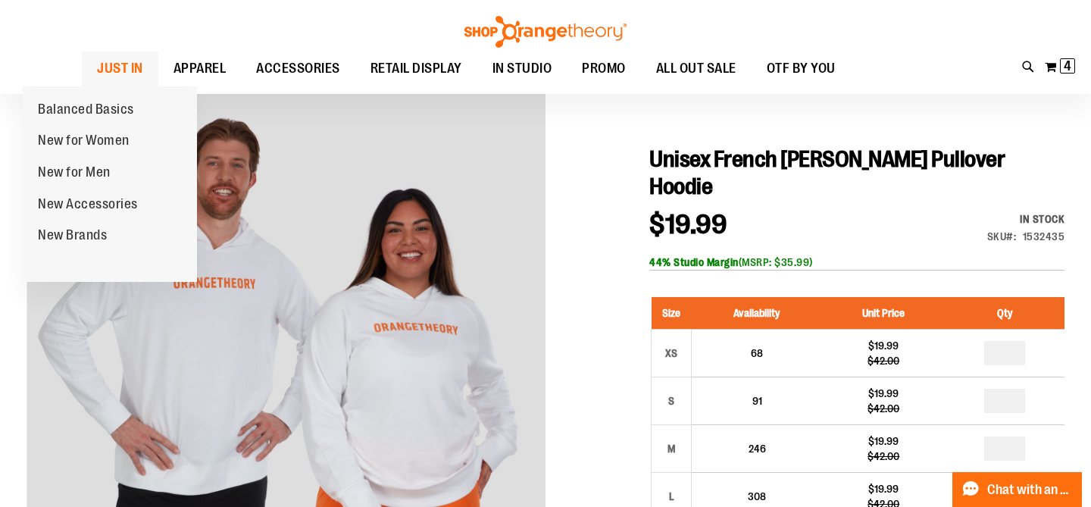
click at [97, 67] on span "JUST IN" at bounding box center [120, 69] width 46 height 34
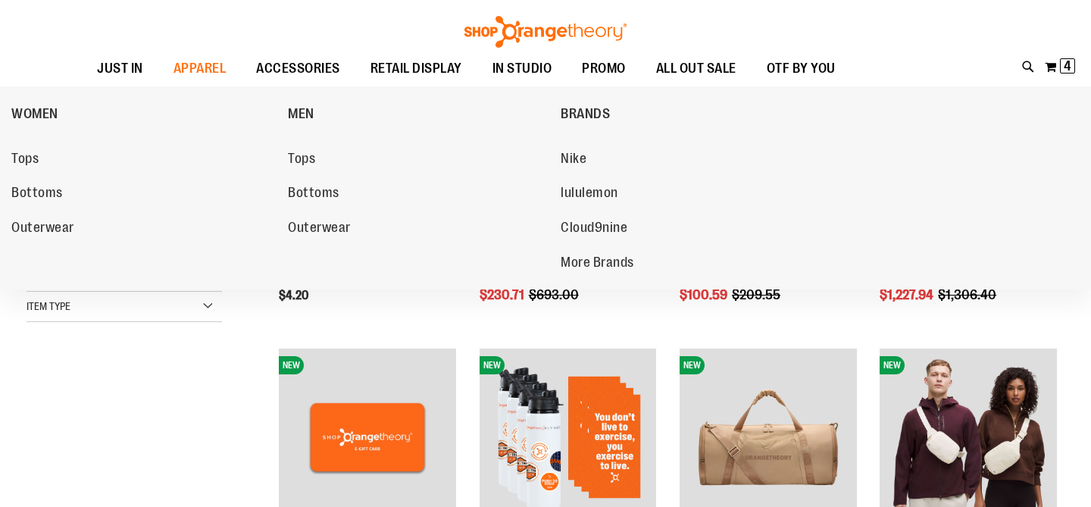
scroll to position [299, 0]
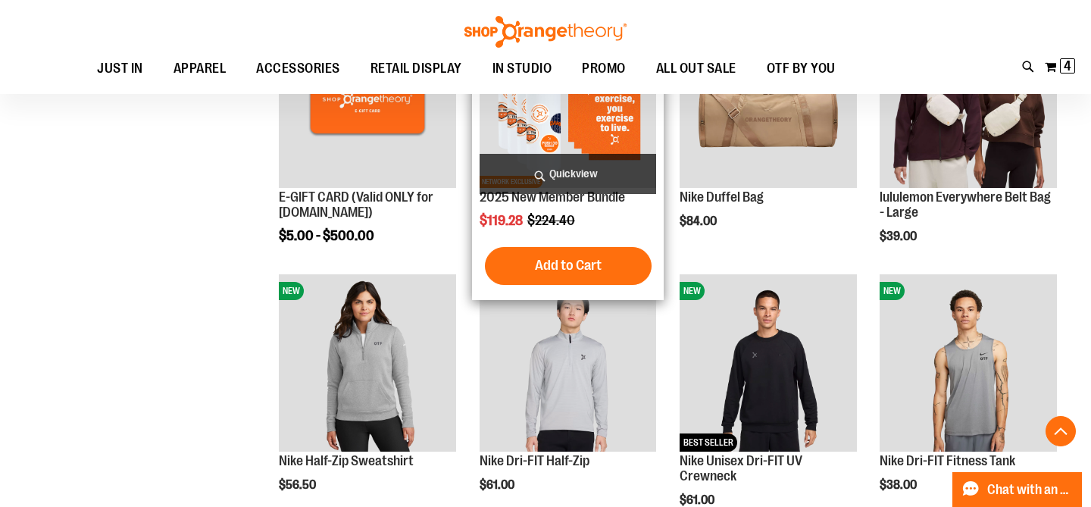
scroll to position [625, 0]
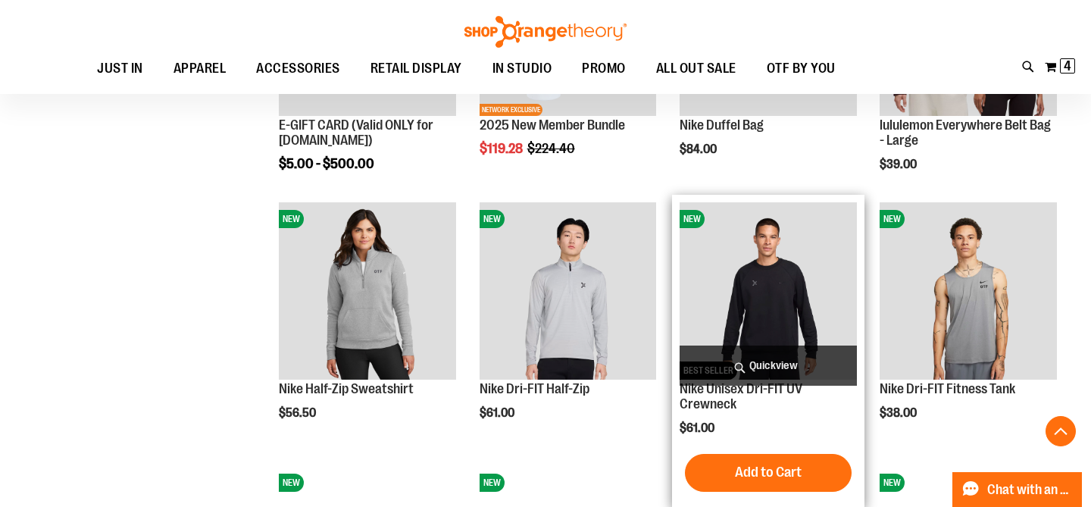
type input "**********"
click at [783, 362] on span "Quickview" at bounding box center [768, 365] width 177 height 40
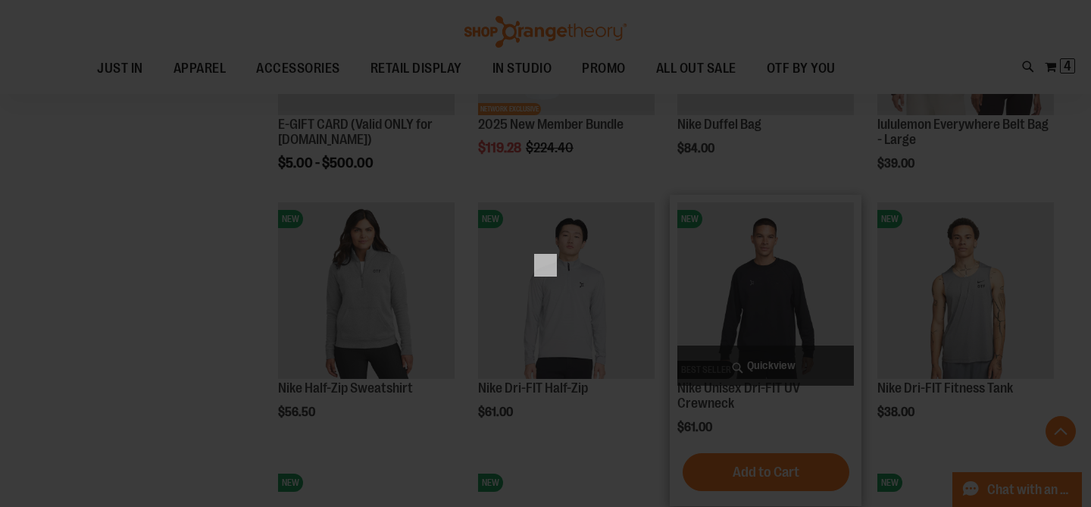
scroll to position [0, 0]
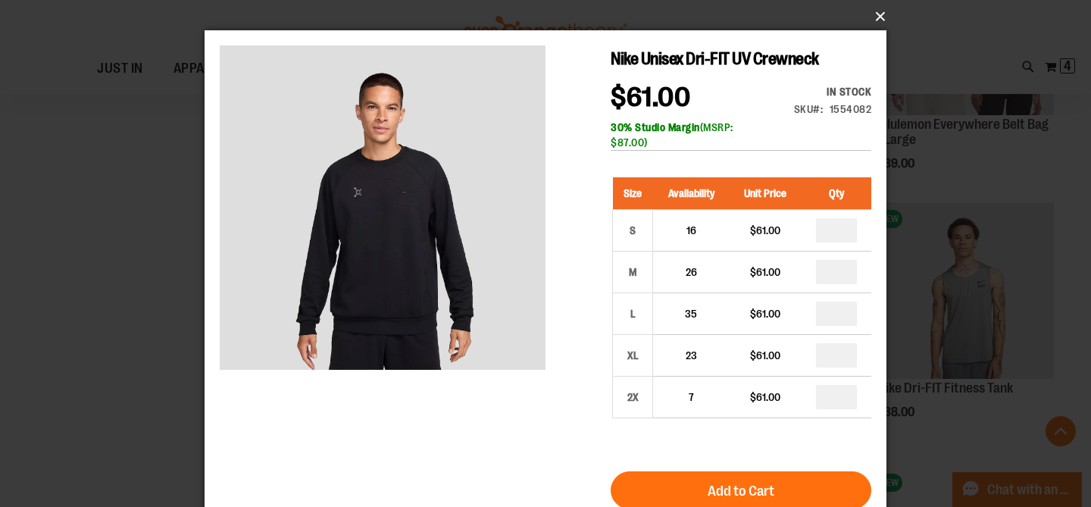
click at [879, 19] on button "×" at bounding box center [550, 16] width 682 height 33
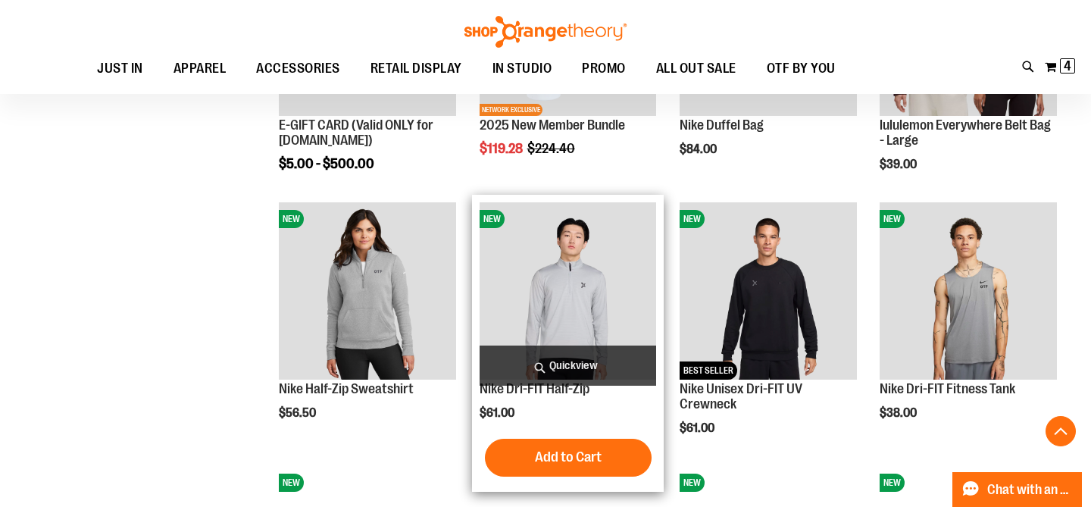
scroll to position [781, 0]
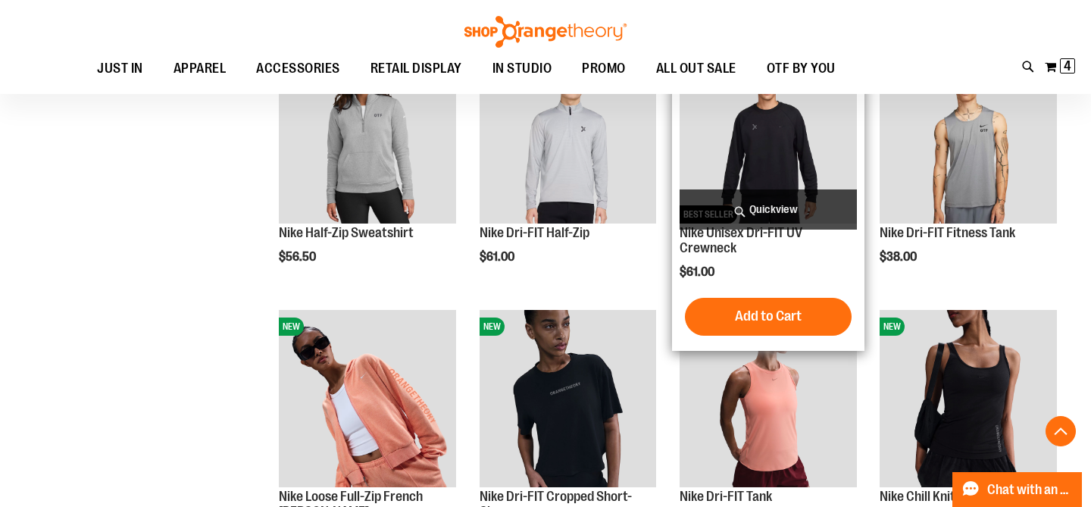
click at [830, 208] on span "Quickview" at bounding box center [768, 209] width 177 height 40
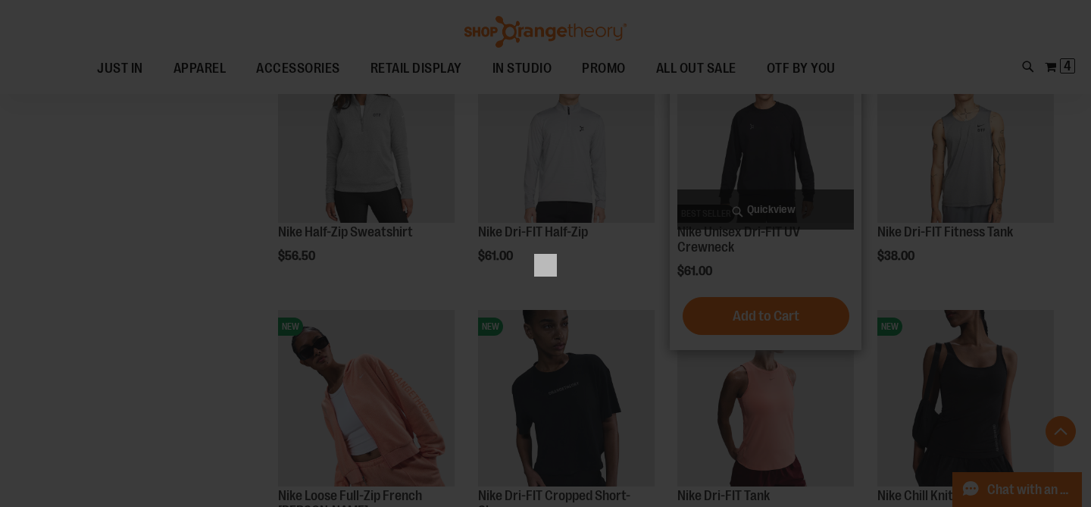
scroll to position [0, 0]
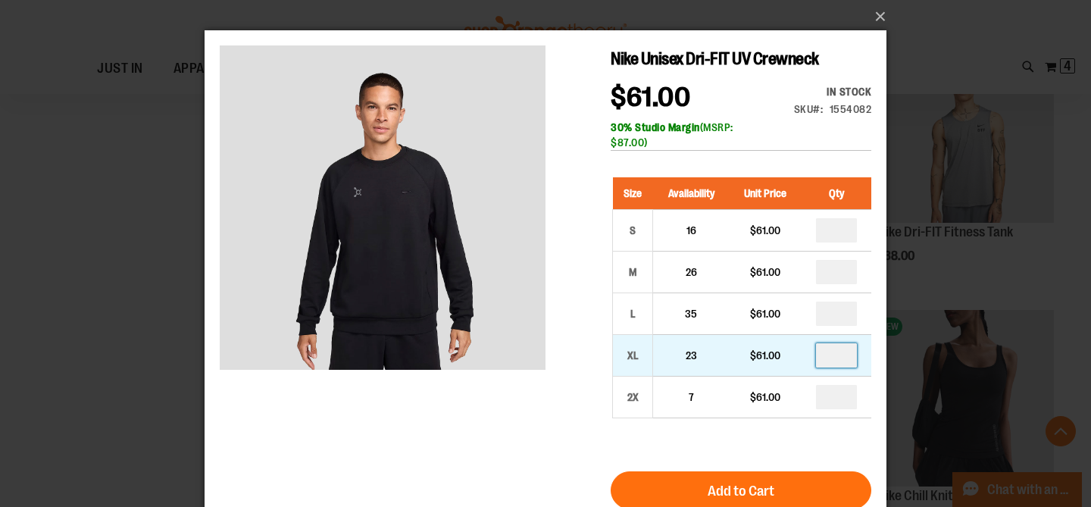
click at [849, 355] on input "number" at bounding box center [836, 355] width 41 height 24
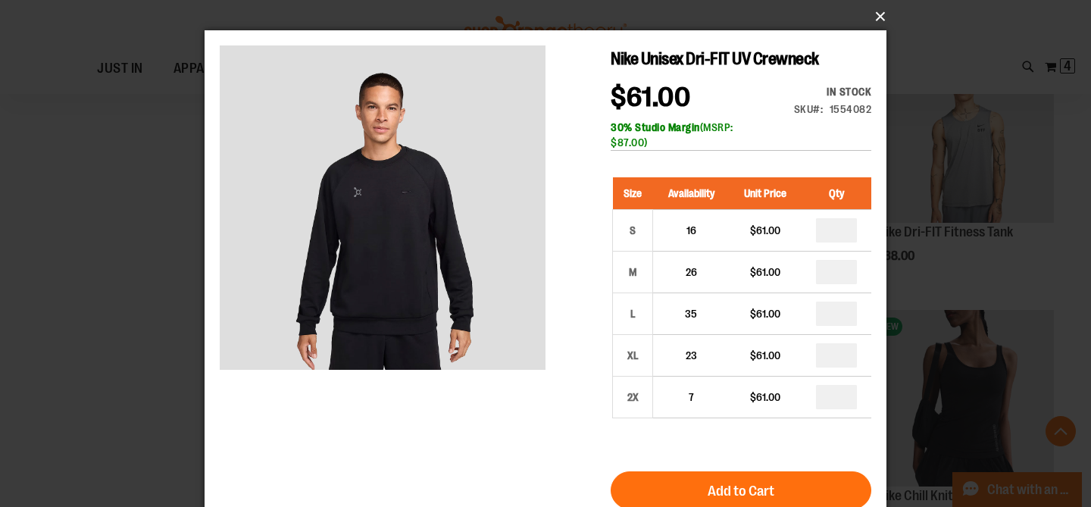
click at [880, 18] on button "×" at bounding box center [550, 16] width 682 height 33
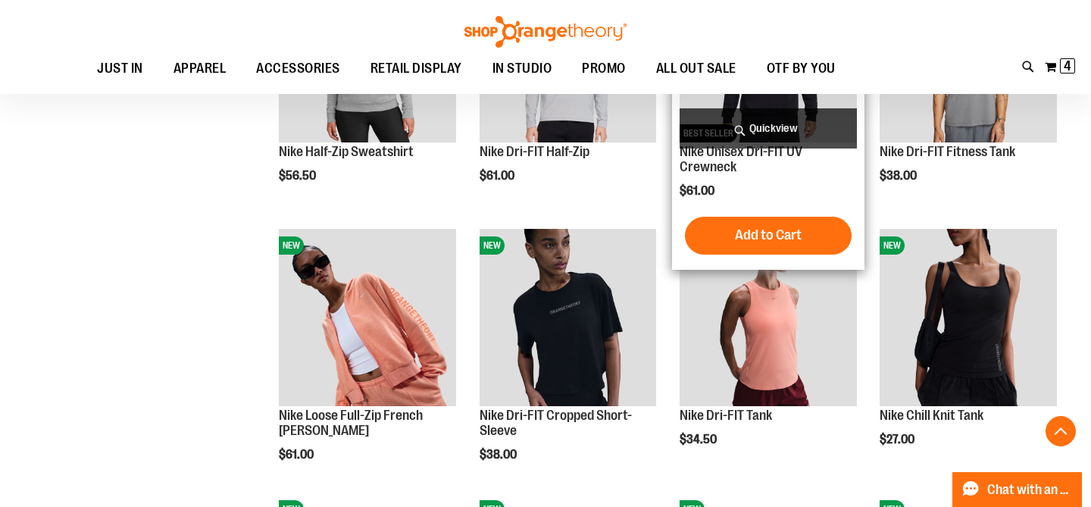
scroll to position [1055, 0]
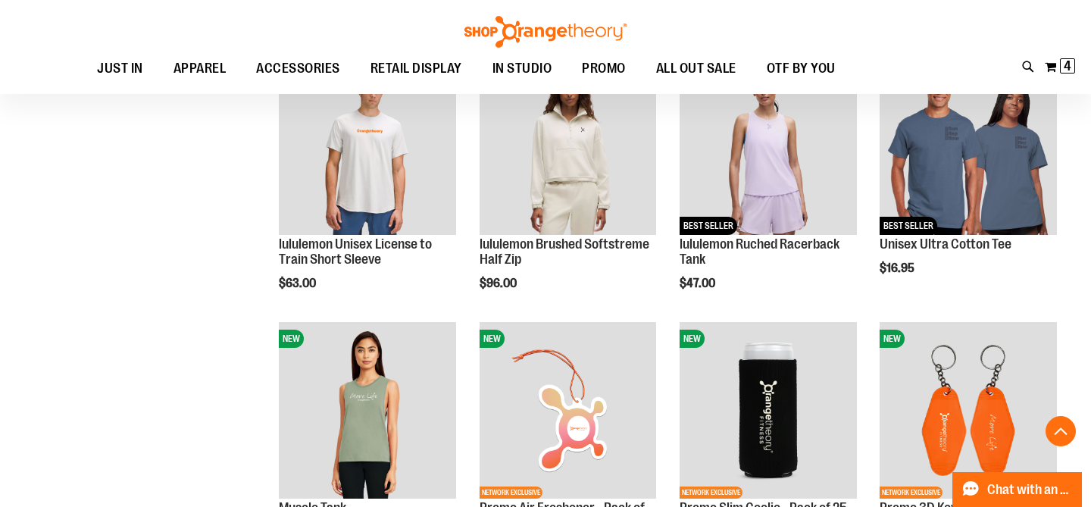
scroll to position [1202, 0]
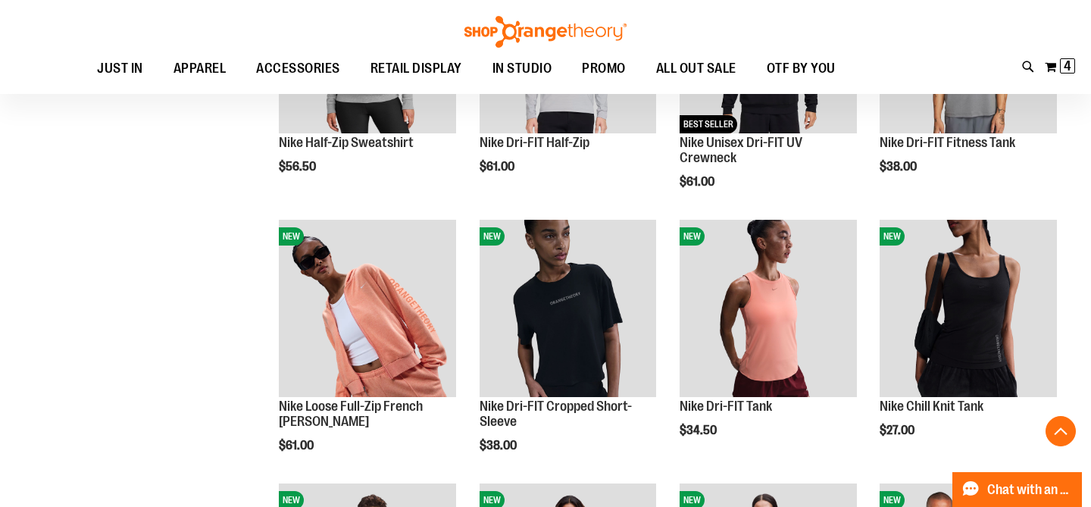
scroll to position [879, 0]
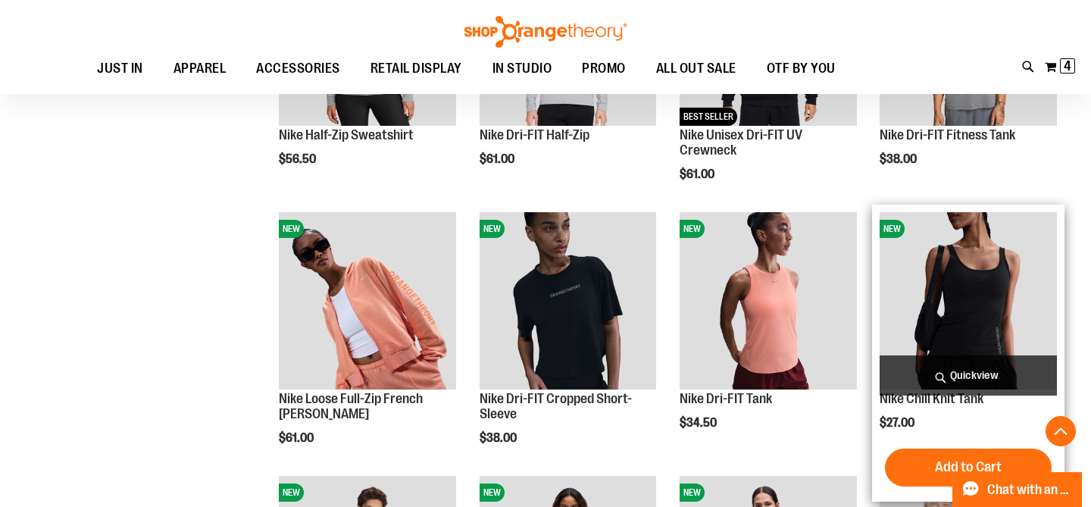
click at [943, 361] on span "Quickview" at bounding box center [968, 375] width 177 height 40
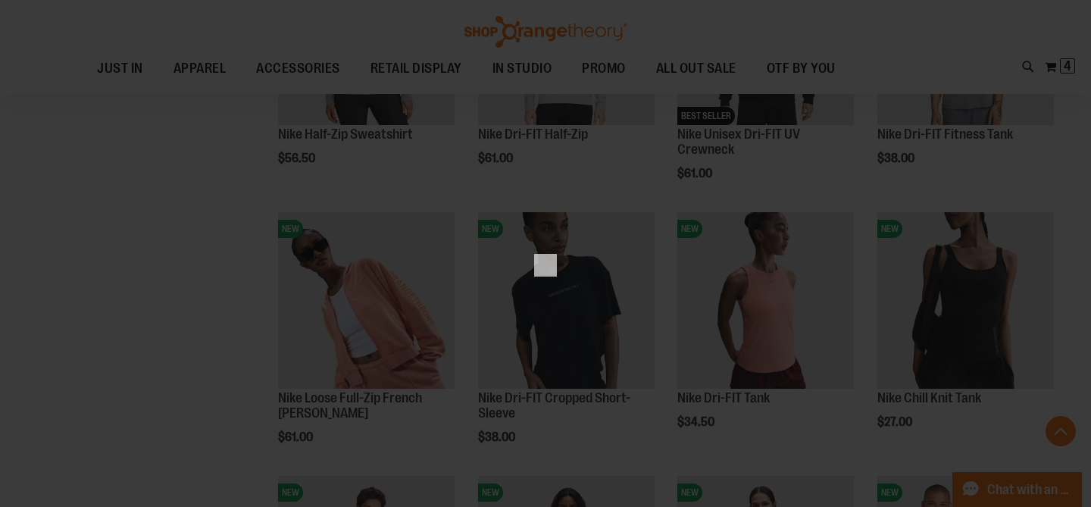
scroll to position [0, 0]
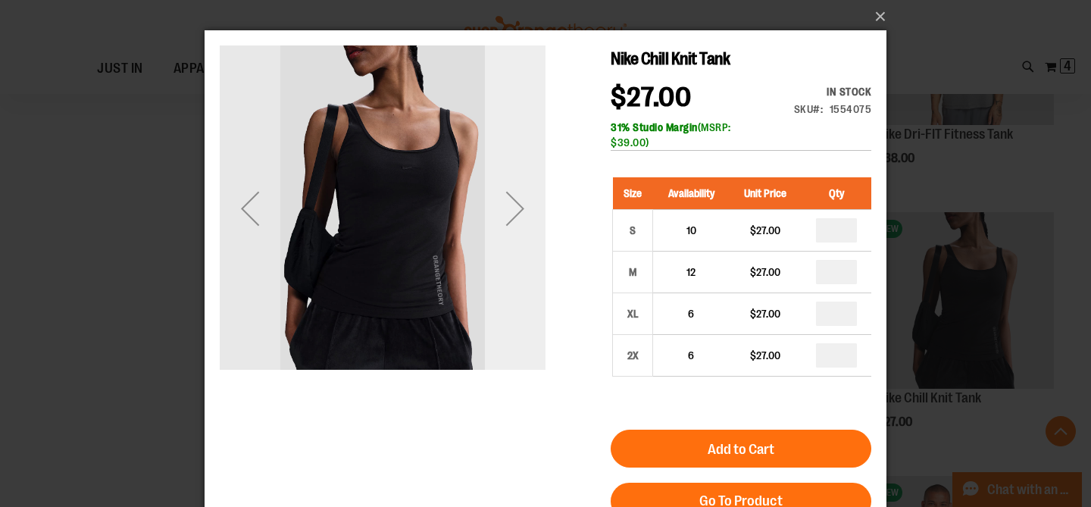
click at [513, 202] on div "Next" at bounding box center [515, 208] width 61 height 61
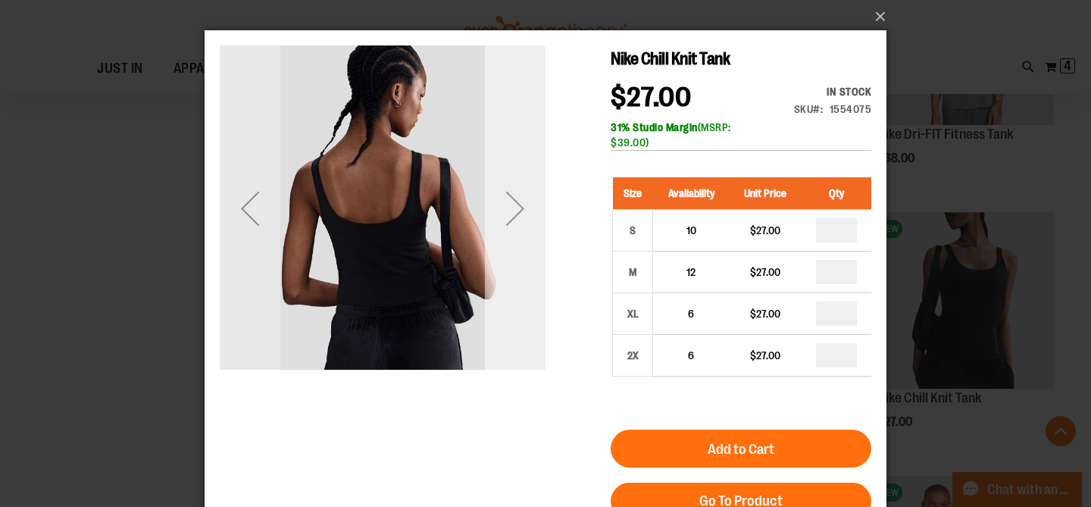
click at [513, 202] on div "Next" at bounding box center [515, 208] width 61 height 61
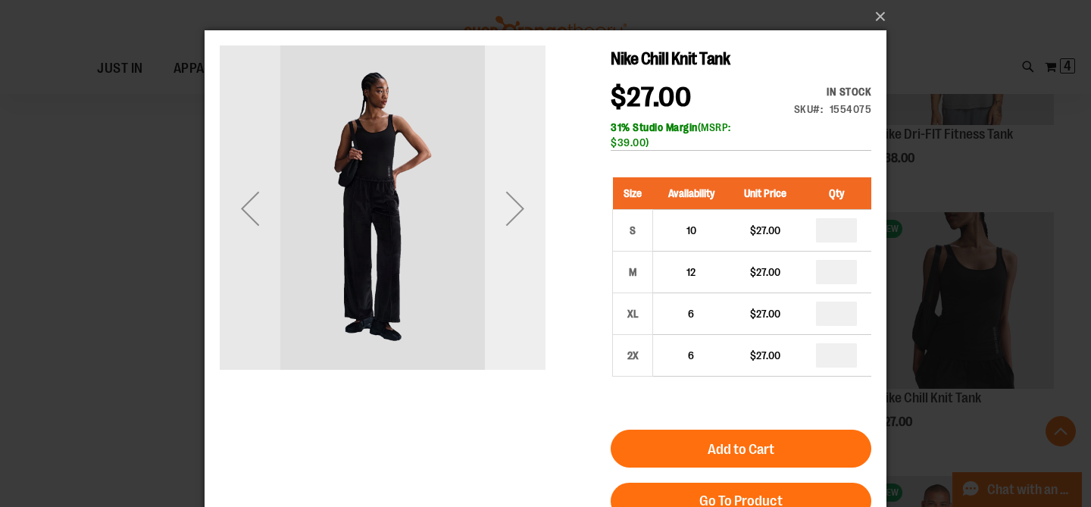
click at [513, 202] on div "Next" at bounding box center [515, 208] width 61 height 61
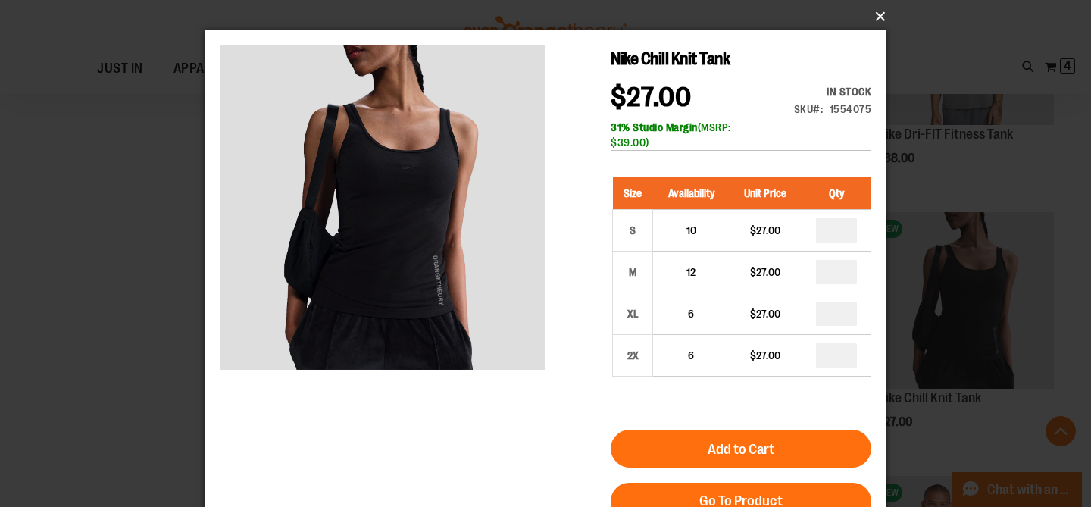
click at [886, 17] on button "×" at bounding box center [550, 16] width 682 height 33
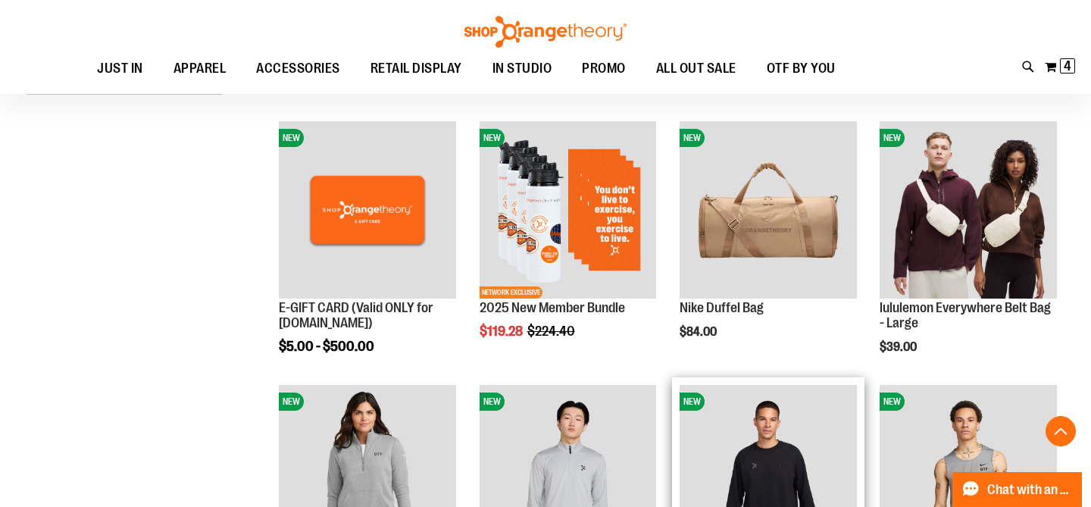
scroll to position [494, 0]
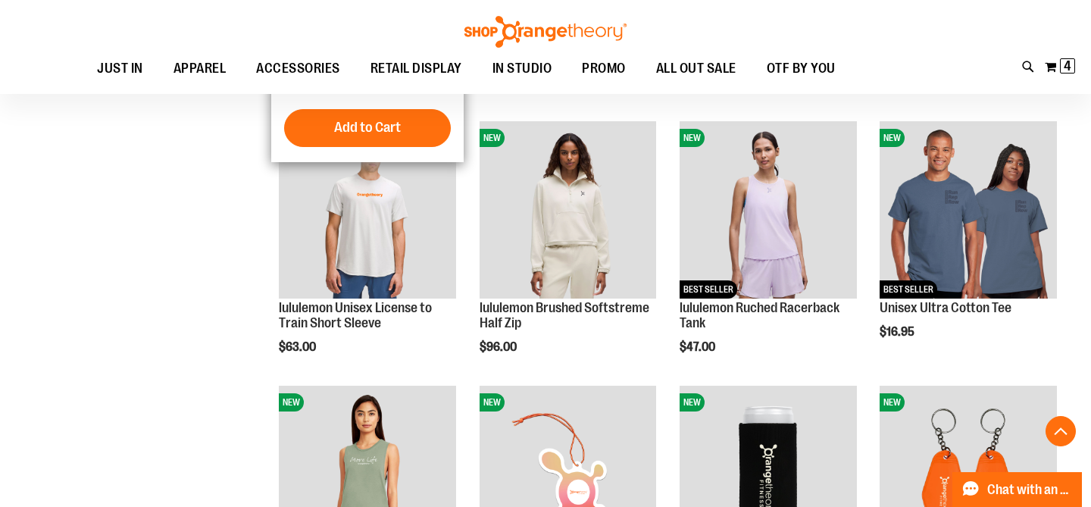
scroll to position [1242, 0]
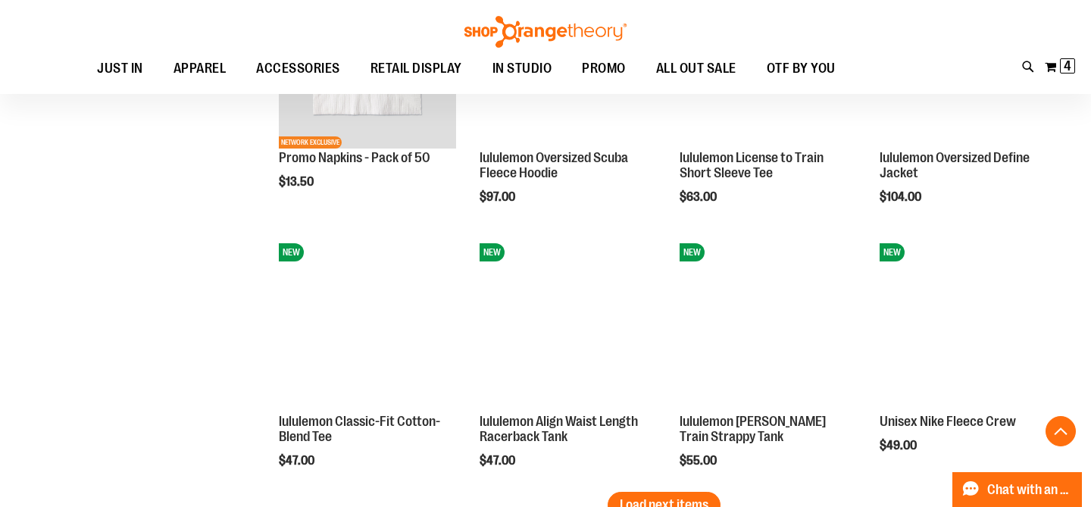
scroll to position [2286, 0]
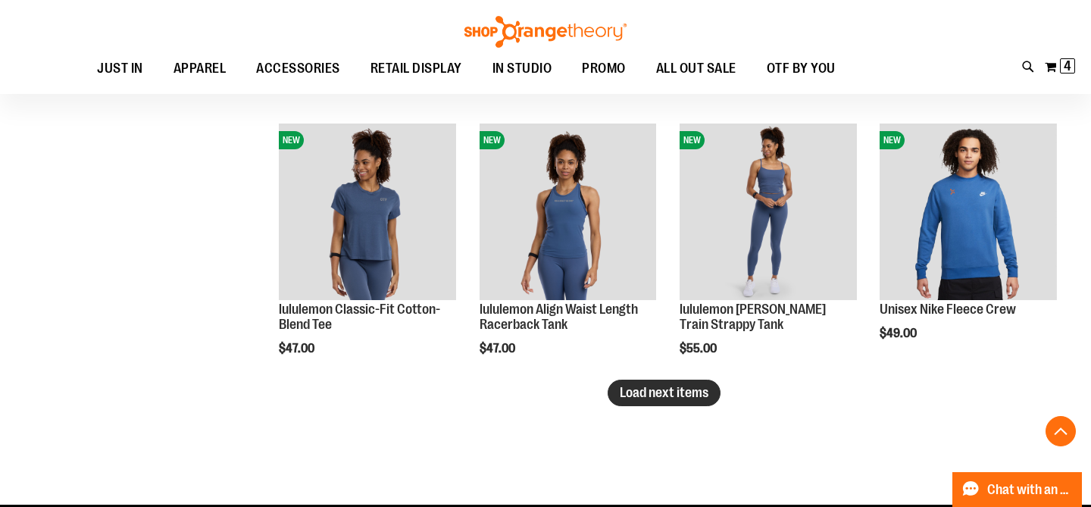
click at [698, 393] on span "Load next items" at bounding box center [664, 392] width 89 height 15
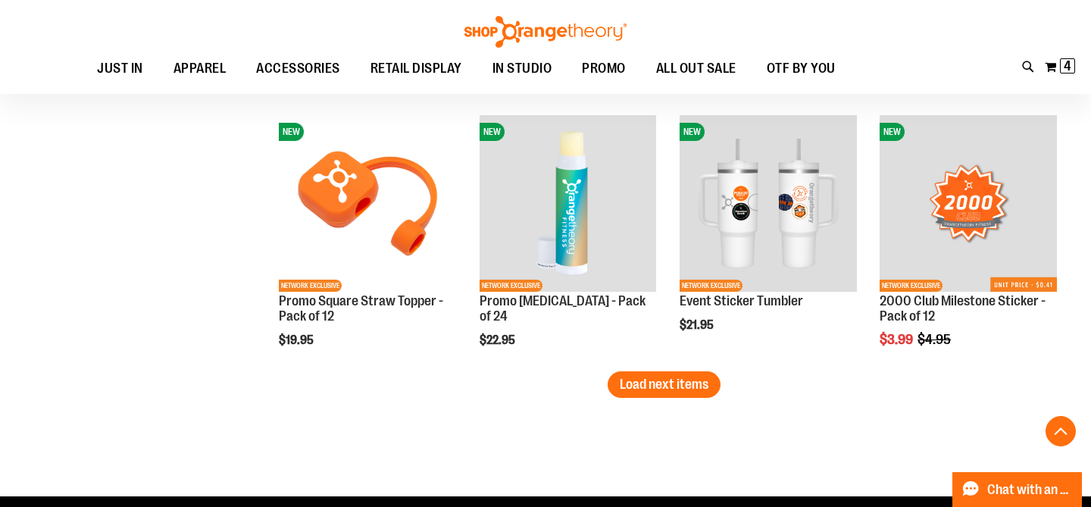
scroll to position [3123, 0]
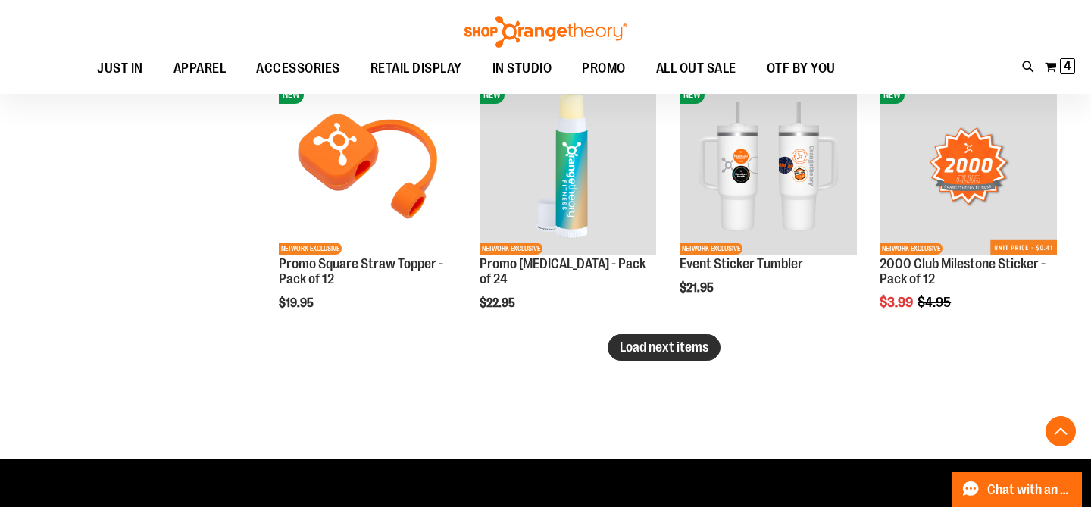
click at [689, 348] on span "Load next items" at bounding box center [664, 346] width 89 height 15
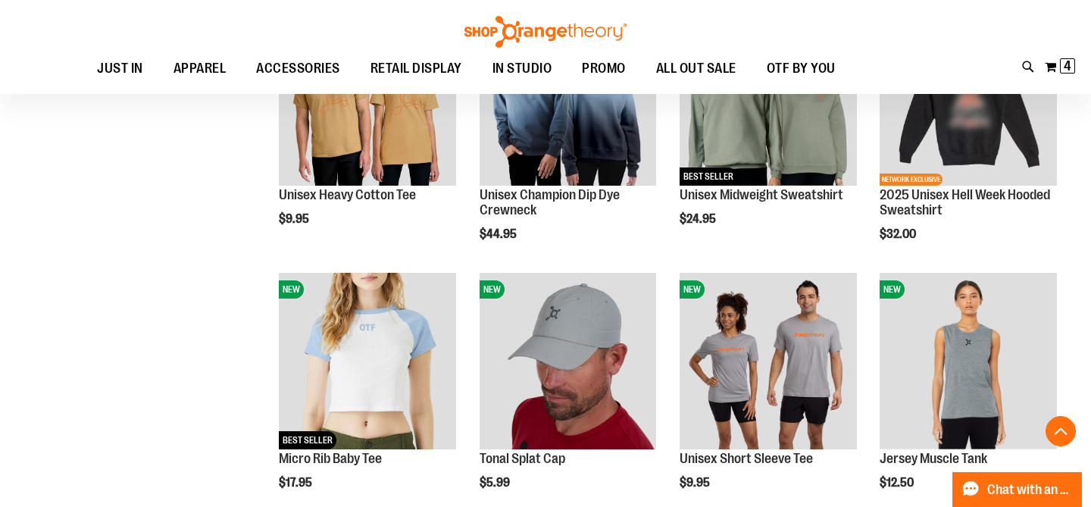
scroll to position [3715, 0]
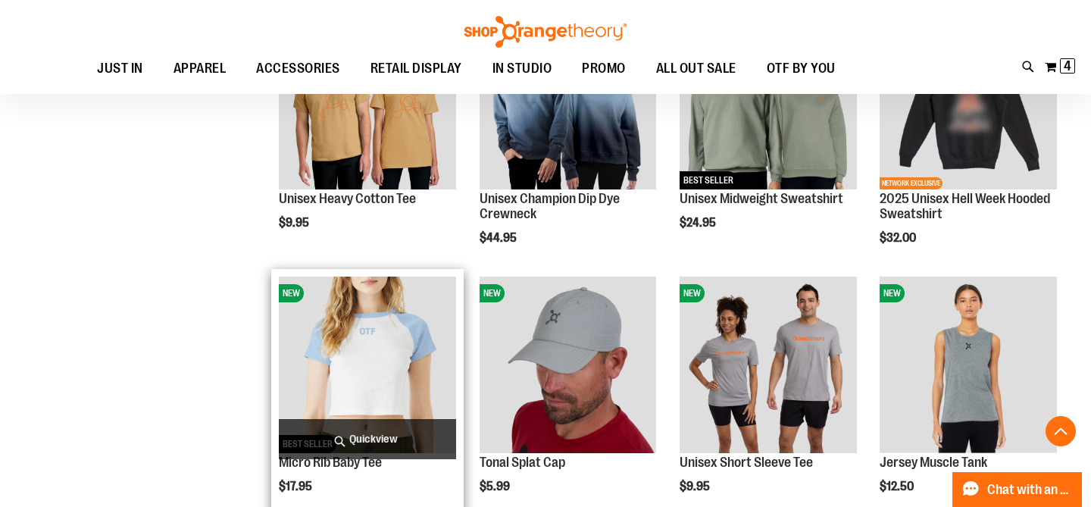
click at [361, 447] on span "Quickview" at bounding box center [367, 439] width 177 height 40
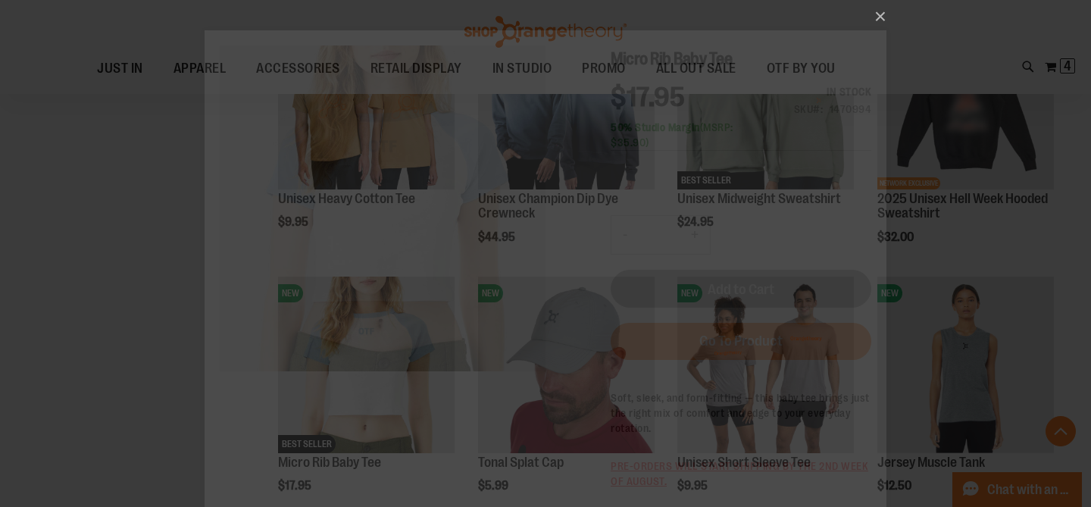
scroll to position [0, 0]
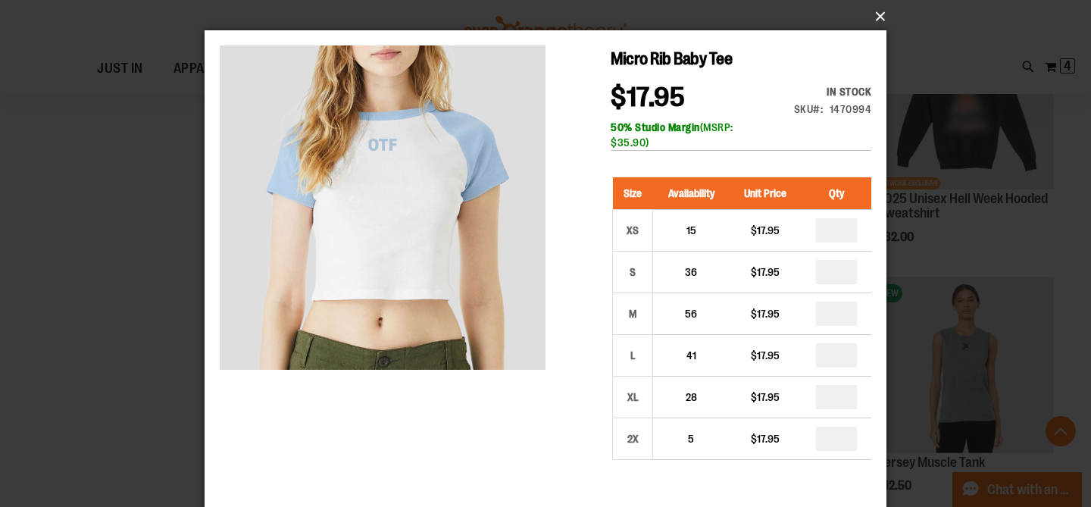
click at [880, 18] on button "×" at bounding box center [550, 16] width 682 height 33
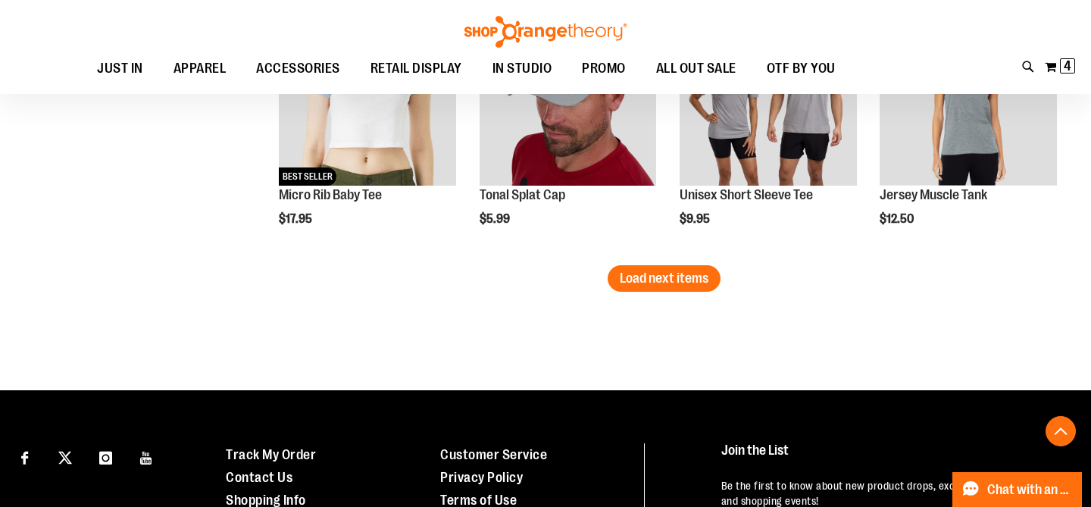
scroll to position [3986, 0]
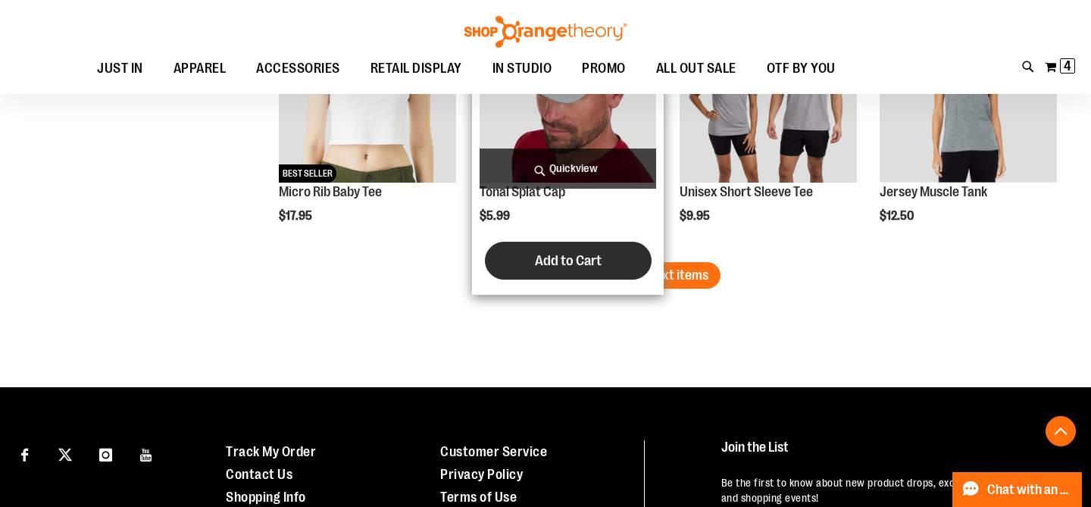
click at [624, 277] on button "Add to Cart" at bounding box center [568, 261] width 167 height 38
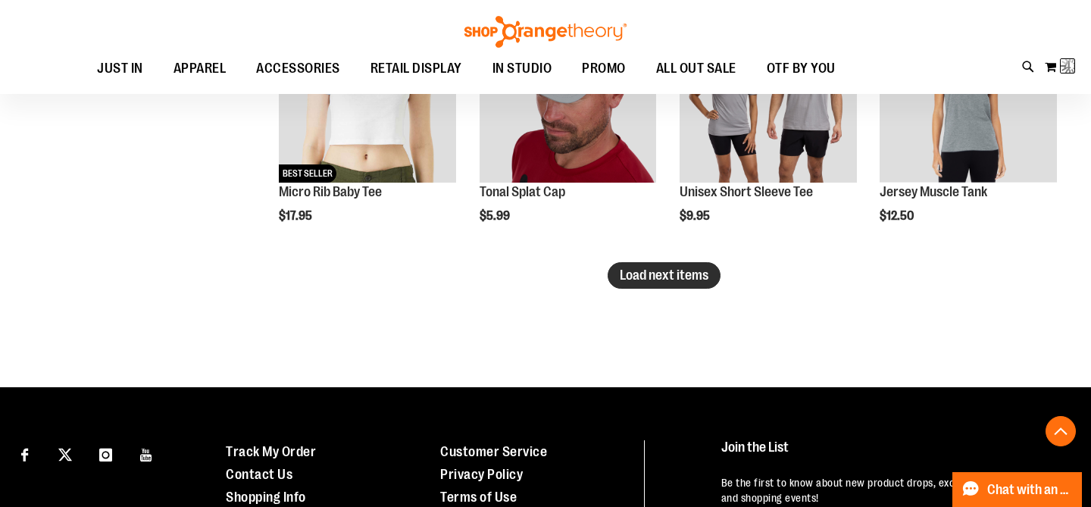
click at [699, 273] on span "Load next items" at bounding box center [664, 274] width 89 height 15
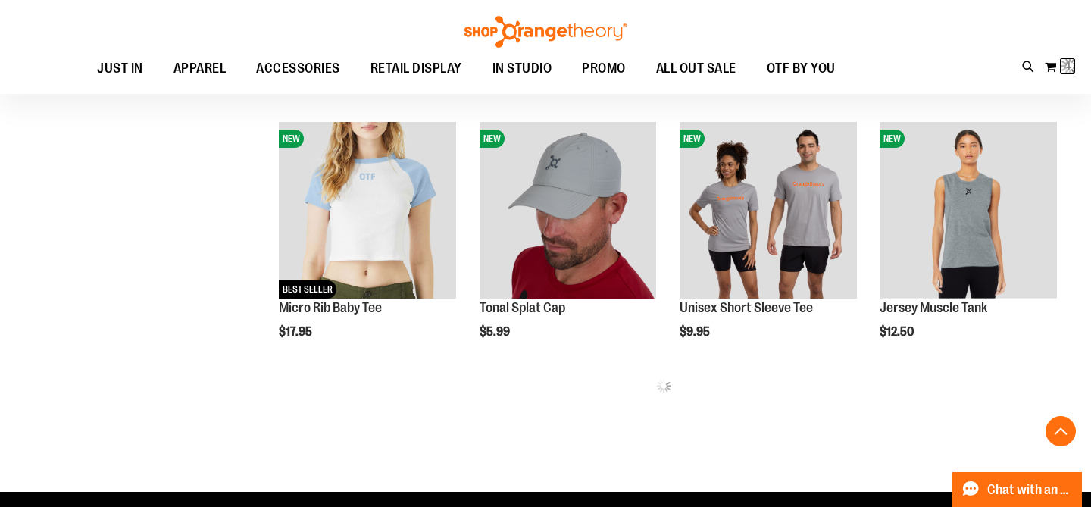
scroll to position [3858, 0]
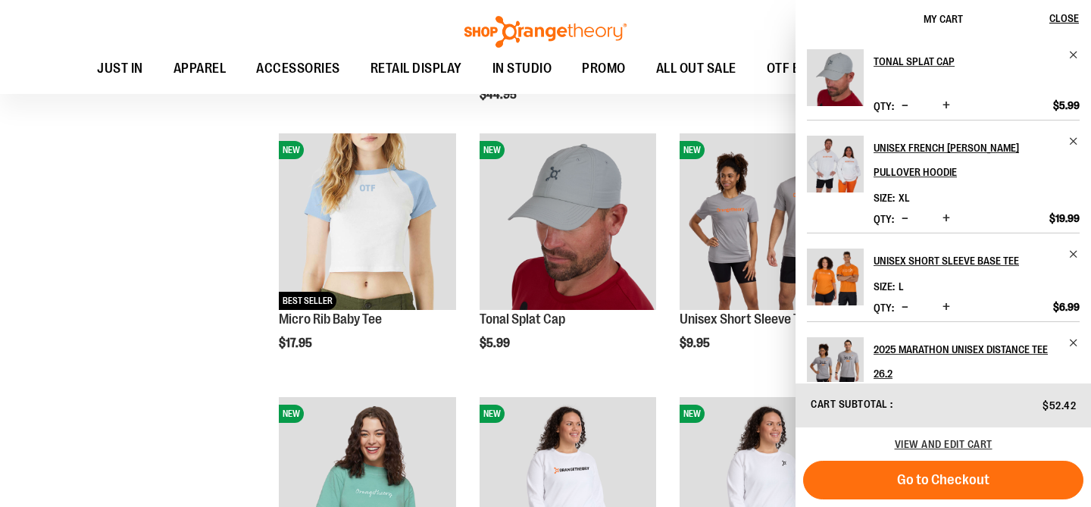
scroll to position [4005, 0]
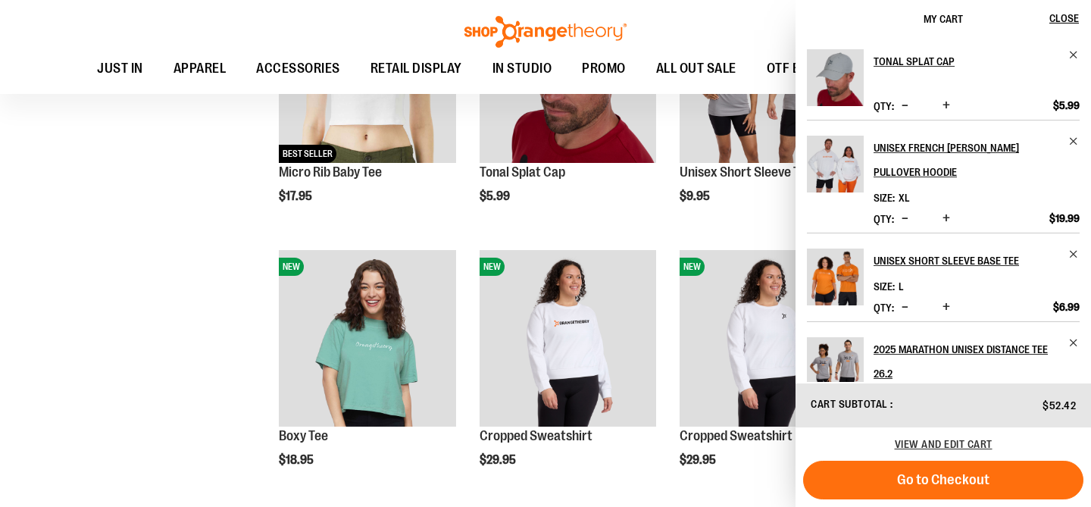
click at [901, 107] on button "Decrease product quantity" at bounding box center [905, 105] width 14 height 15
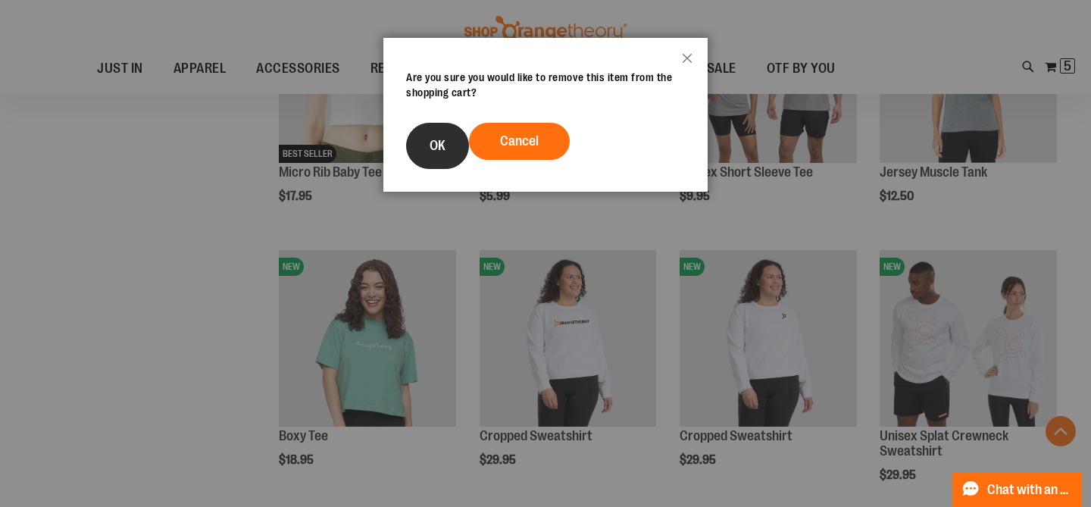
click at [452, 161] on button "OK" at bounding box center [437, 146] width 63 height 46
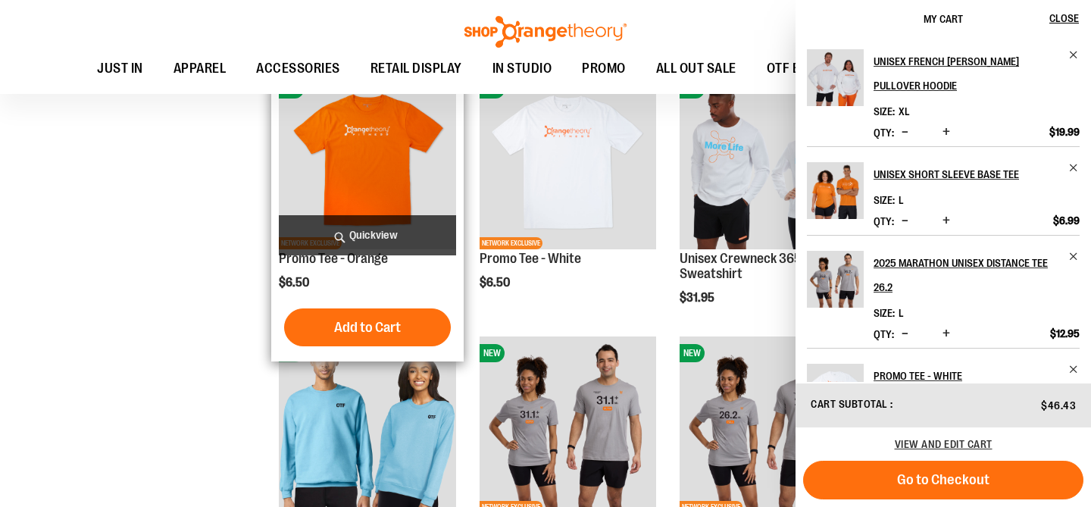
scroll to position [4432, 0]
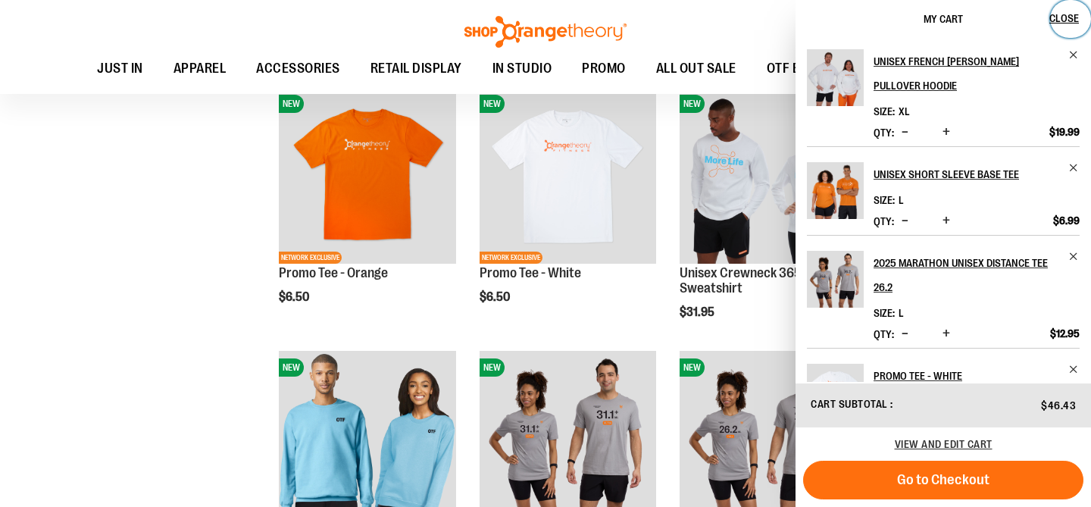
click at [1067, 15] on span "Close" at bounding box center [1064, 18] width 30 height 12
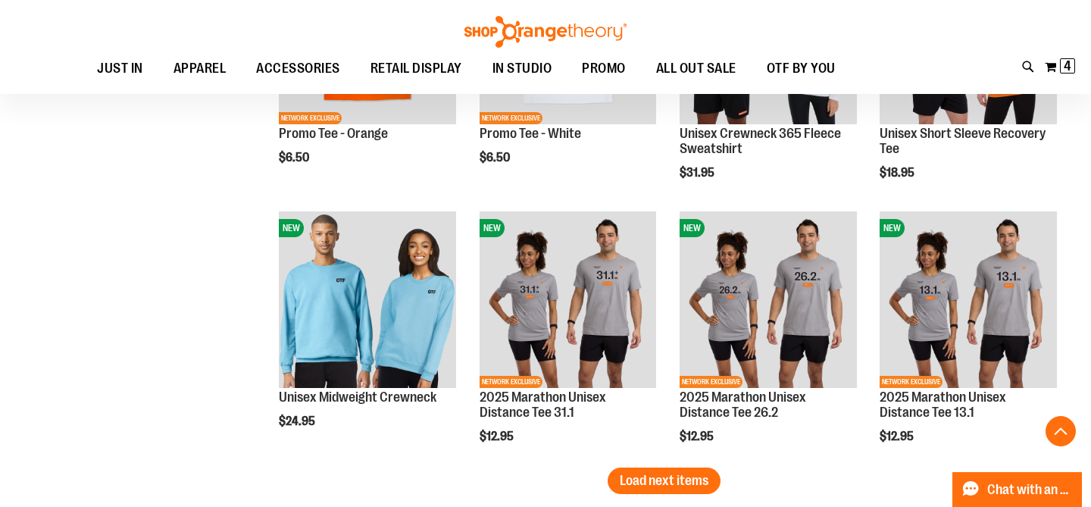
scroll to position [4702, 0]
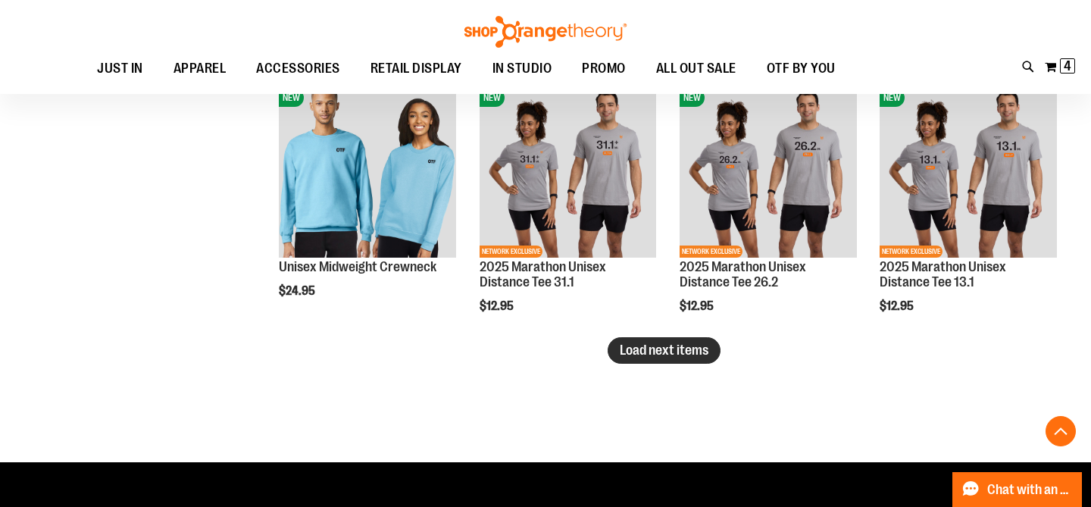
click at [687, 348] on span "Load next items" at bounding box center [664, 349] width 89 height 15
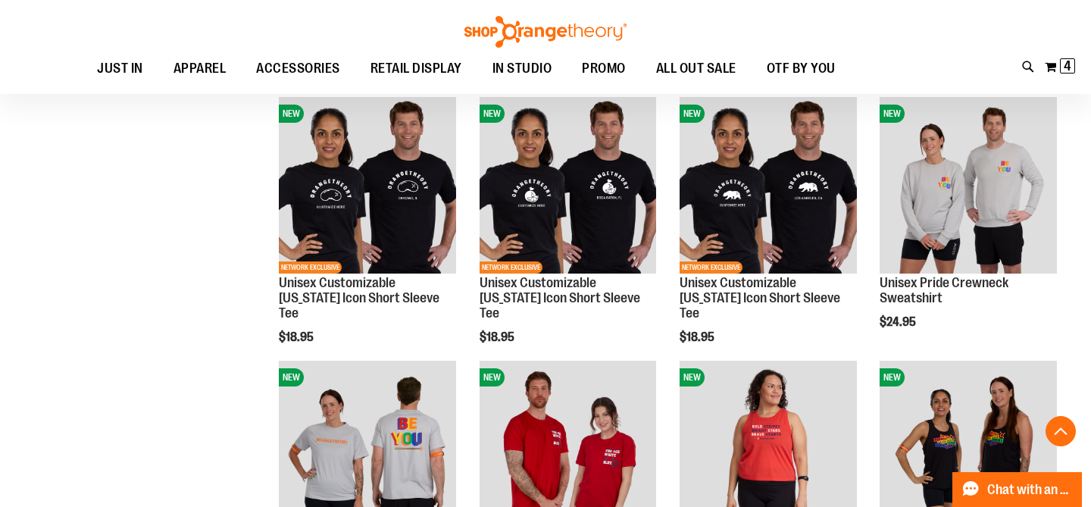
scroll to position [5428, 0]
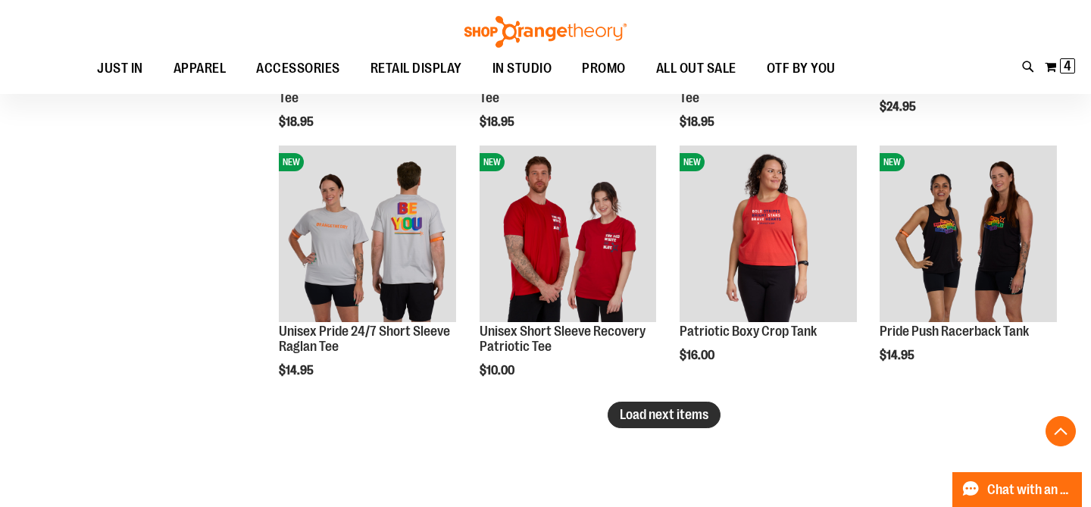
click at [692, 421] on button "Load next items" at bounding box center [664, 415] width 113 height 27
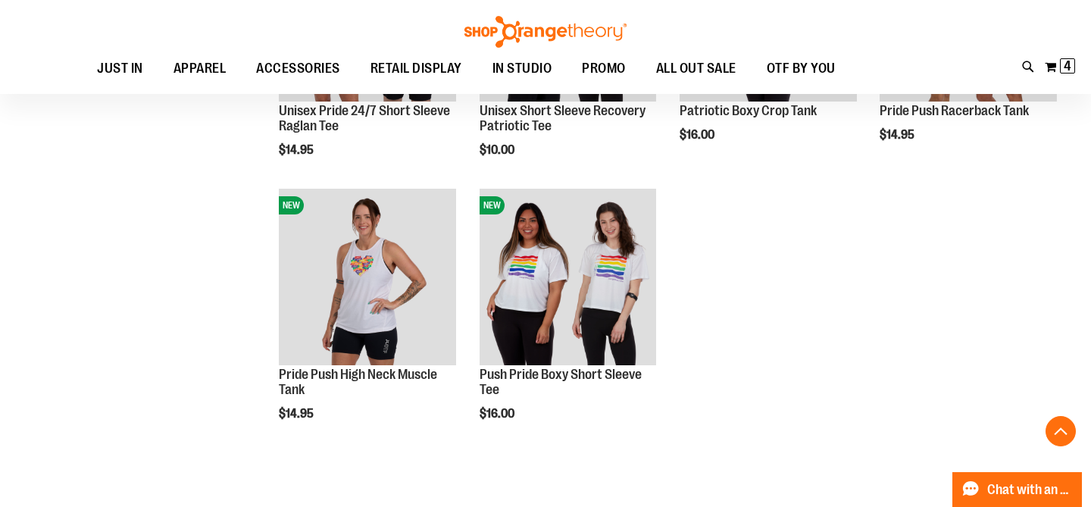
scroll to position [5850, 0]
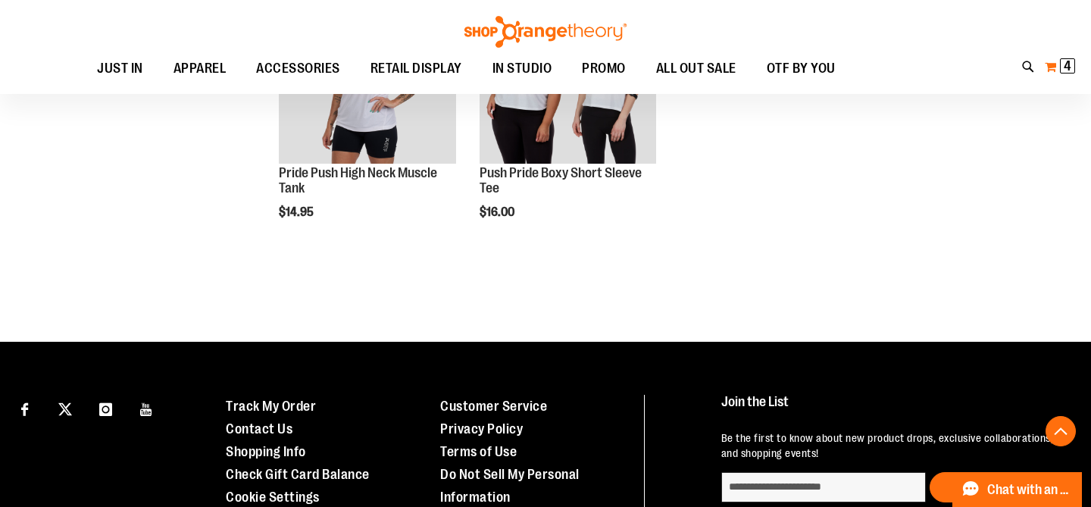
click at [1068, 67] on span "4" at bounding box center [1068, 65] width 8 height 15
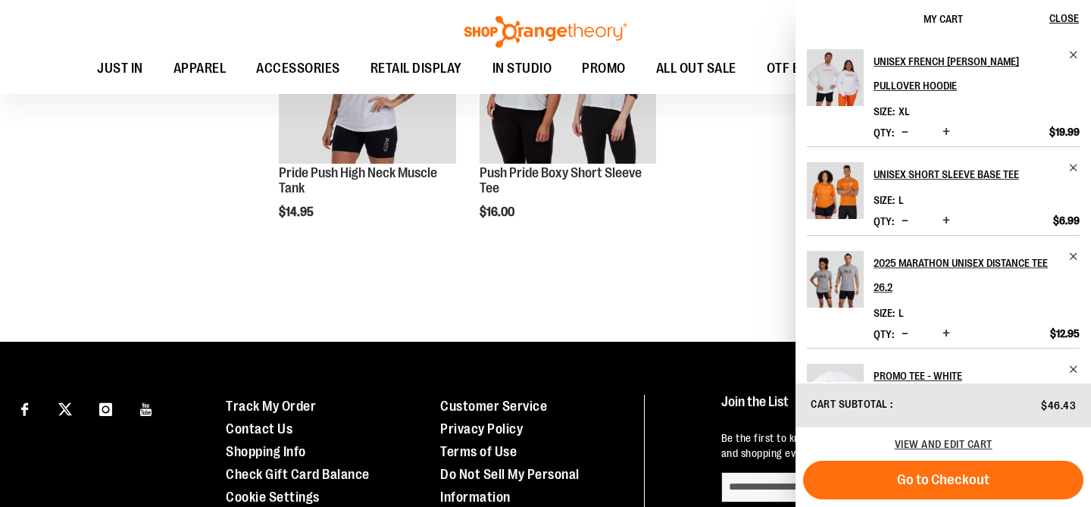
scroll to position [67, 0]
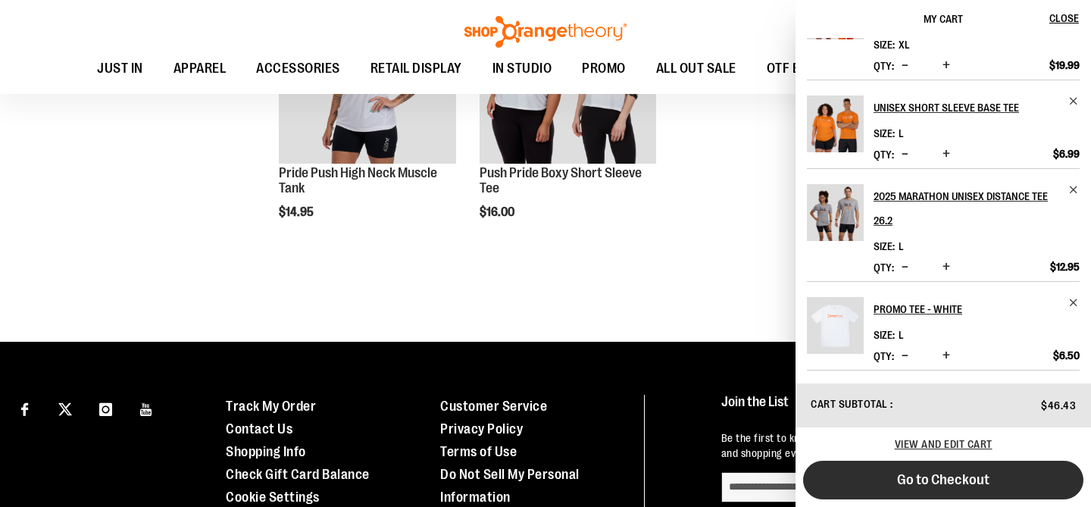
click at [1021, 481] on button "Go to Checkout" at bounding box center [943, 480] width 280 height 39
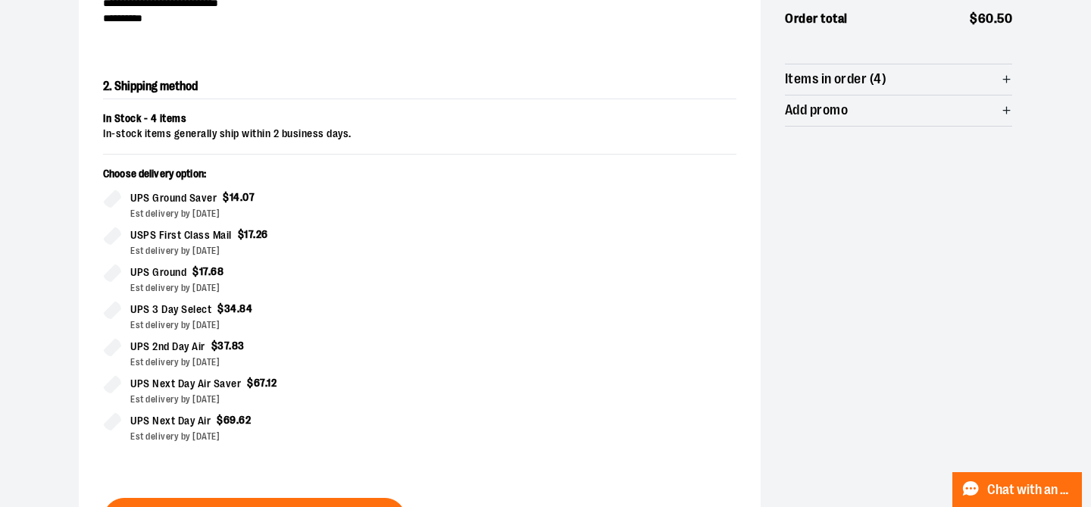
scroll to position [454, 0]
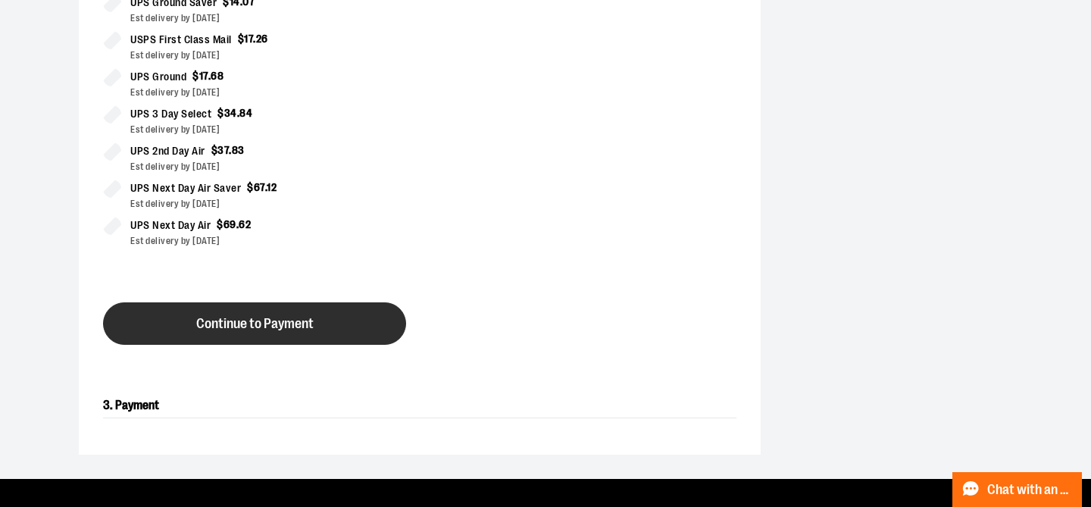
click at [283, 322] on span "Continue to Payment" at bounding box center [254, 324] width 117 height 14
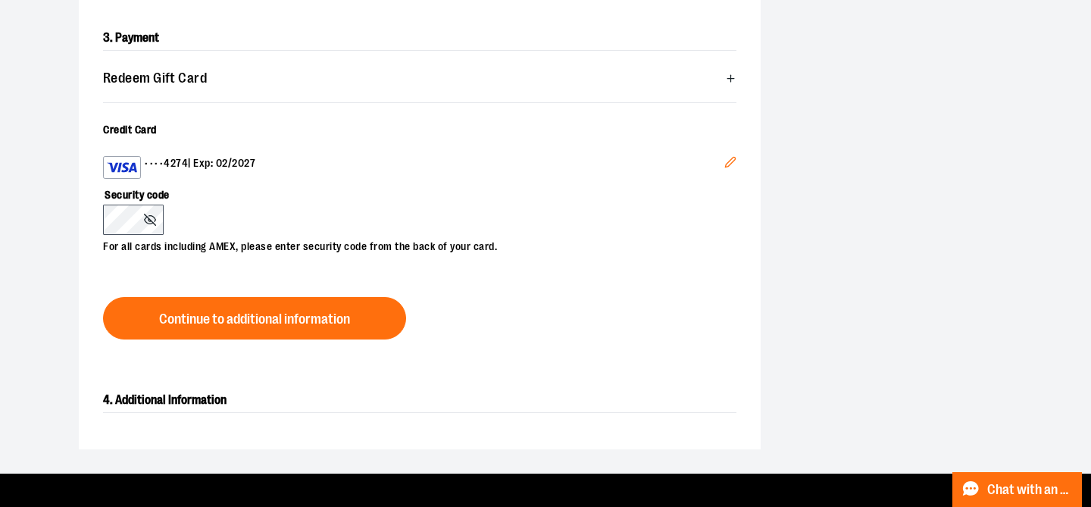
click at [284, 333] on button "Continue to additional information" at bounding box center [254, 318] width 303 height 42
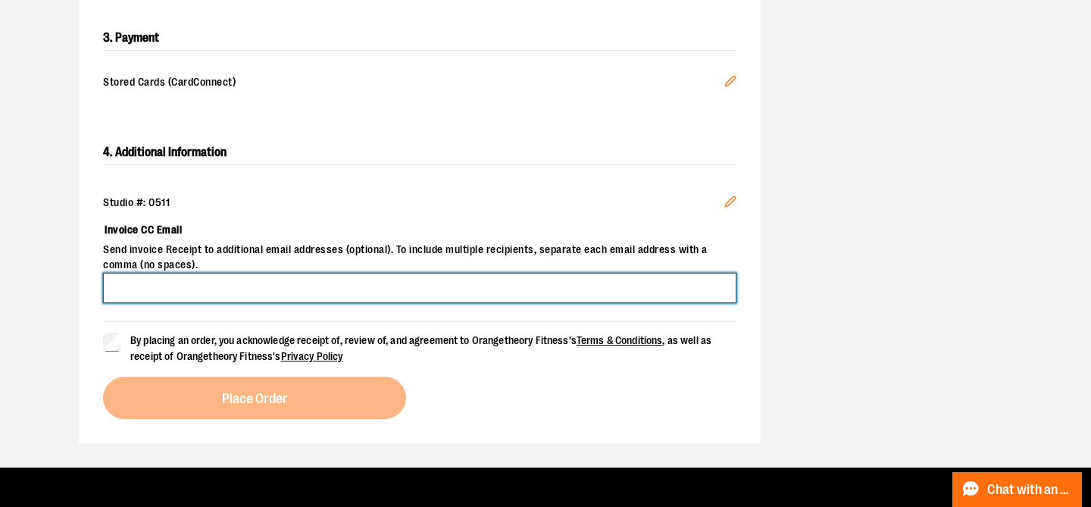
click at [243, 291] on input "Invoice CC Email" at bounding box center [419, 288] width 633 height 30
type input "**********"
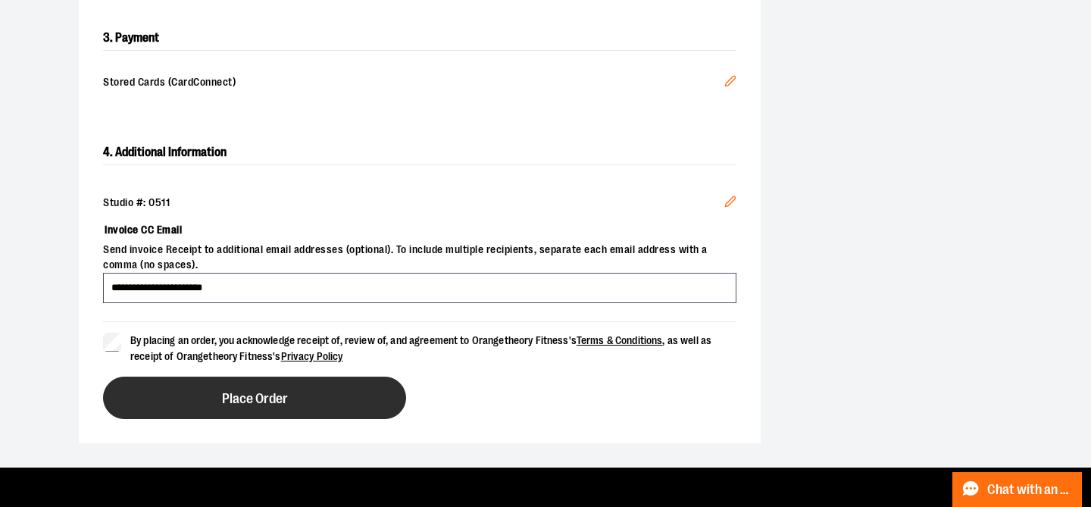
click at [258, 392] on span "Place Order" at bounding box center [255, 399] width 66 height 14
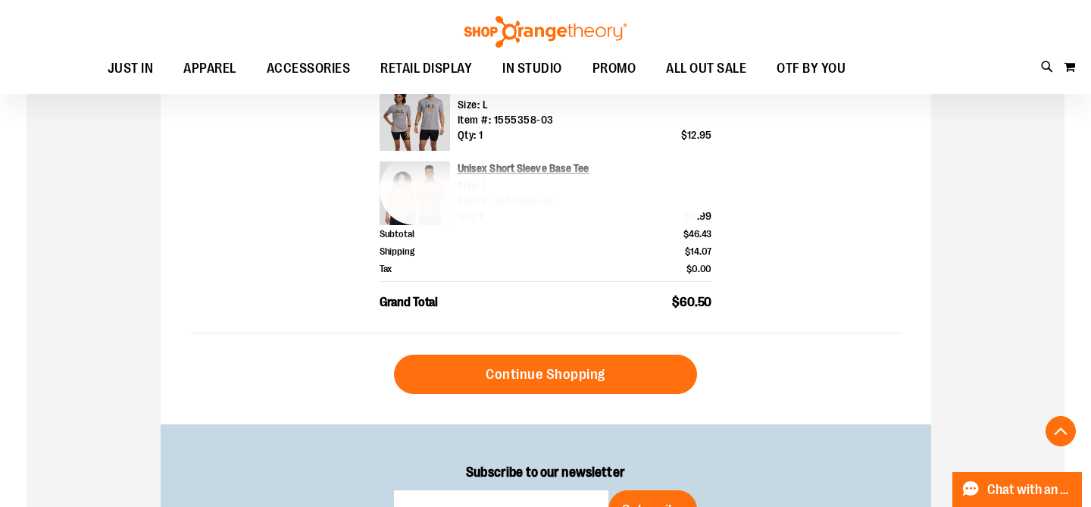
scroll to position [633, 0]
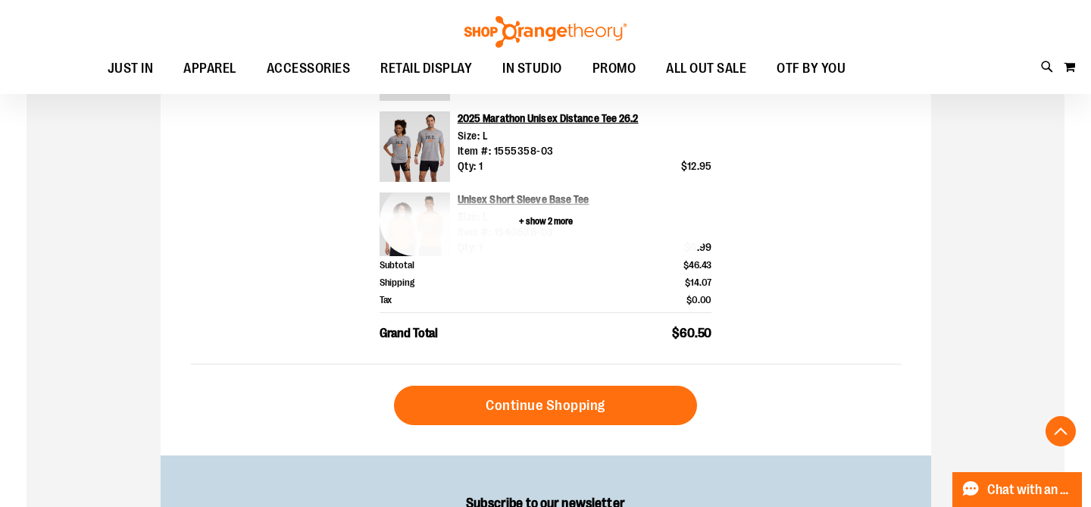
type input "**********"
click at [529, 222] on button "+ show 2 more" at bounding box center [546, 221] width 333 height 70
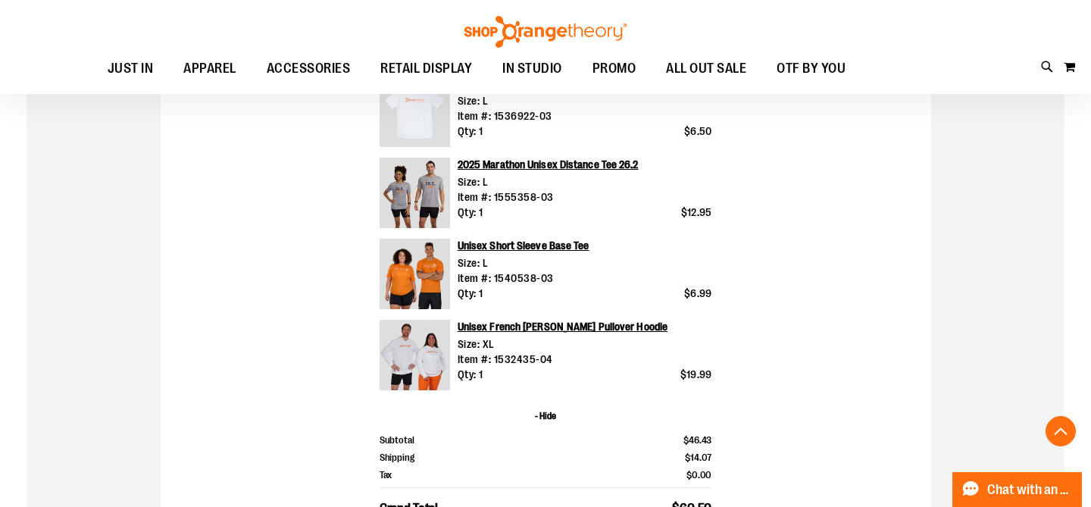
scroll to position [0, 0]
